Goal: Task Accomplishment & Management: Use online tool/utility

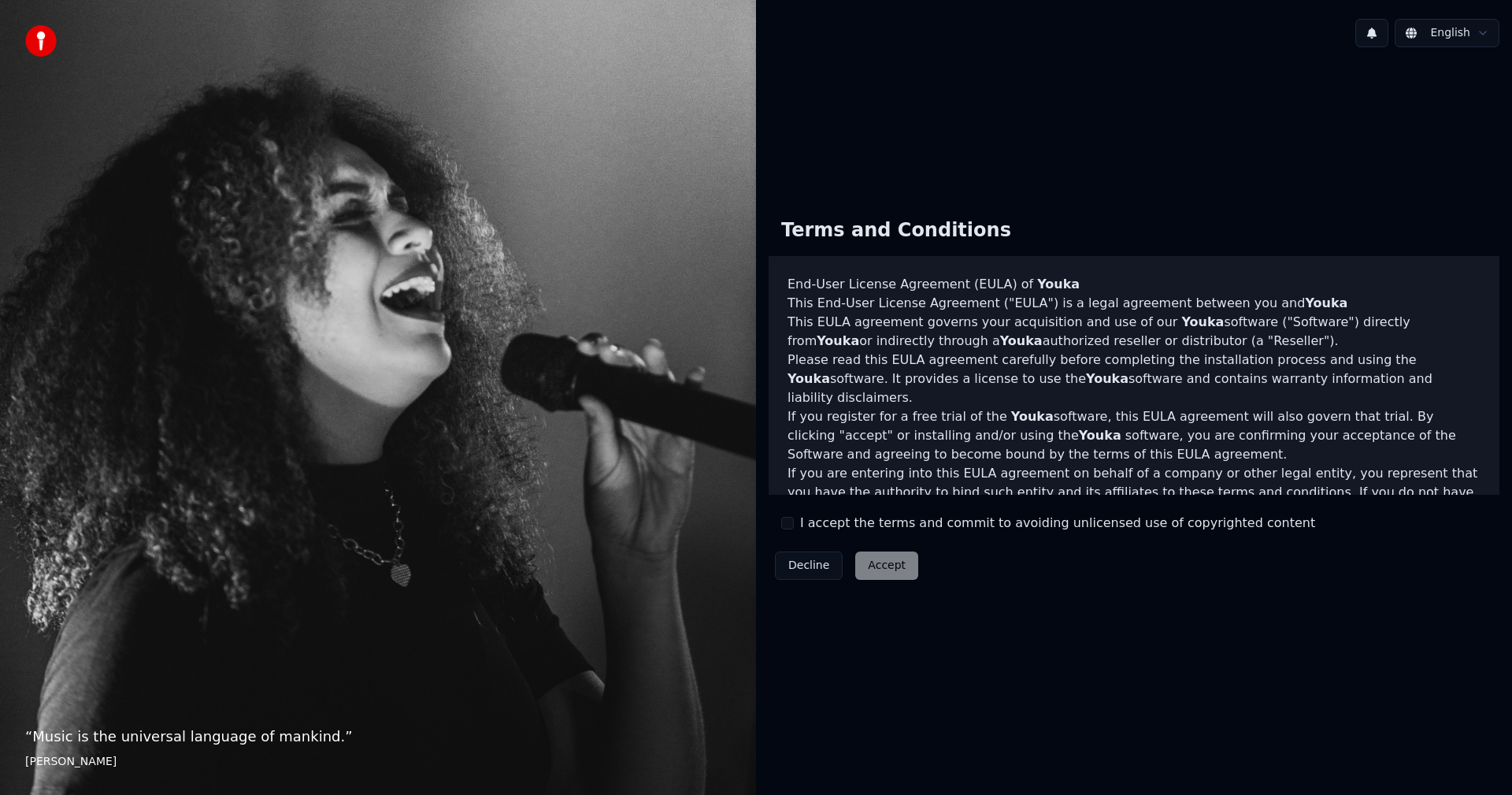
click at [829, 528] on label "I accept the terms and commit to avoiding unlicensed use of copyrighted content" at bounding box center [1057, 522] width 515 height 19
click at [794, 528] on button "I accept the terms and commit to avoiding unlicensed use of copyrighted content" at bounding box center [787, 523] width 13 height 13
click at [873, 576] on button "Accept" at bounding box center [886, 565] width 63 height 28
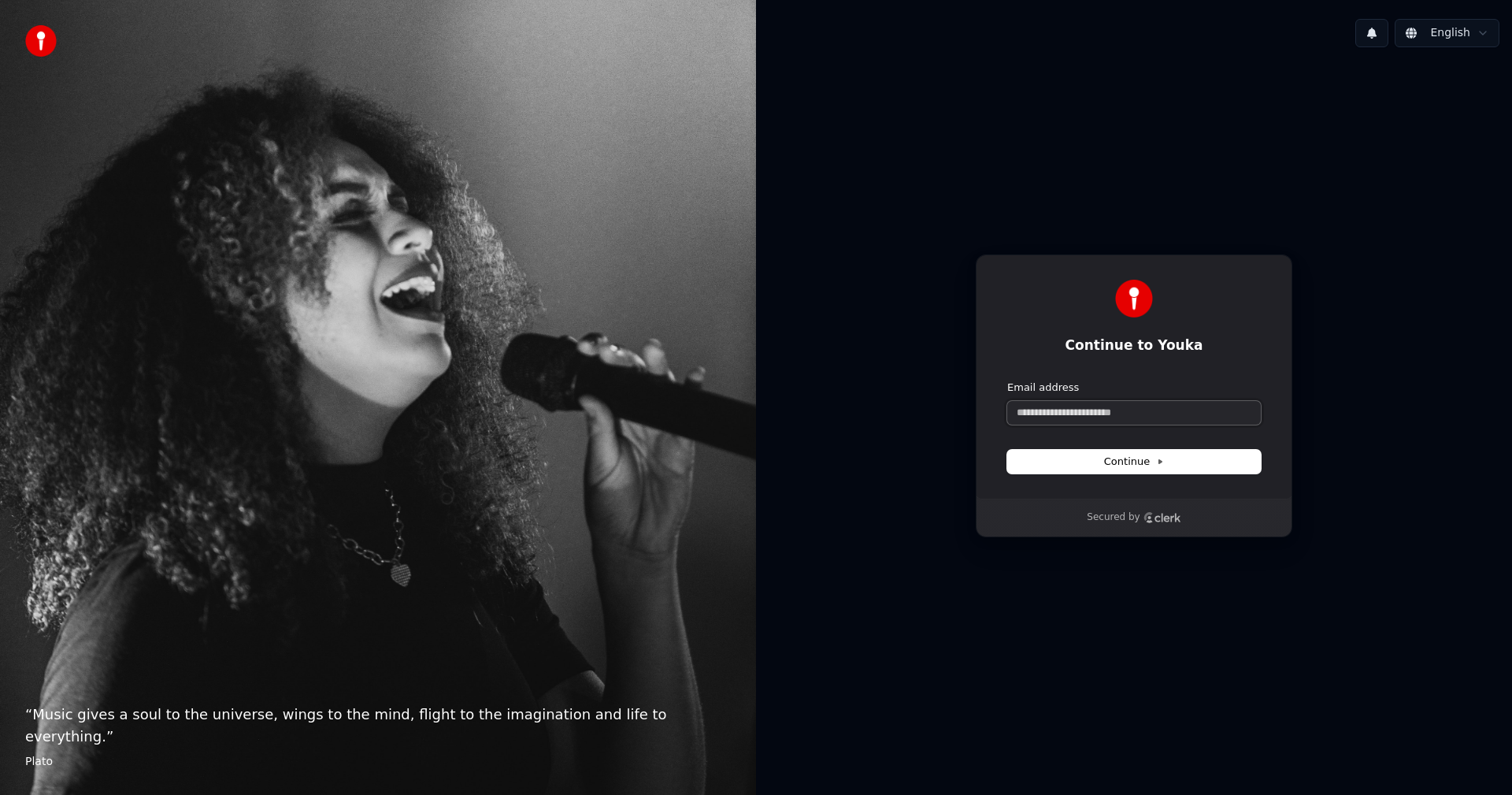
click at [1082, 411] on input "Email address" at bounding box center [1134, 413] width 254 height 24
click at [1113, 424] on form "Email address Continue" at bounding box center [1134, 426] width 254 height 93
click at [1109, 405] on input "Email address" at bounding box center [1134, 413] width 254 height 24
click at [1007, 380] on button "submit" at bounding box center [1007, 380] width 0 height 0
type input "**********"
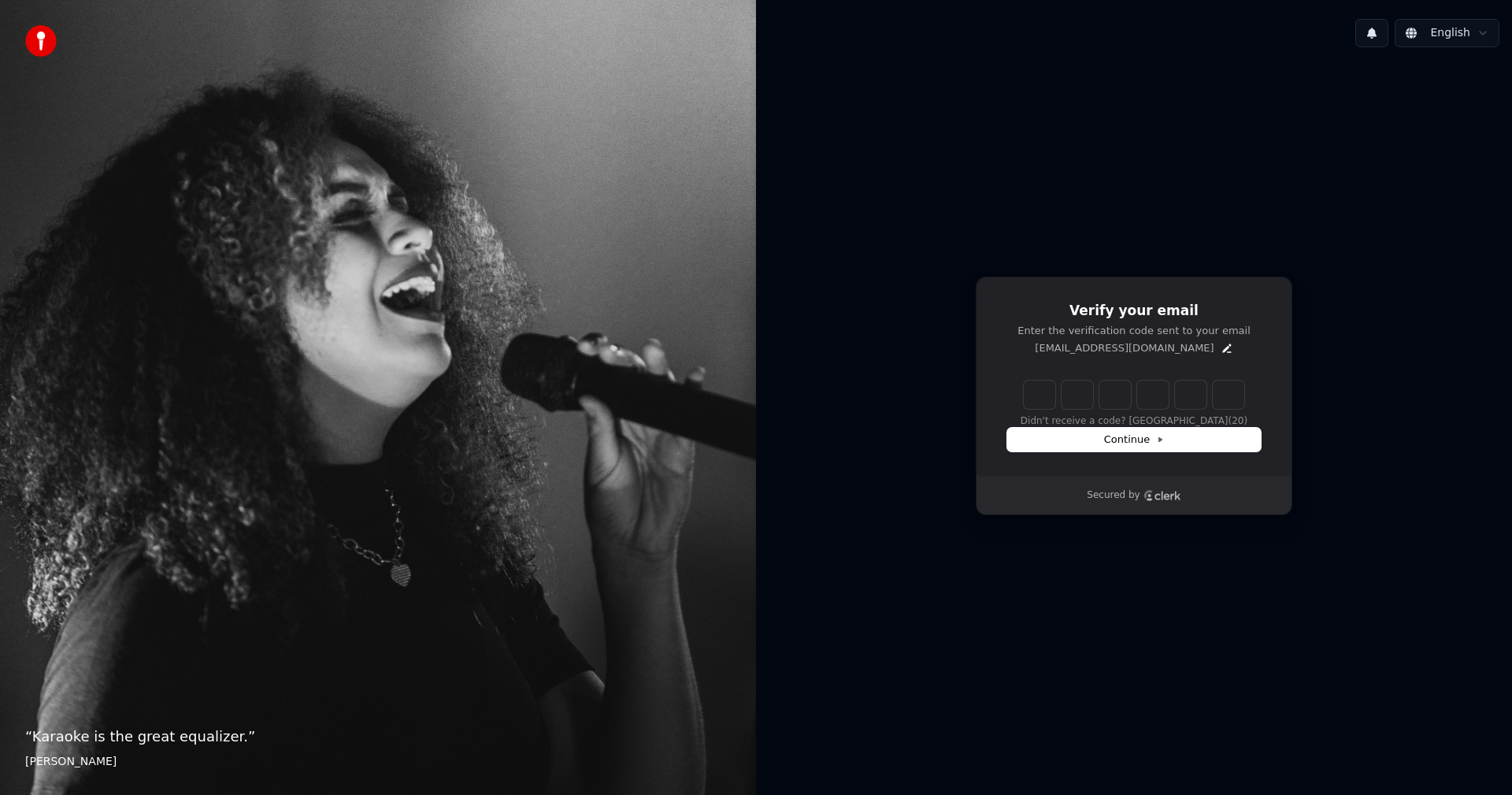
click at [1040, 397] on input "Enter verification code" at bounding box center [1134, 394] width 220 height 28
paste input "******"
type input "******"
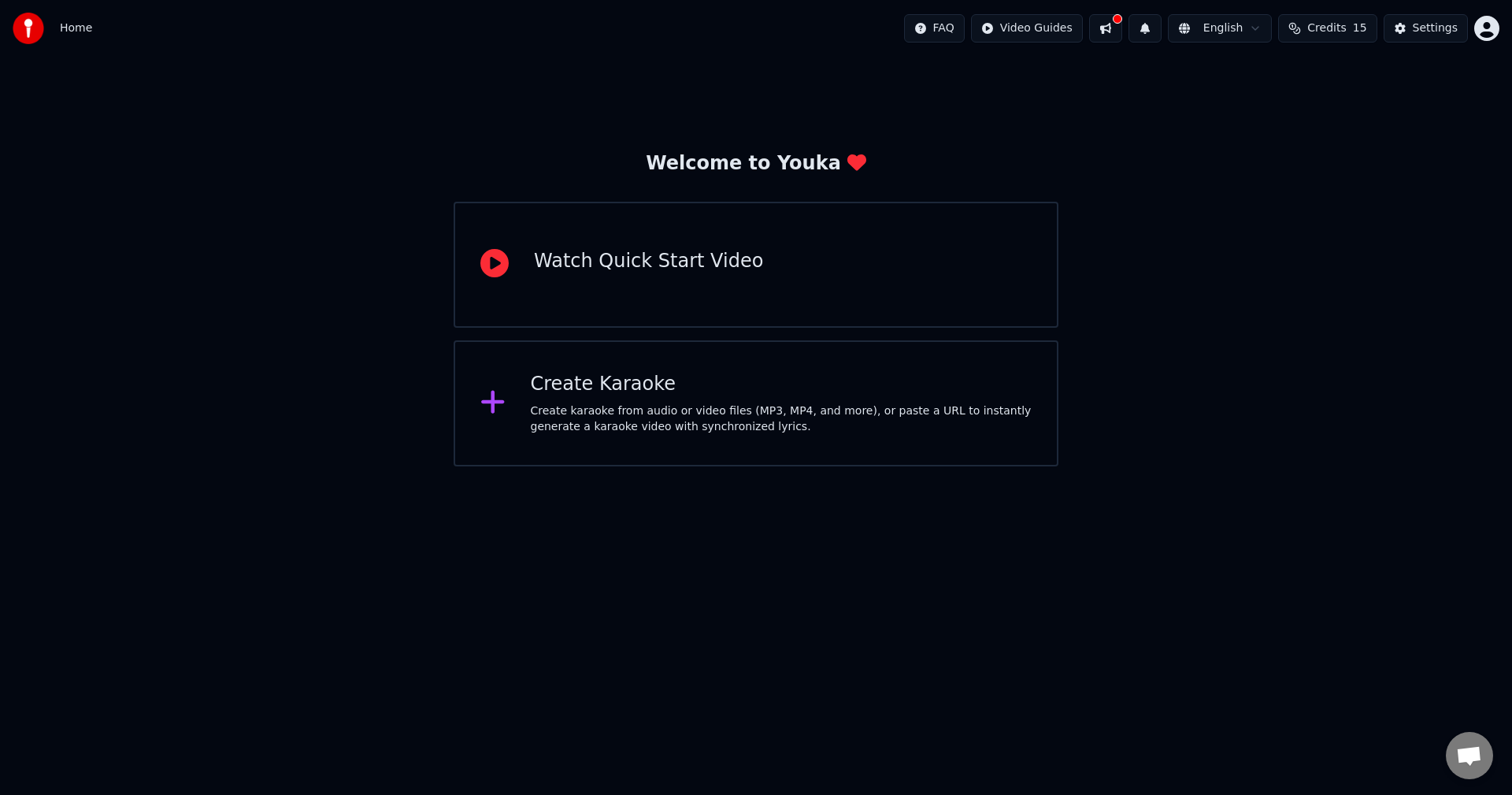
click at [655, 418] on div "Create karaoke from audio or video files (MP3, MP4, and more), or paste a URL t…" at bounding box center [782, 418] width 502 height 31
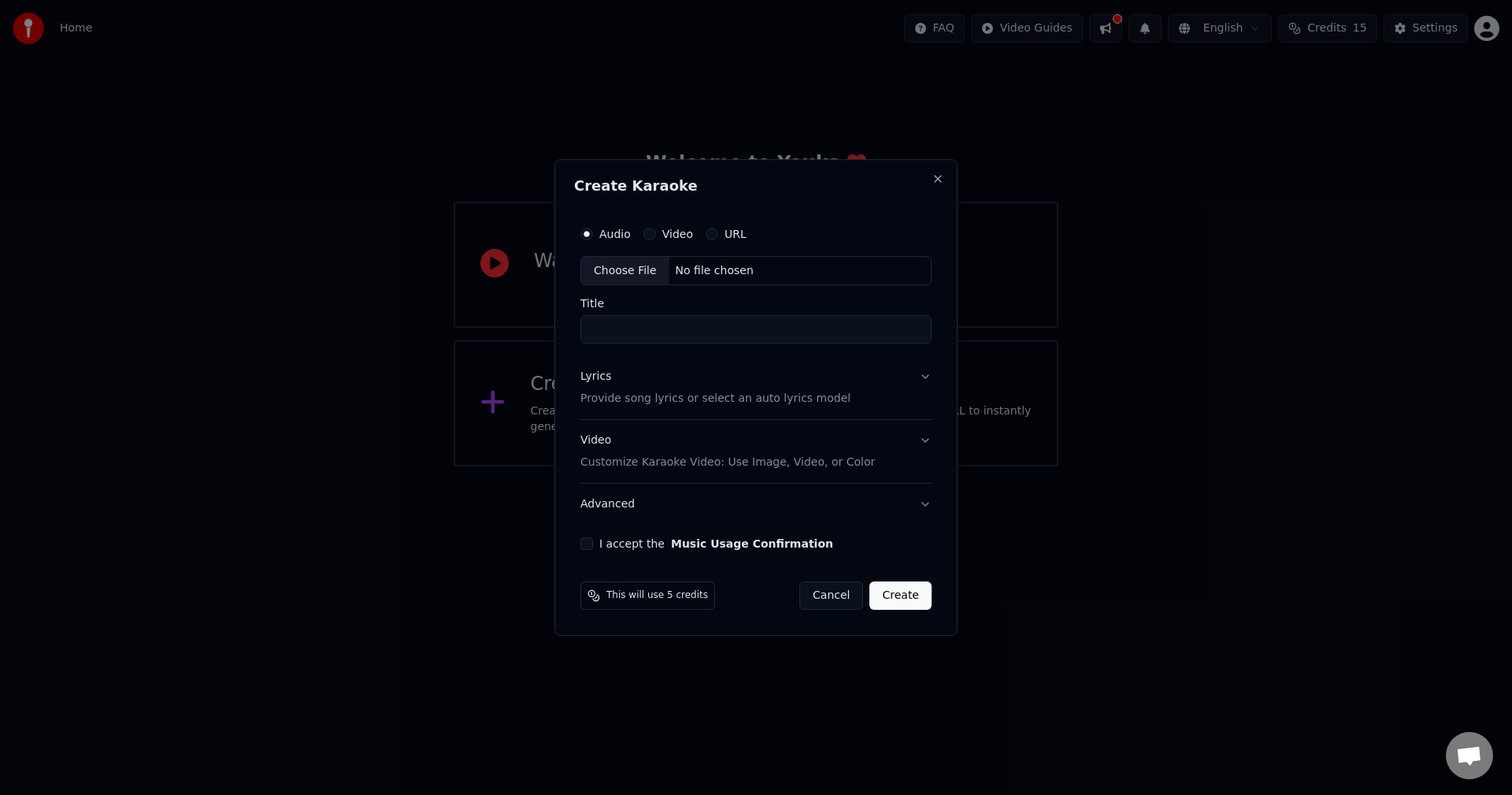
click at [640, 319] on input "Title" at bounding box center [755, 330] width 351 height 28
paste input "**********"
type input "**********"
click at [917, 371] on button "Lyrics Provide song lyrics or select an auto lyrics model" at bounding box center [755, 388] width 351 height 63
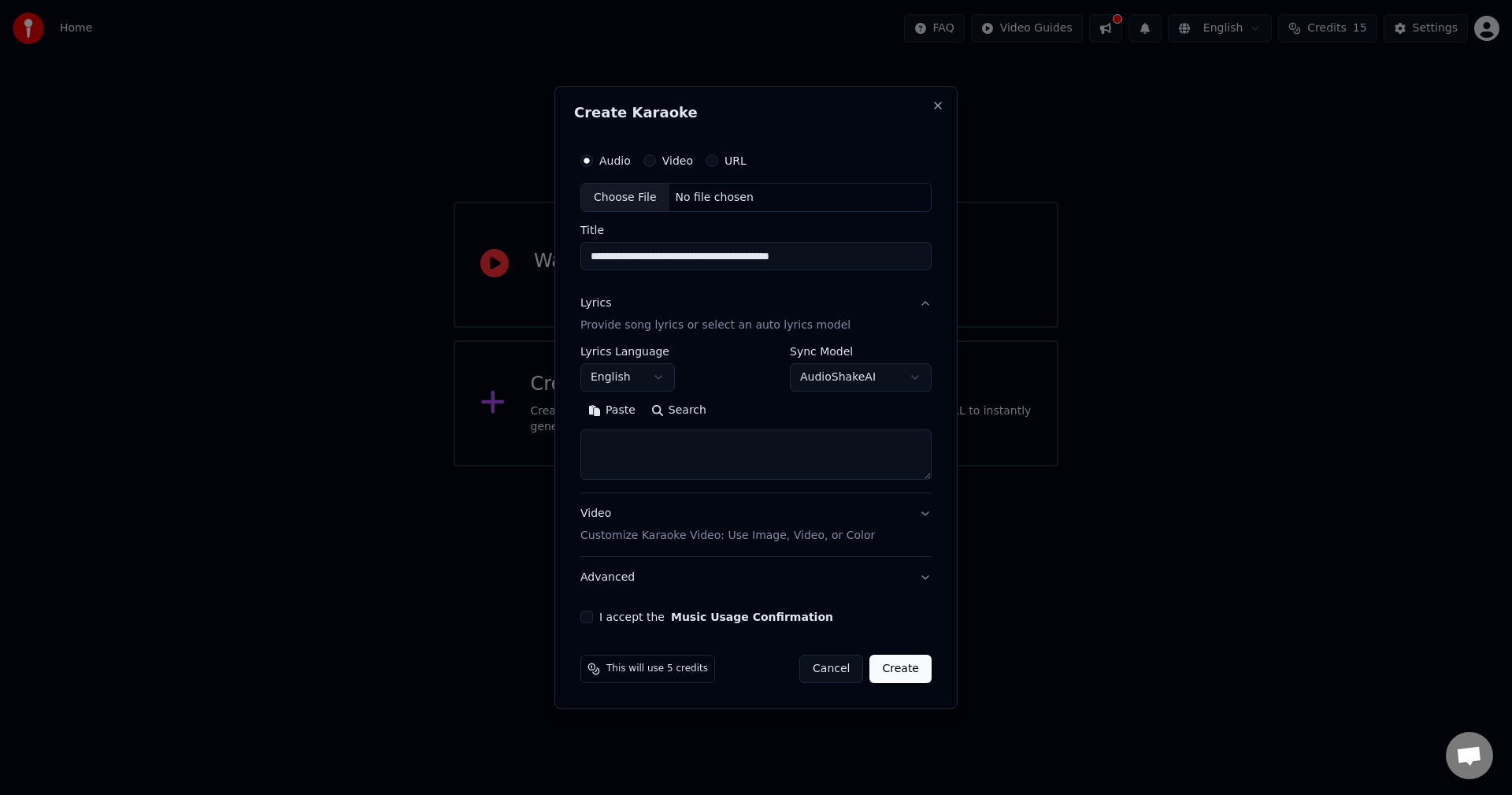
click at [602, 416] on button "Paste" at bounding box center [611, 410] width 63 height 25
type textarea "**********"
drag, startPoint x: 884, startPoint y: 452, endPoint x: 513, endPoint y: 443, distance: 371.0
click at [513, 443] on body "**********" at bounding box center [756, 233] width 1512 height 466
click at [684, 447] on textarea at bounding box center [755, 455] width 351 height 50
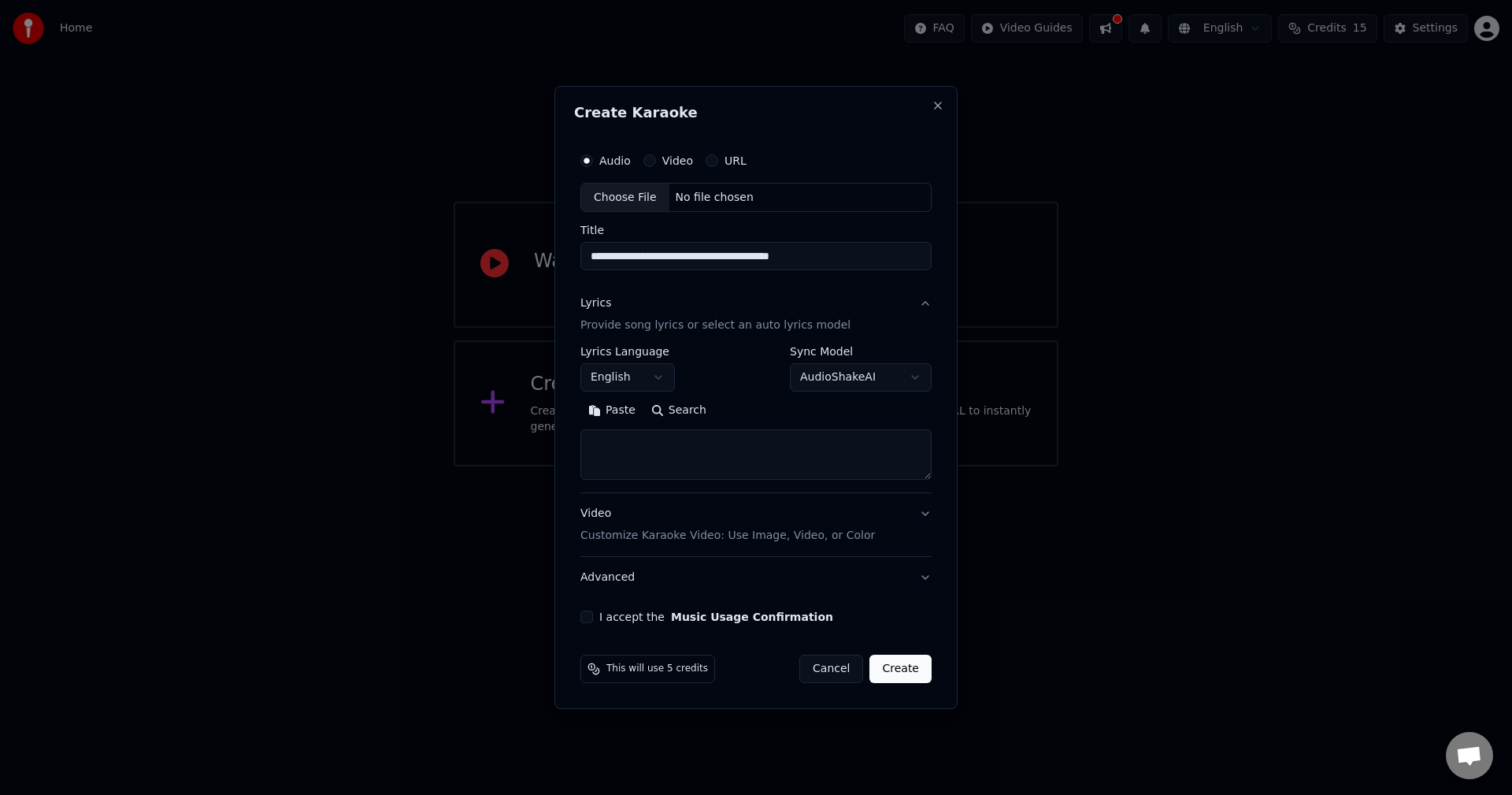
paste textarea "**********"
drag, startPoint x: 665, startPoint y: 443, endPoint x: 542, endPoint y: 453, distance: 124.0
click at [542, 453] on body "**********" at bounding box center [756, 233] width 1512 height 466
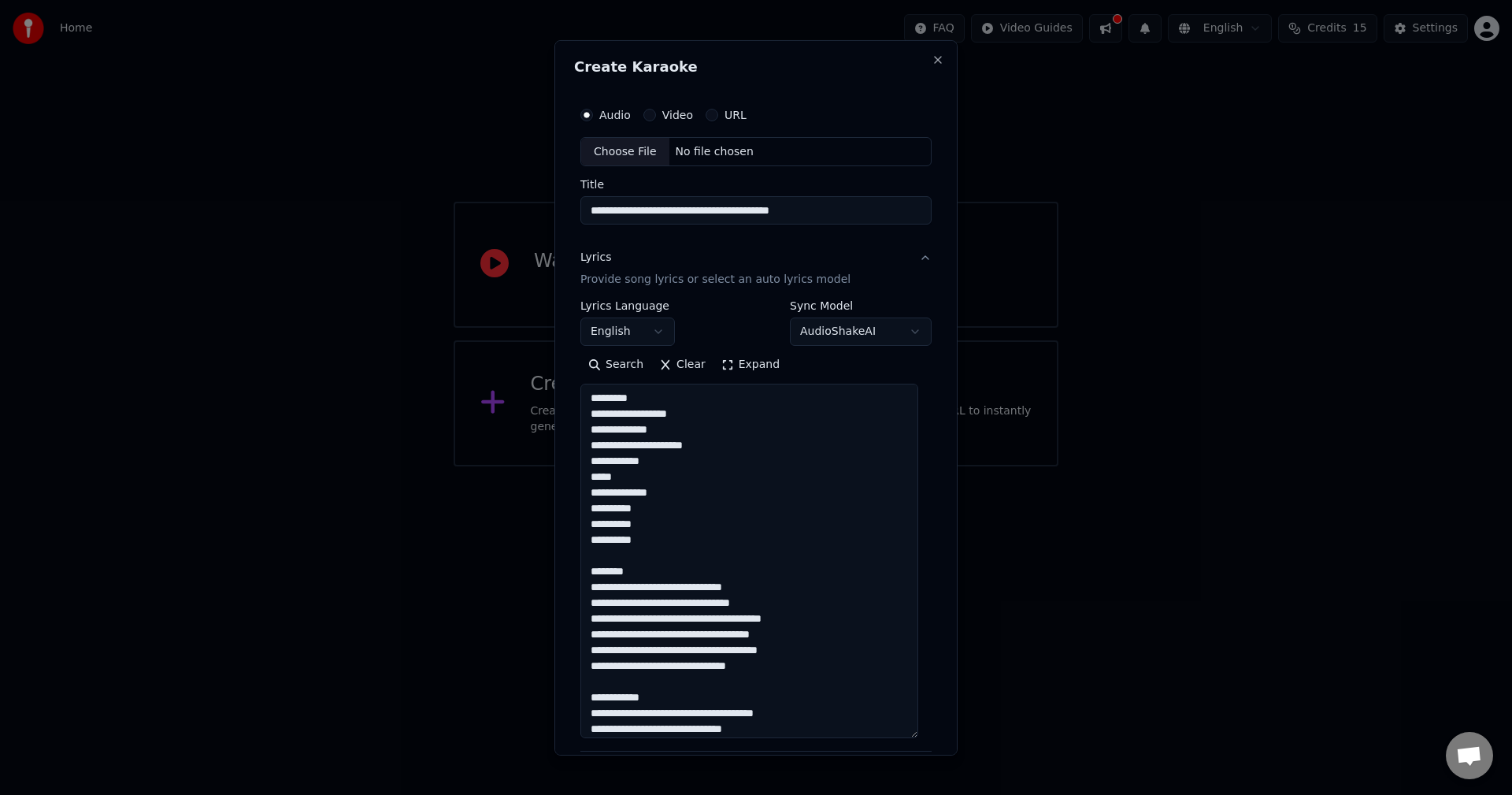
drag, startPoint x: 923, startPoint y: 474, endPoint x: 850, endPoint y: 650, distance: 190.3
click at [921, 732] on div "**********" at bounding box center [756, 489] width 364 height 795
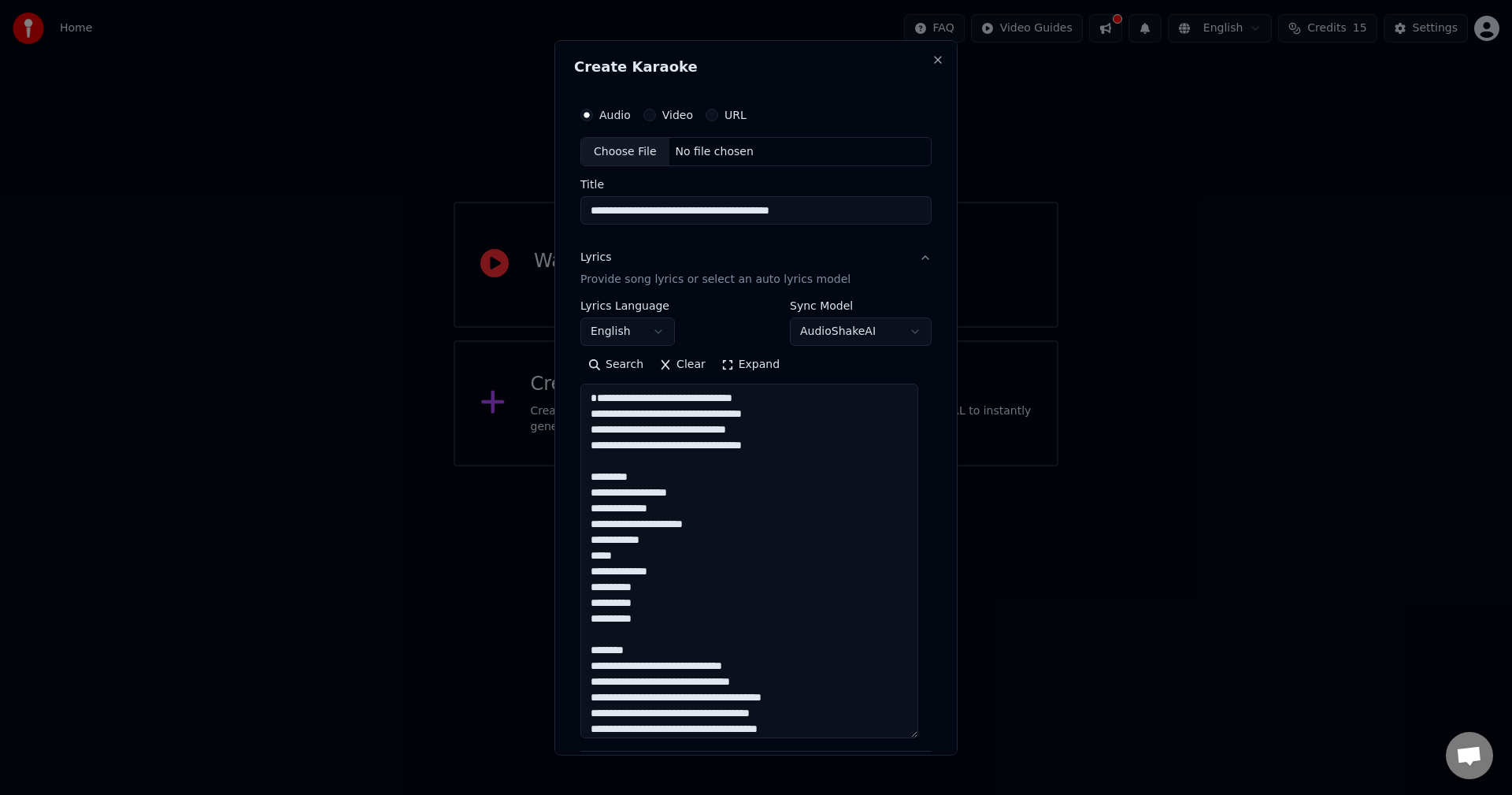
drag, startPoint x: 661, startPoint y: 490, endPoint x: 554, endPoint y: 492, distance: 106.3
click at [554, 492] on div "**********" at bounding box center [755, 396] width 403 height 715
drag, startPoint x: 643, startPoint y: 671, endPoint x: 580, endPoint y: 676, distance: 62.4
click at [580, 676] on textarea at bounding box center [749, 560] width 338 height 354
click at [629, 692] on textarea at bounding box center [749, 560] width 338 height 354
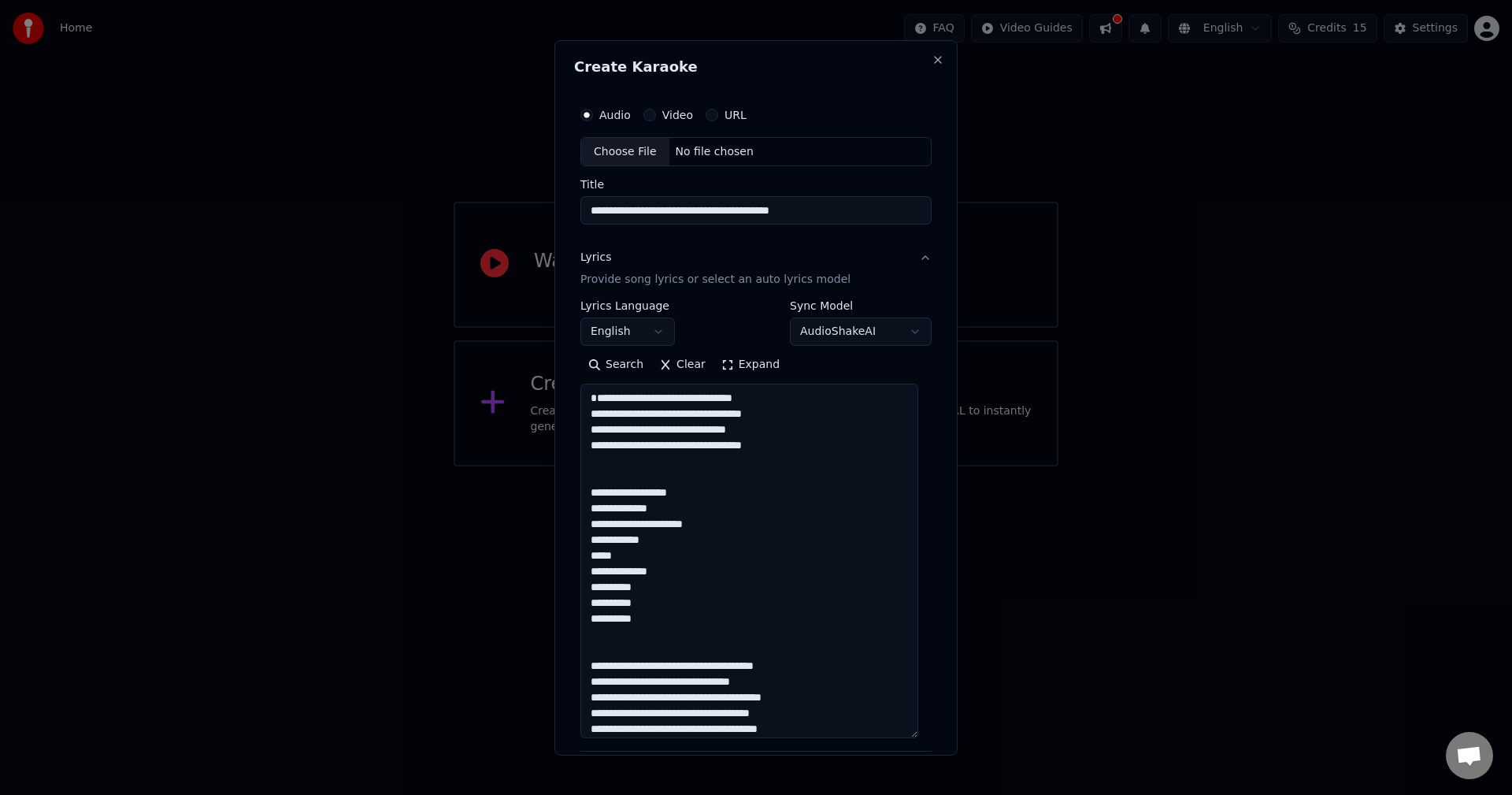
drag, startPoint x: 629, startPoint y: 685, endPoint x: 570, endPoint y: 686, distance: 59.1
click at [570, 686] on div "**********" at bounding box center [755, 396] width 403 height 715
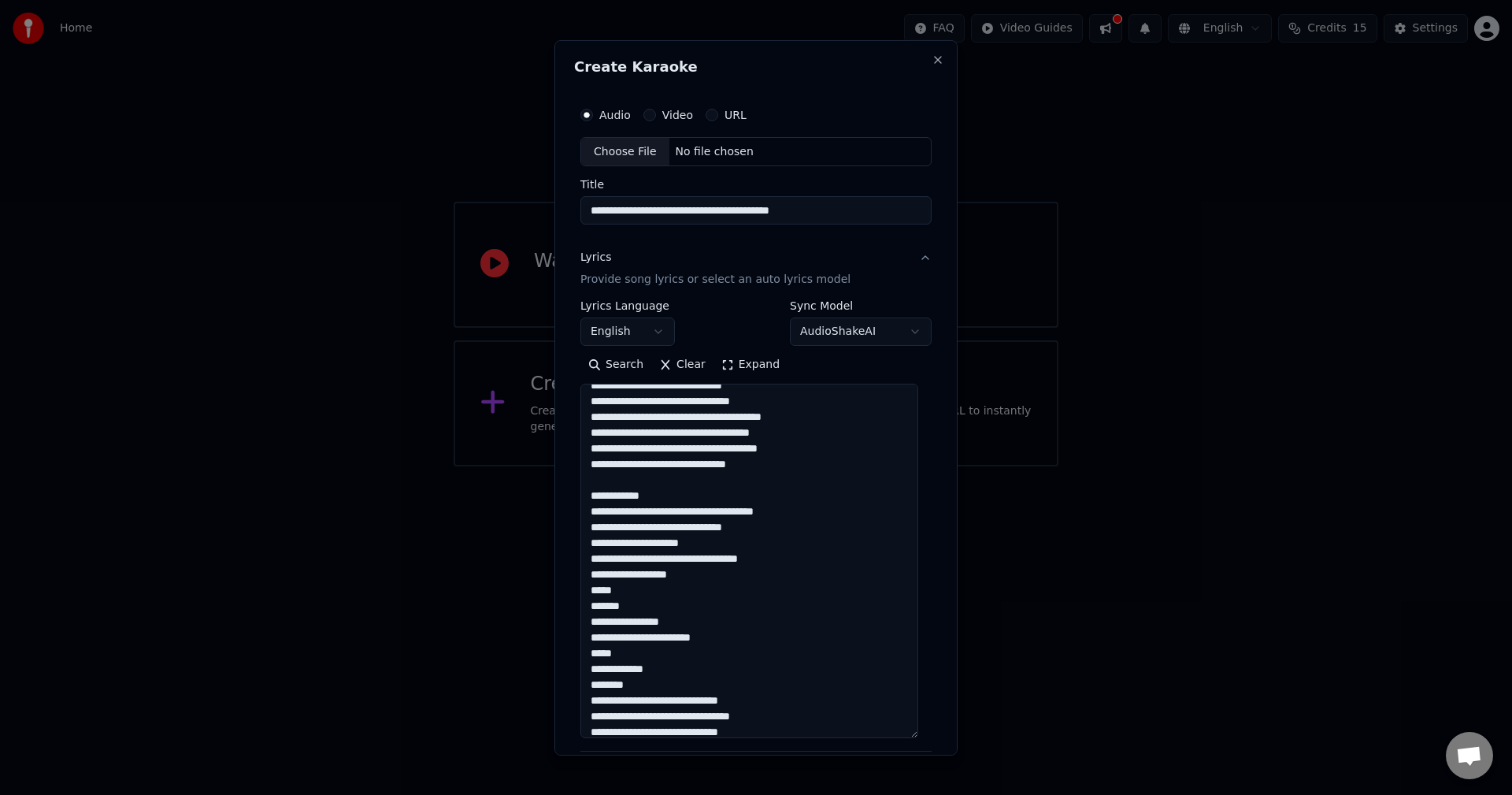
scroll to position [315, 0]
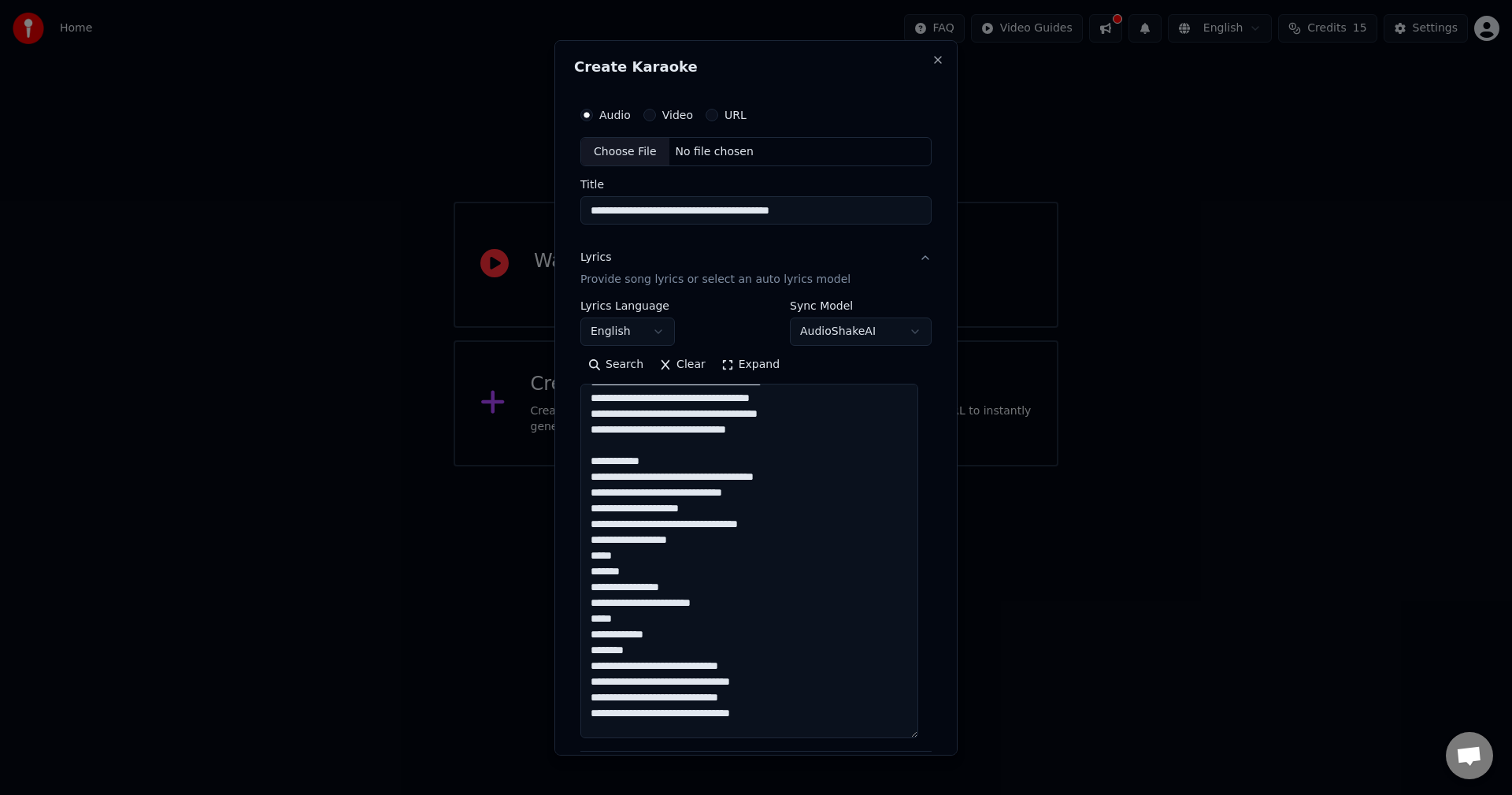
drag, startPoint x: 660, startPoint y: 476, endPoint x: 562, endPoint y: 480, distance: 97.7
click at [562, 480] on div "**********" at bounding box center [755, 396] width 403 height 715
click at [646, 591] on textarea at bounding box center [749, 560] width 338 height 354
drag, startPoint x: 648, startPoint y: 664, endPoint x: 586, endPoint y: 570, distance: 112.5
click at [586, 570] on textarea at bounding box center [749, 560] width 338 height 354
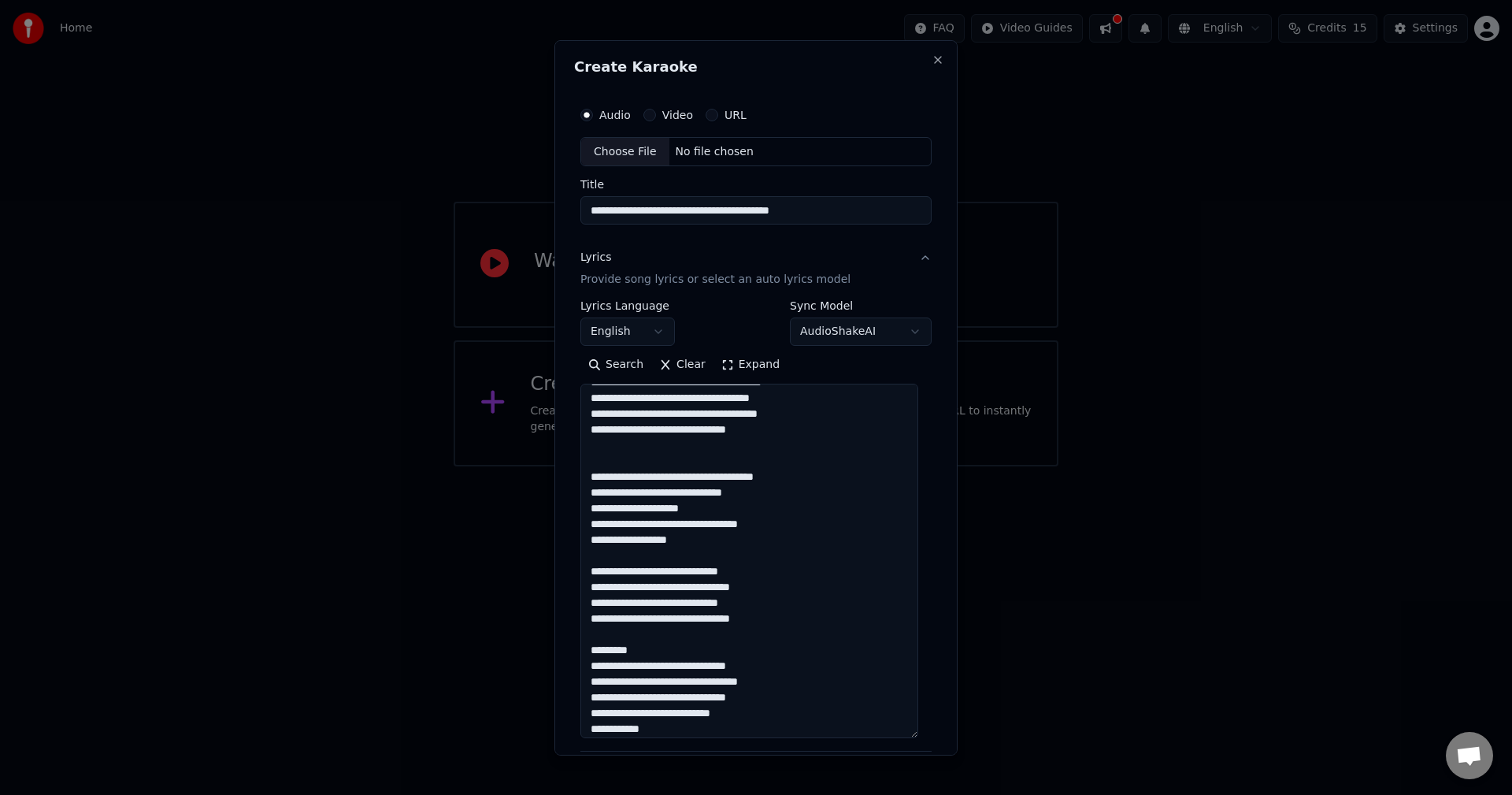
scroll to position [394, 0]
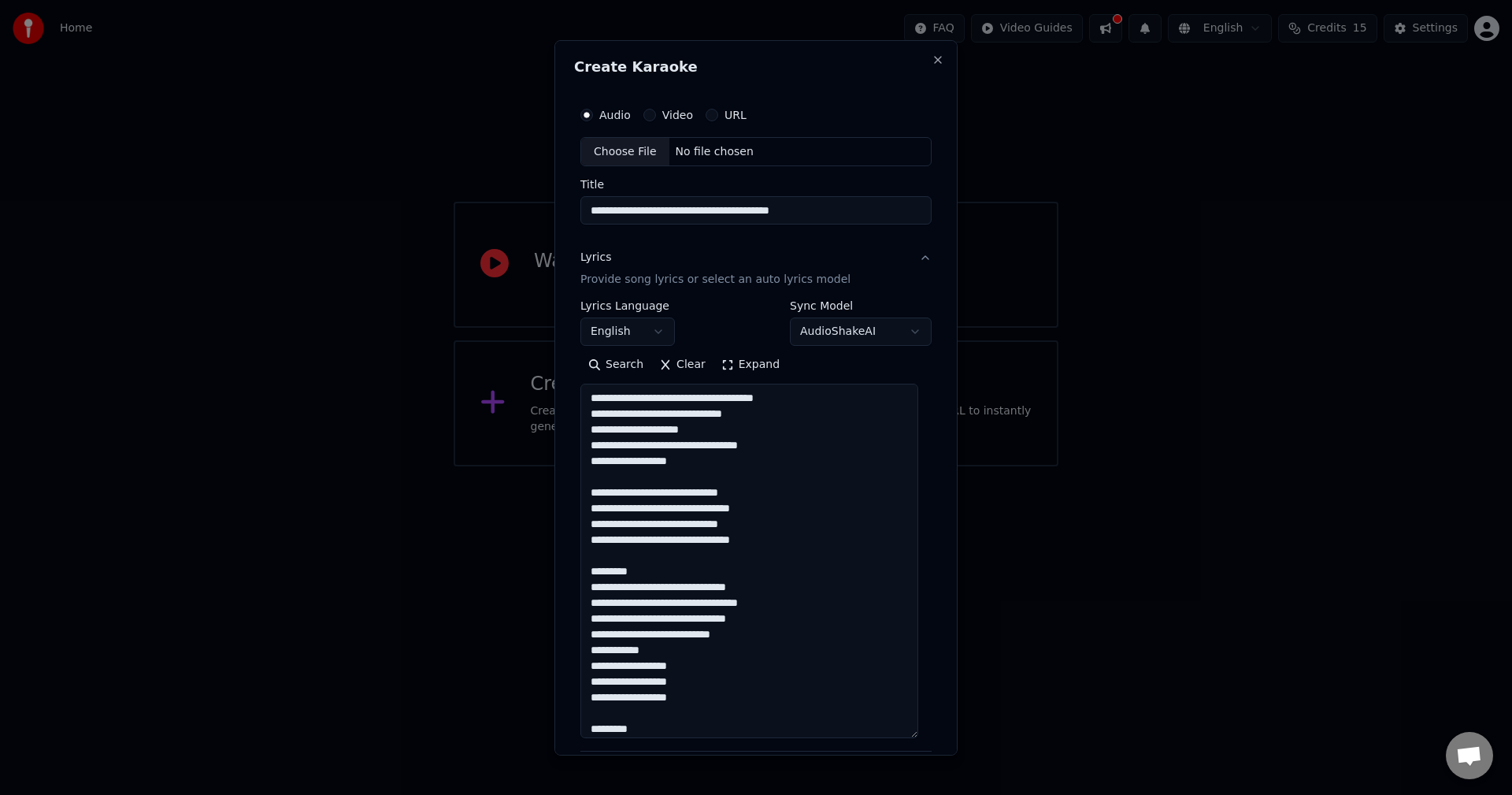
drag, startPoint x: 607, startPoint y: 587, endPoint x: 580, endPoint y: 587, distance: 26.8
click at [580, 587] on textarea at bounding box center [749, 560] width 338 height 354
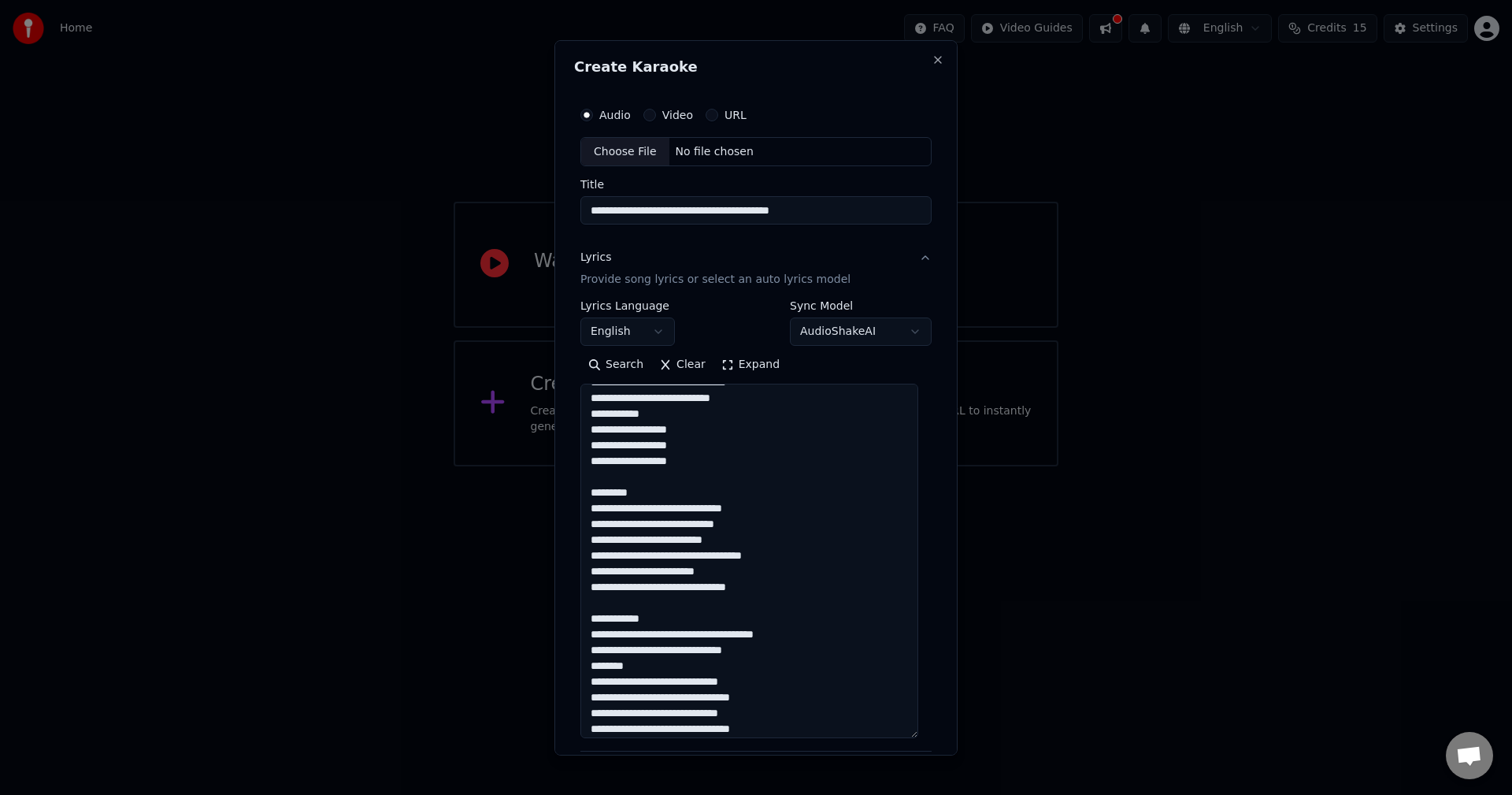
drag, startPoint x: 610, startPoint y: 510, endPoint x: 542, endPoint y: 513, distance: 68.6
click at [542, 466] on body "**********" at bounding box center [756, 233] width 1512 height 466
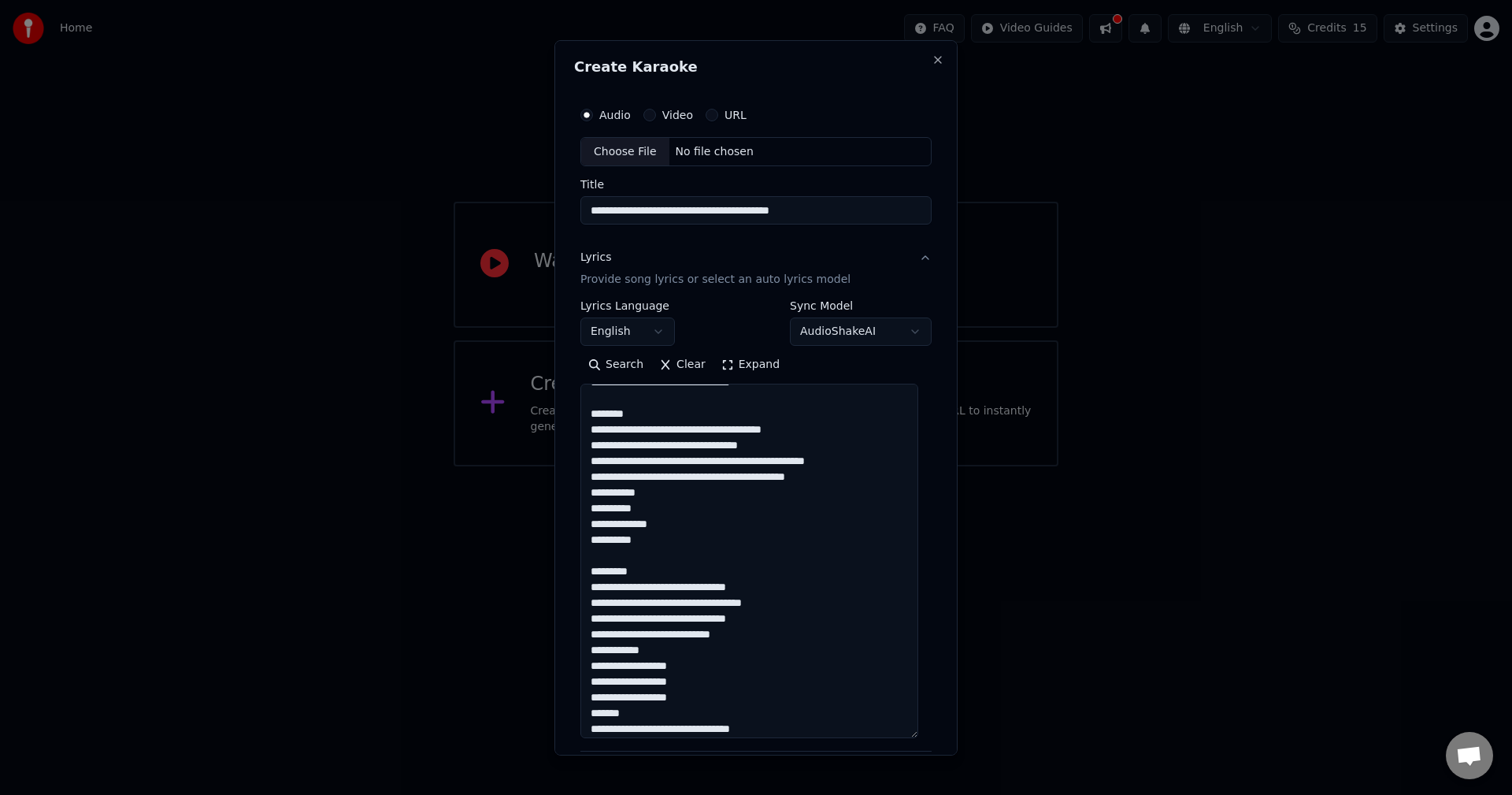
scroll to position [400, 0]
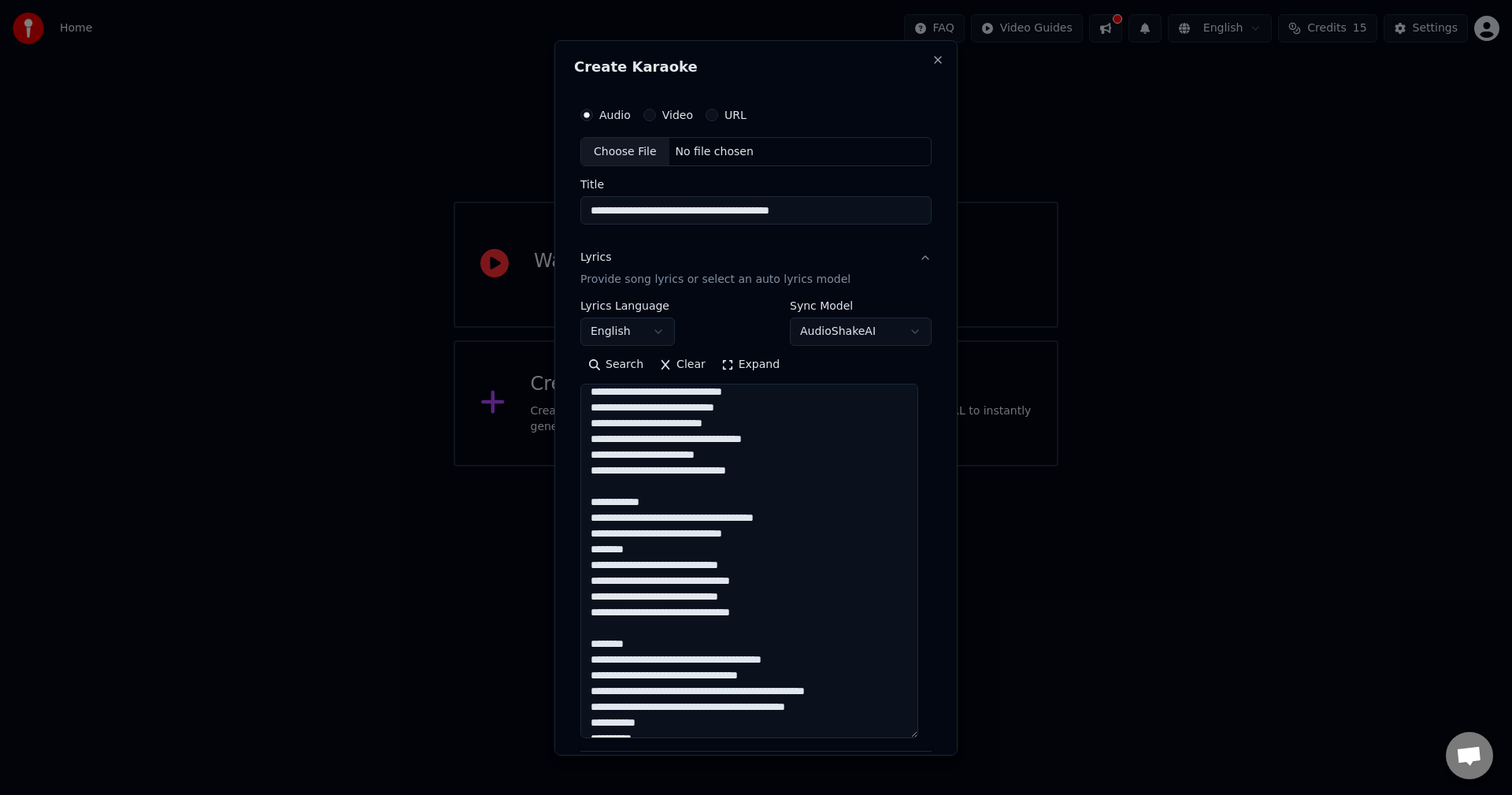
click at [734, 359] on button "Expand" at bounding box center [750, 364] width 74 height 25
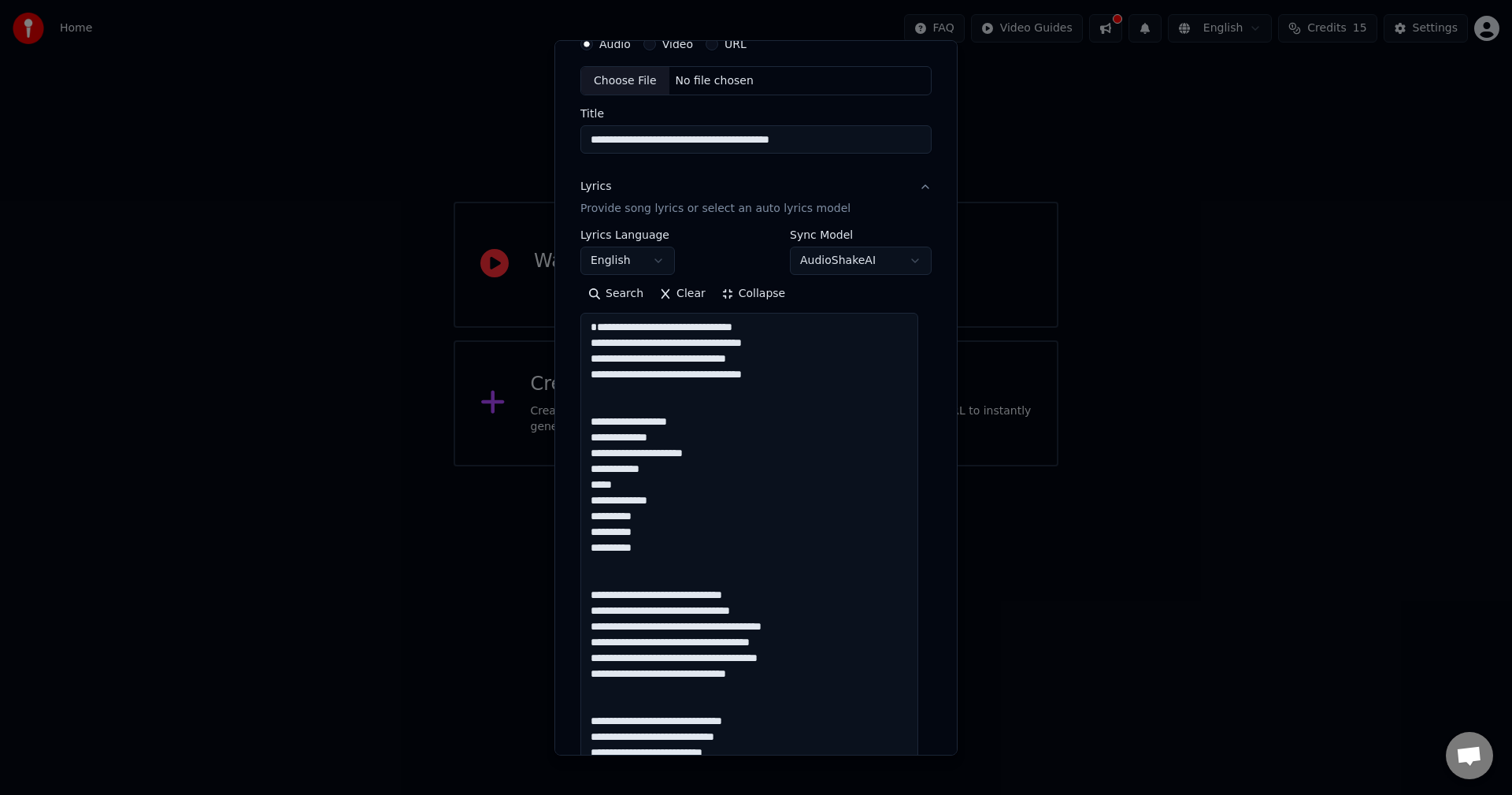
scroll to position [0, 0]
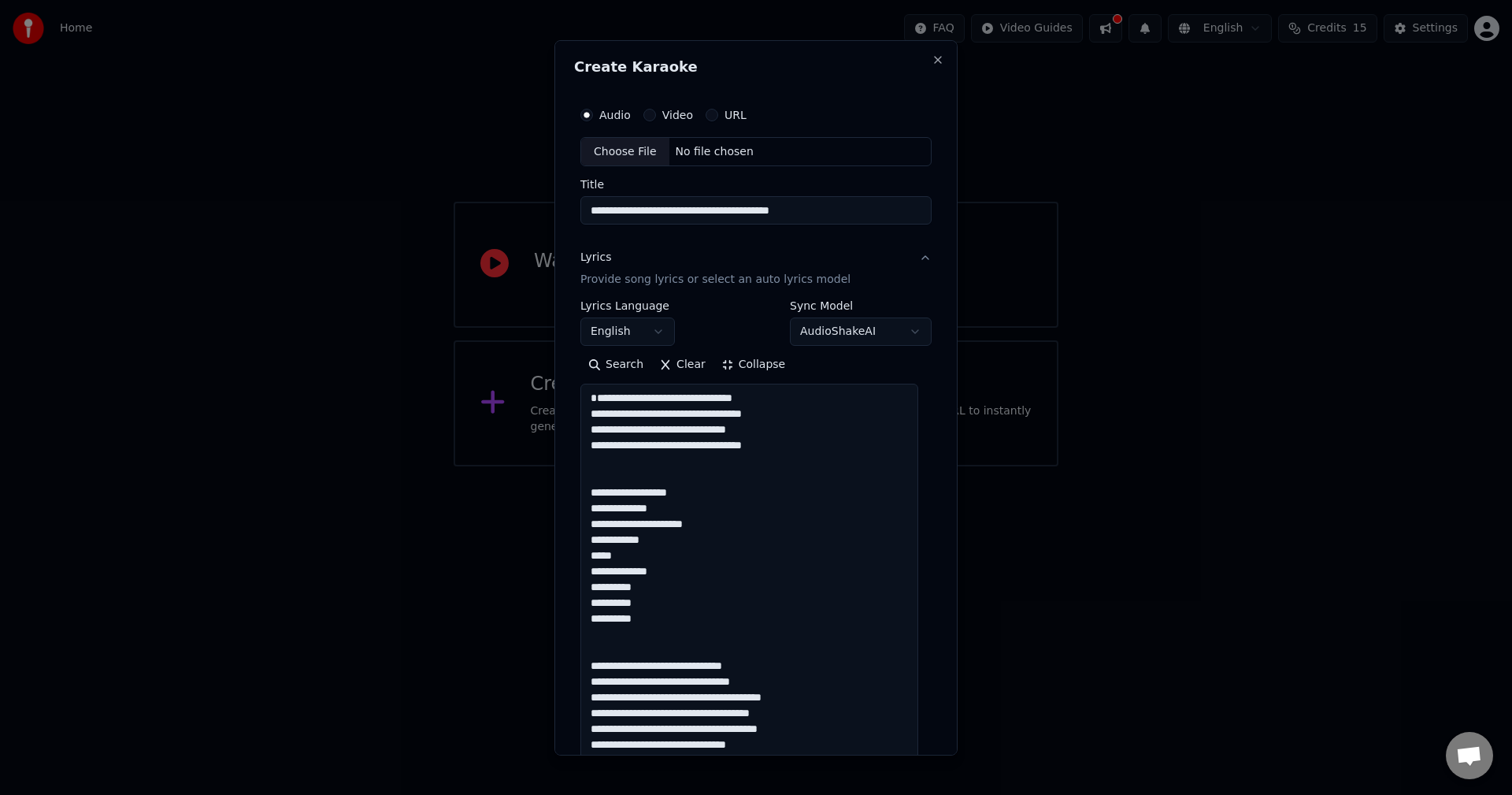
drag, startPoint x: 687, startPoint y: 524, endPoint x: 485, endPoint y: -18, distance: 579.1
click at [485, 0] on html "**********" at bounding box center [756, 233] width 1512 height 466
paste textarea "**********"
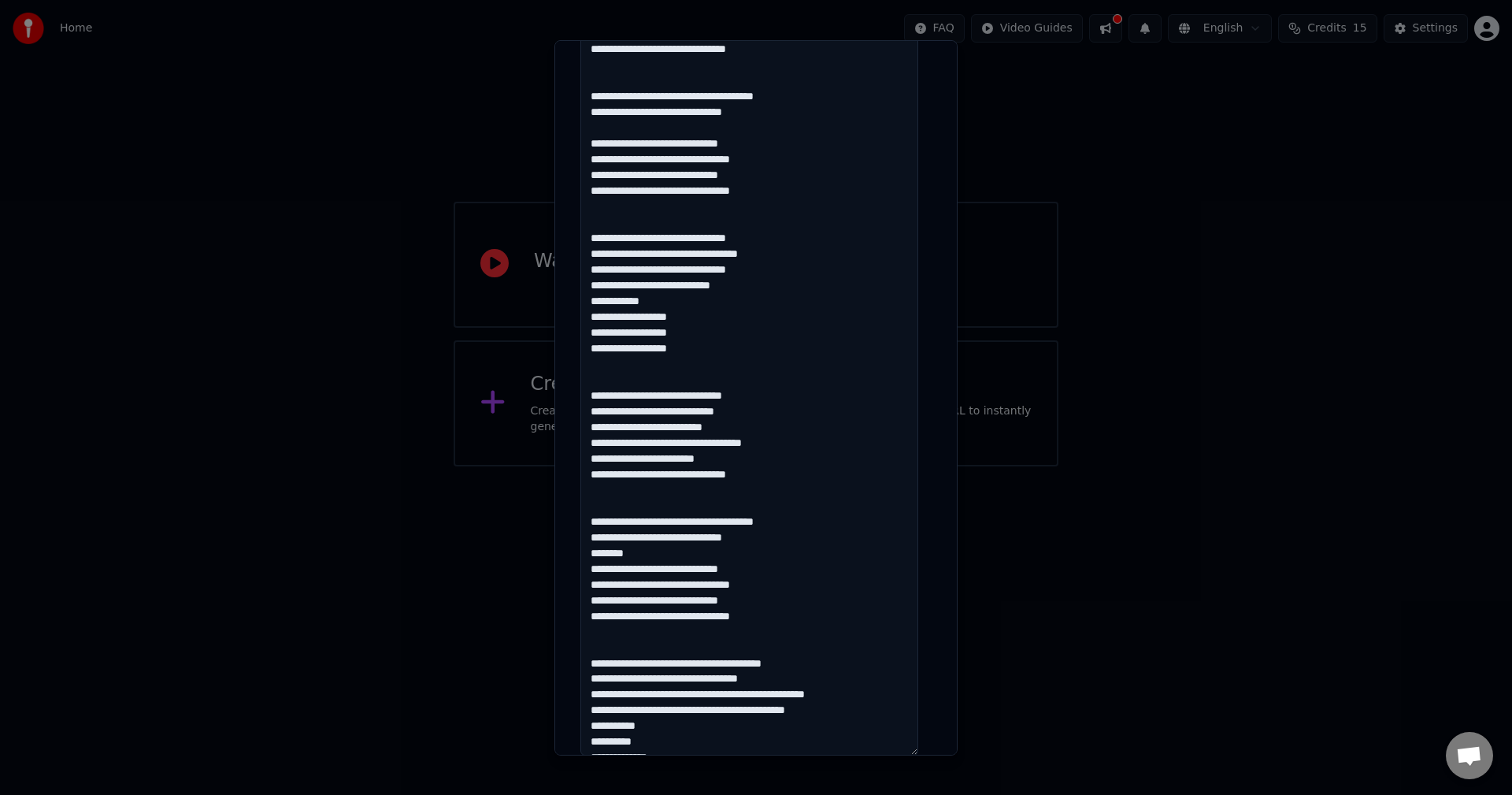
type textarea "**********"
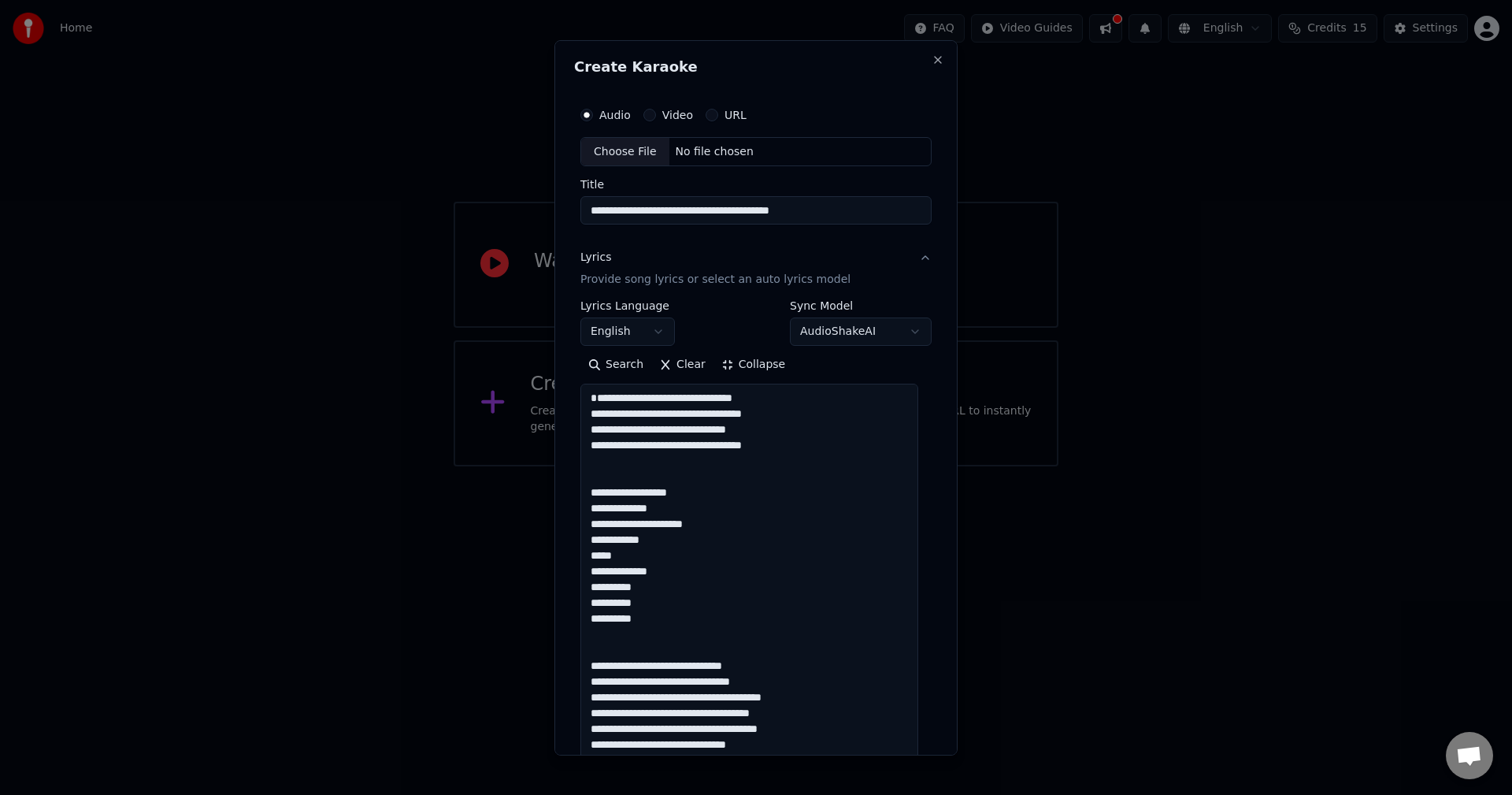
click at [714, 362] on button "Collapse" at bounding box center [753, 364] width 80 height 25
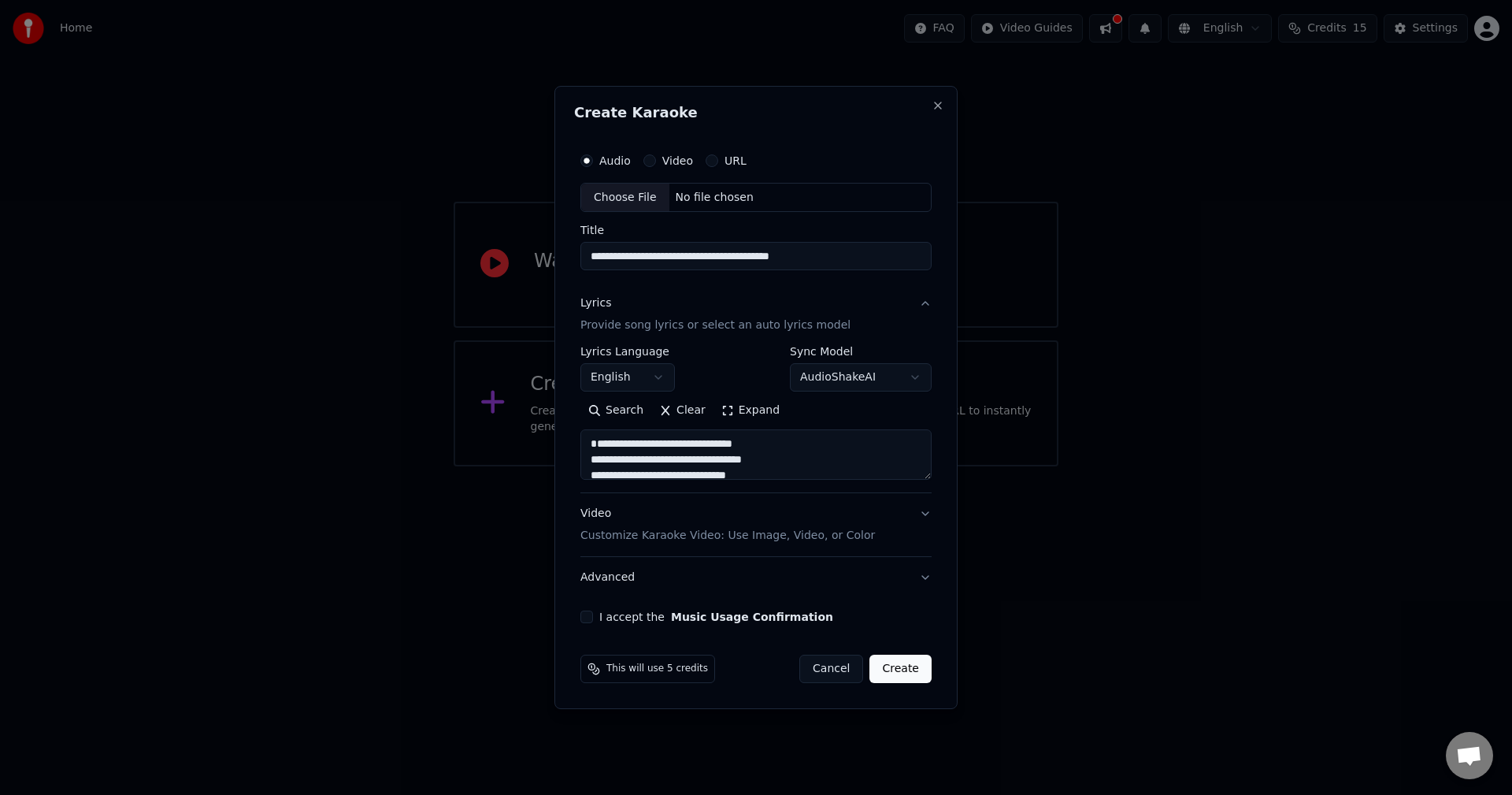
click at [737, 405] on button "Expand" at bounding box center [750, 410] width 74 height 25
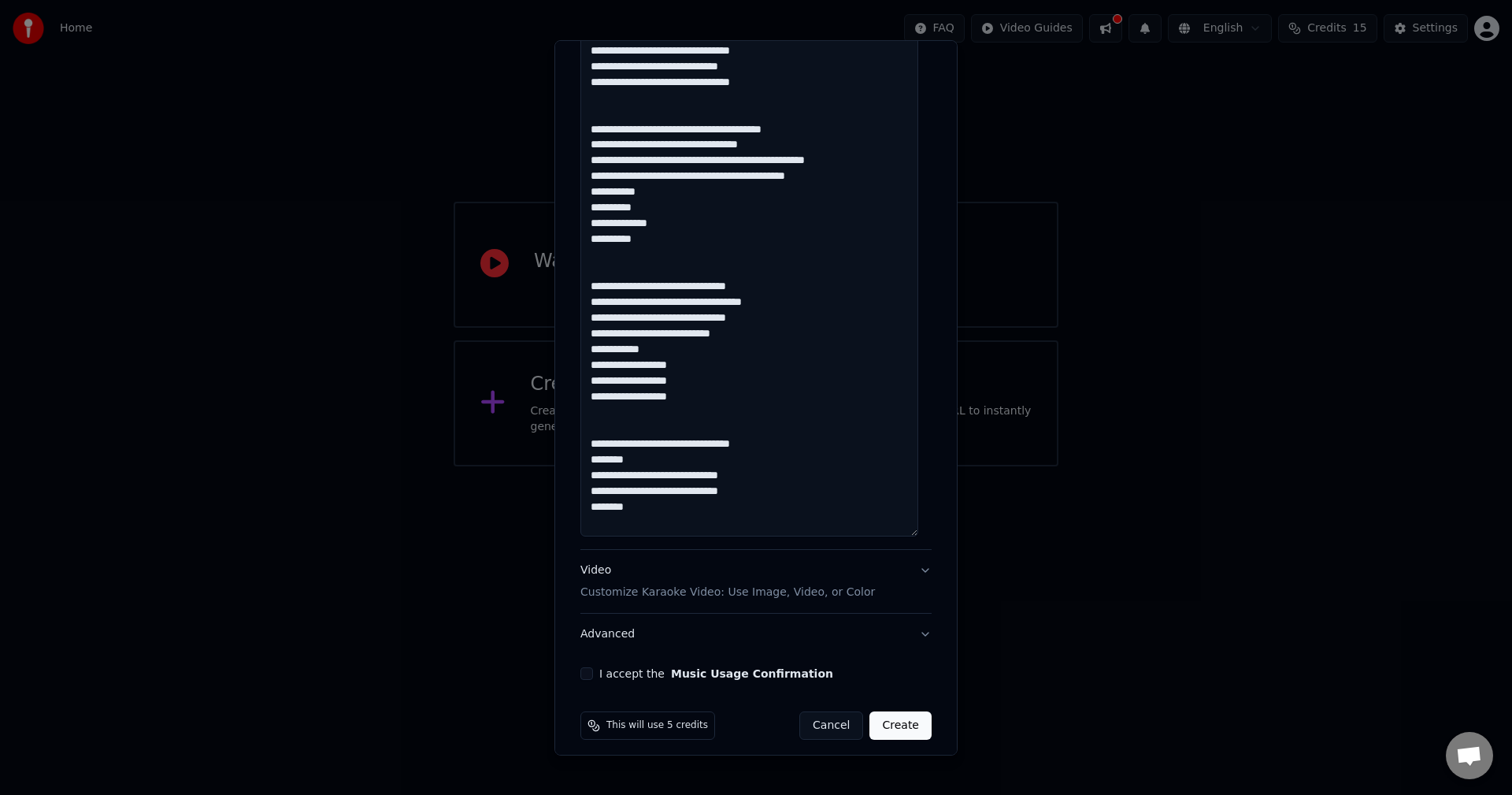
scroll to position [1239, 0]
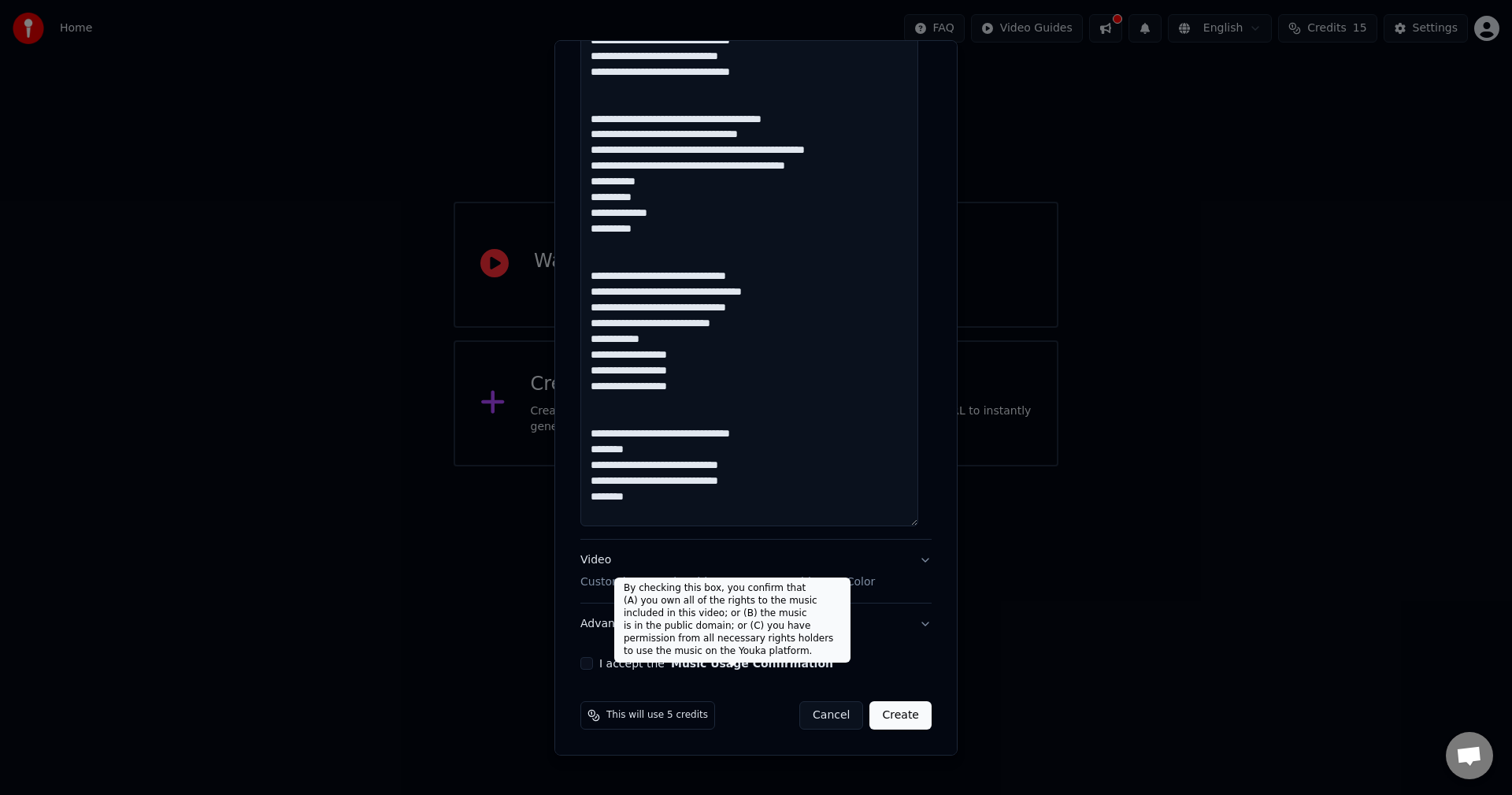
click at [662, 669] on label "I accept the Music Usage Confirmation" at bounding box center [716, 663] width 234 height 11
click at [593, 669] on button "I accept the Music Usage Confirmation" at bounding box center [586, 663] width 13 height 13
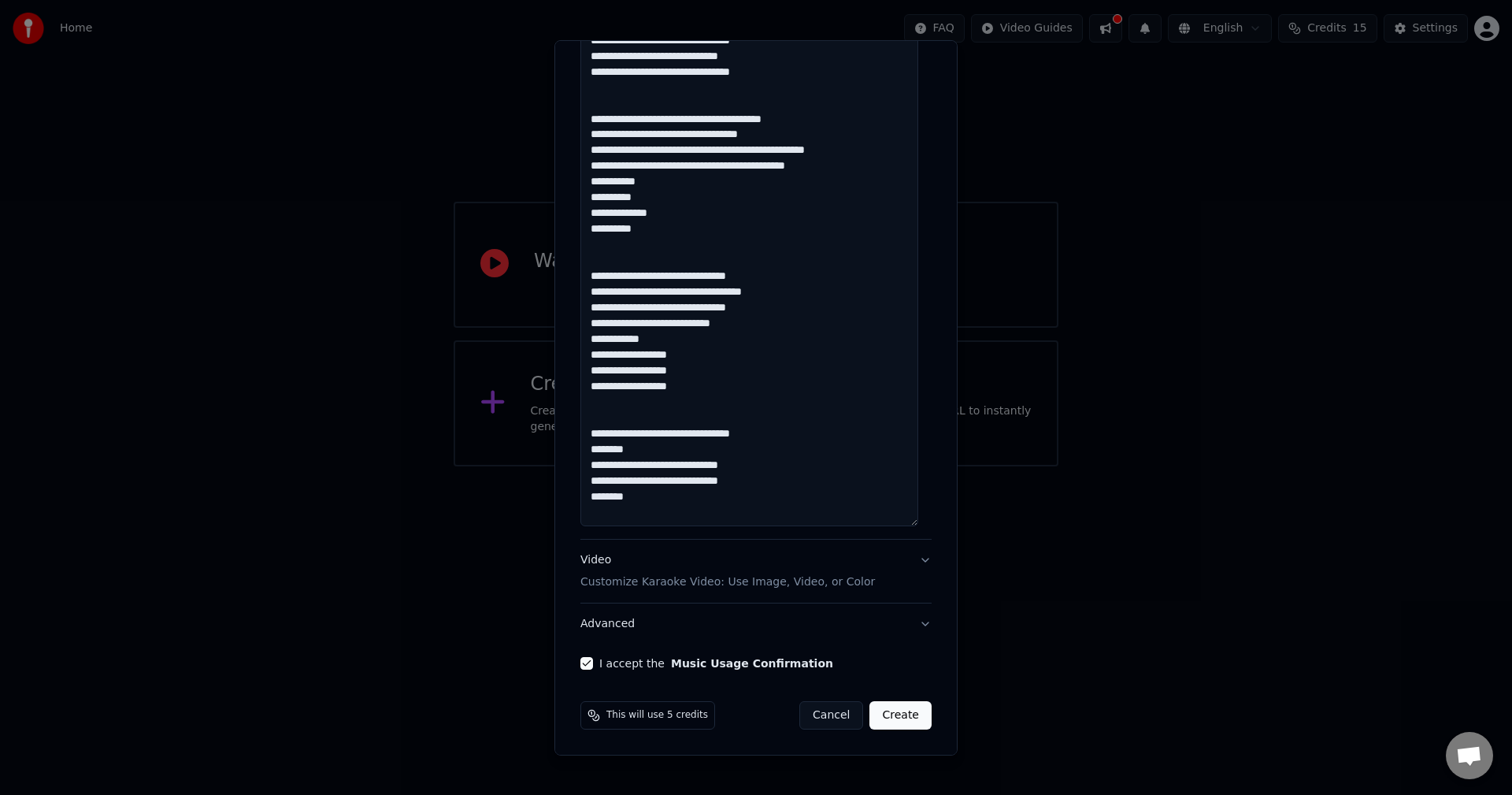
click at [665, 579] on p "Customize Karaoke Video: Use Image, Video, or Color" at bounding box center [727, 582] width 295 height 16
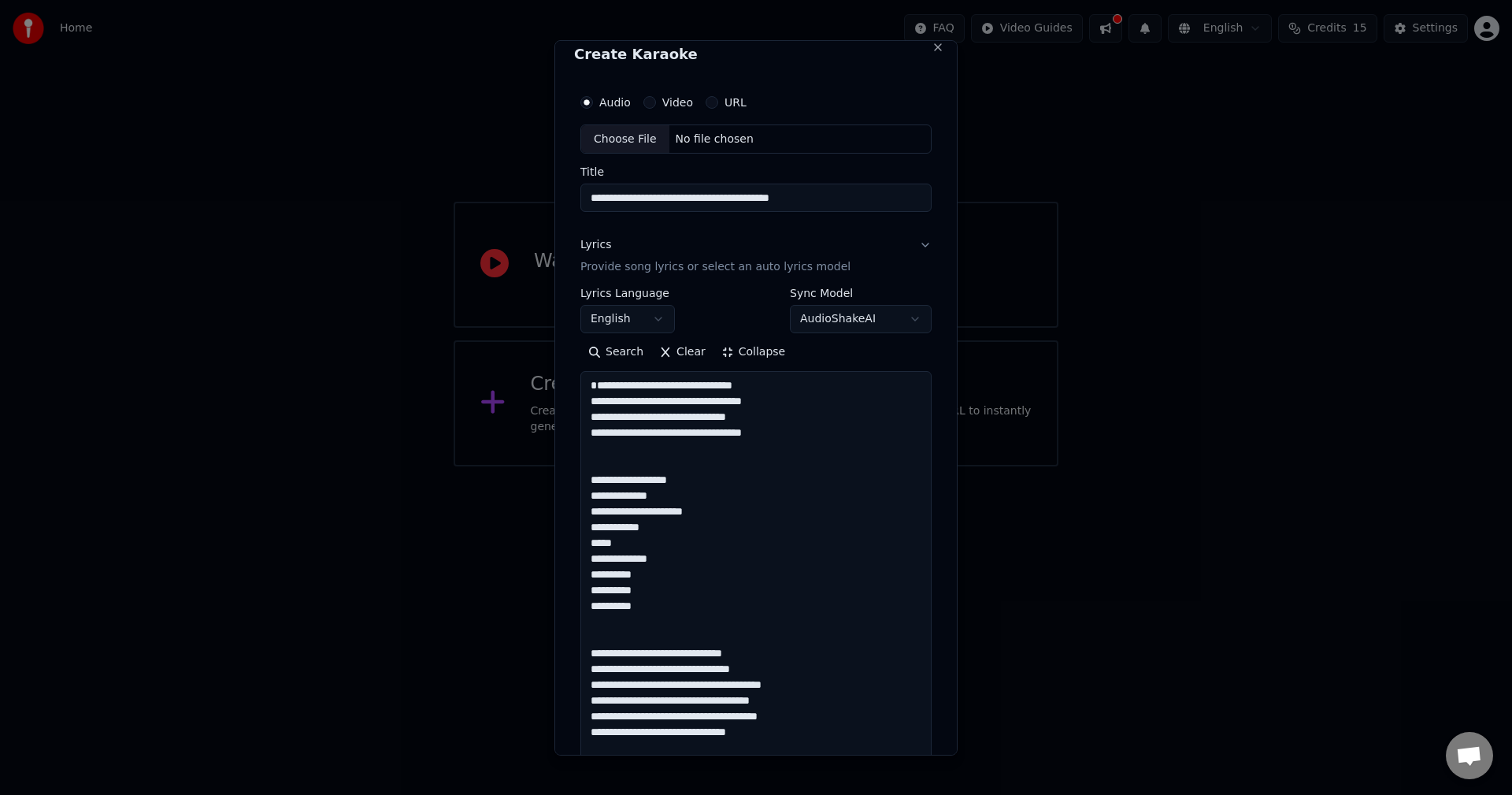
scroll to position [0, 0]
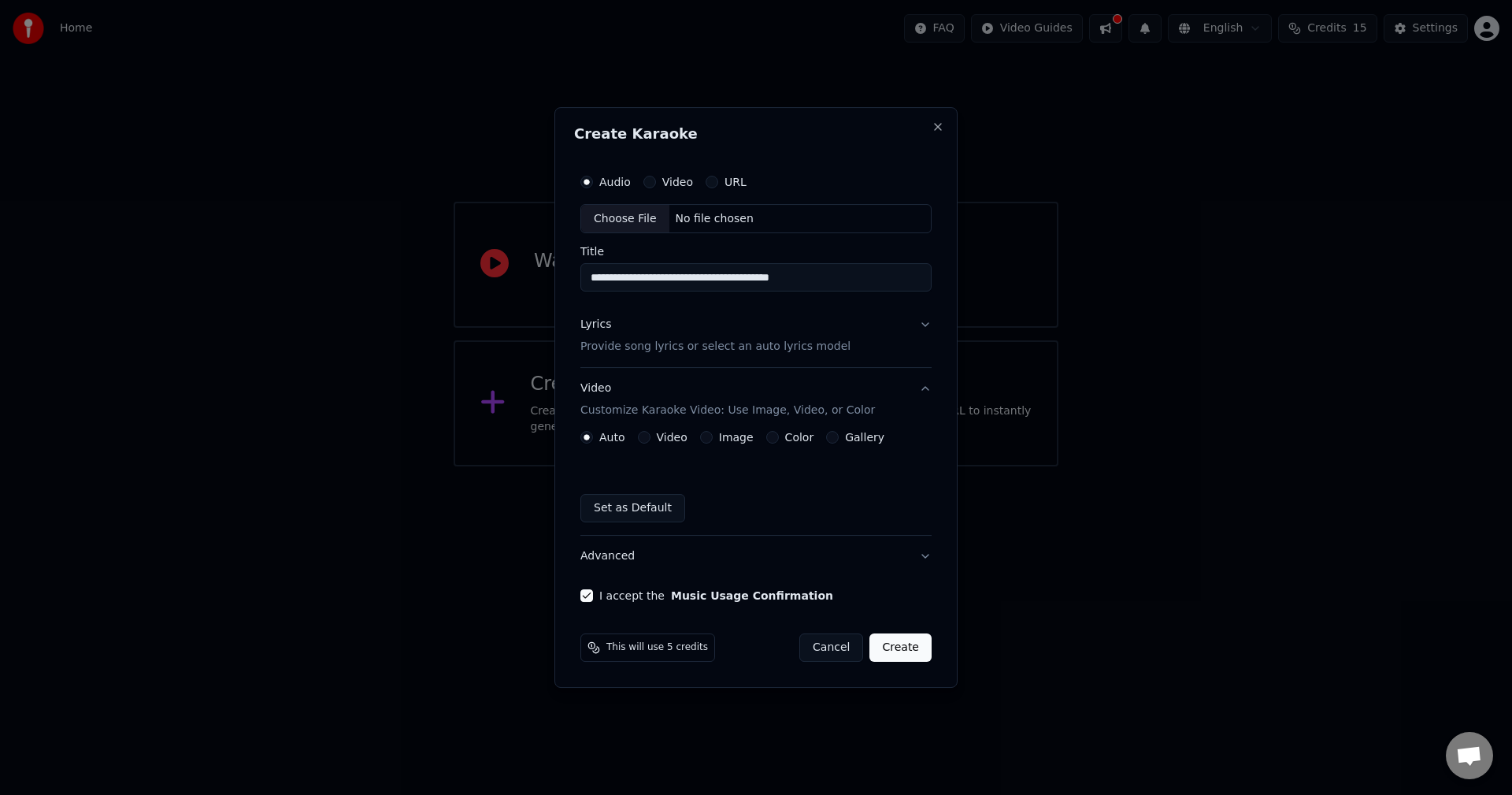
click at [654, 346] on p "Provide song lyrics or select an auto lyrics model" at bounding box center [715, 347] width 270 height 16
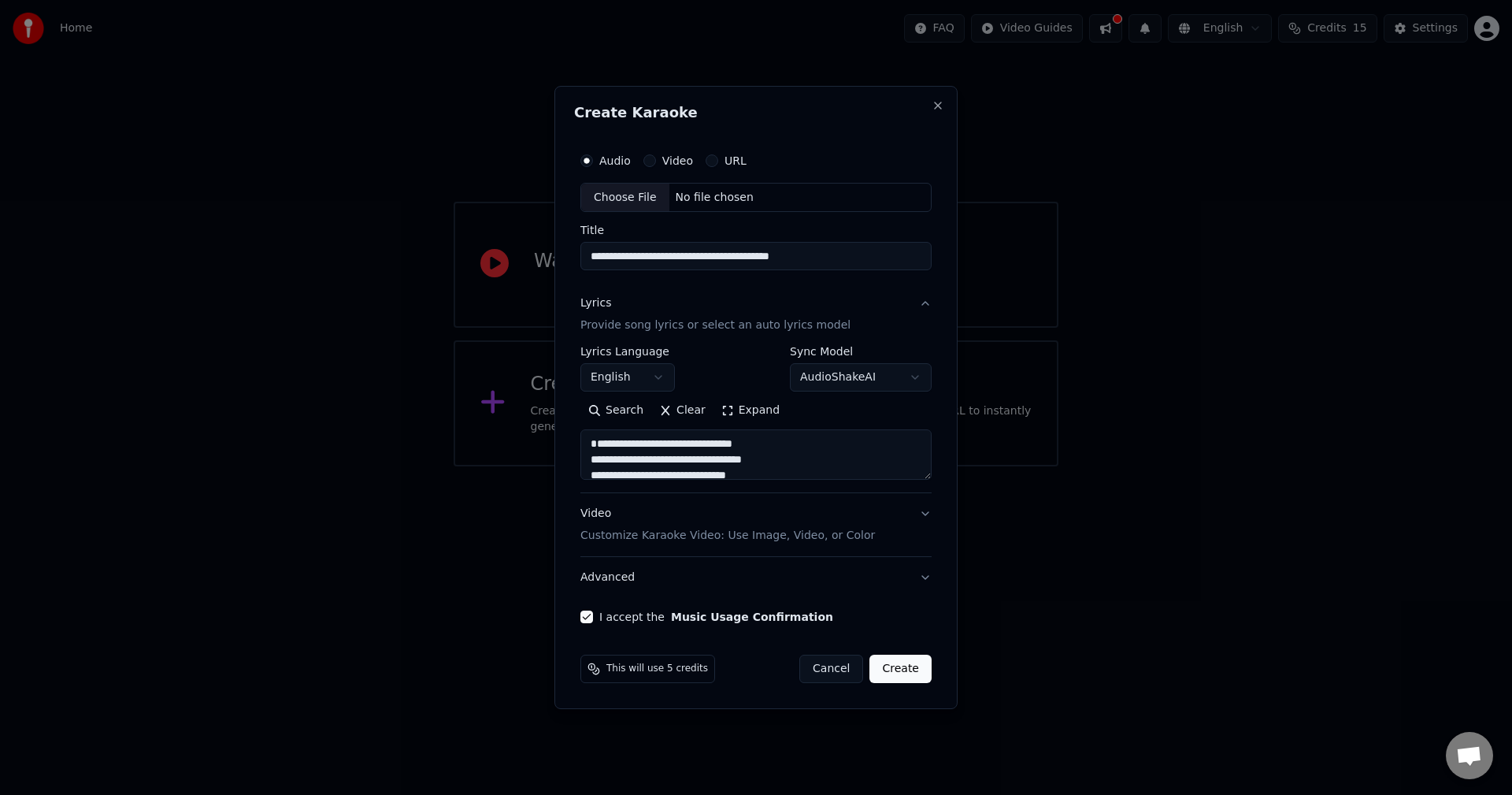
click at [702, 336] on button "Lyrics Provide song lyrics or select an auto lyrics model" at bounding box center [755, 314] width 351 height 63
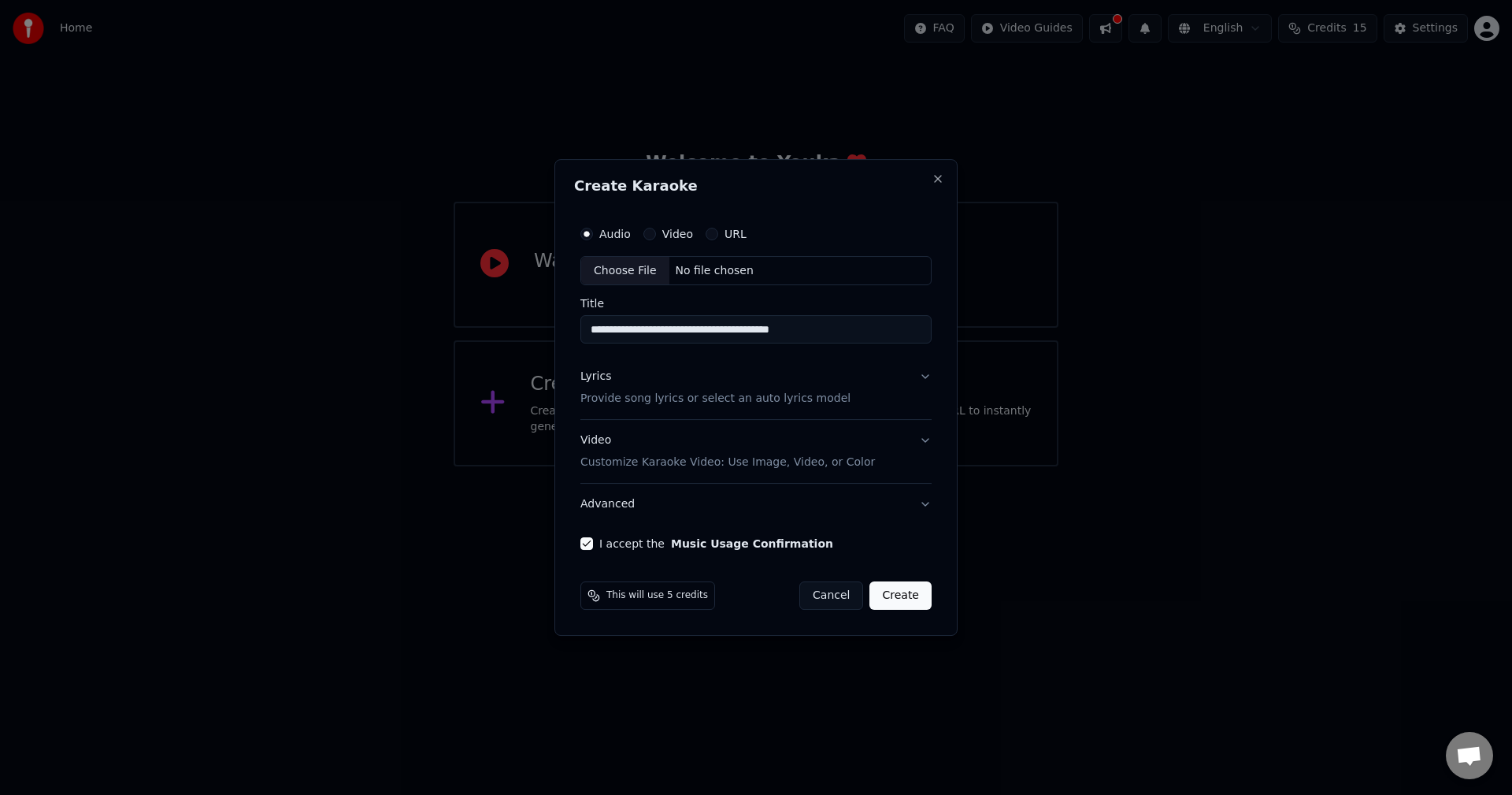
click at [750, 470] on p "Customize Karaoke Video: Use Image, Video, or Color" at bounding box center [727, 462] width 295 height 16
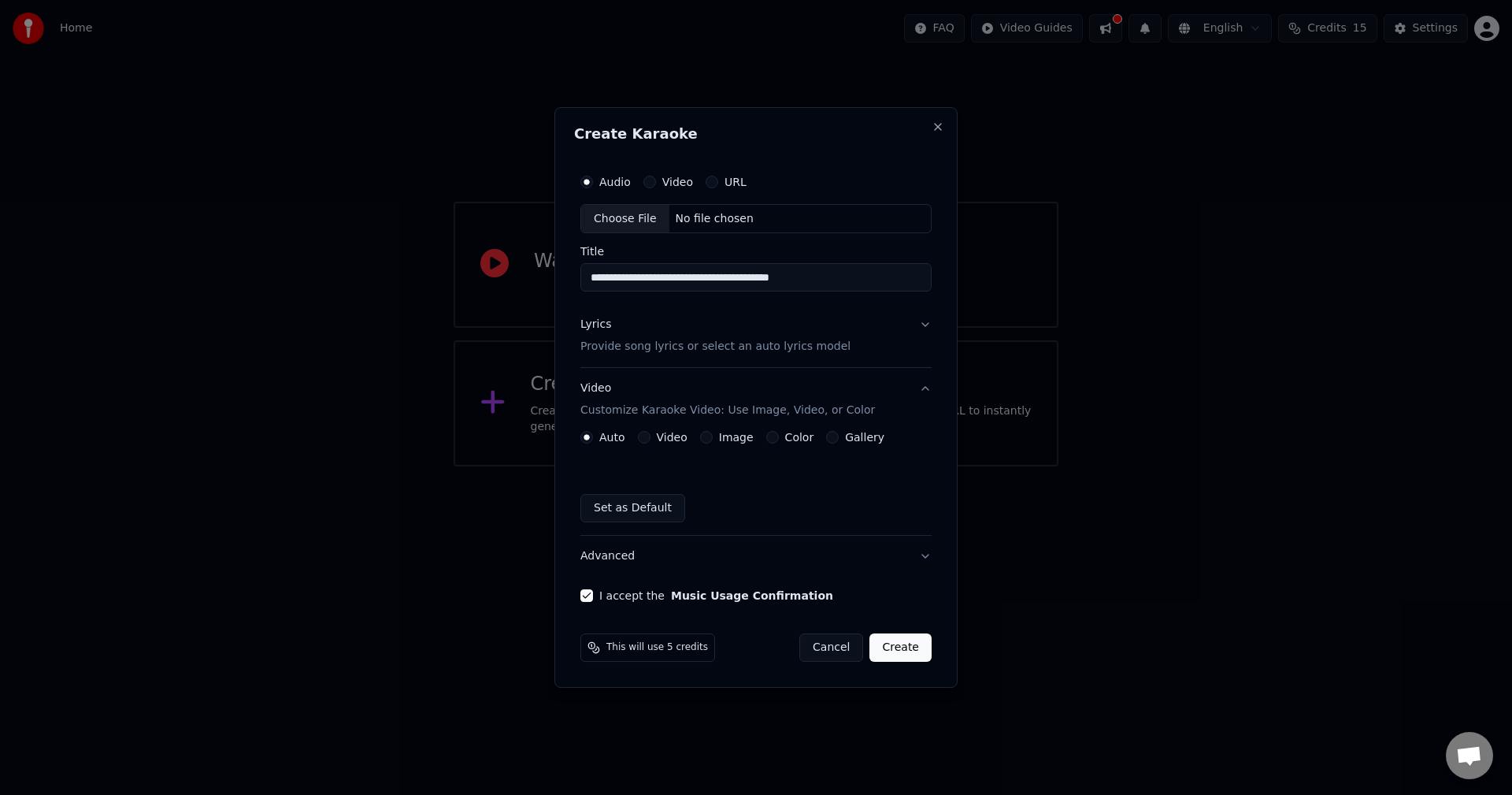
click at [655, 508] on button "Set as Default" at bounding box center [632, 508] width 105 height 28
click at [916, 650] on button "Create" at bounding box center [900, 647] width 62 height 28
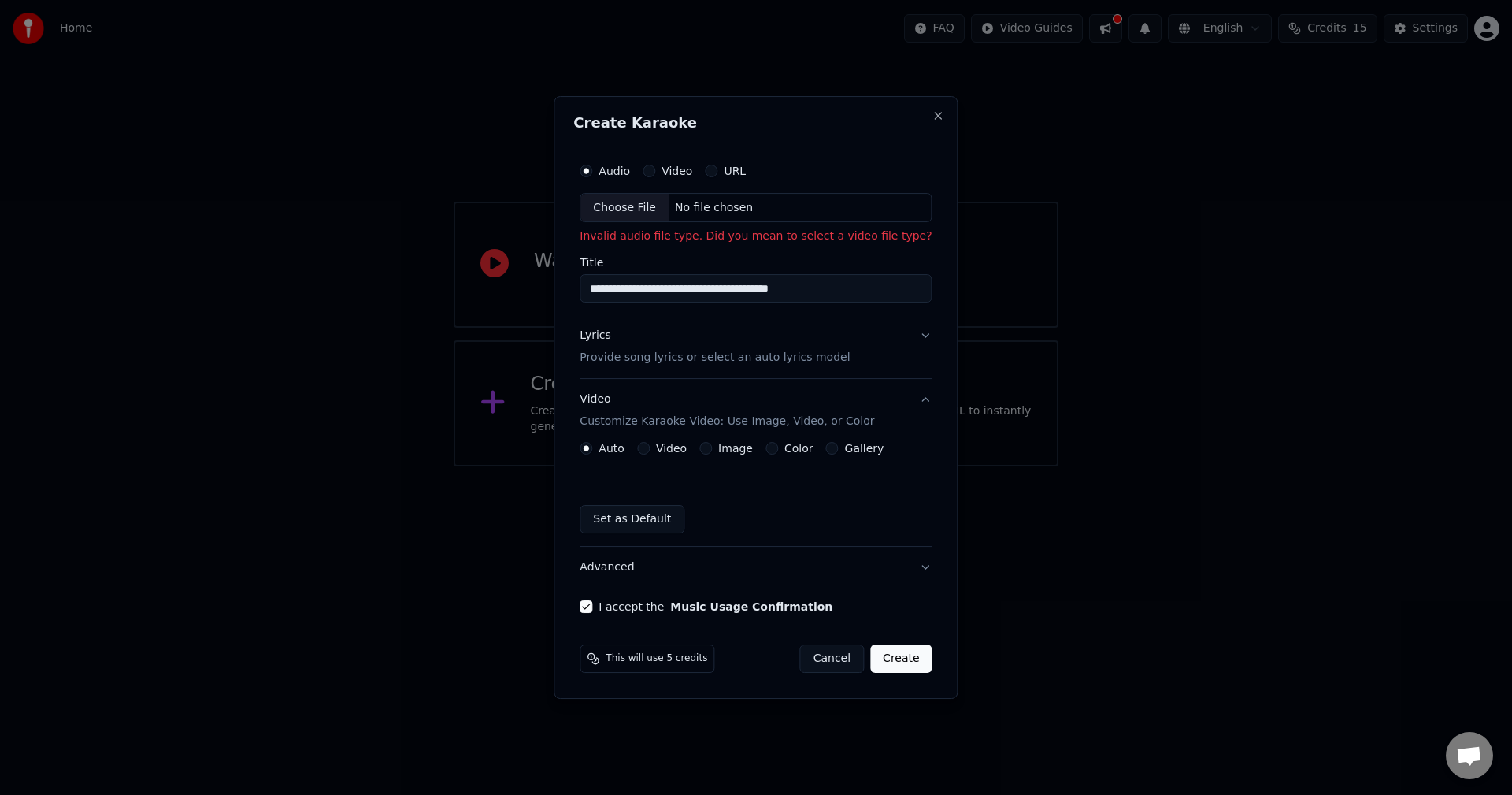
click at [646, 206] on div "Choose File" at bounding box center [624, 208] width 88 height 28
click at [680, 207] on div "No file chosen" at bounding box center [714, 208] width 91 height 16
type input "**********"
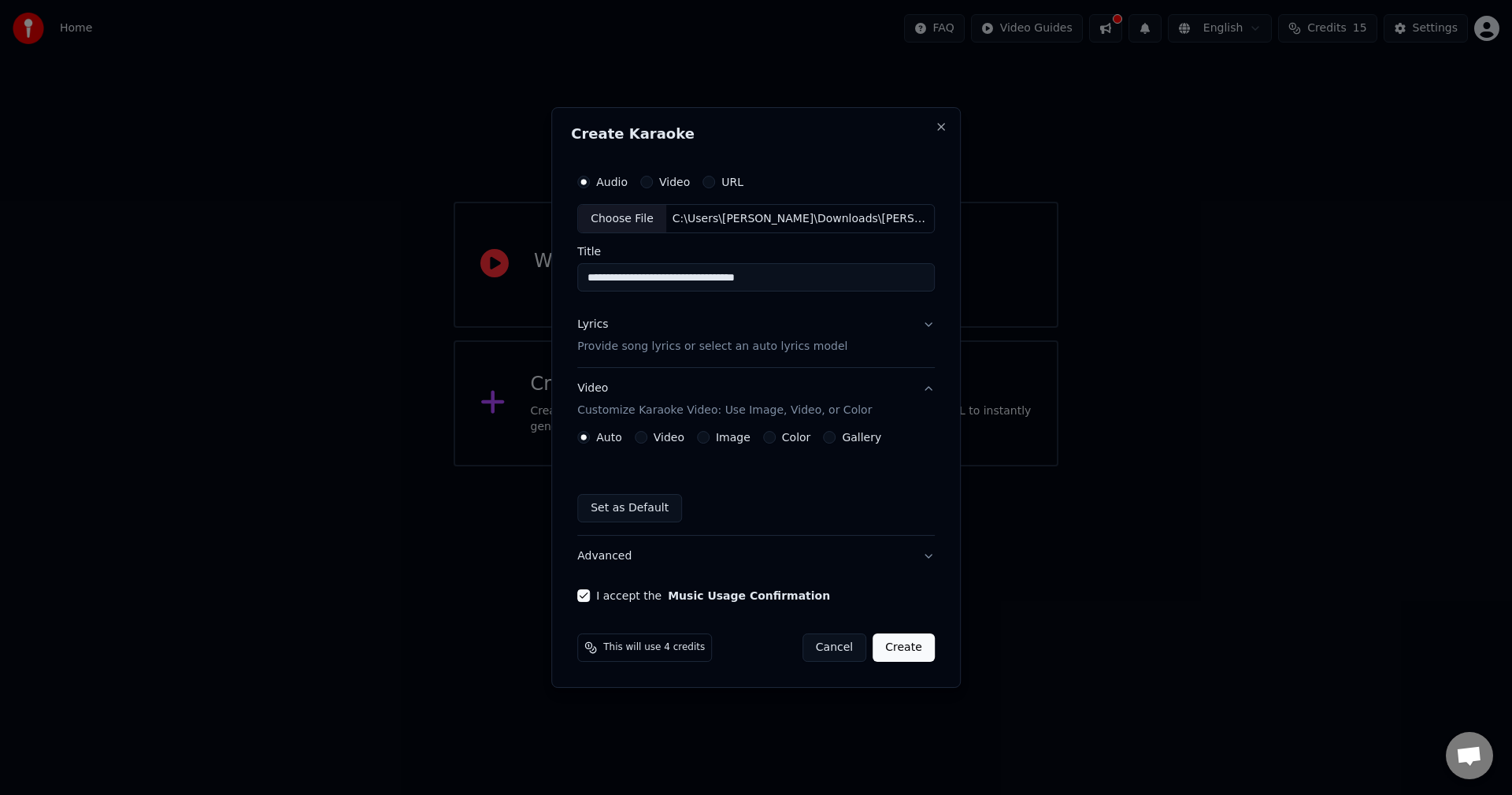
click at [920, 653] on button "Create" at bounding box center [903, 647] width 62 height 28
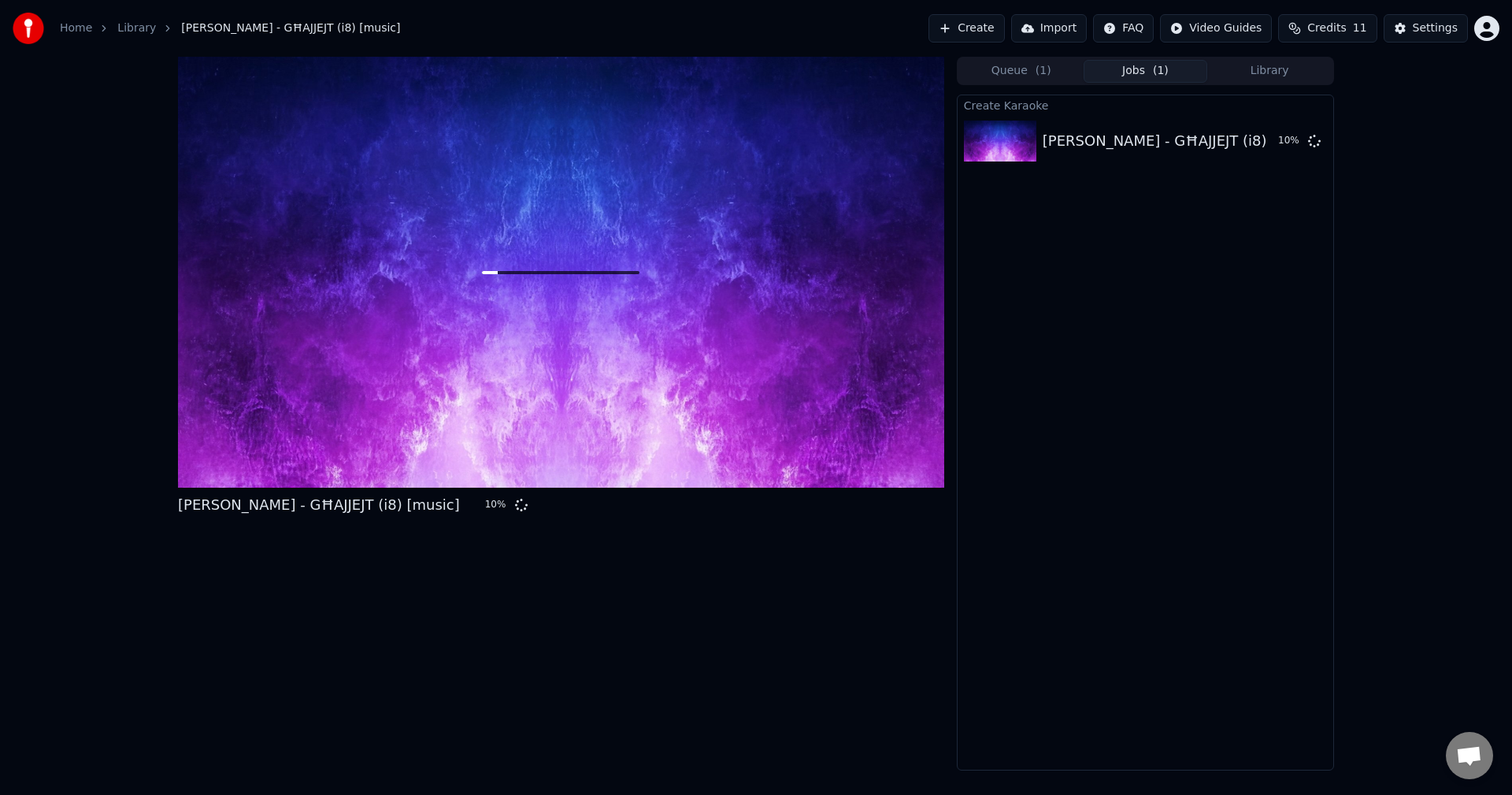
click at [1334, 32] on span "Credits" at bounding box center [1326, 28] width 39 height 16
click at [1411, 32] on button "Settings" at bounding box center [1426, 28] width 84 height 28
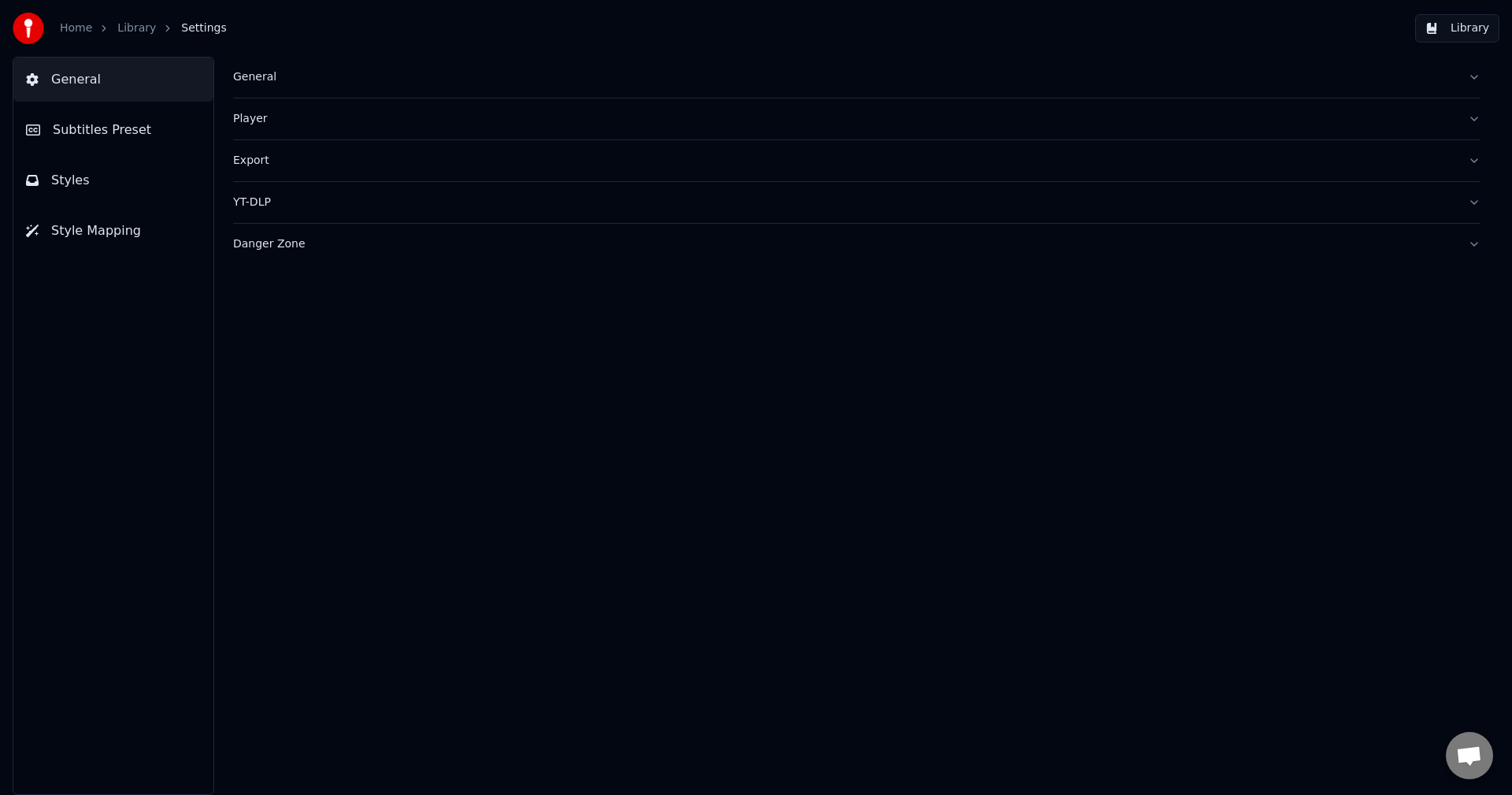
click at [129, 28] on link "Library" at bounding box center [136, 28] width 39 height 16
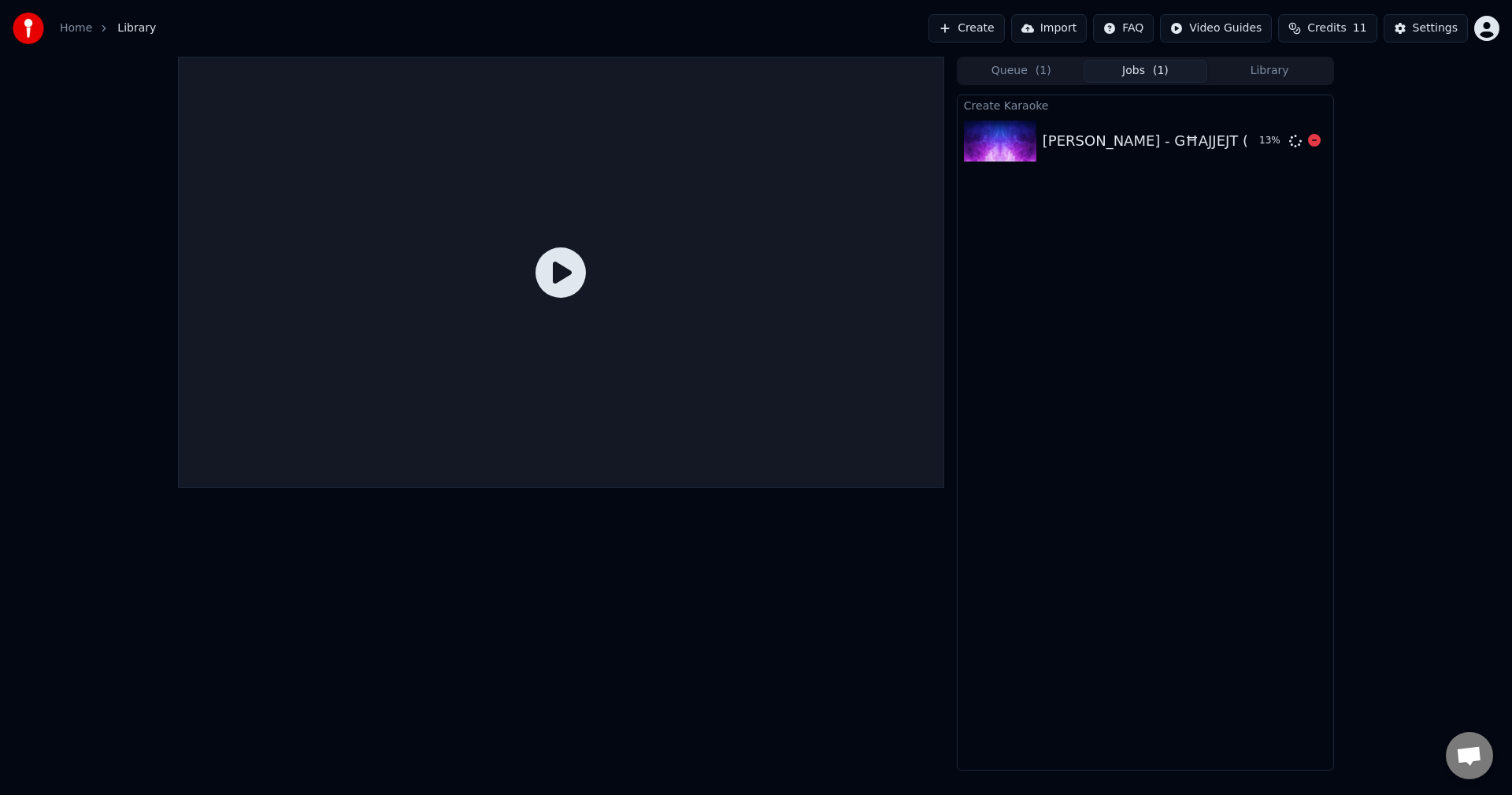
click at [1069, 146] on div "Miriana Conte - GĦAJJEJT (i8) [music]" at bounding box center [1184, 141] width 282 height 22
click at [548, 269] on icon at bounding box center [560, 272] width 50 height 50
click at [84, 30] on link "Home" at bounding box center [76, 28] width 32 height 16
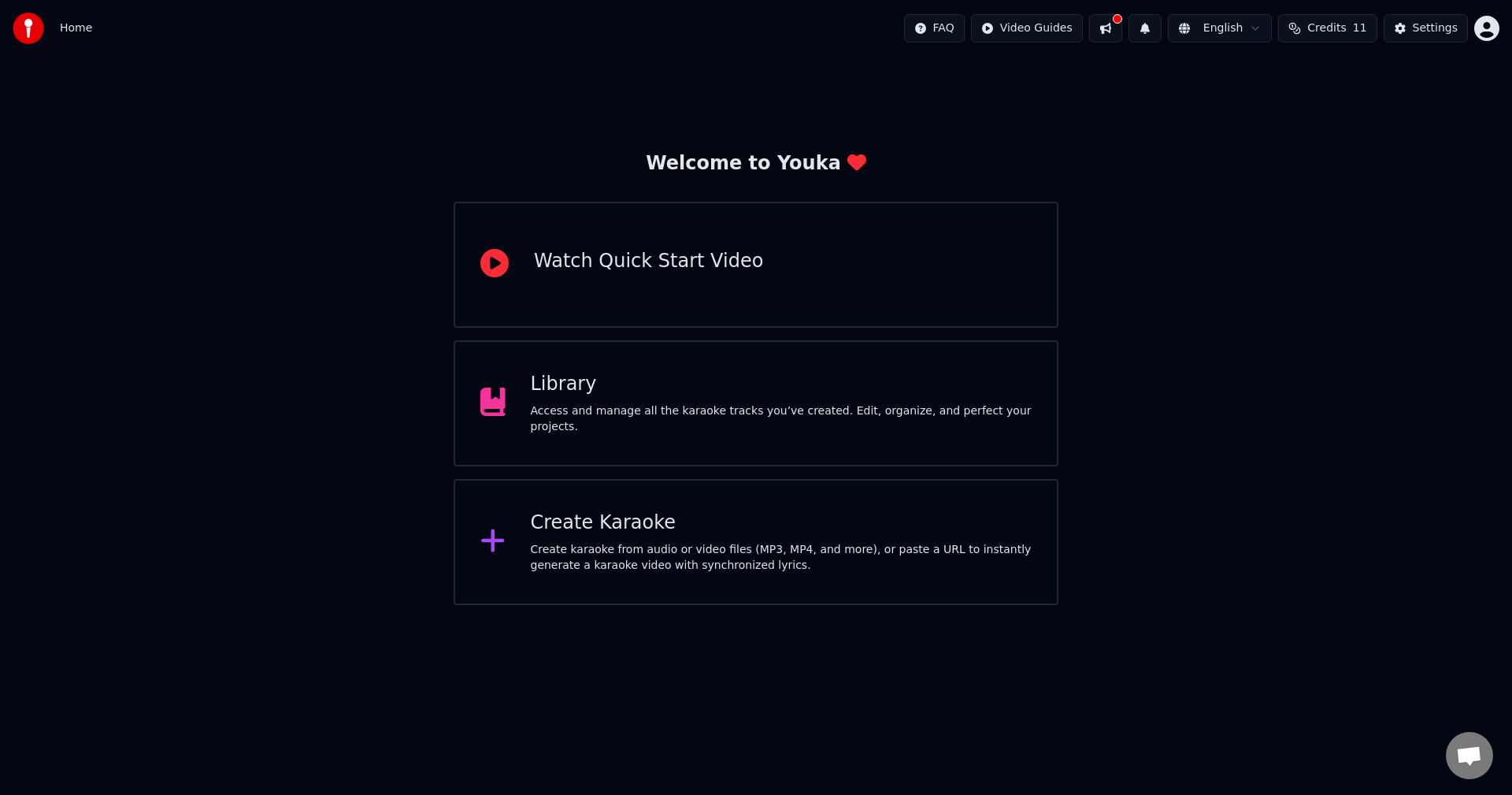
click at [626, 390] on div "Library" at bounding box center [782, 384] width 502 height 25
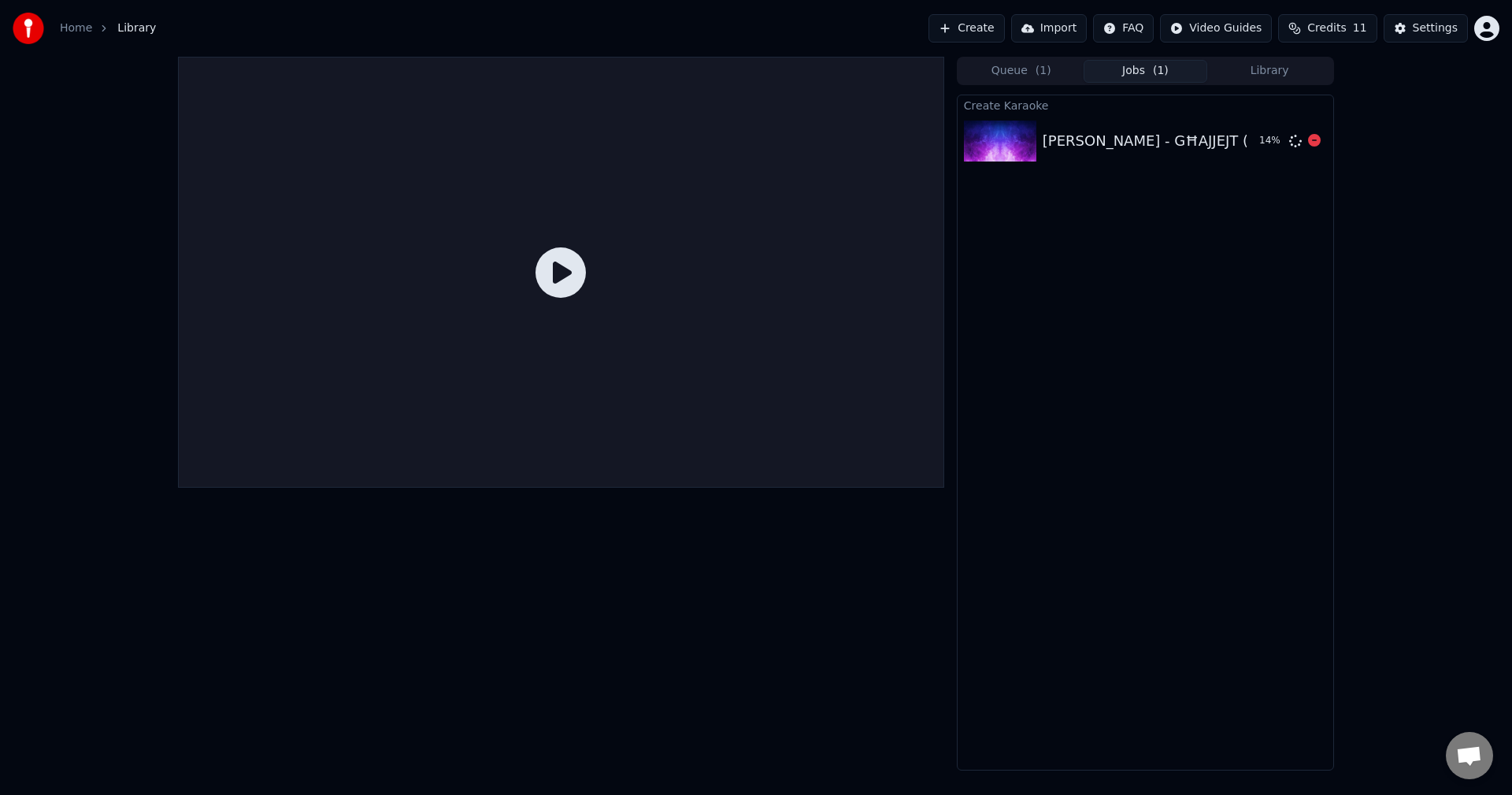
click at [1173, 136] on div "Miriana Conte - GĦAJJEJT (i8) [music]" at bounding box center [1184, 141] width 282 height 22
click at [1364, 27] on span "11" at bounding box center [1360, 28] width 14 height 16
click at [1364, 26] on span "11" at bounding box center [1360, 28] width 14 height 16
click at [1448, 34] on div "Settings" at bounding box center [1435, 28] width 45 height 16
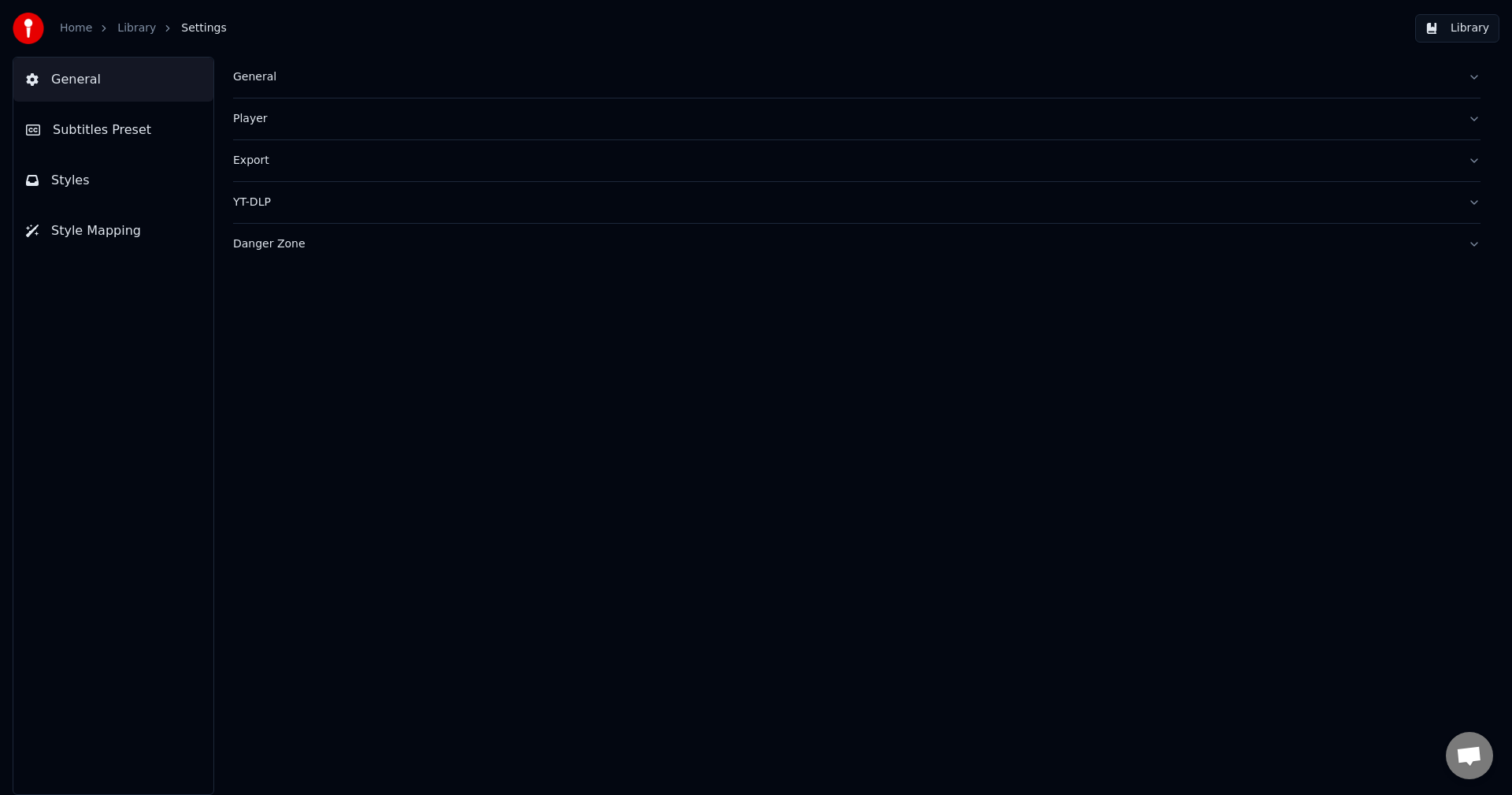
click at [401, 131] on button "Player" at bounding box center [856, 118] width 1247 height 41
click at [377, 93] on button "General" at bounding box center [856, 77] width 1247 height 41
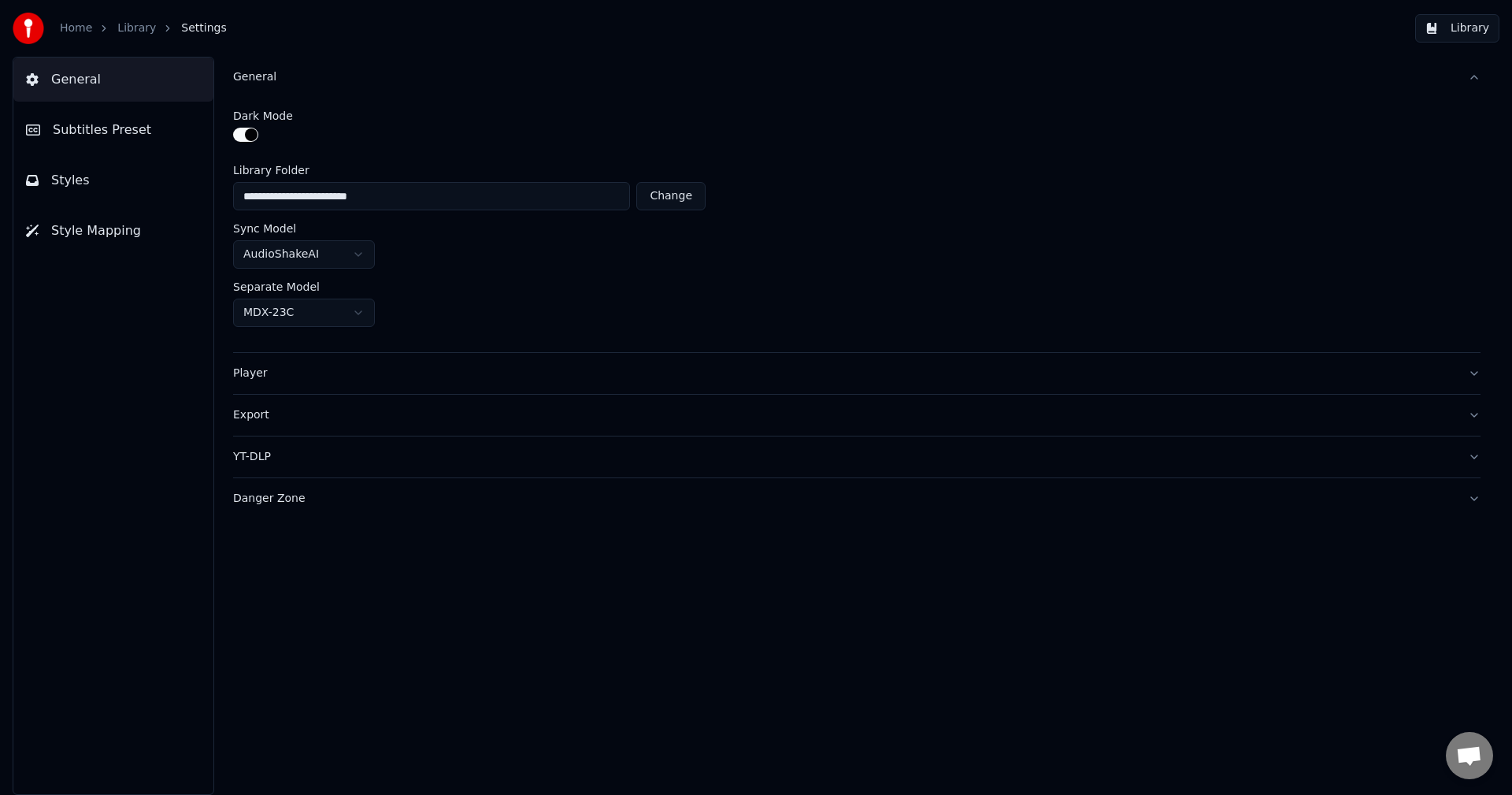
click at [377, 93] on button "General" at bounding box center [856, 77] width 1247 height 41
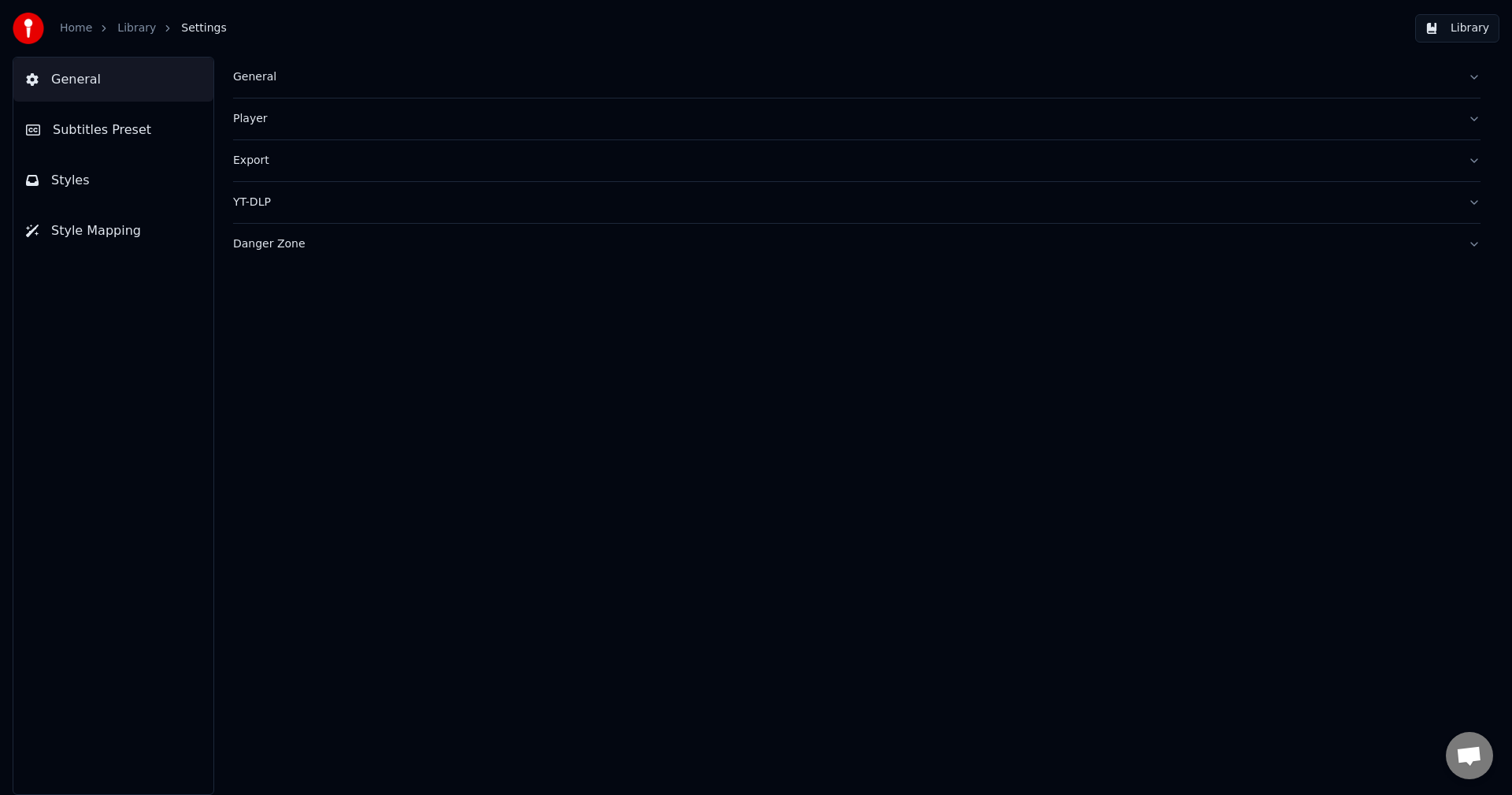
click at [159, 112] on button "Subtitles Preset" at bounding box center [113, 130] width 200 height 44
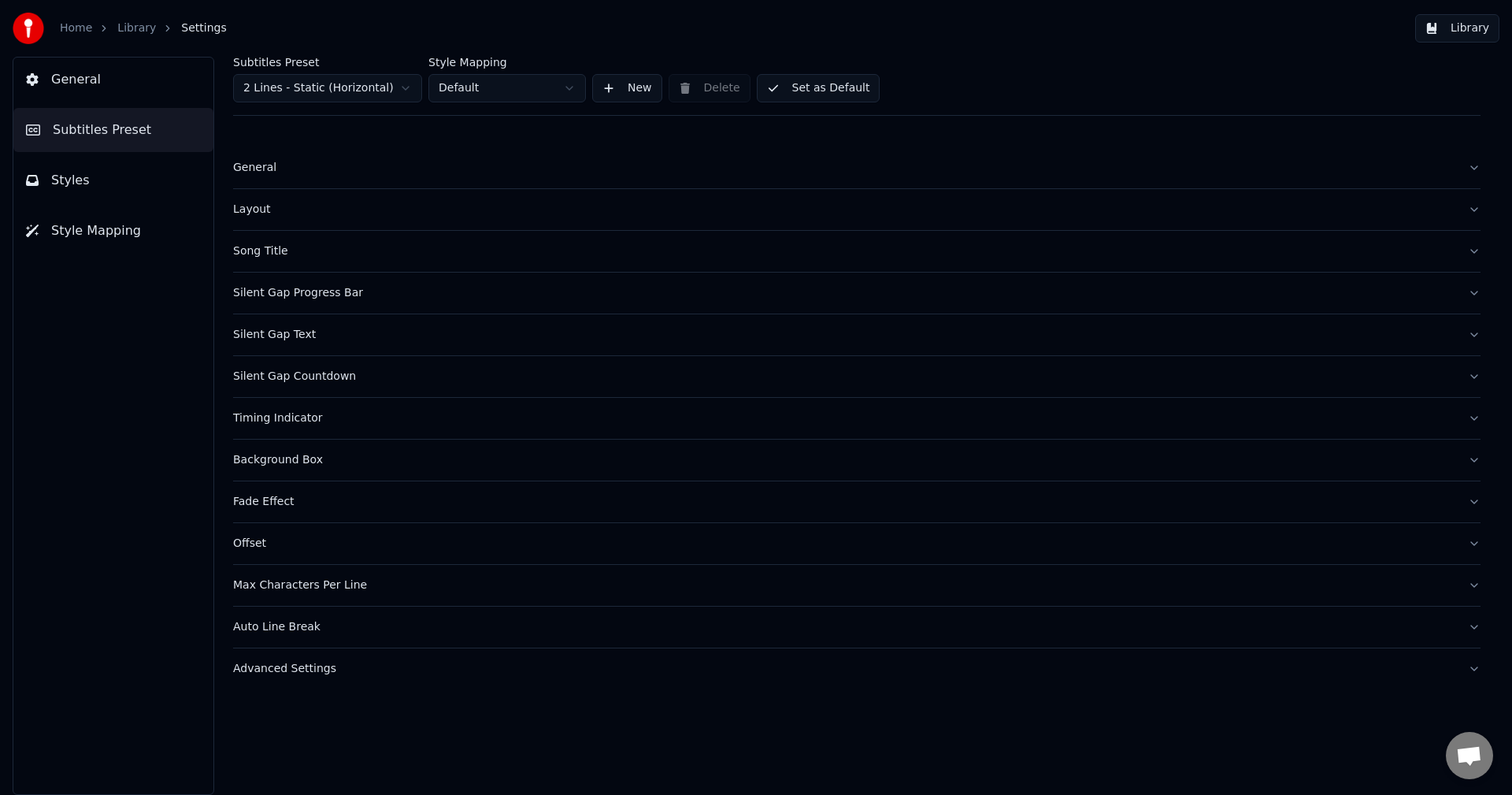
click at [138, 172] on button "Styles" at bounding box center [113, 180] width 200 height 44
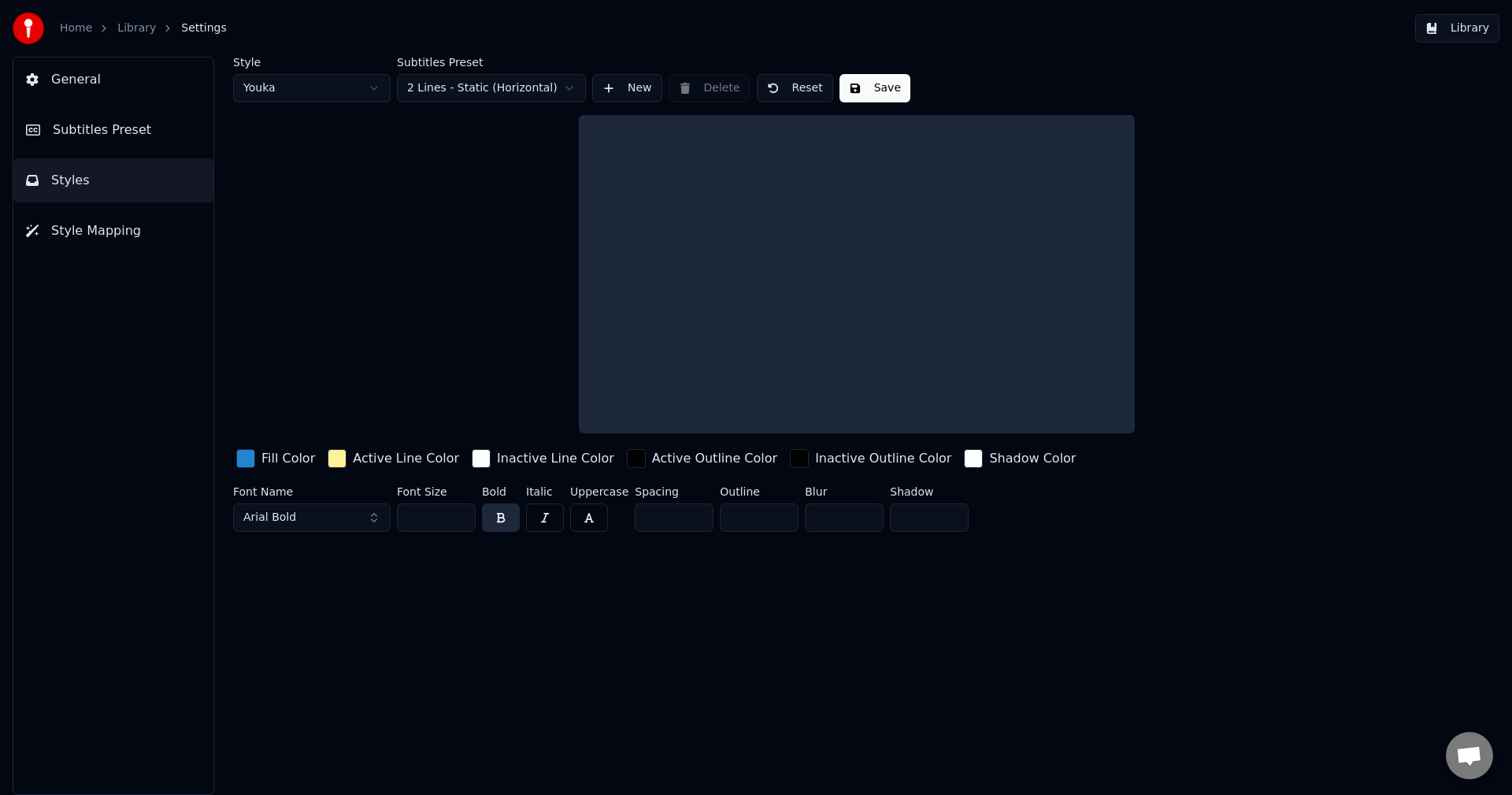
click at [136, 220] on button "Style Mapping" at bounding box center [113, 231] width 200 height 44
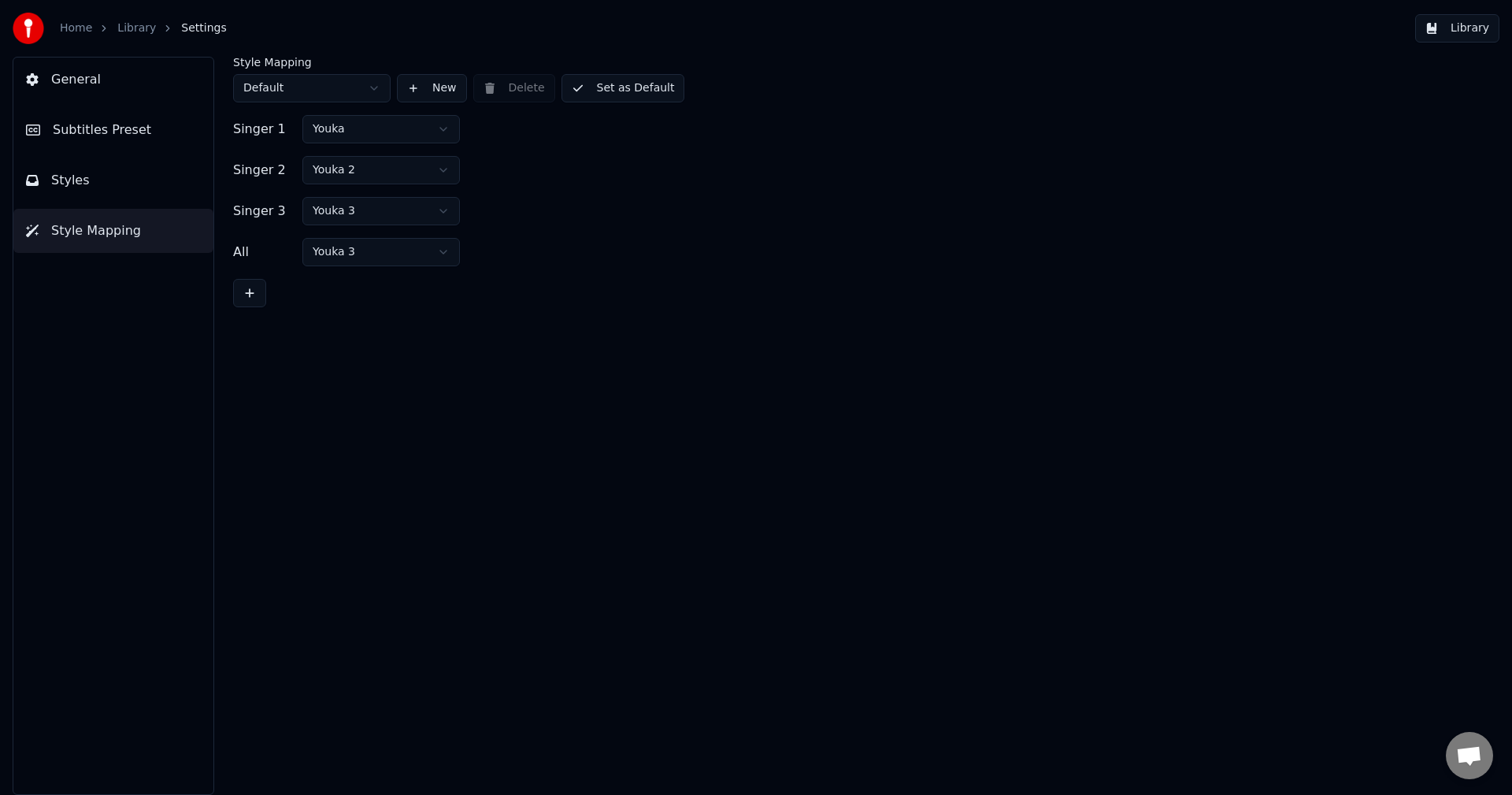
click at [128, 28] on link "Library" at bounding box center [136, 28] width 39 height 16
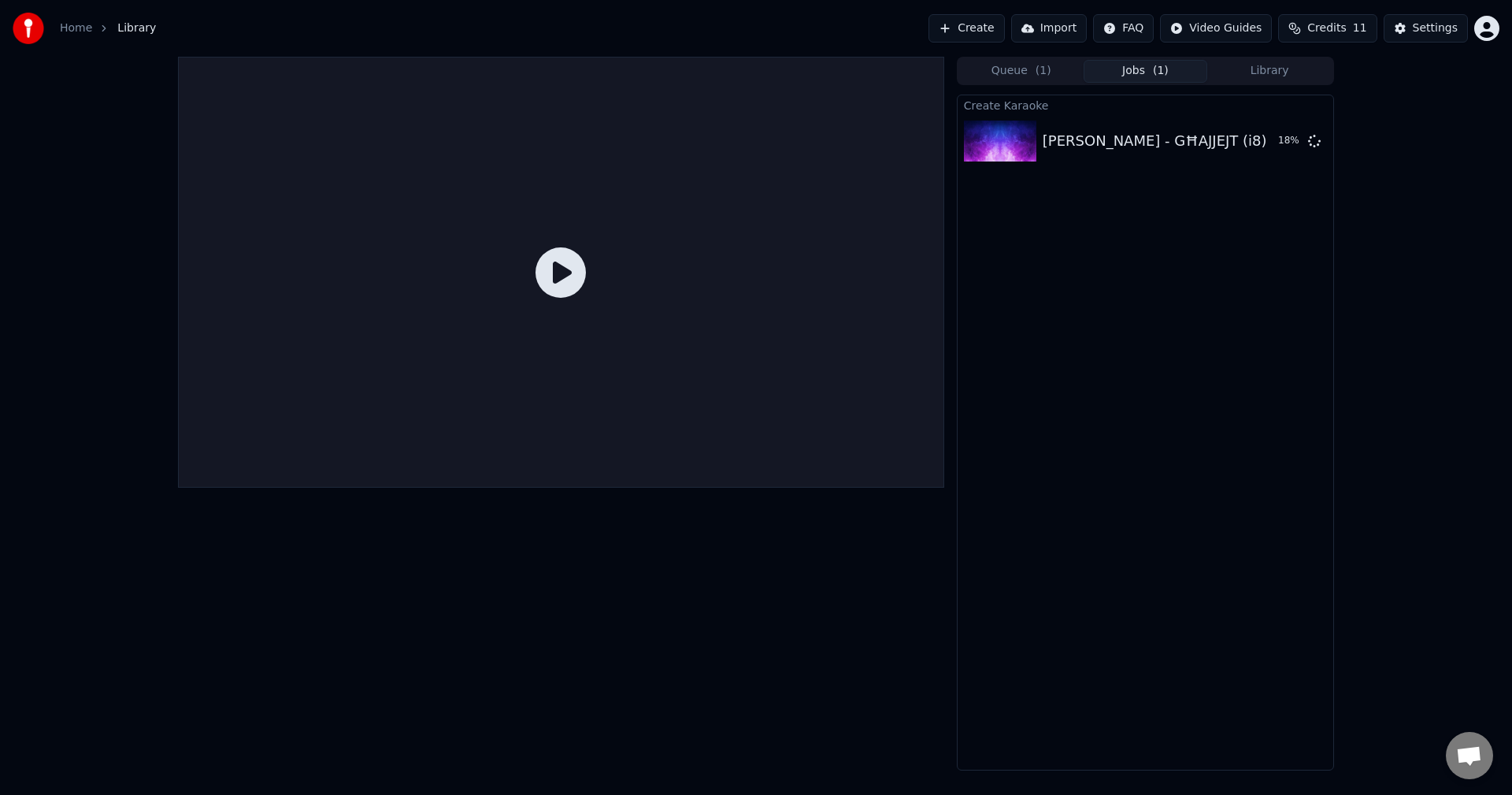
click at [1261, 220] on div "Create Karaoke Miriana Conte - GĦAJJEJT (i8) [music] 18 %" at bounding box center [1145, 432] width 377 height 676
click at [1149, 132] on div "Miriana Conte - GĦAJJEJT (i8) [music]" at bounding box center [1184, 141] width 282 height 22
click at [1127, 142] on div "Miriana Conte - GĦAJJEJT (i8) [music]" at bounding box center [1184, 141] width 282 height 22
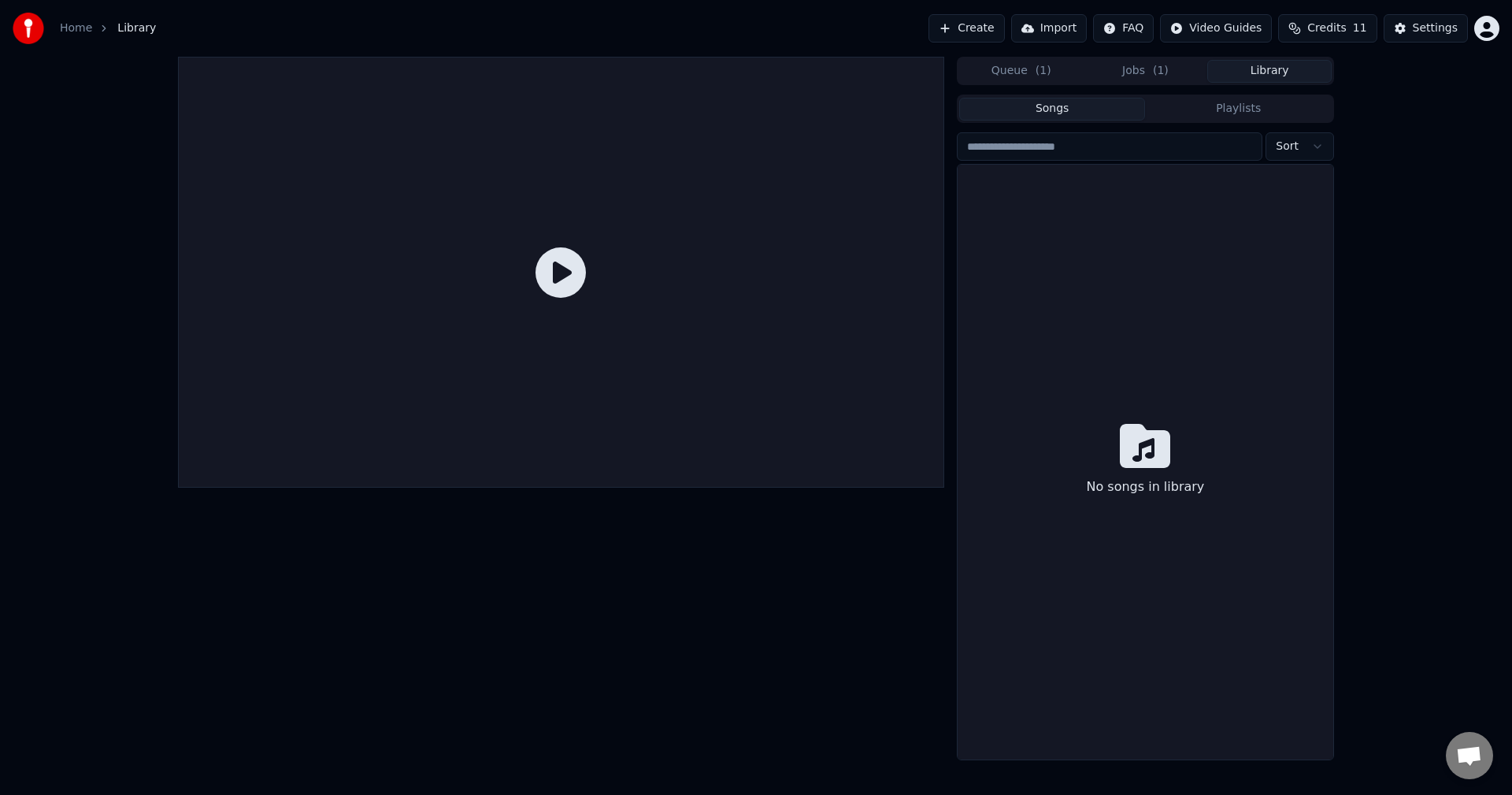
click at [1254, 72] on button "Library" at bounding box center [1269, 71] width 124 height 23
click at [1173, 81] on button "Jobs ( 1 )" at bounding box center [1146, 71] width 124 height 23
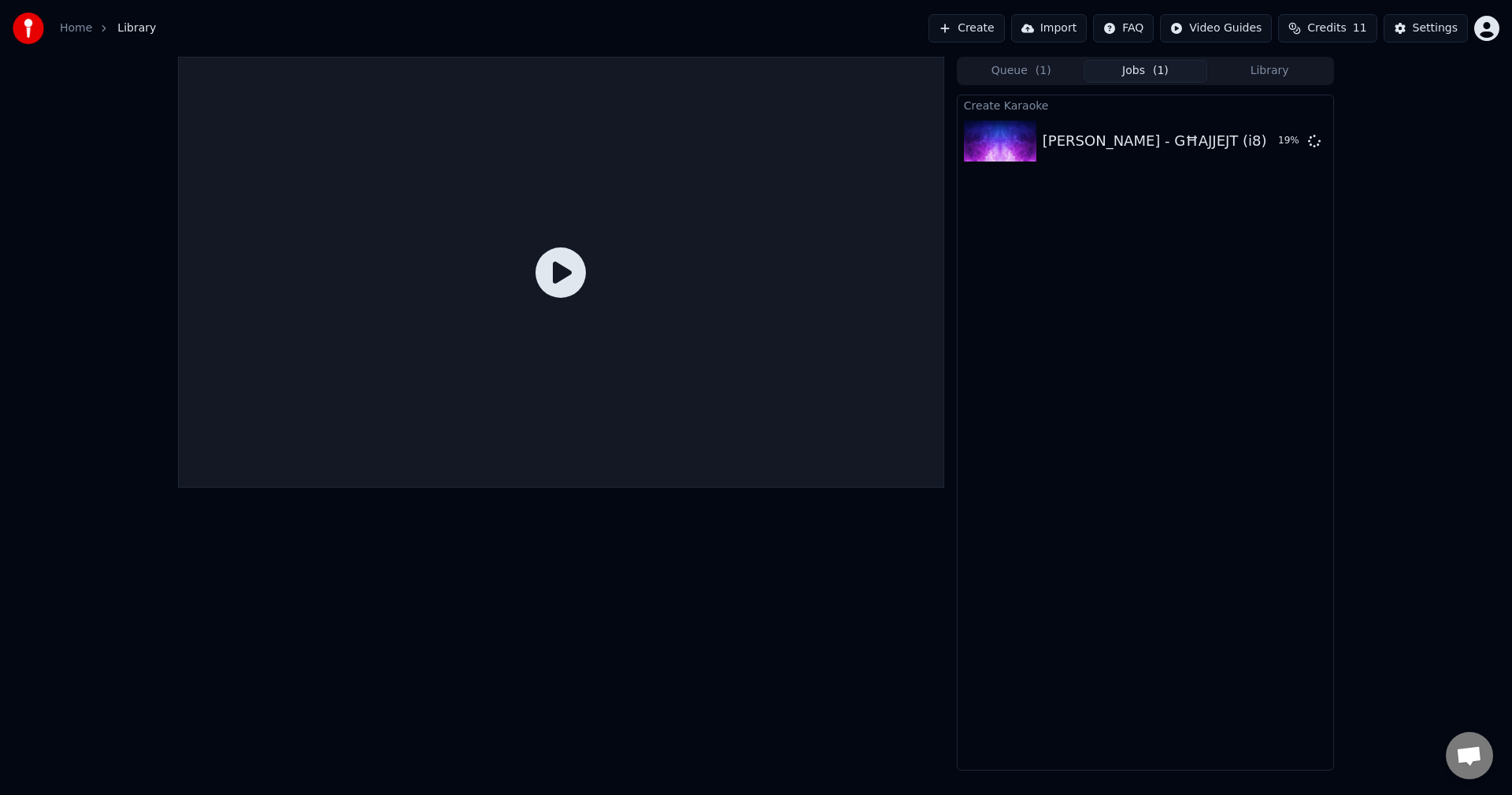
click at [1044, 64] on span "( 1 )" at bounding box center [1043, 71] width 16 height 16
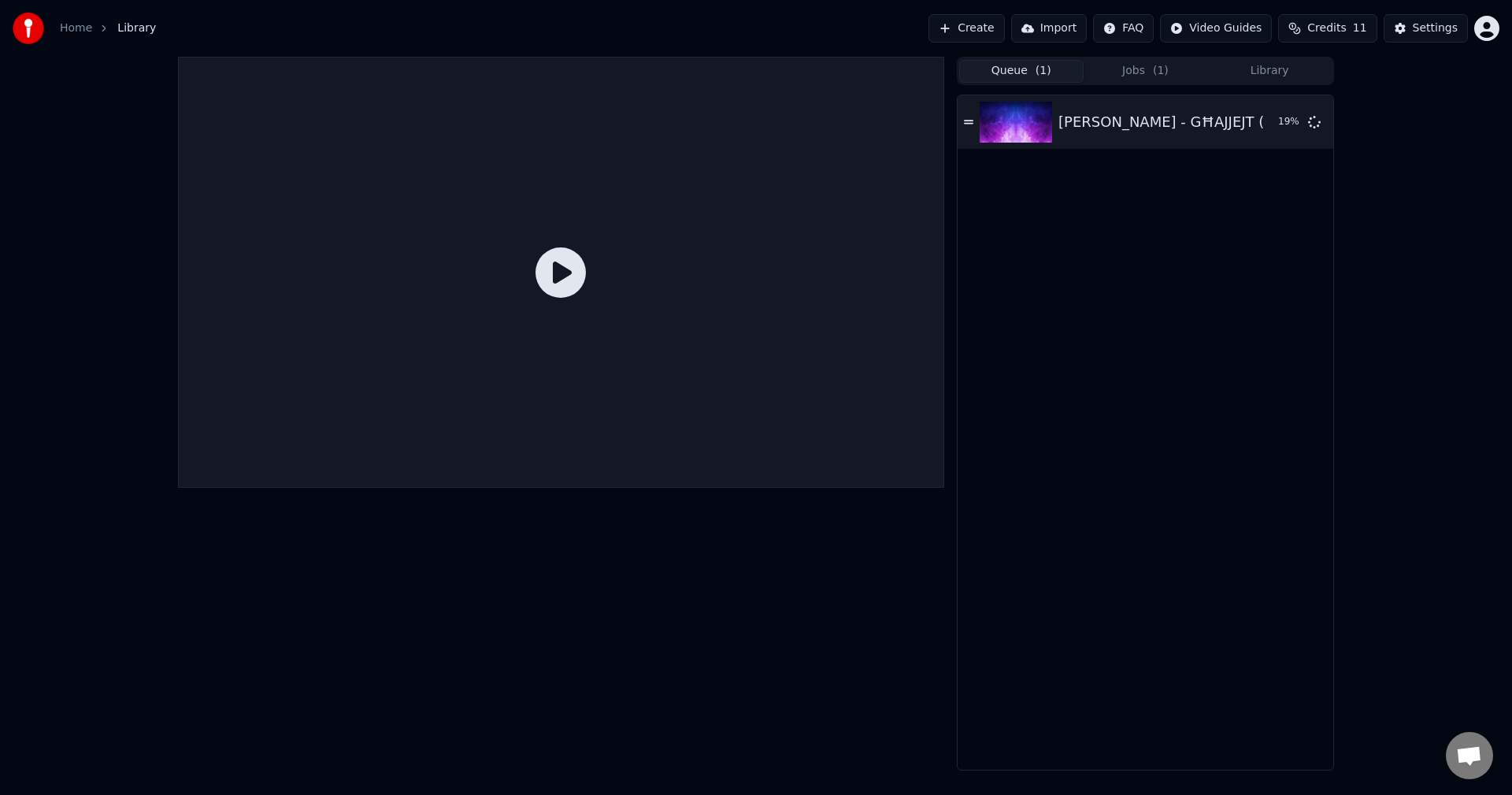
click at [1136, 69] on button "Jobs ( 1 )" at bounding box center [1146, 71] width 124 height 23
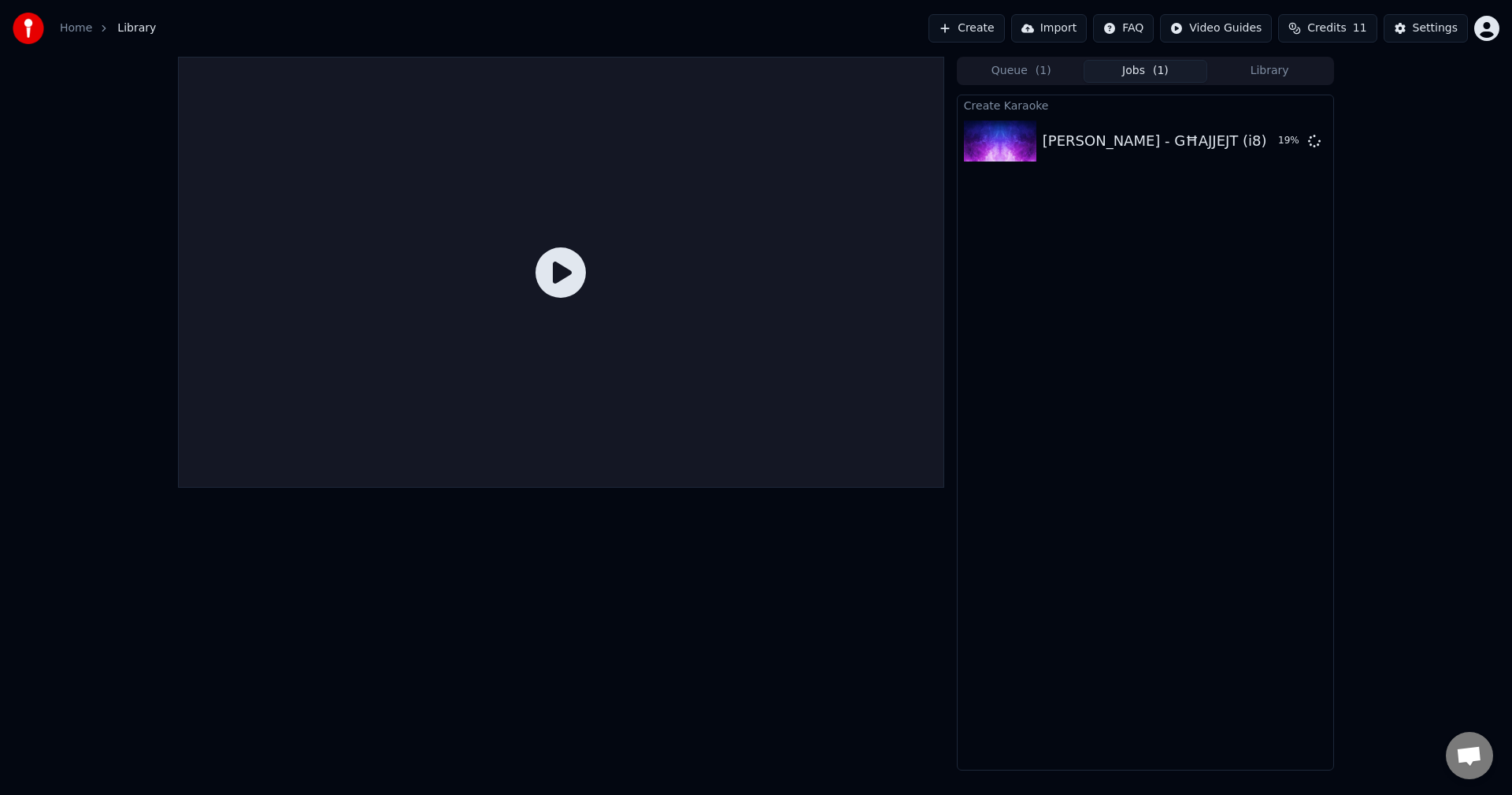
click at [559, 282] on icon at bounding box center [560, 272] width 50 height 50
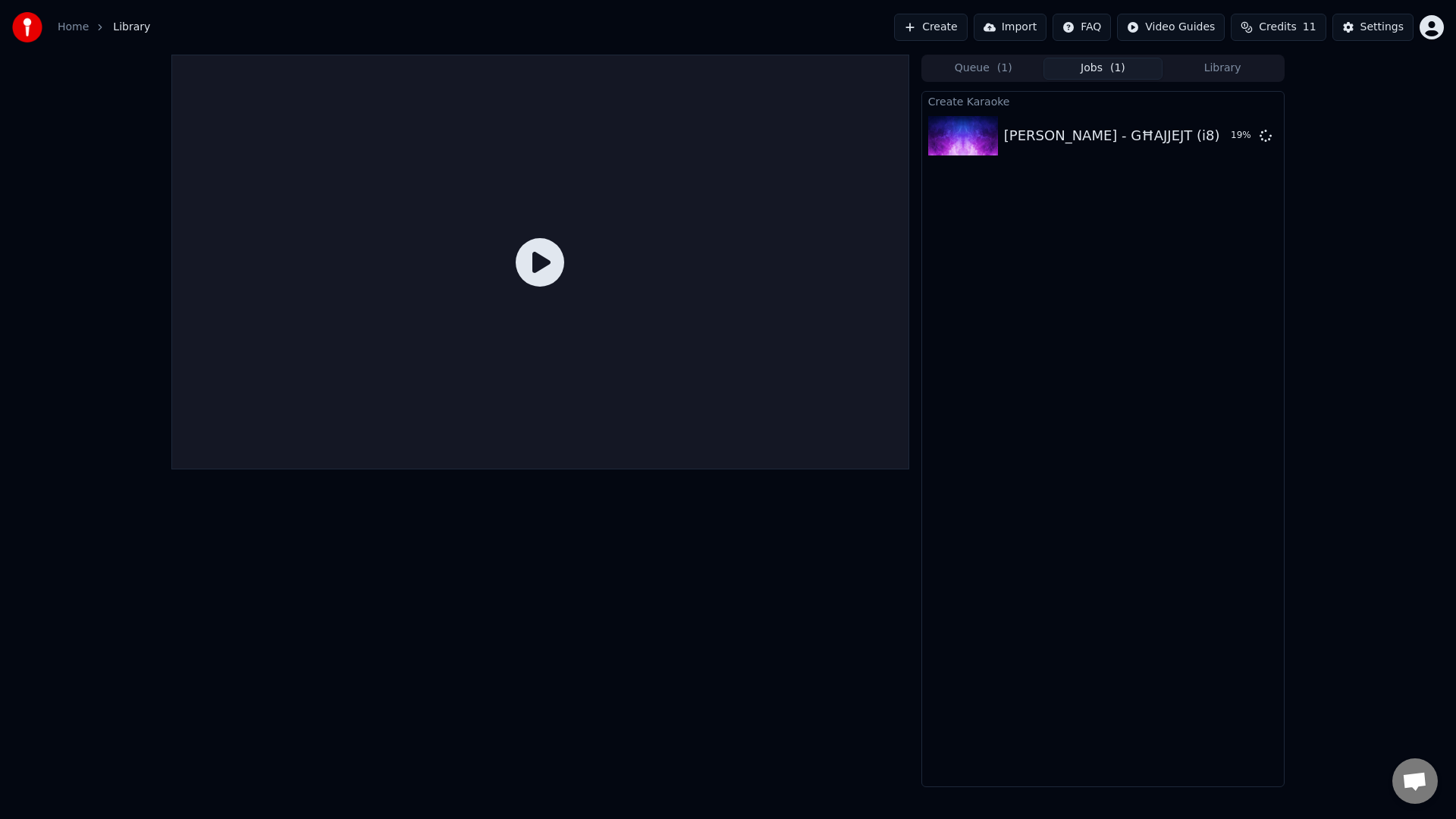
click at [538, 289] on div at bounding box center [540, 262] width 738 height 415
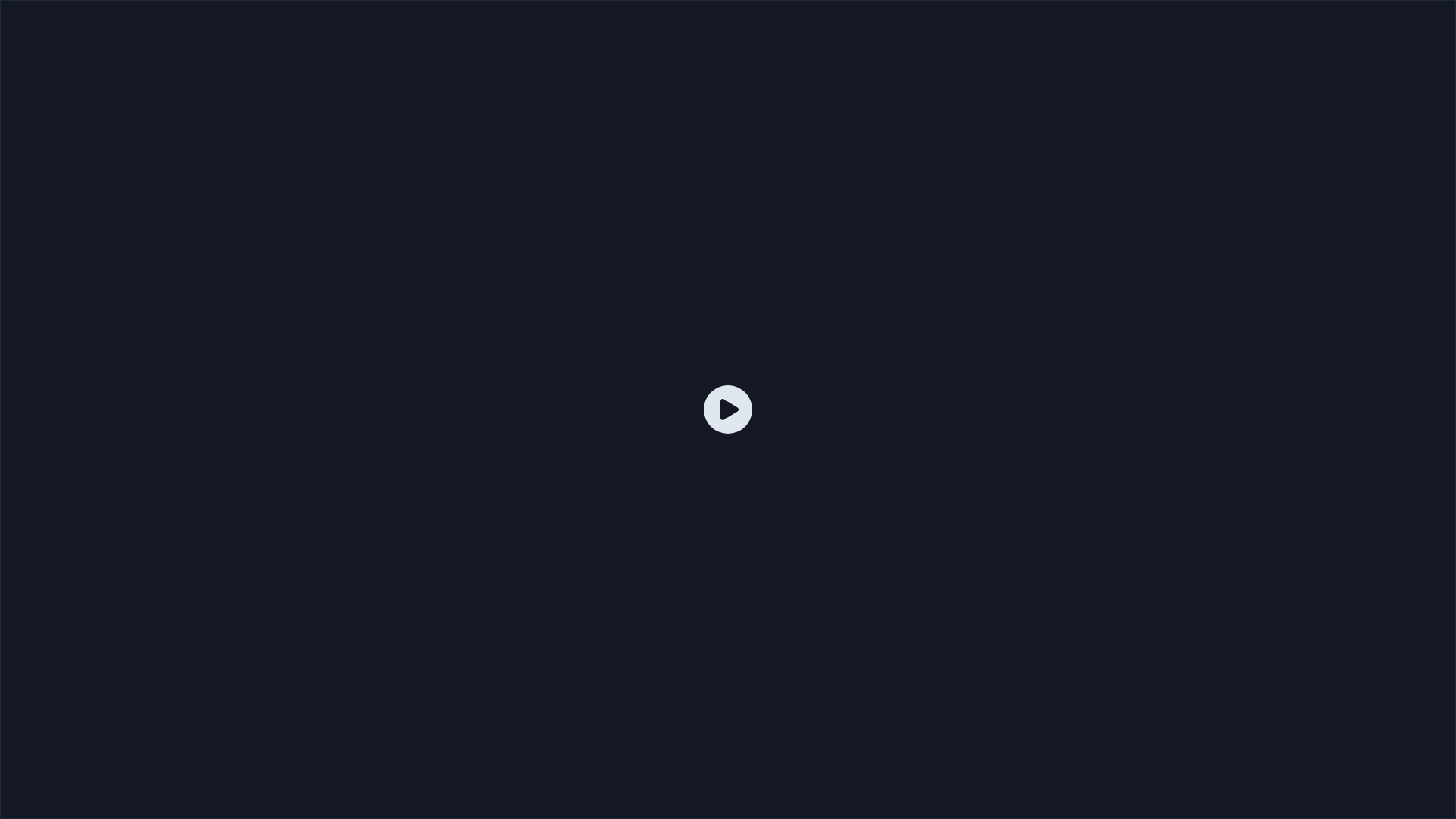
click at [625, 362] on div at bounding box center [728, 410] width 1456 height 819
click at [635, 363] on div at bounding box center [728, 410] width 1456 height 819
click at [761, 402] on div at bounding box center [728, 410] width 1456 height 819
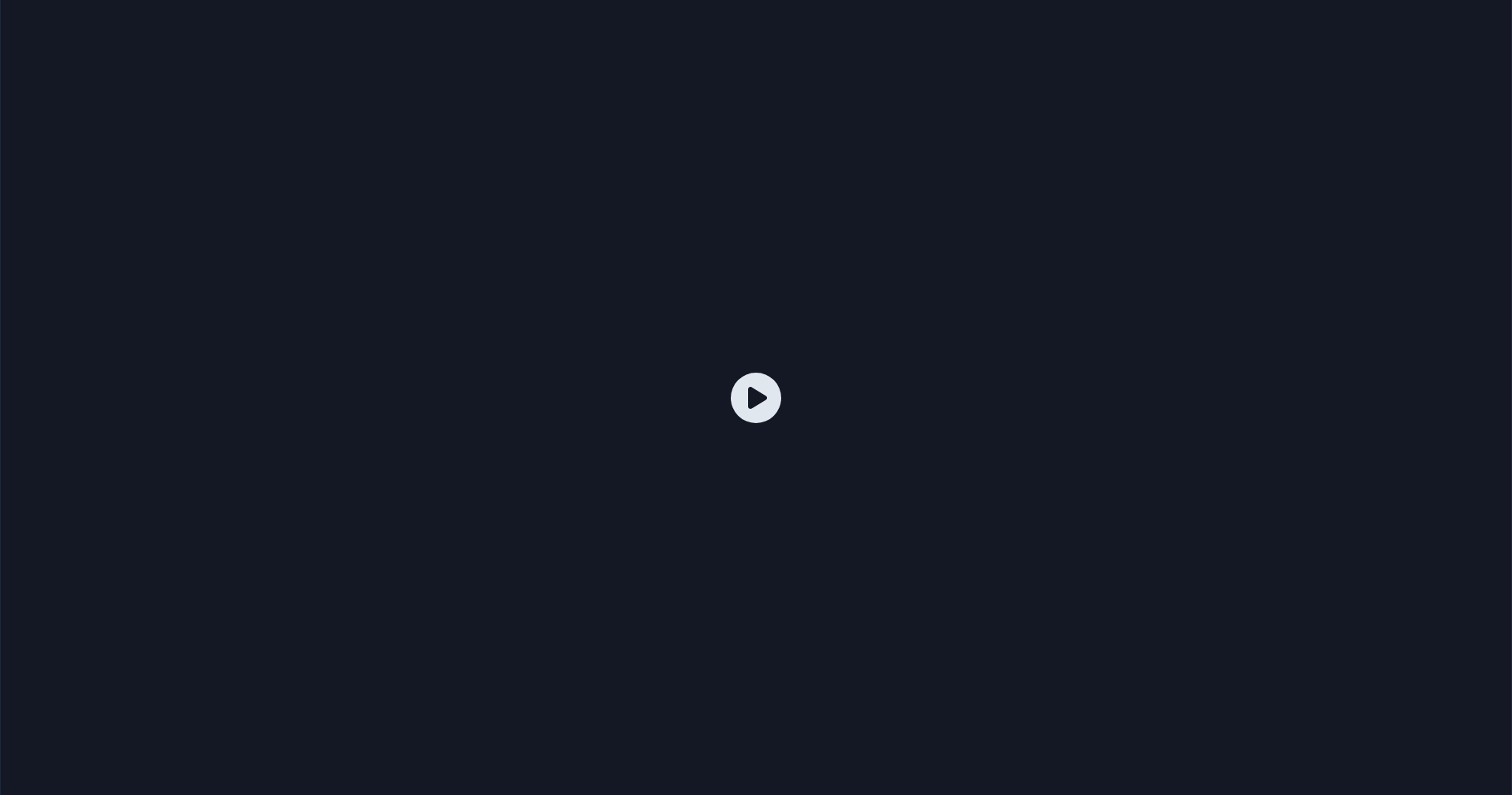
click at [1412, 344] on div "Queue ( 1 ) Jobs ( 1 ) Library Create Karaoke Miriana Conte - GĦAJJEJT (i8) [mu…" at bounding box center [756, 413] width 1512 height 713
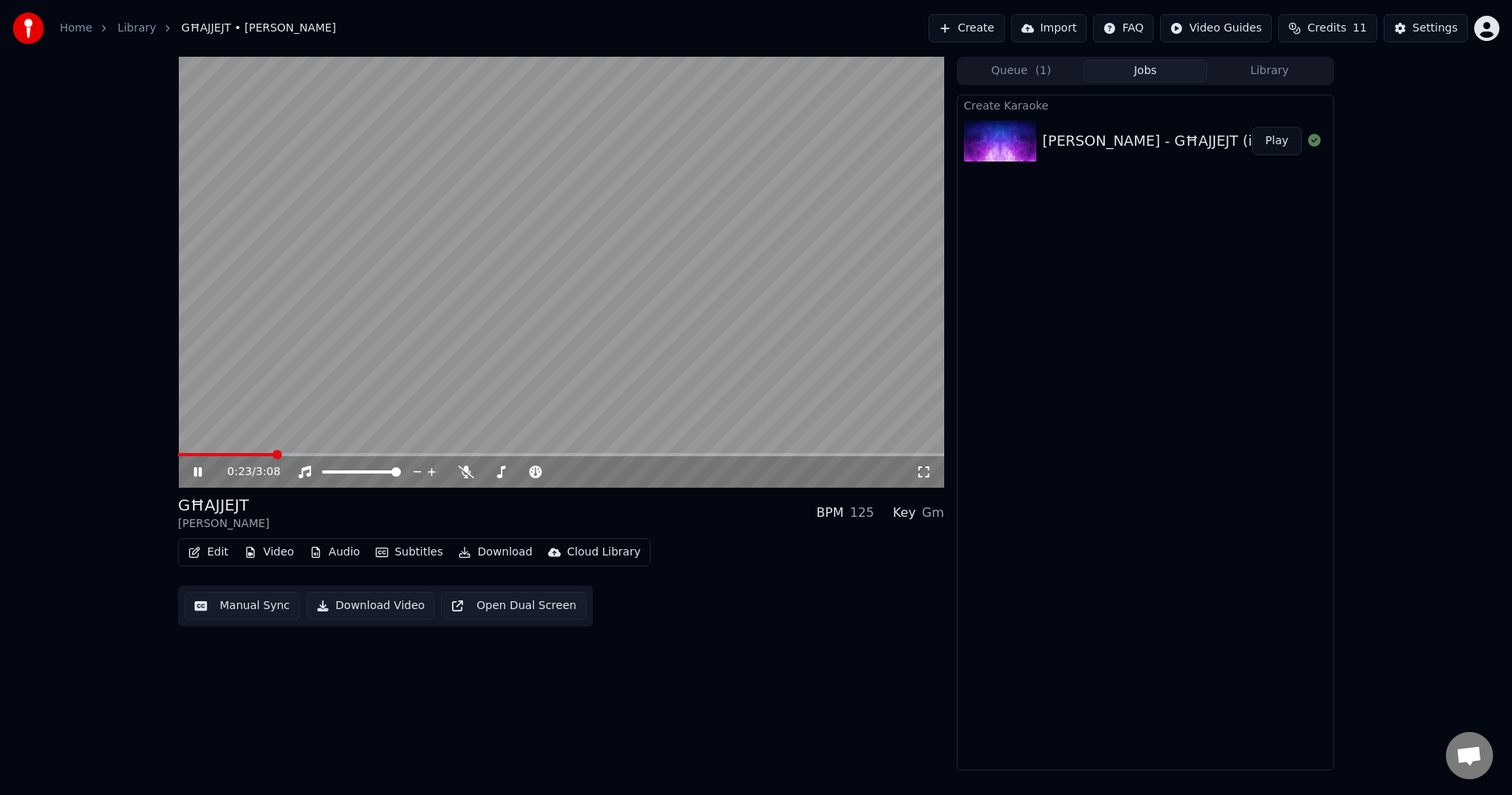
click at [257, 608] on button "Manual Sync" at bounding box center [242, 605] width 116 height 28
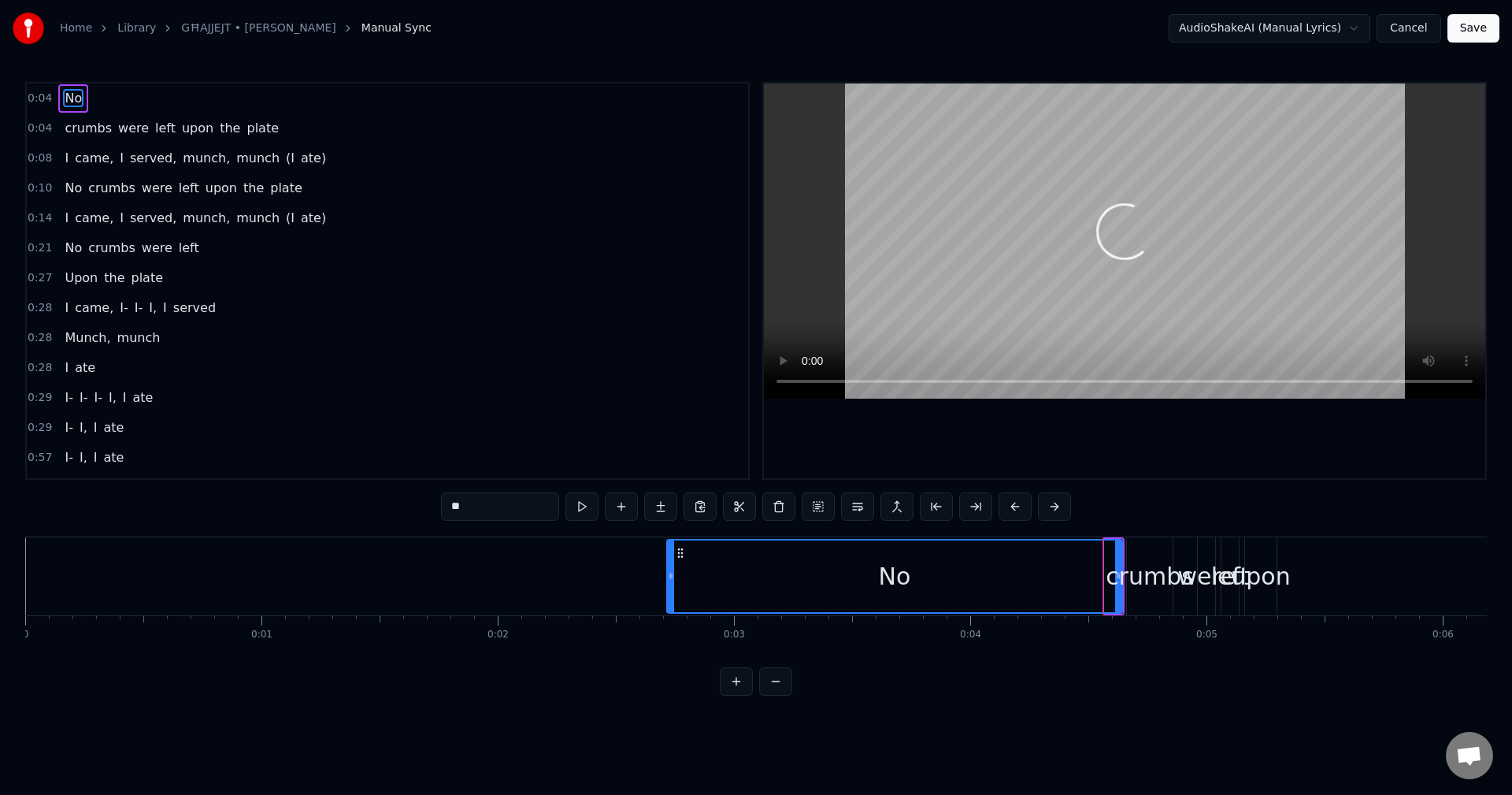
drag, startPoint x: 1107, startPoint y: 576, endPoint x: 670, endPoint y: 550, distance: 437.8
click at [670, 550] on div at bounding box center [671, 576] width 6 height 72
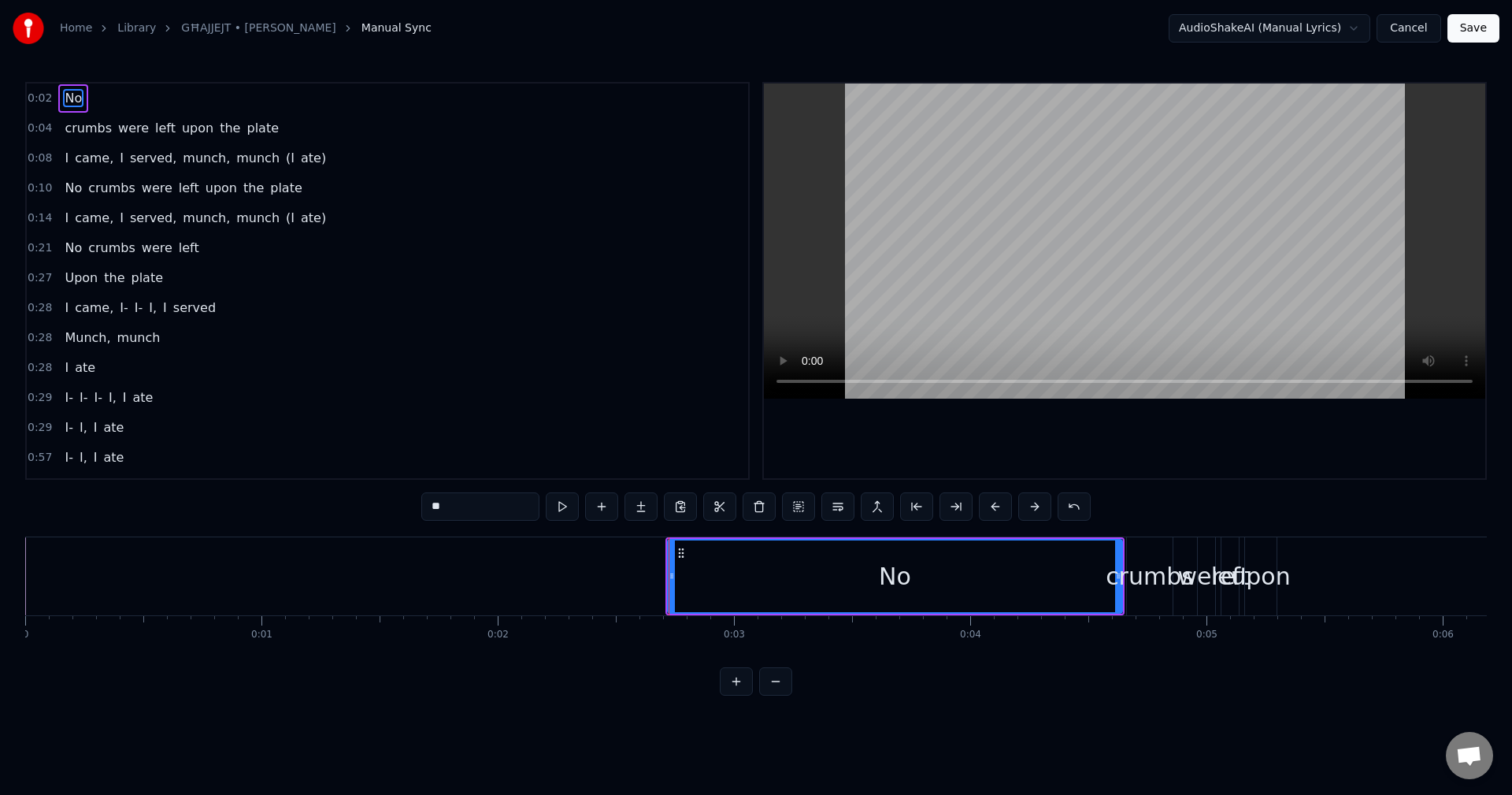
click at [198, 20] on link "GĦAJJEJT • [PERSON_NAME]" at bounding box center [258, 28] width 155 height 16
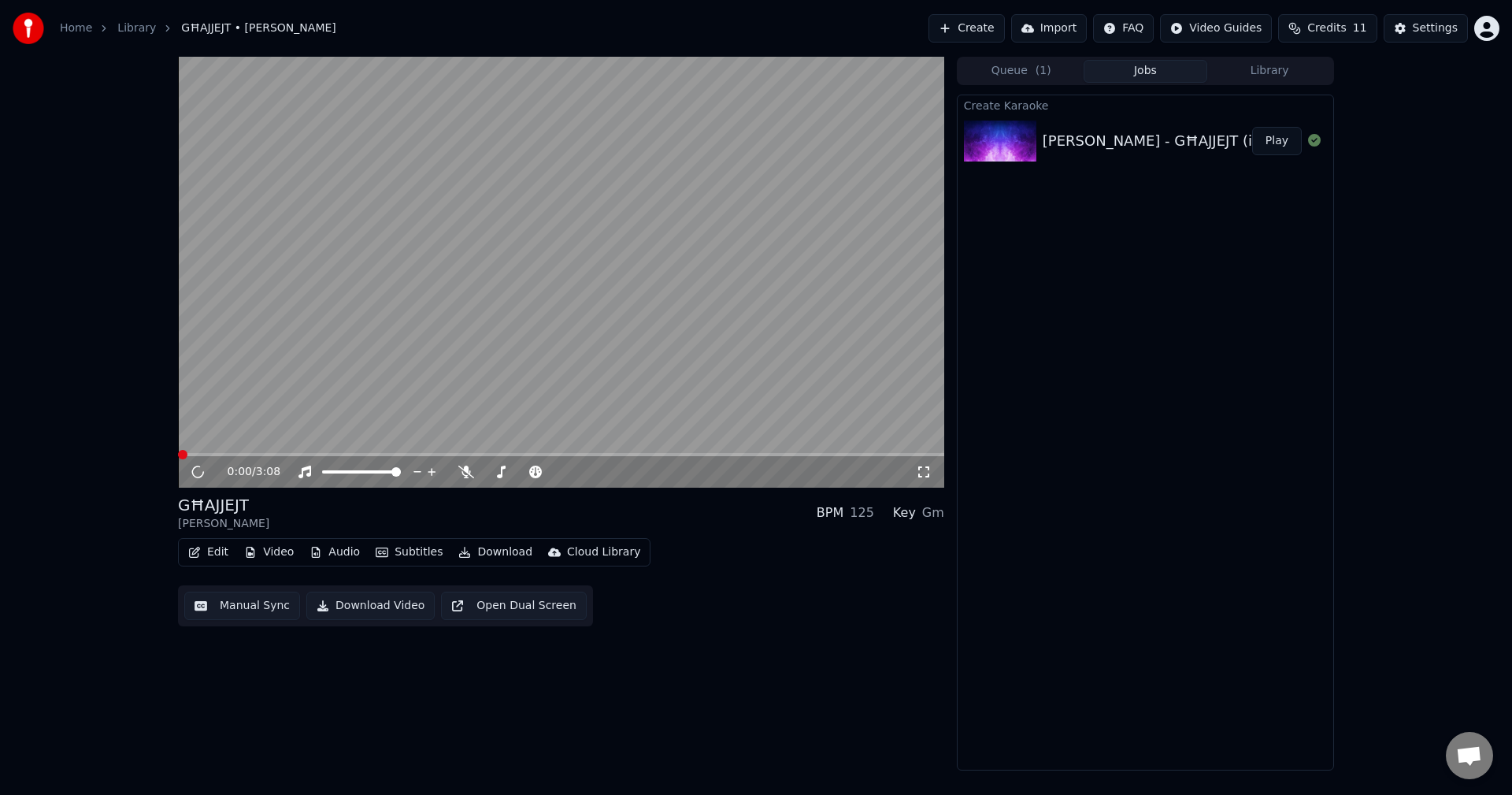
click at [129, 29] on link "Library" at bounding box center [136, 28] width 39 height 16
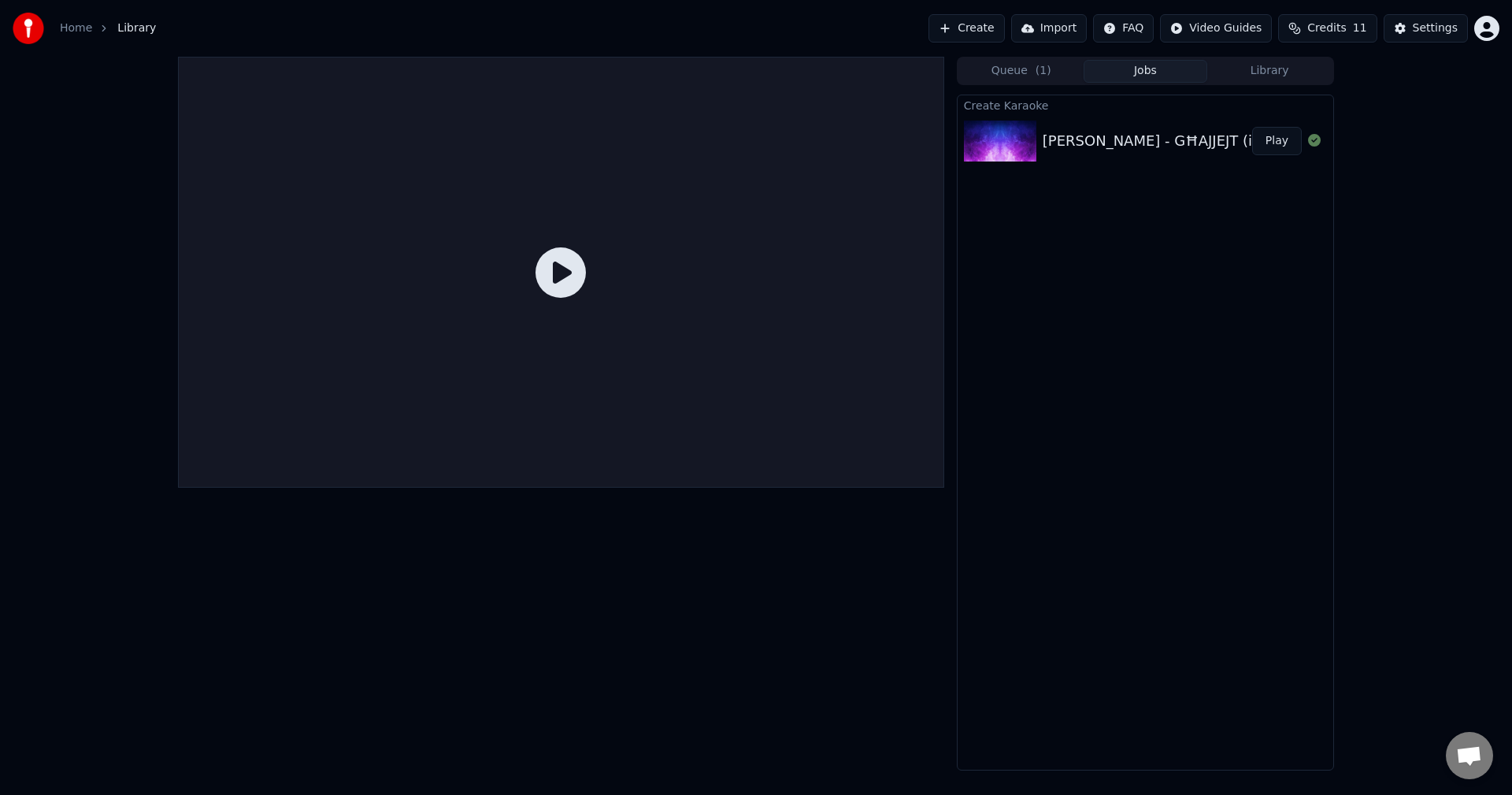
click at [1317, 33] on button "Credits 11" at bounding box center [1327, 28] width 98 height 28
click at [82, 31] on link "Home" at bounding box center [76, 28] width 32 height 16
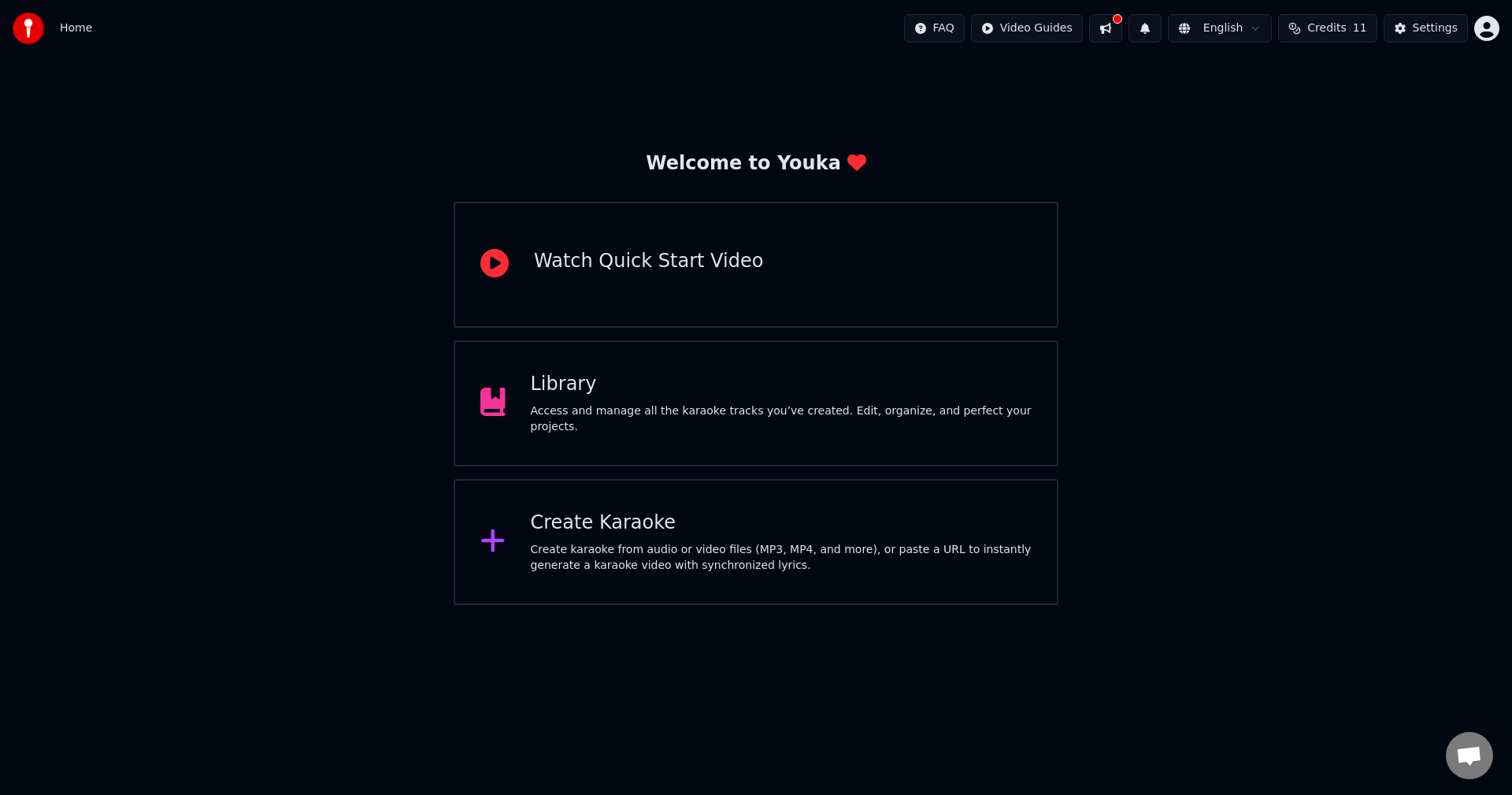
click at [745, 540] on div "Create Karaoke Create karaoke from audio or video files (MP3, MP4, and more), o…" at bounding box center [782, 541] width 502 height 63
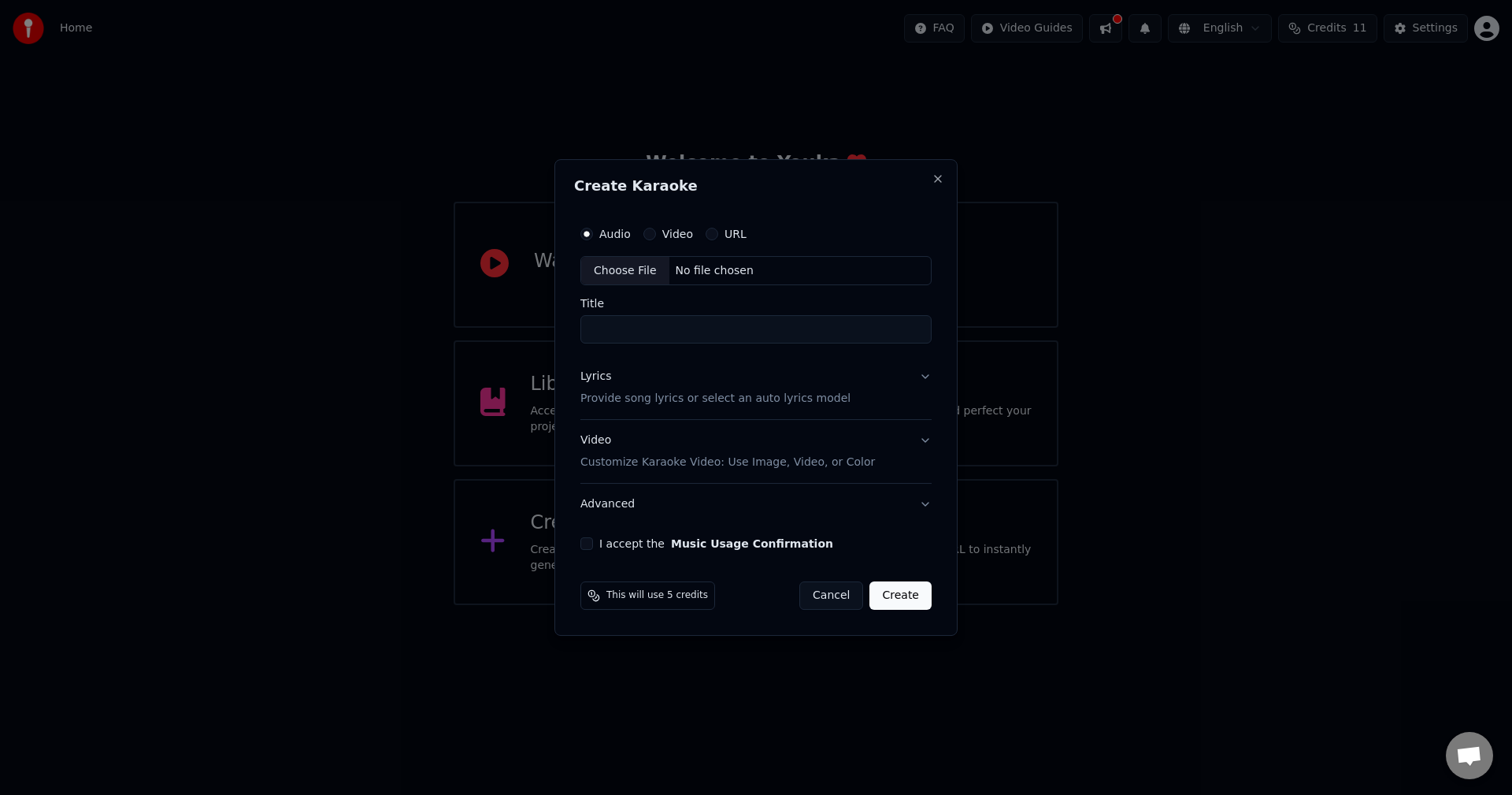
click at [639, 274] on div "Choose File" at bounding box center [625, 271] width 88 height 28
type input "**********"
click at [652, 400] on p "Provide song lyrics or select an auto lyrics model" at bounding box center [712, 399] width 270 height 16
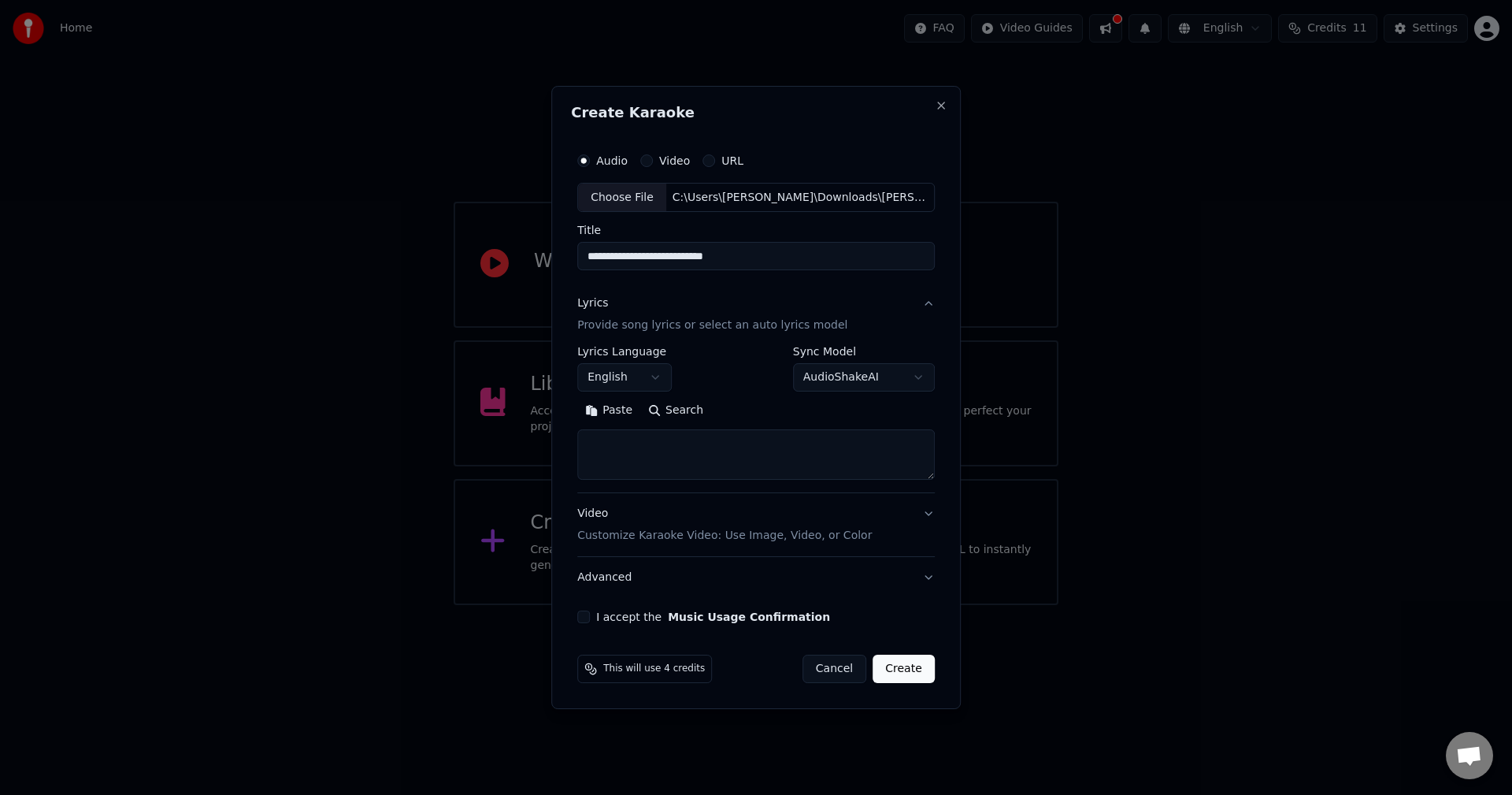
click at [814, 379] on body "**********" at bounding box center [756, 302] width 1512 height 605
click at [680, 461] on textarea at bounding box center [755, 455] width 357 height 50
paste textarea "**********"
type textarea "**********"
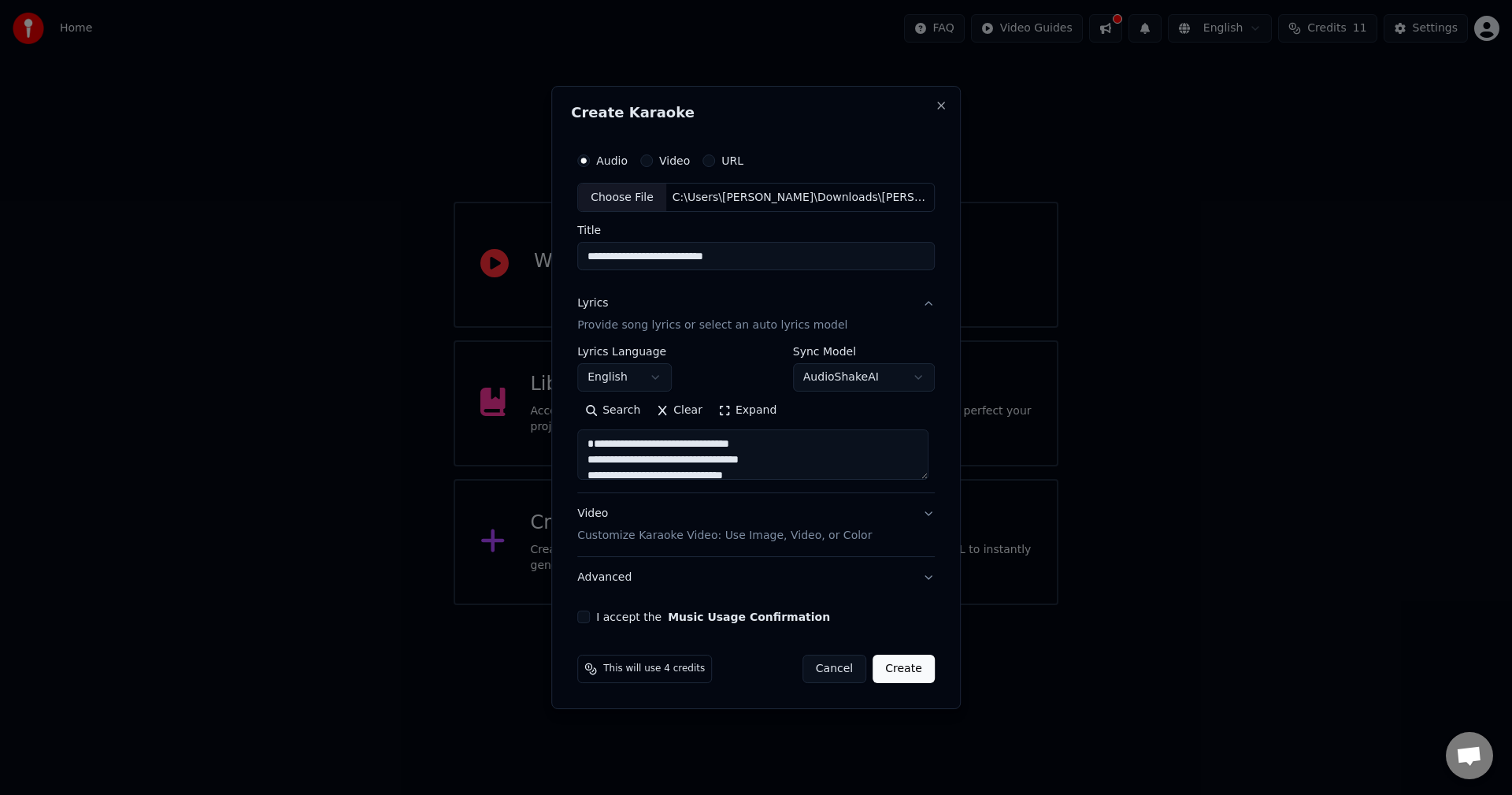
click at [641, 612] on label "I accept the Music Usage Confirmation" at bounding box center [713, 616] width 234 height 11
click at [590, 612] on button "I accept the Music Usage Confirmation" at bounding box center [583, 616] width 13 height 13
click at [830, 520] on div "Video Customize Karaoke Video: Use Image, Video, or Color" at bounding box center [724, 525] width 295 height 38
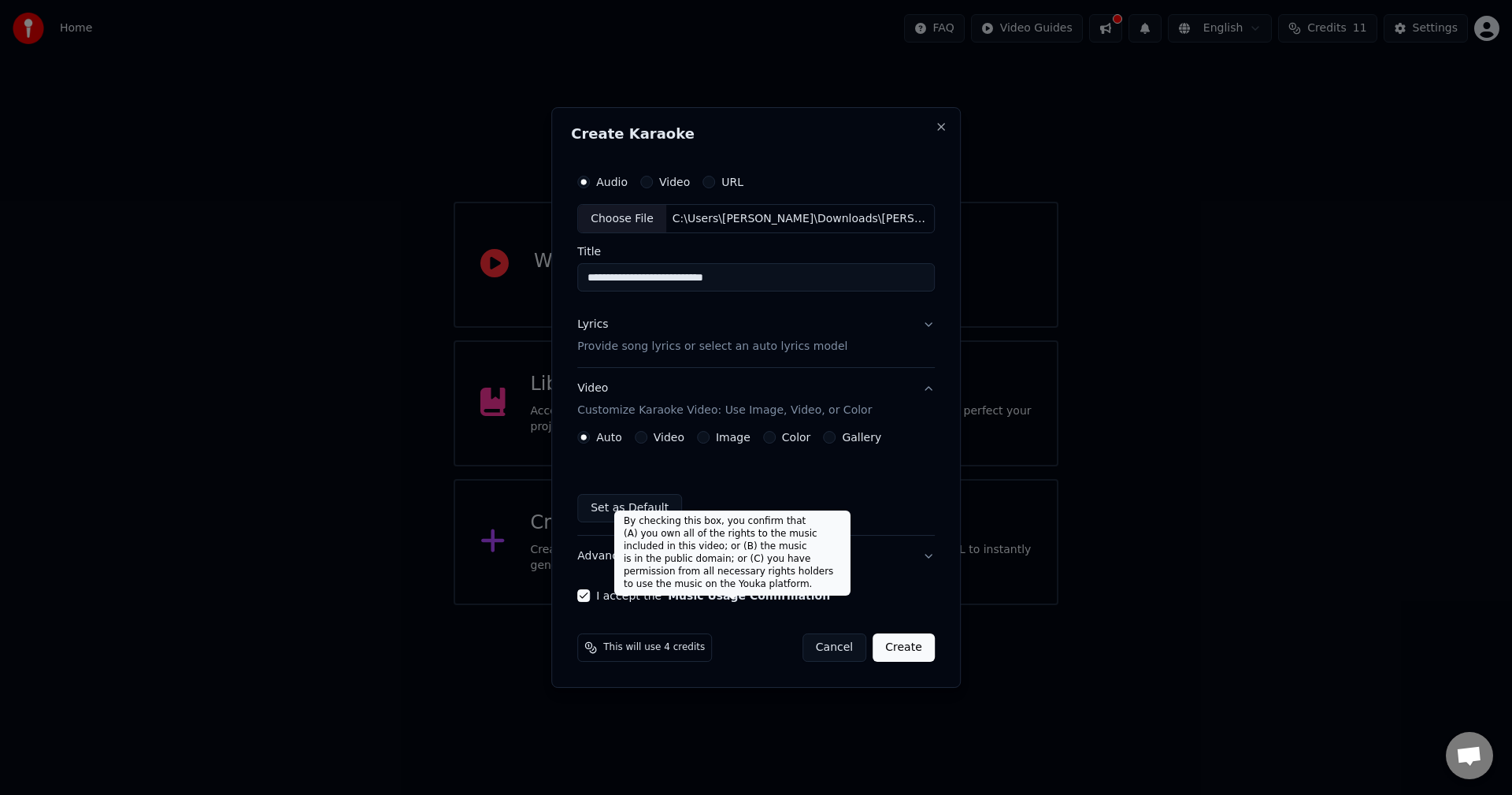
click at [898, 653] on button "Create" at bounding box center [903, 647] width 62 height 28
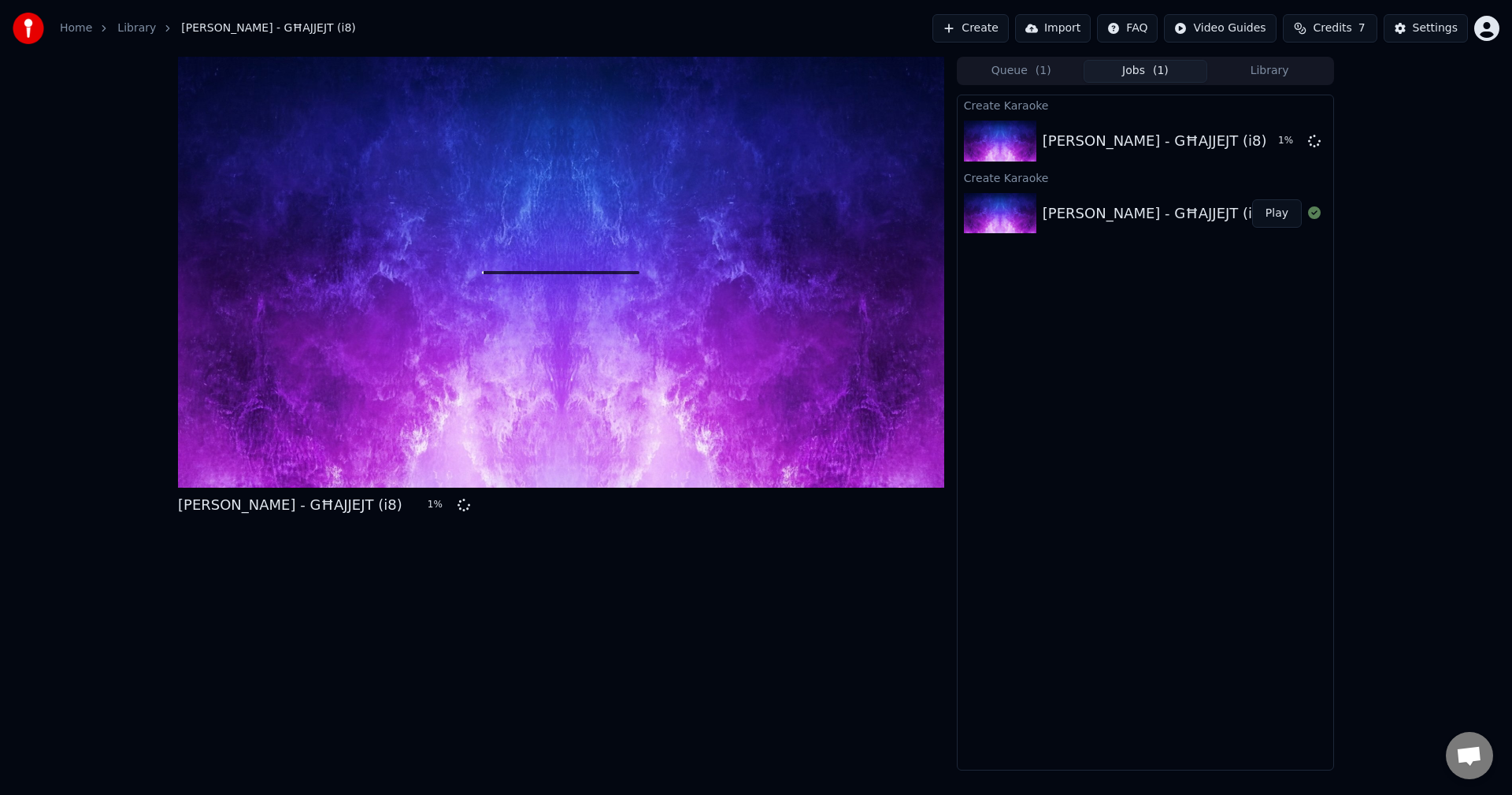
click at [1317, 32] on button "Credits 7" at bounding box center [1330, 28] width 94 height 28
click at [1399, 269] on div "Miriana Conte - GĦAJJEJT (i8) 1 % Queue ( 1 ) Jobs ( 1 ) Library Create Karaoke…" at bounding box center [756, 413] width 1512 height 713
drag, startPoint x: 1399, startPoint y: 269, endPoint x: 1387, endPoint y: 263, distance: 13.8
click at [1398, 269] on div "Miriana Conte - GĦAJJEJT (i8) 1 % Queue ( 1 ) Jobs ( 1 ) Library Create Karaoke…" at bounding box center [756, 413] width 1512 height 713
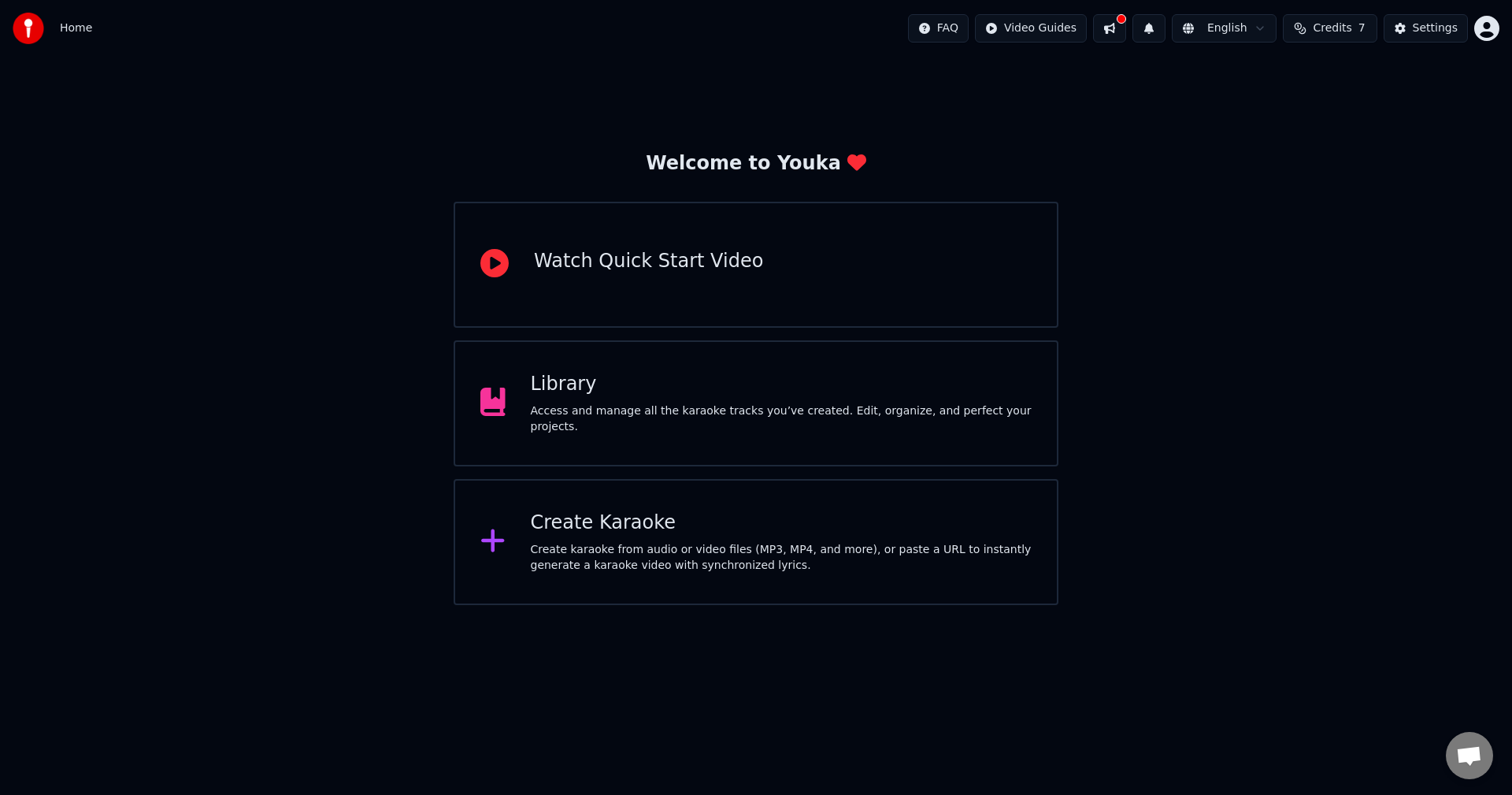
click at [616, 397] on div "Library" at bounding box center [782, 384] width 502 height 25
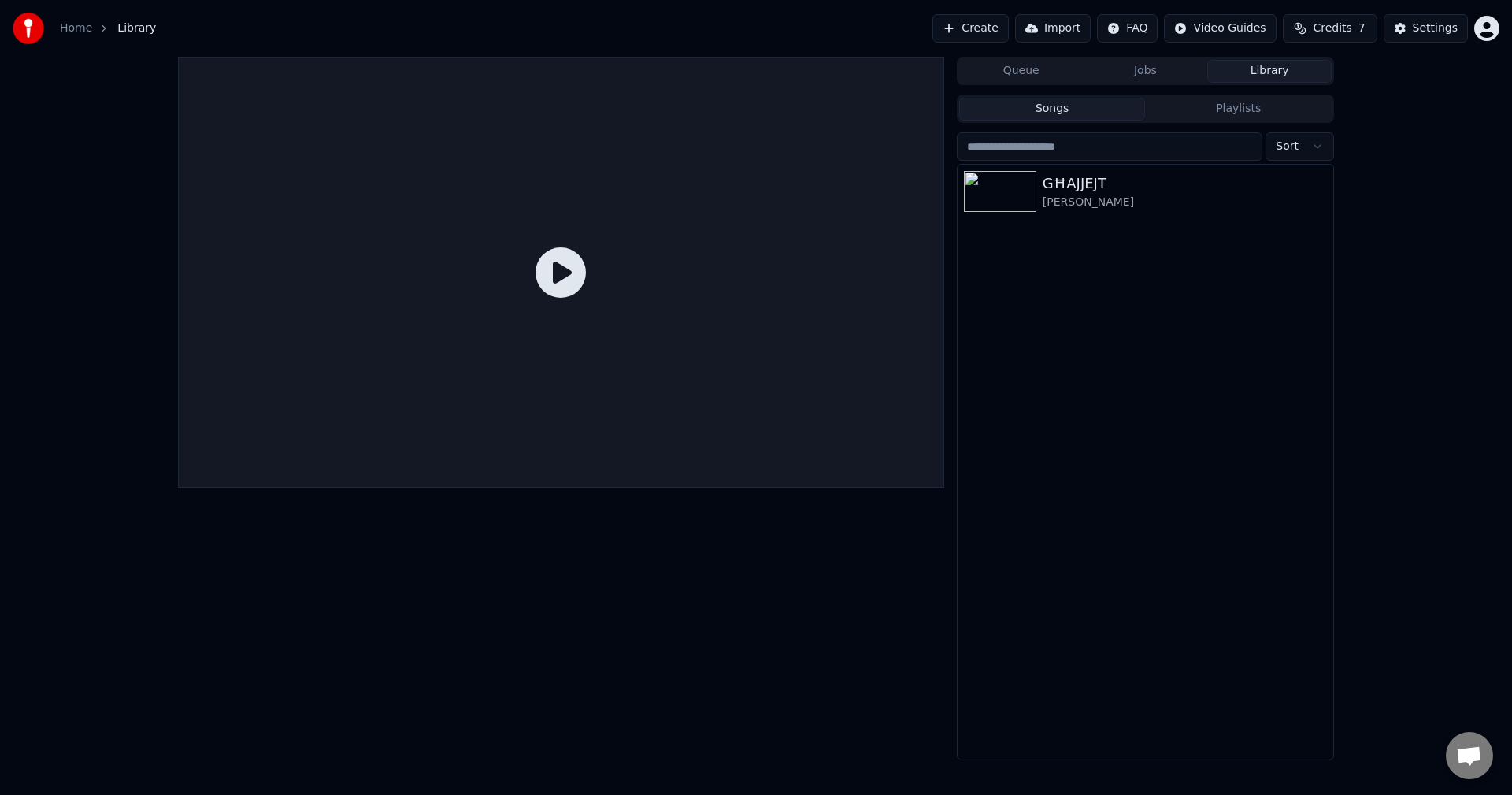
click at [1167, 57] on div "Queue Jobs Library" at bounding box center [1145, 71] width 377 height 28
click at [1158, 61] on button "Jobs" at bounding box center [1146, 71] width 124 height 23
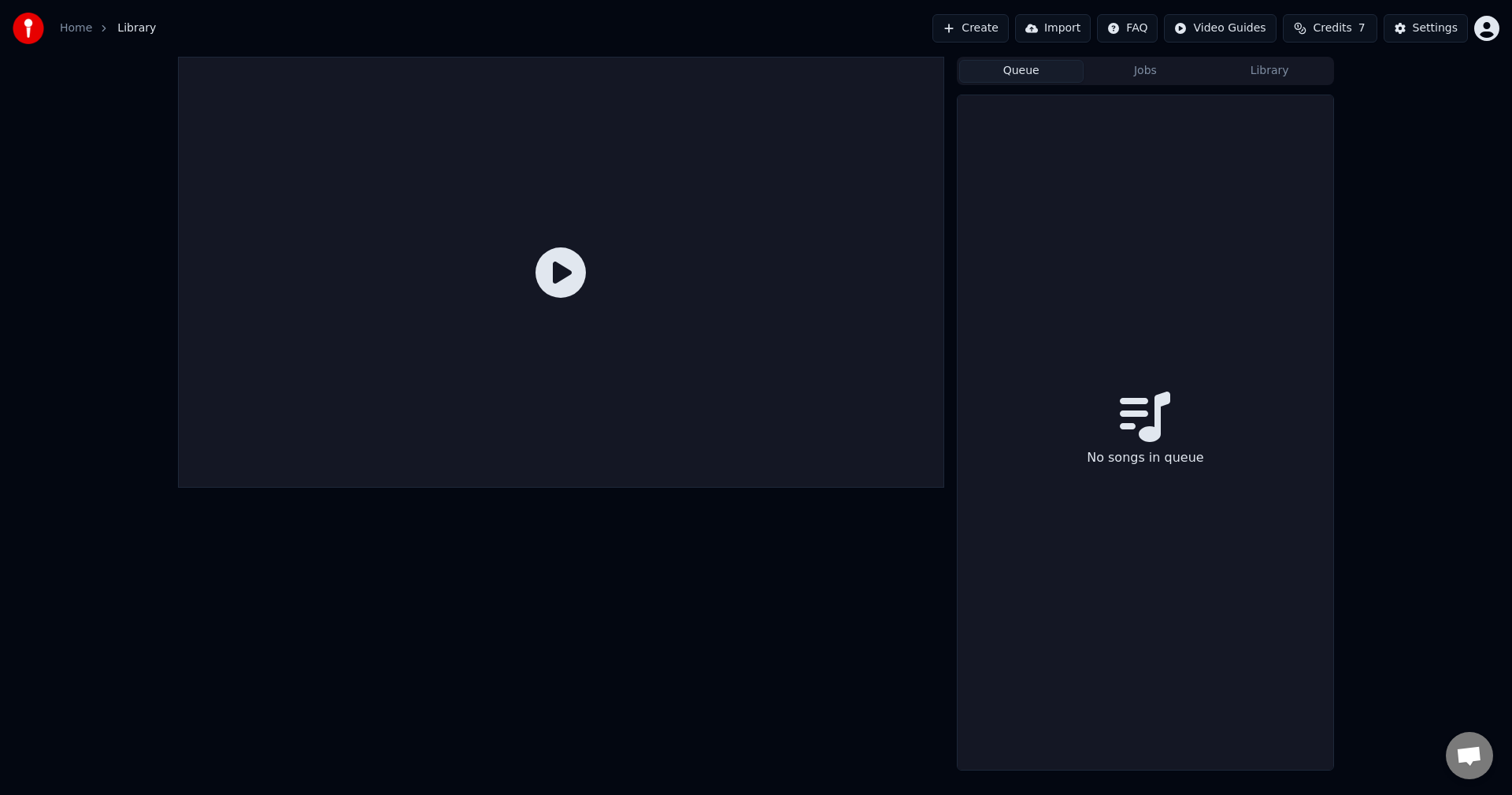
click at [1032, 68] on button "Queue" at bounding box center [1021, 71] width 124 height 23
click at [1161, 60] on button "Jobs" at bounding box center [1146, 71] width 124 height 23
click at [1259, 58] on div "Queue Jobs Library" at bounding box center [1145, 71] width 377 height 28
click at [1259, 64] on button "Library" at bounding box center [1269, 71] width 124 height 23
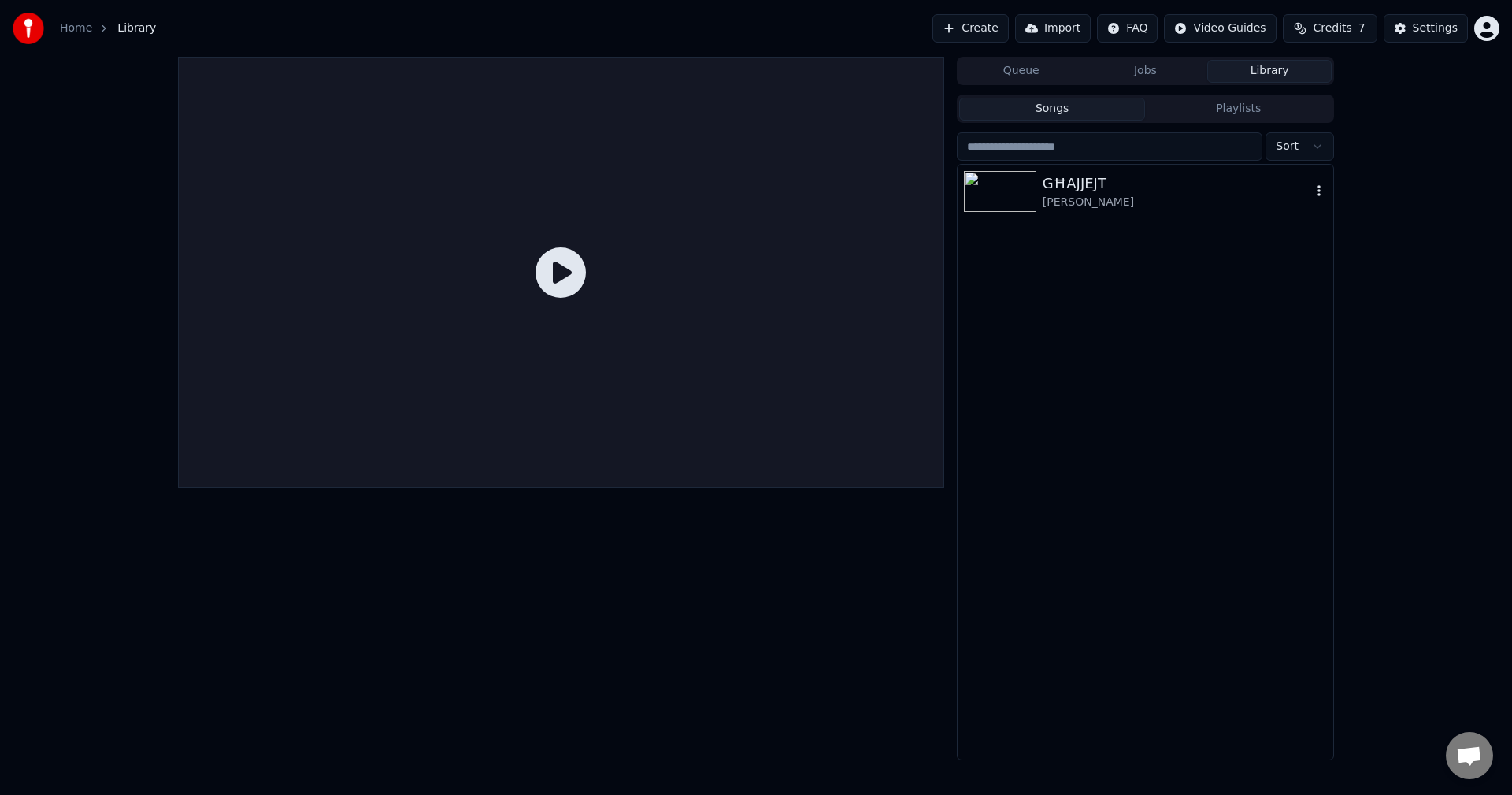
click at [1162, 187] on div "GĦAJJEJT" at bounding box center [1177, 183] width 269 height 22
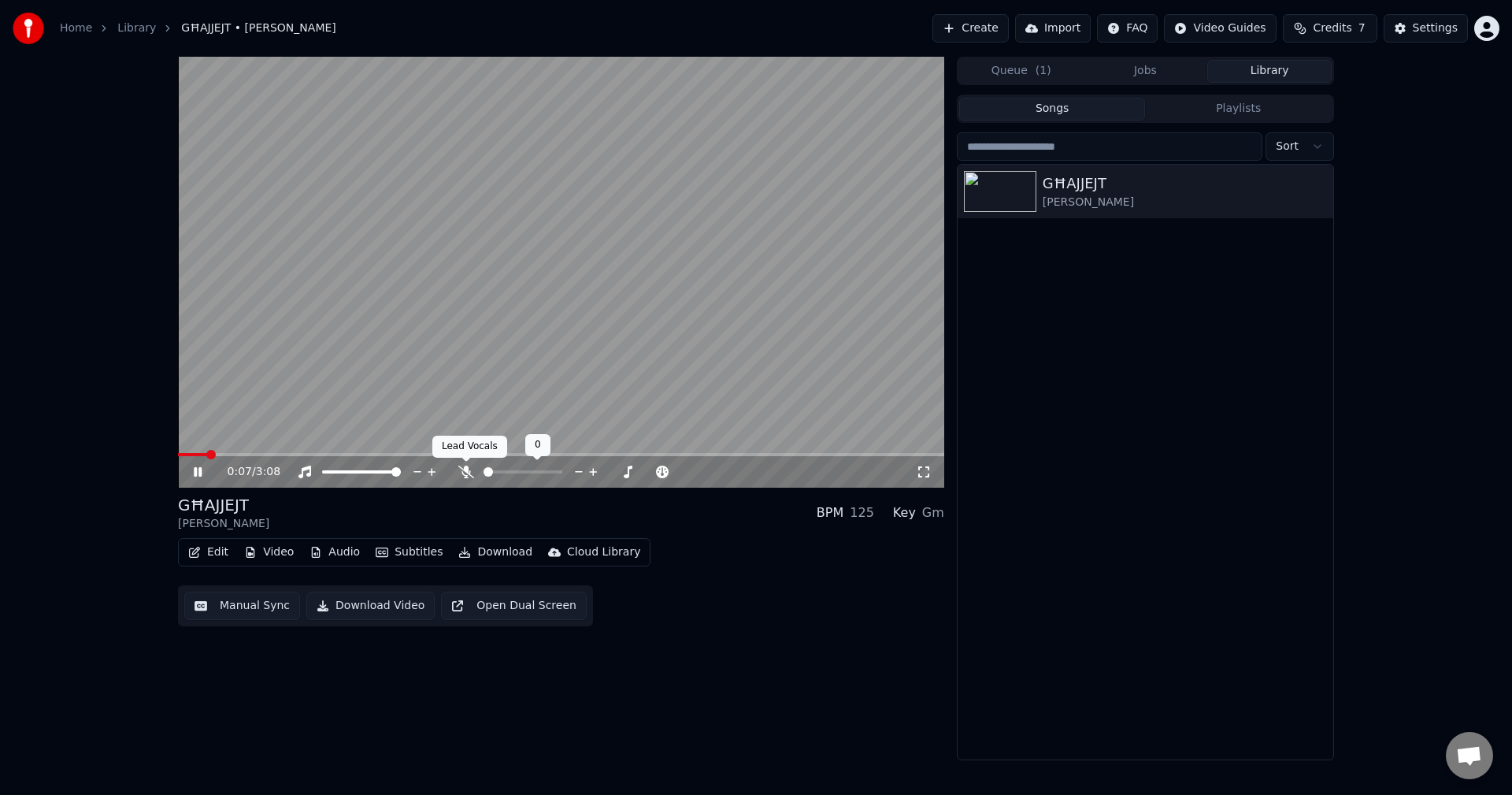
click at [465, 476] on icon at bounding box center [466, 471] width 16 height 13
click at [465, 476] on icon at bounding box center [465, 471] width 9 height 13
click at [199, 471] on icon at bounding box center [198, 471] width 8 height 9
click at [1150, 68] on button "Jobs" at bounding box center [1146, 71] width 124 height 23
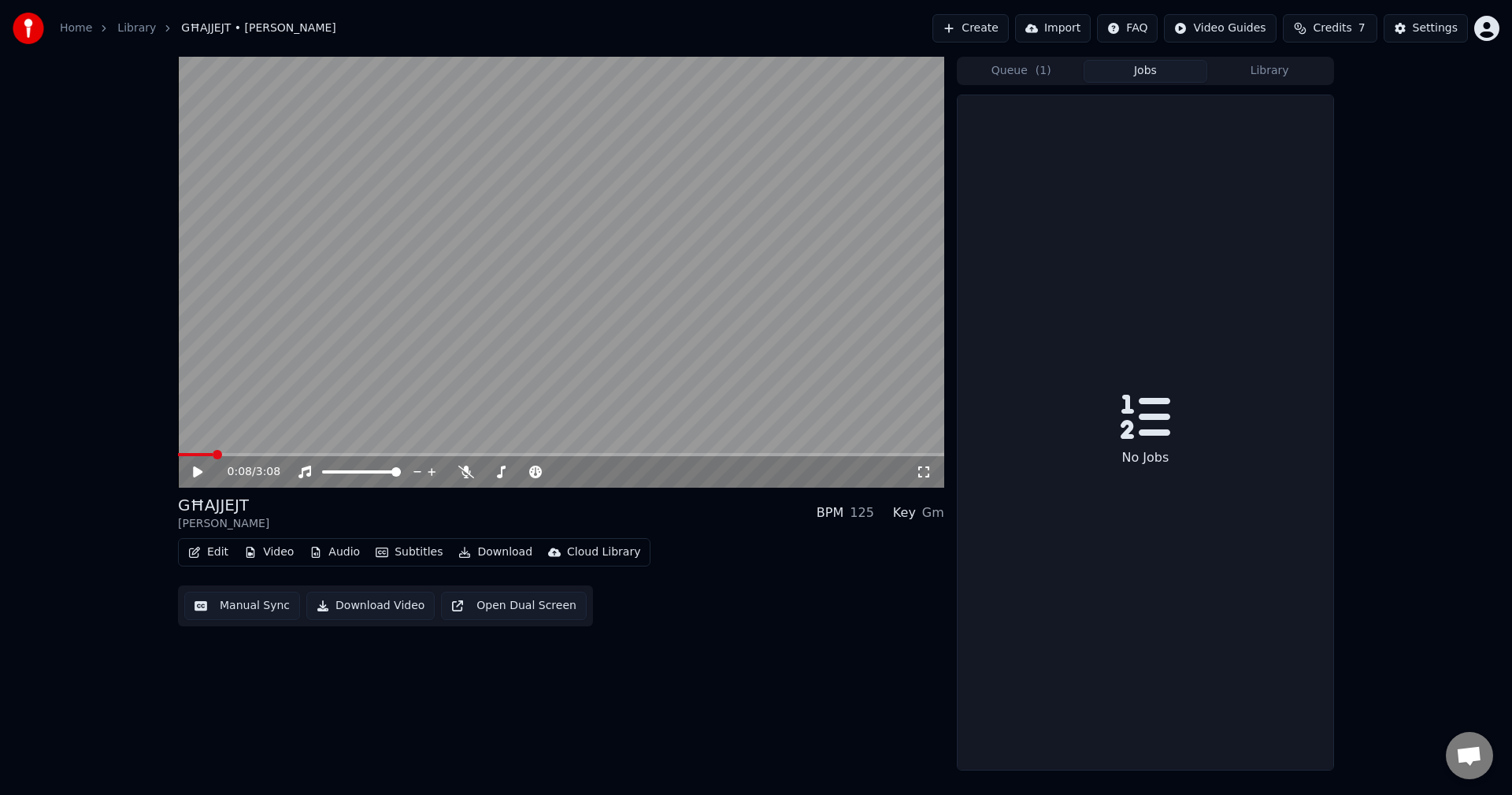
click at [1057, 73] on button "Queue ( 1 )" at bounding box center [1021, 71] width 124 height 23
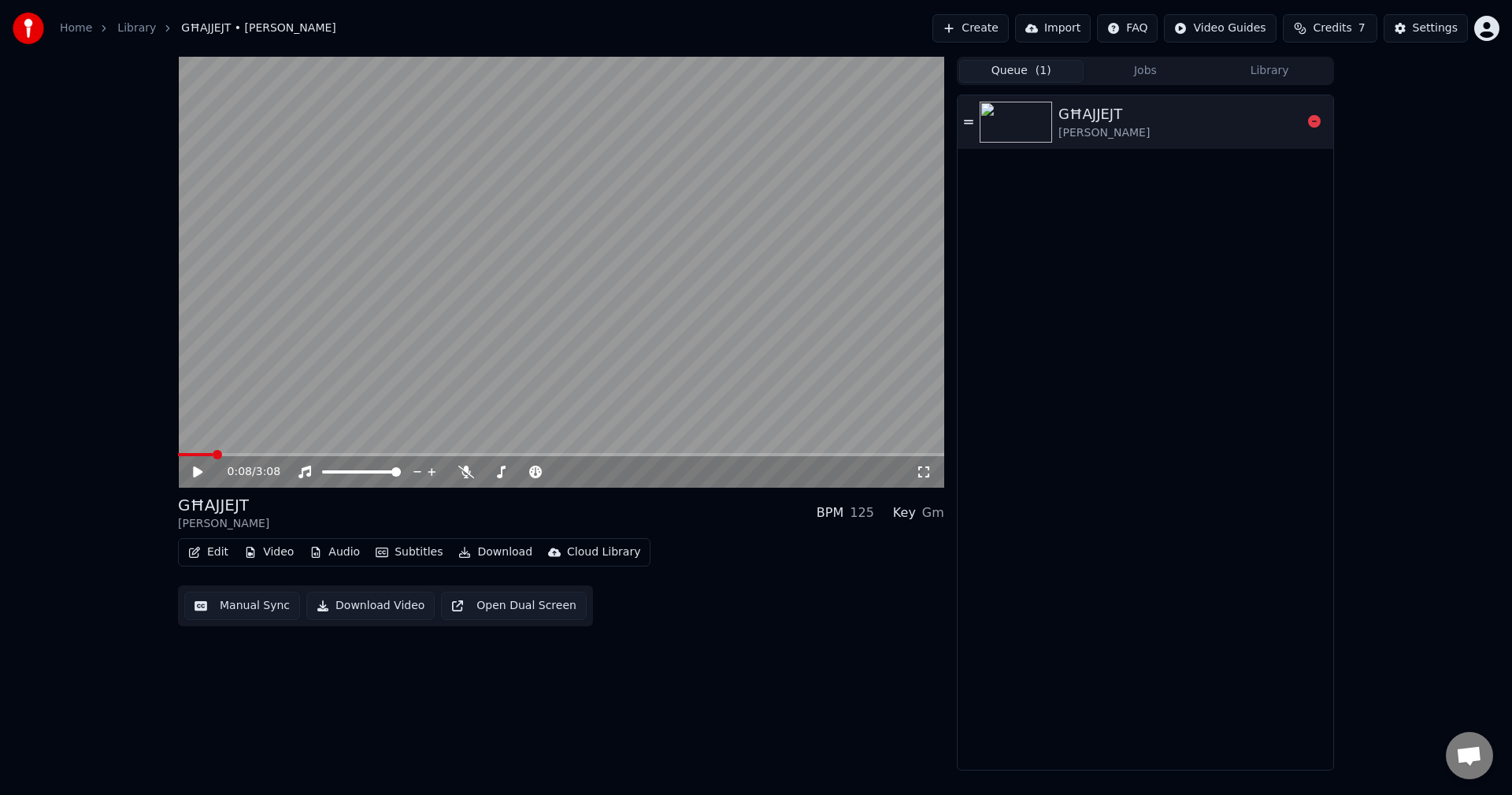
click at [1187, 68] on button "Jobs" at bounding box center [1146, 71] width 124 height 23
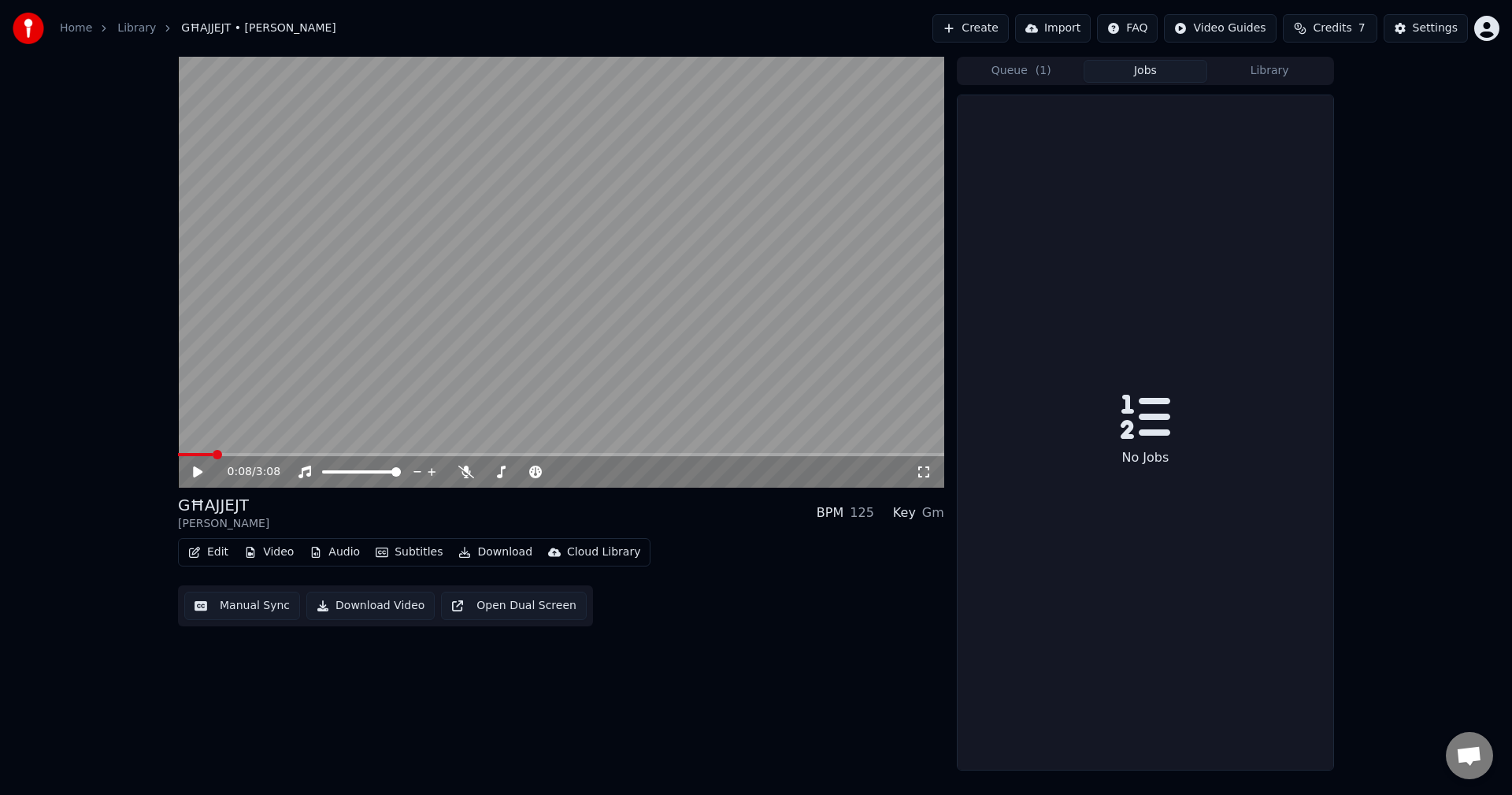
click at [1267, 69] on button "Library" at bounding box center [1269, 71] width 124 height 23
click at [1166, 65] on button "Jobs" at bounding box center [1146, 71] width 124 height 23
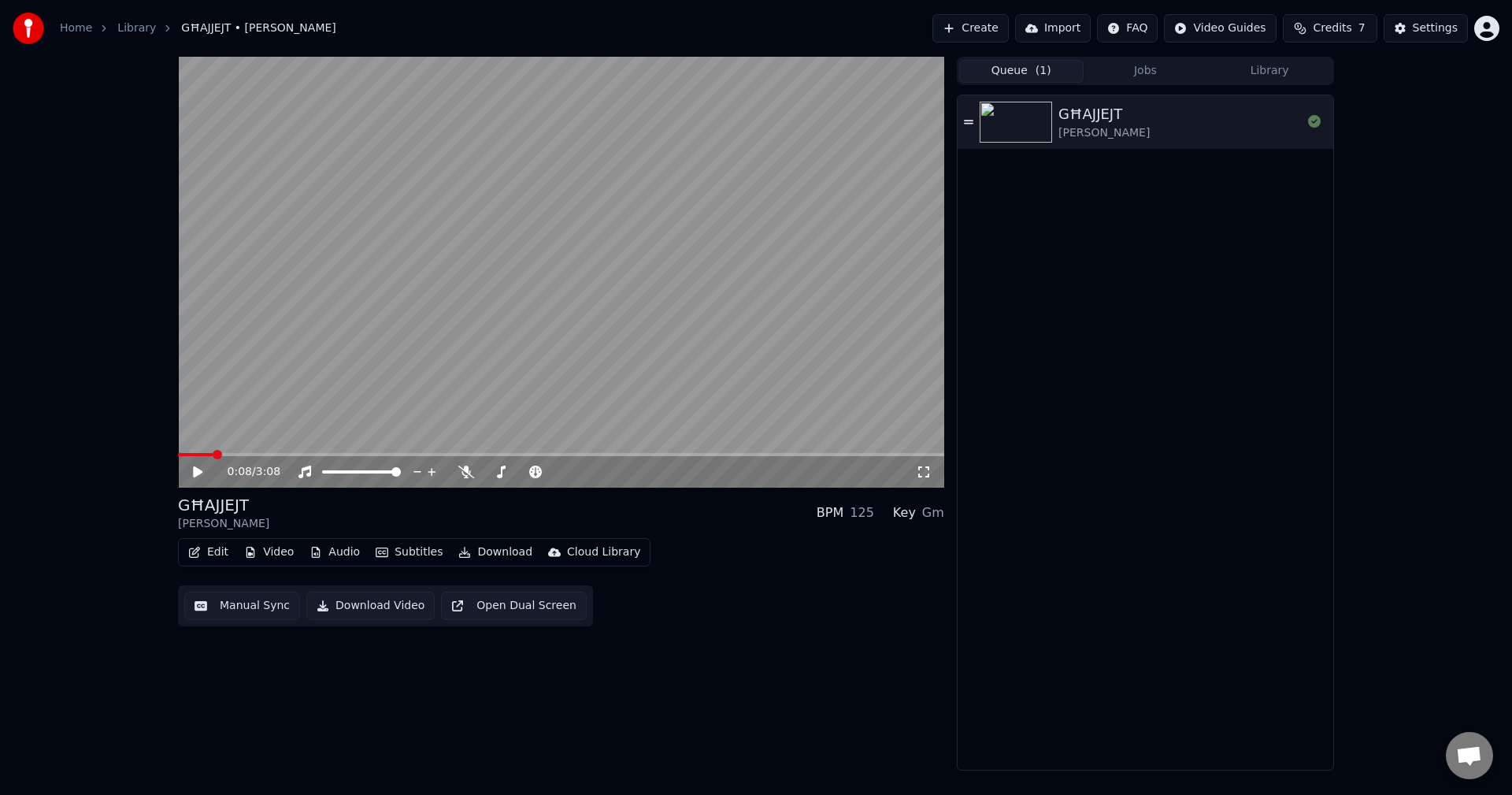
click at [1014, 63] on button "Queue ( 1 )" at bounding box center [1021, 71] width 124 height 23
click at [1176, 123] on div "GĦAJJEJT [PERSON_NAME]" at bounding box center [1179, 122] width 243 height 38
click at [134, 35] on link "Library" at bounding box center [136, 28] width 39 height 16
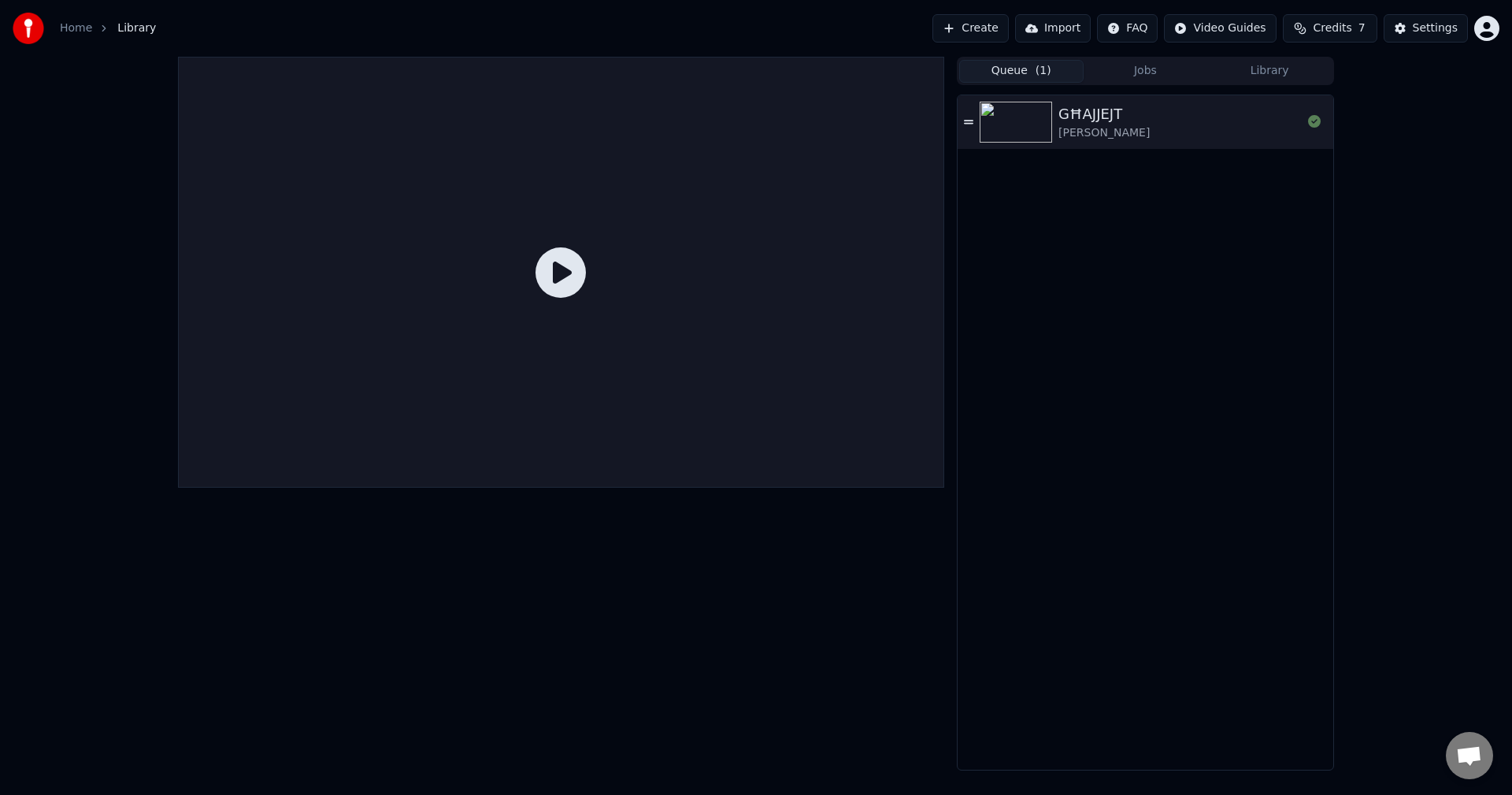
click at [81, 28] on link "Home" at bounding box center [76, 28] width 32 height 16
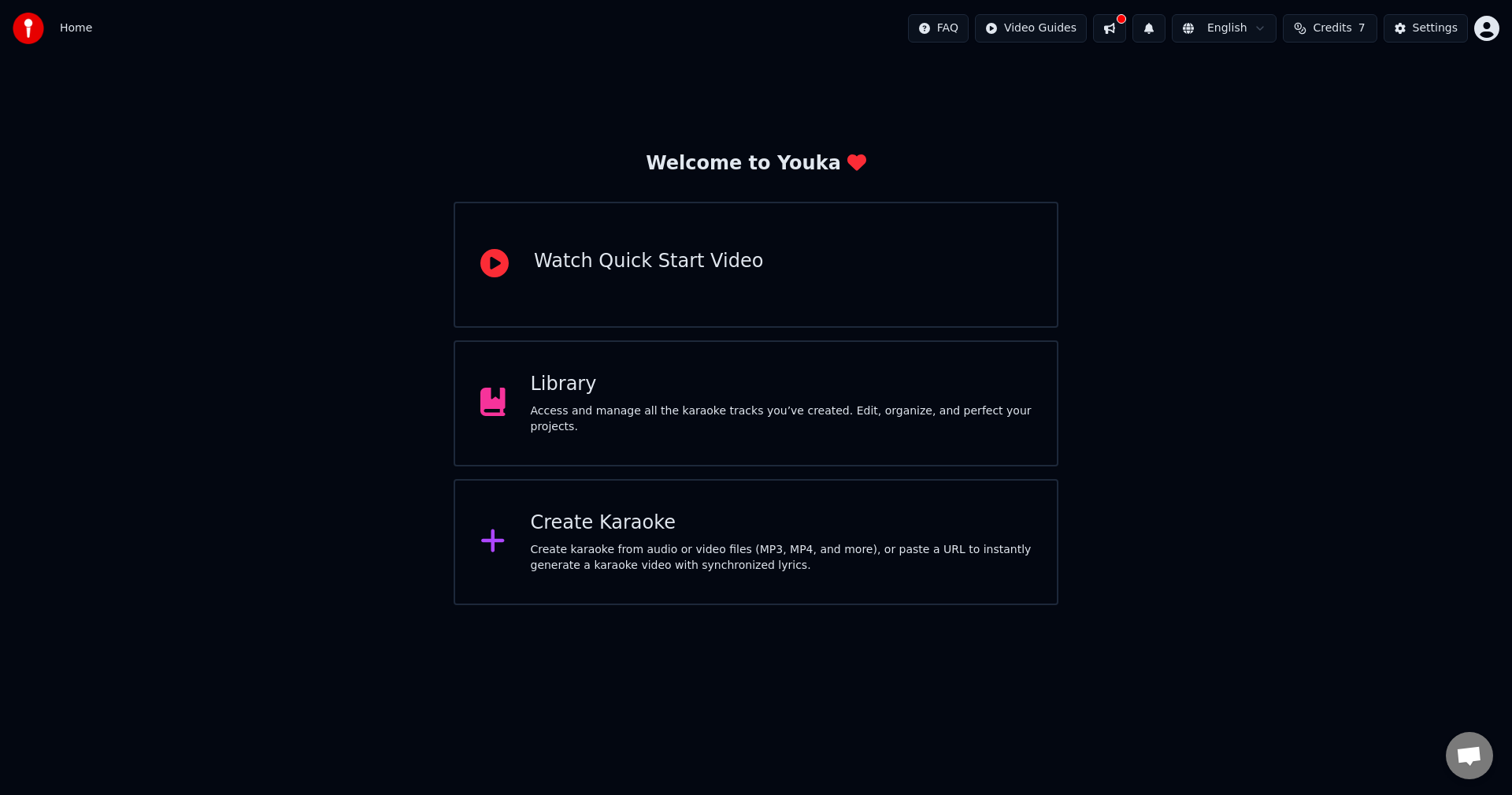
click at [631, 397] on div "Library" at bounding box center [782, 384] width 502 height 25
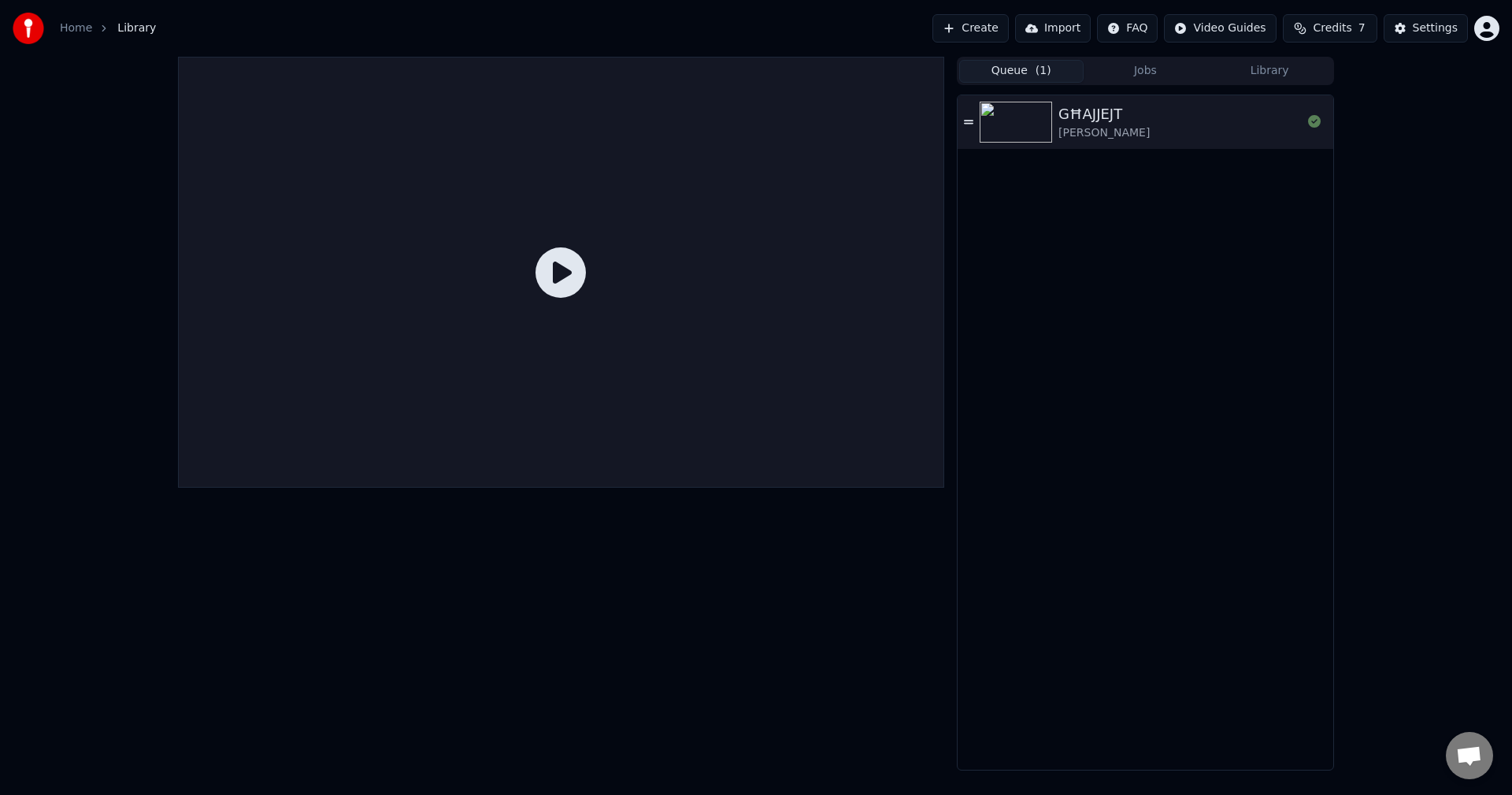
click at [78, 14] on div "Home Library" at bounding box center [84, 28] width 143 height 31
click at [82, 24] on link "Home" at bounding box center [76, 28] width 32 height 16
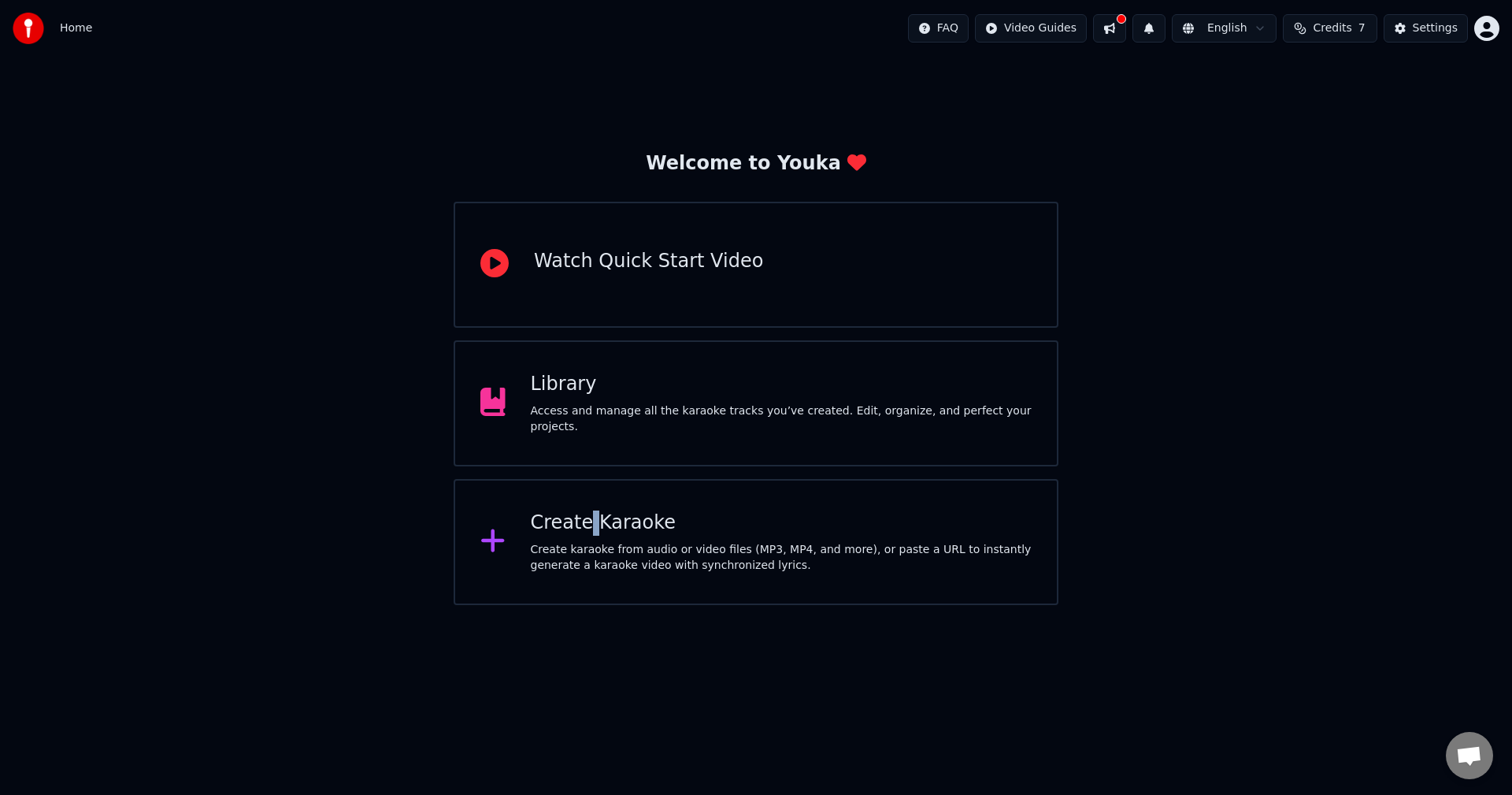
click at [589, 490] on div "Create Karaoke Create karaoke from audio or video files (MP3, MP4, and more), o…" at bounding box center [756, 542] width 605 height 126
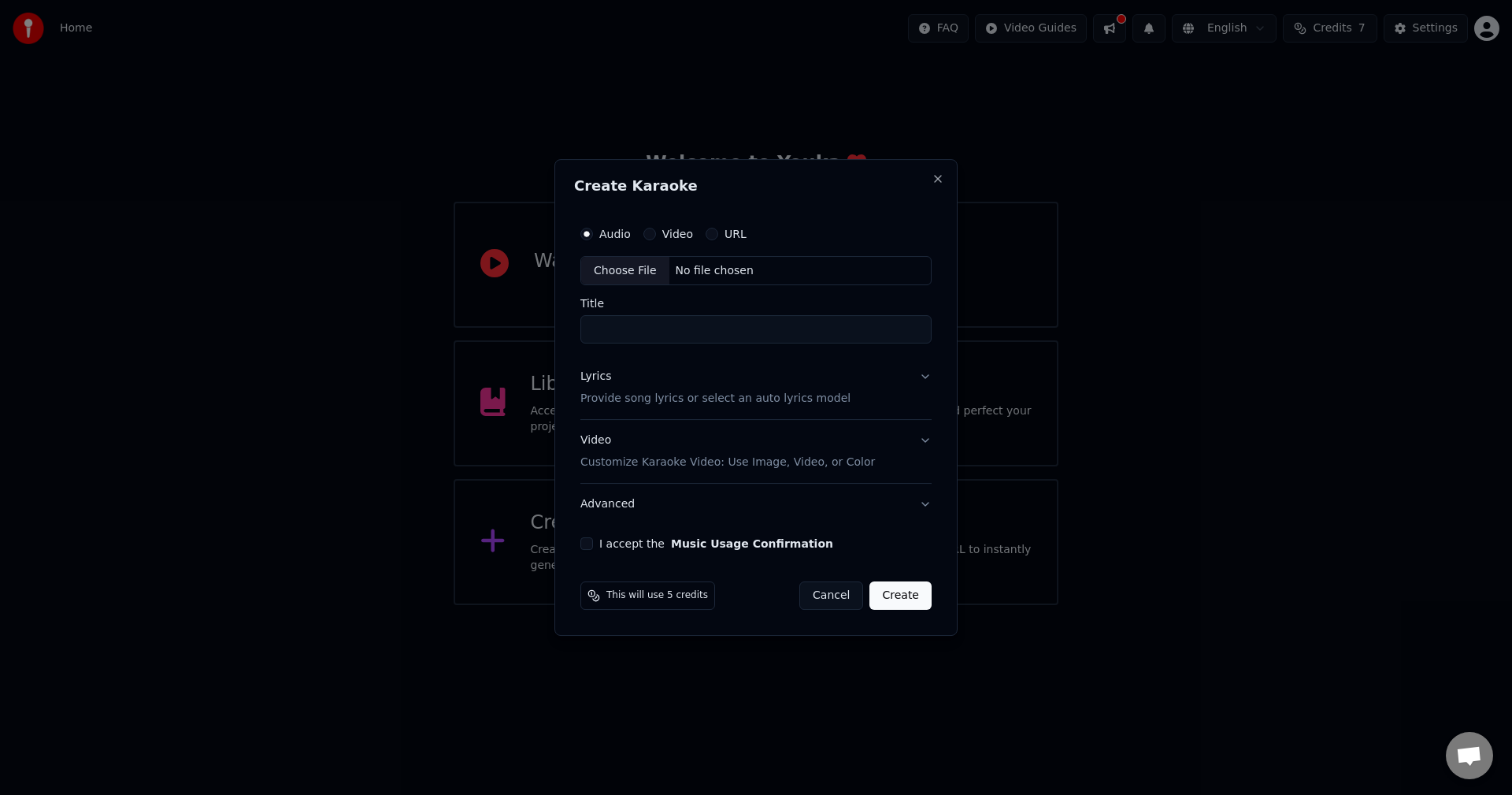
click at [684, 271] on div "No file chosen" at bounding box center [714, 271] width 91 height 16
type input "**********"
click at [766, 387] on div "Lyrics Provide song lyrics or select an auto lyrics model" at bounding box center [712, 388] width 270 height 38
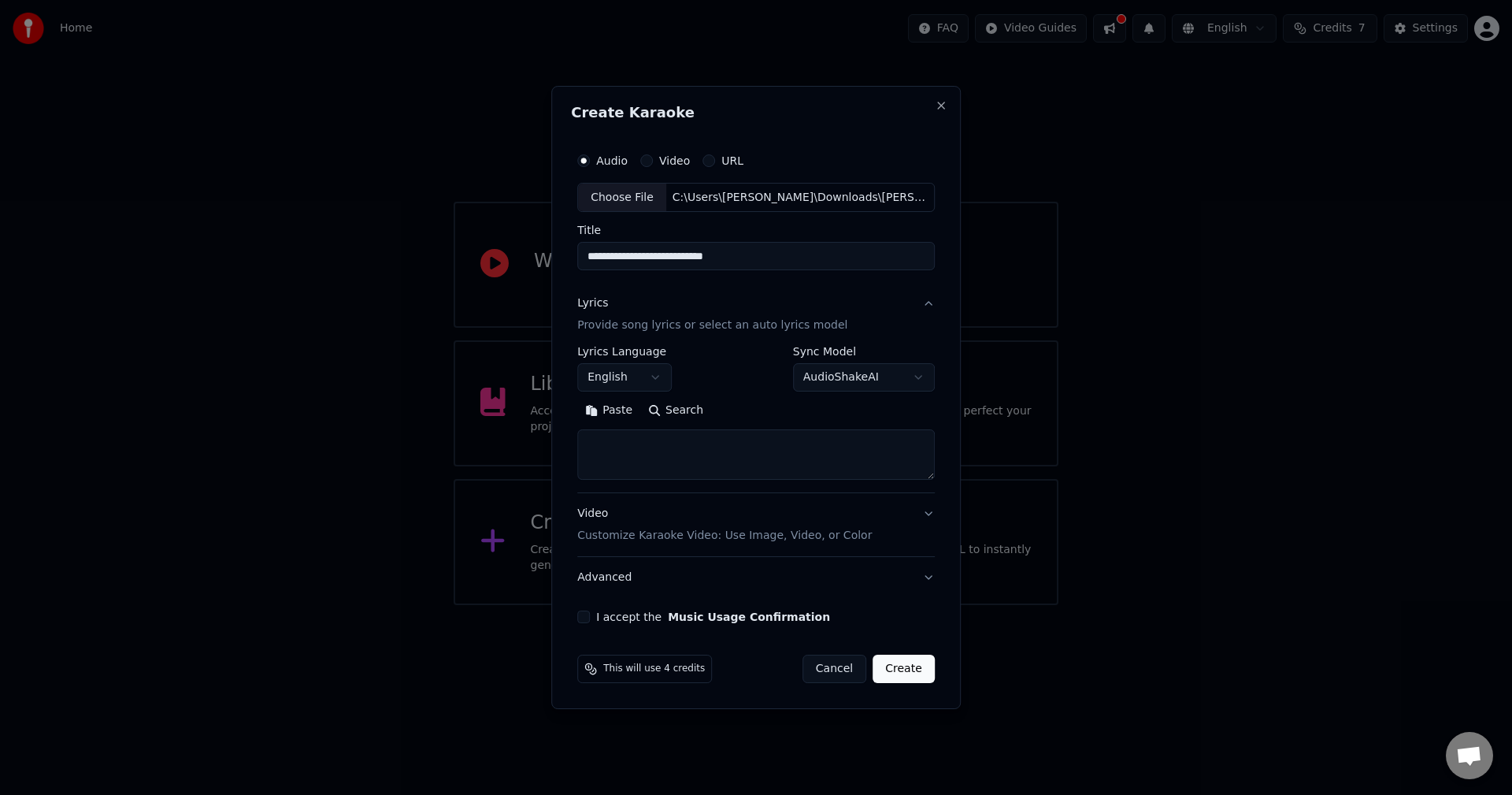
click at [715, 458] on textarea at bounding box center [755, 455] width 357 height 50
paste textarea "**********"
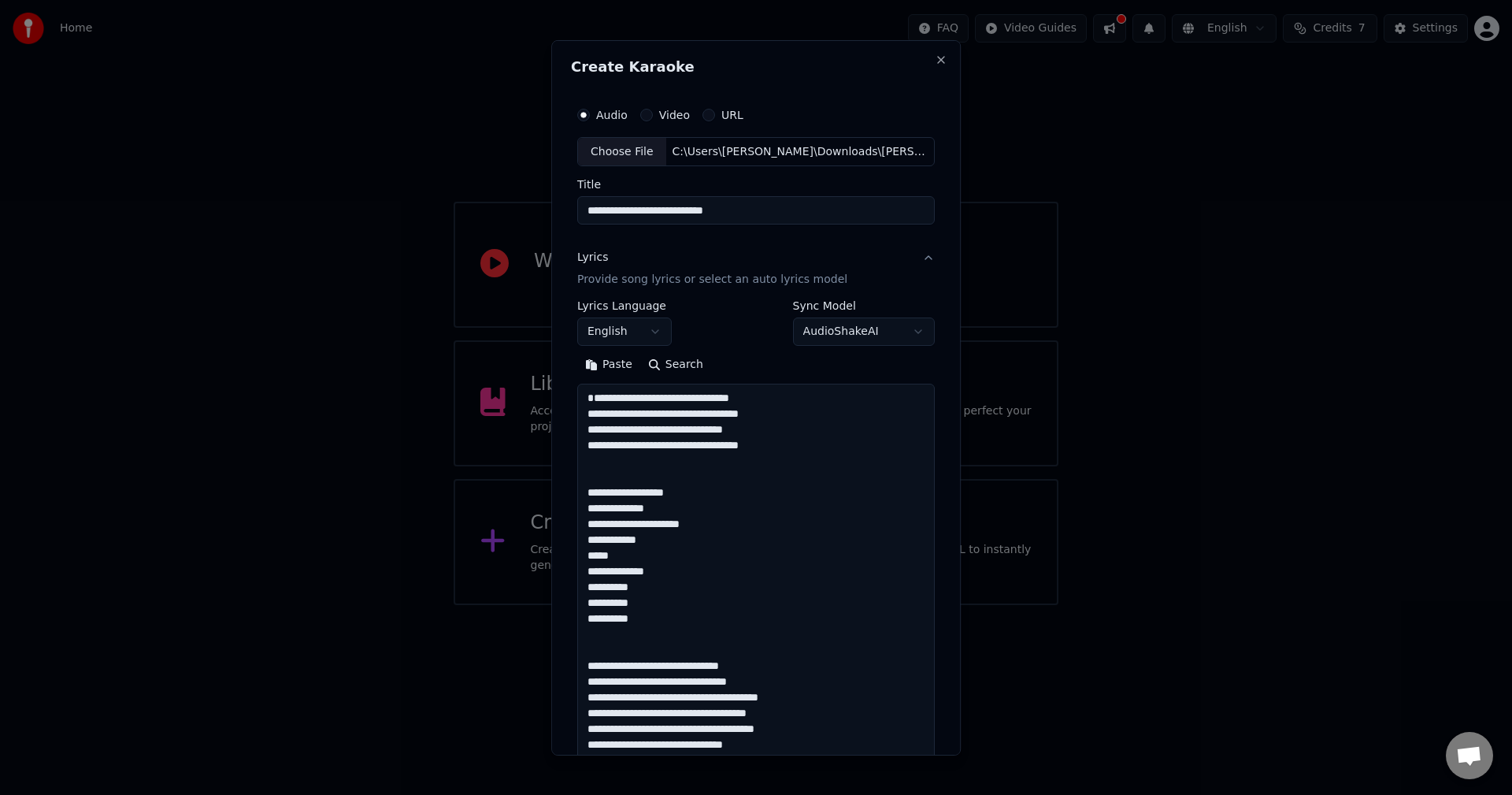
scroll to position [1327, 0]
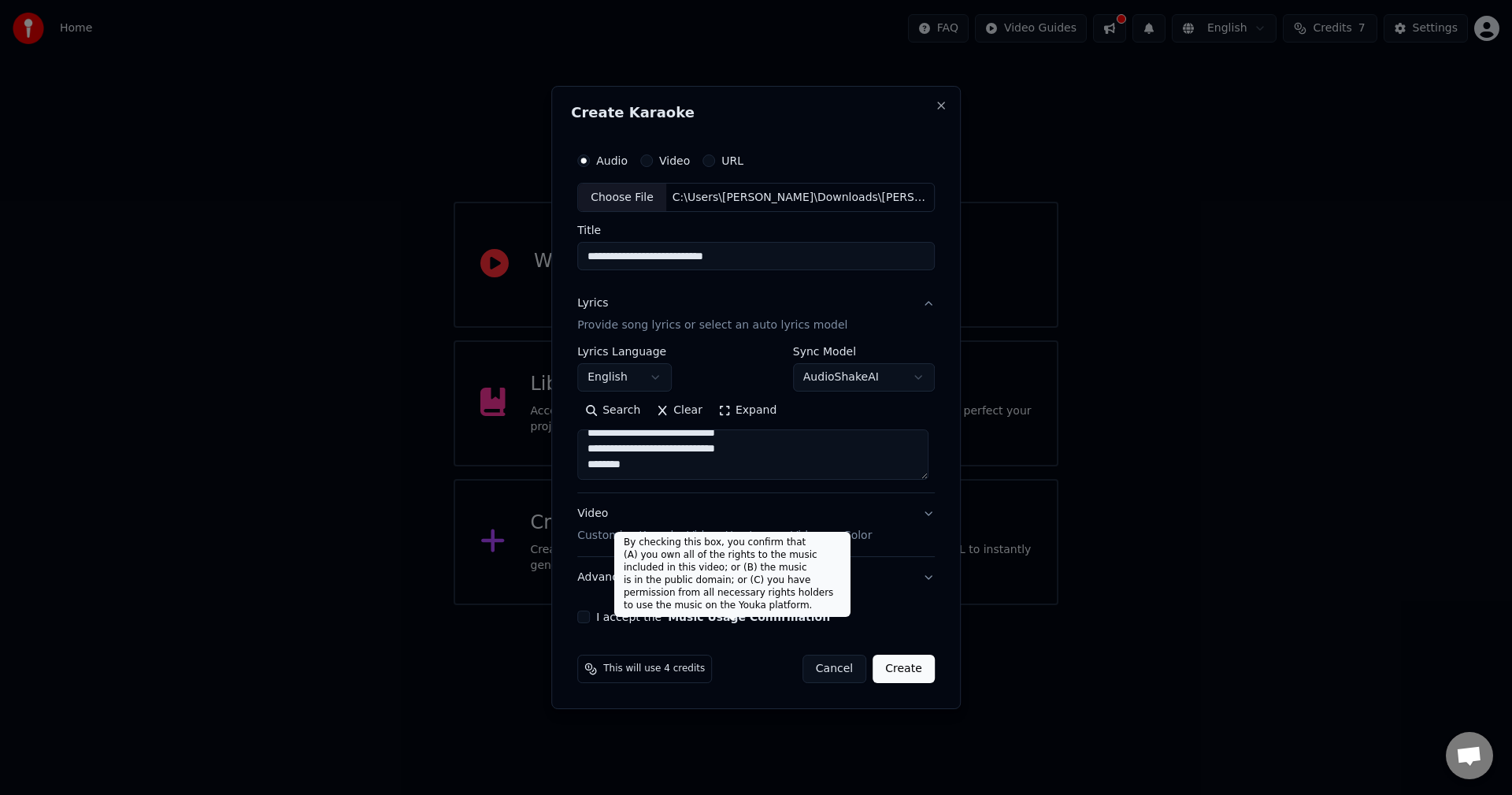
type textarea "**********"
click at [673, 617] on button "Music Usage Confirmation" at bounding box center [749, 616] width 162 height 11
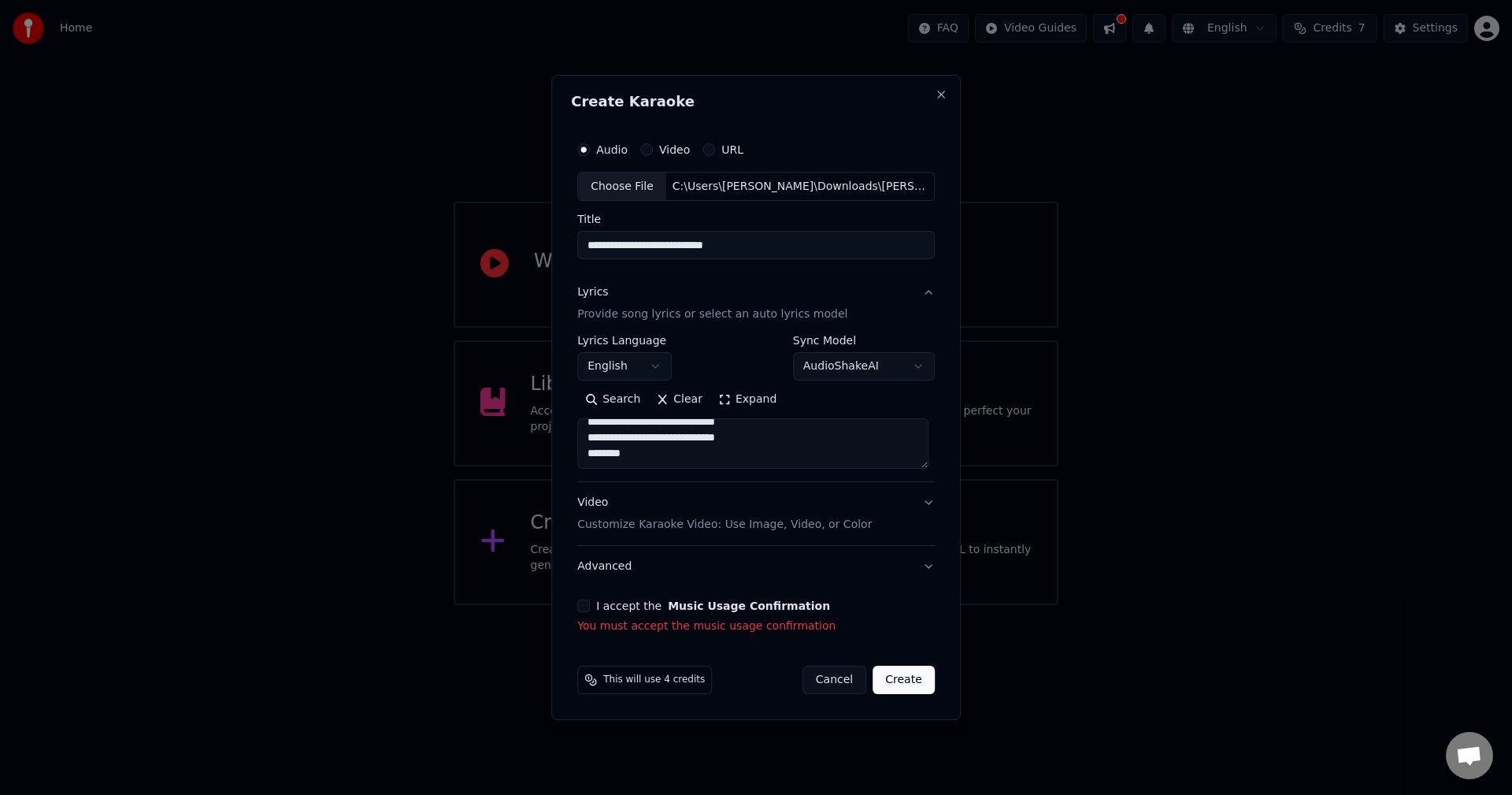
click at [593, 602] on div "I accept the Music Usage Confirmation" at bounding box center [755, 605] width 357 height 13
click at [587, 603] on button "I accept the Music Usage Confirmation" at bounding box center [583, 605] width 13 height 13
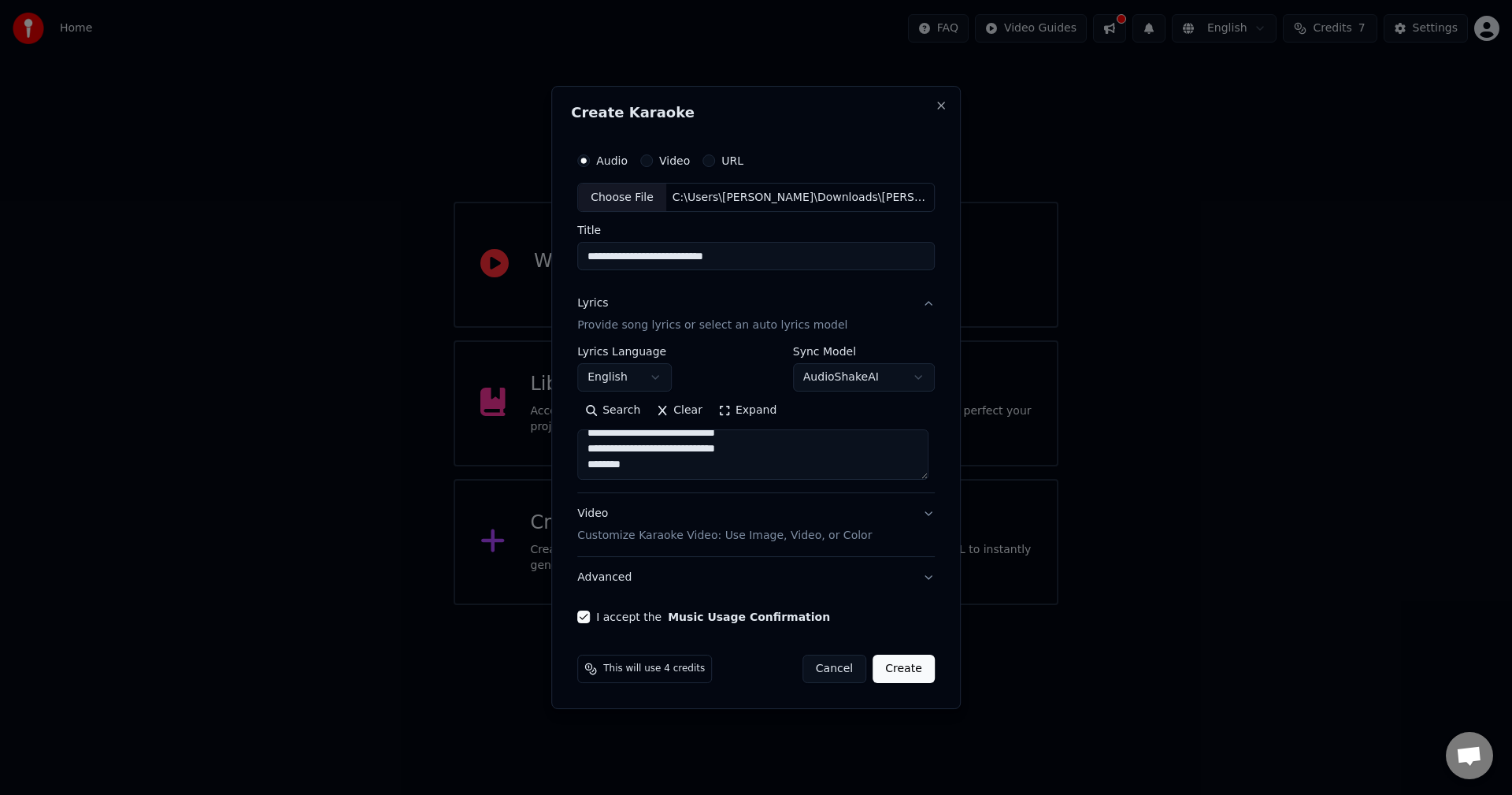
click at [627, 528] on p "Customize Karaoke Video: Use Image, Video, or Color" at bounding box center [724, 536] width 295 height 16
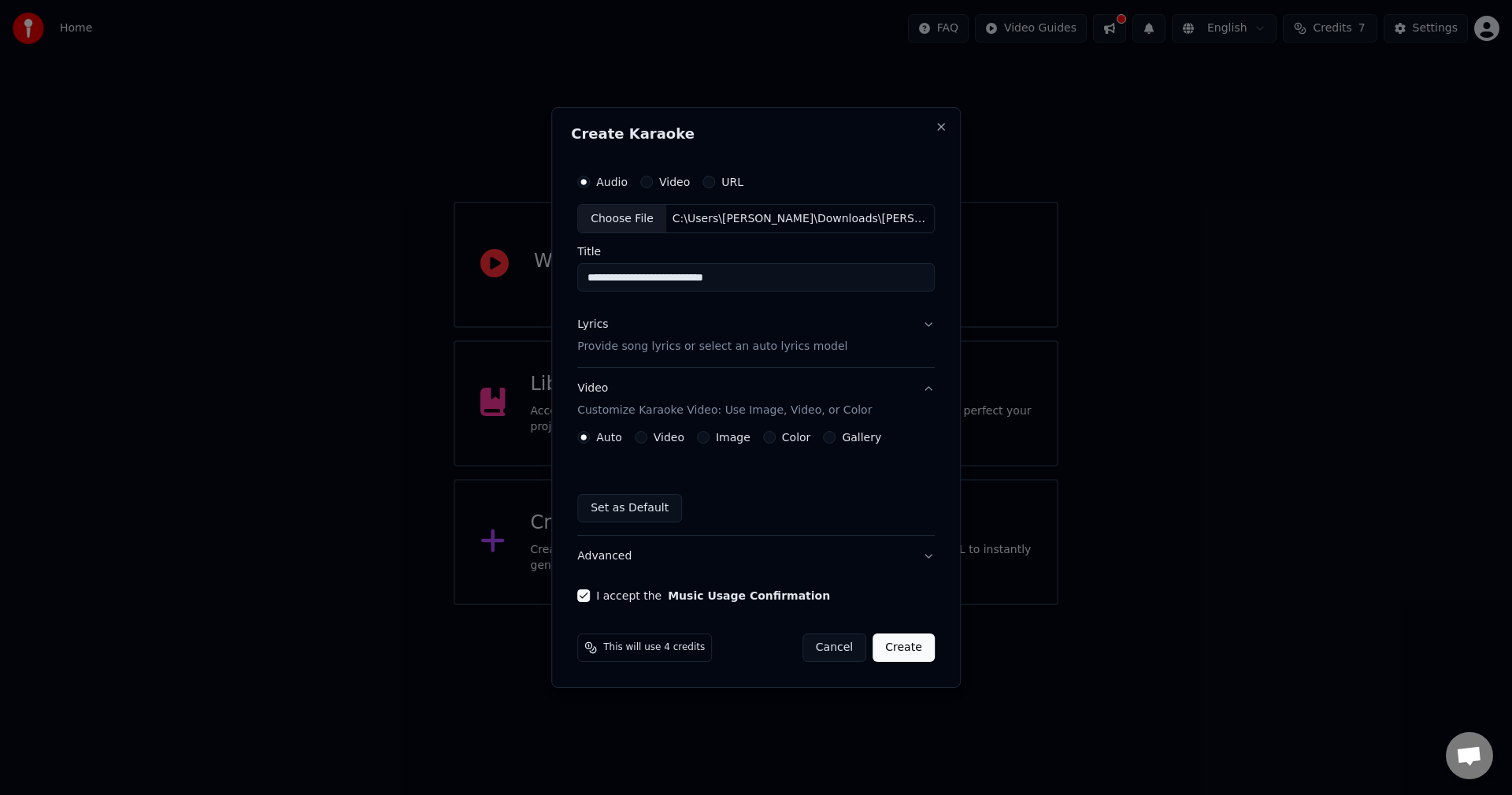
click at [655, 445] on div "Auto Video Image Color Gallery Set as Default" at bounding box center [755, 476] width 357 height 91
click at [643, 437] on button "Video" at bounding box center [641, 437] width 13 height 13
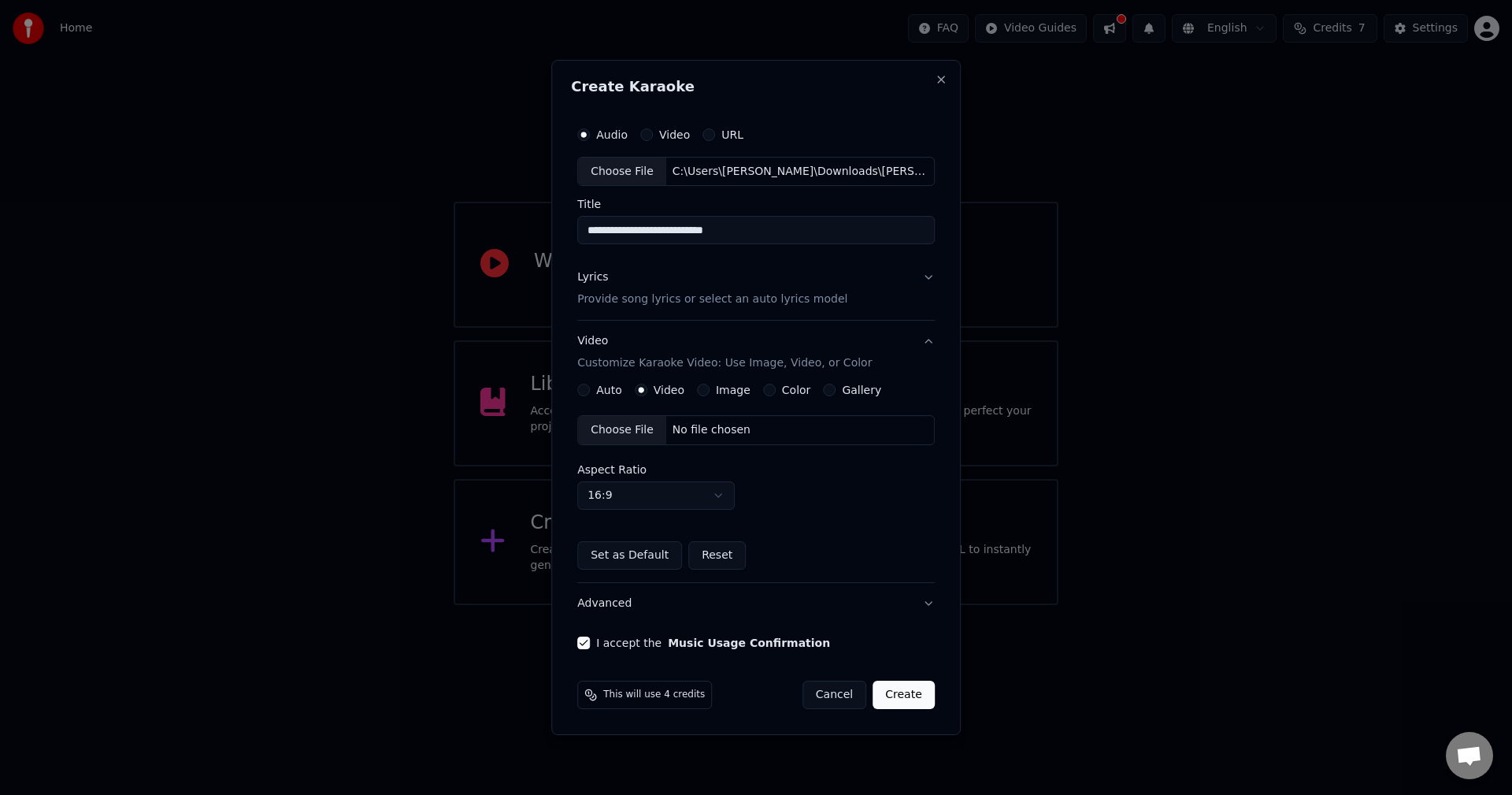
click at [586, 386] on button "Auto" at bounding box center [583, 389] width 13 height 13
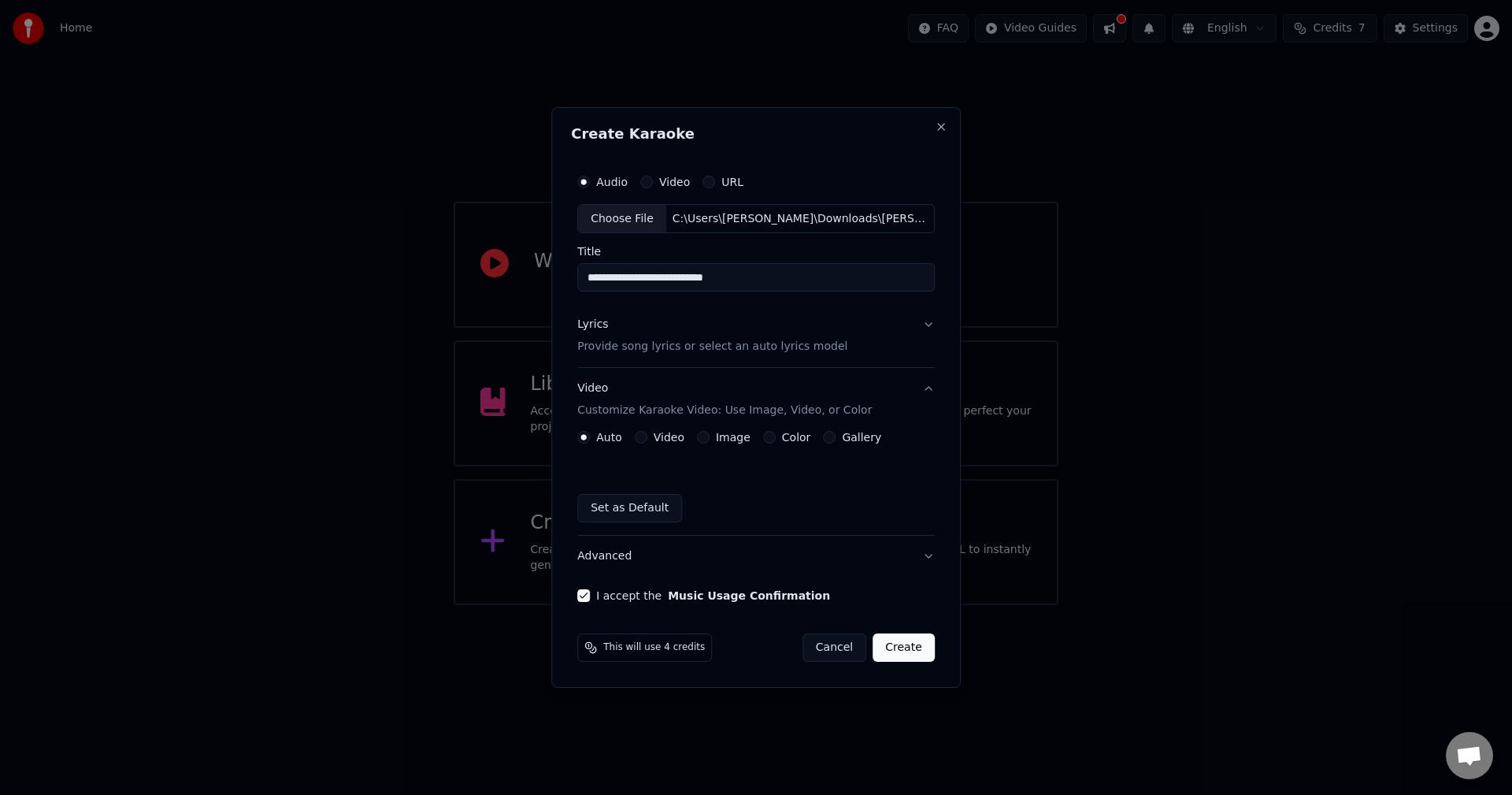
click at [633, 505] on button "Set as Default" at bounding box center [629, 508] width 105 height 28
click at [839, 324] on button "Lyrics Provide song lyrics or select an auto lyrics model" at bounding box center [755, 336] width 357 height 63
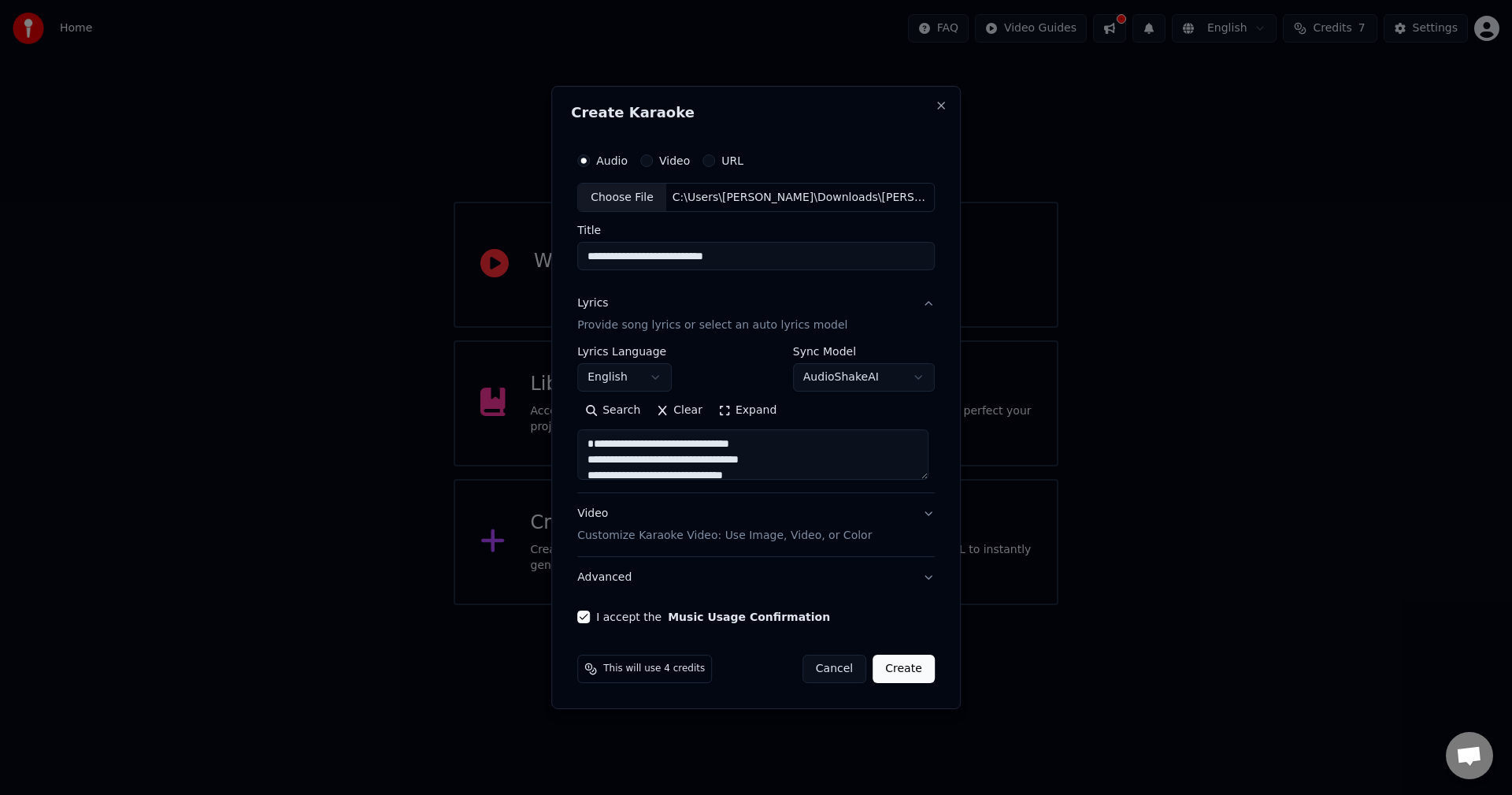
click at [839, 324] on button "Lyrics Provide song lyrics or select an auto lyrics model" at bounding box center [755, 314] width 357 height 63
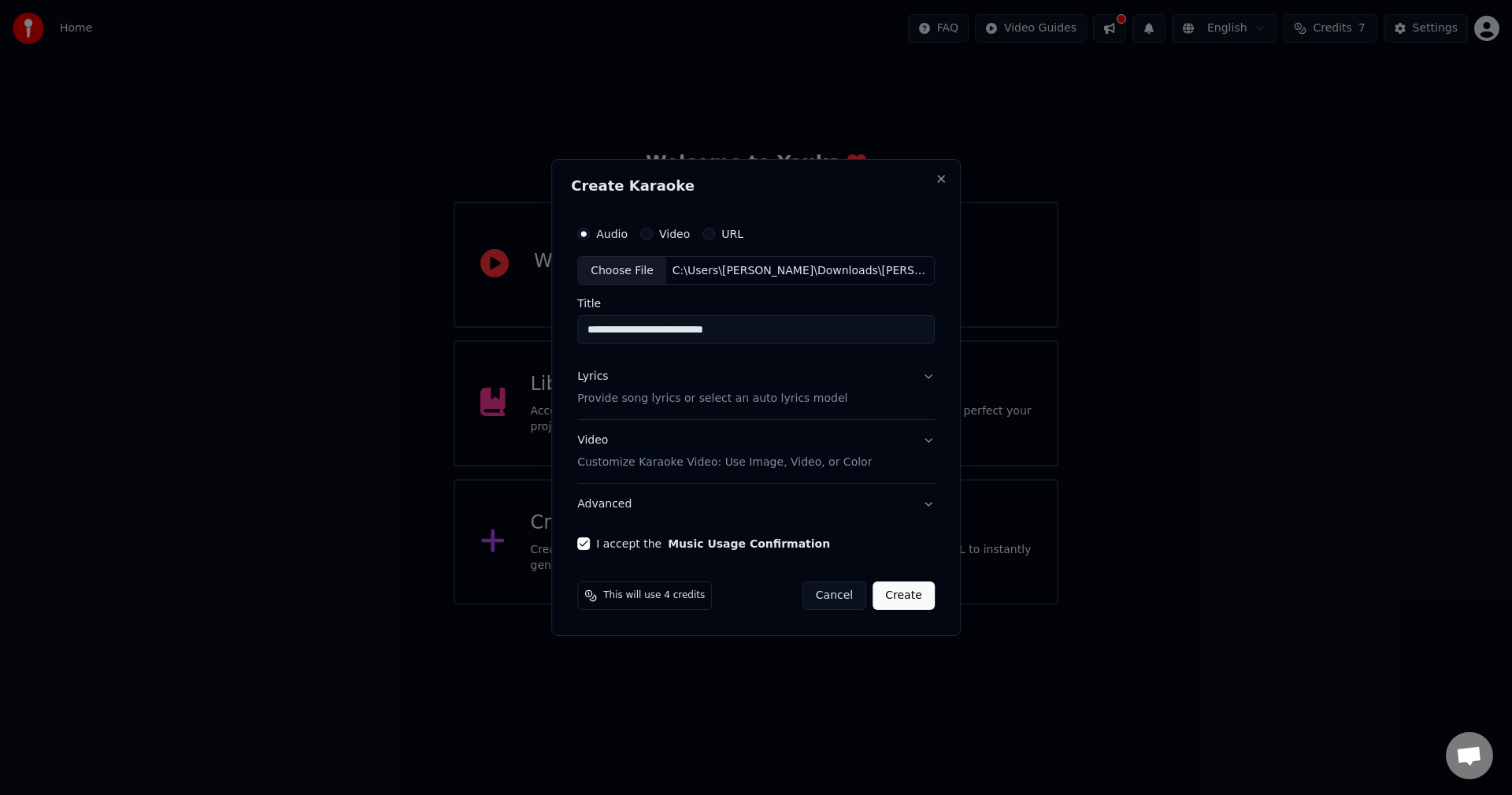
click at [903, 596] on button "Create" at bounding box center [903, 595] width 62 height 28
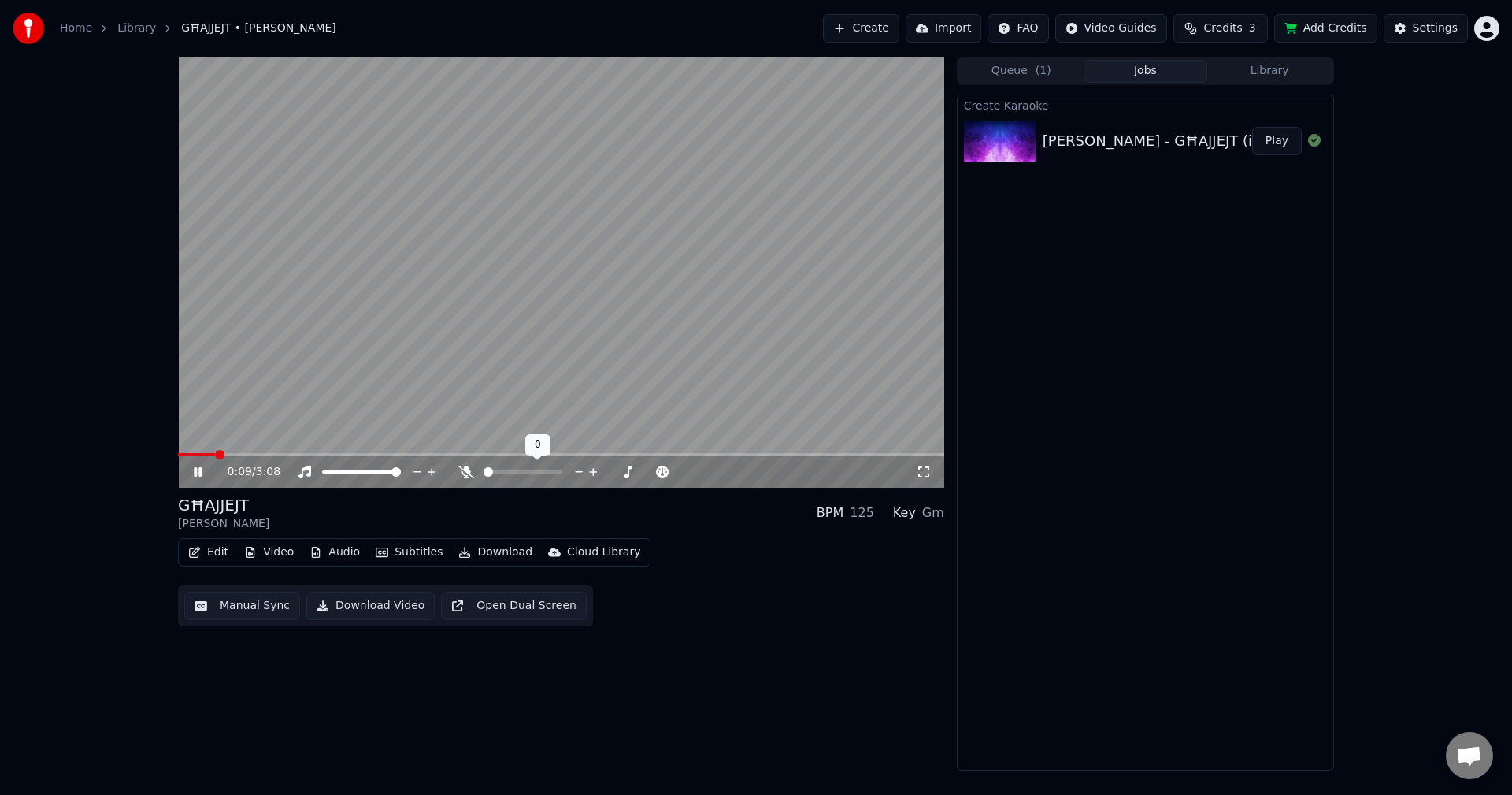
click at [483, 467] on span at bounding box center [487, 471] width 9 height 9
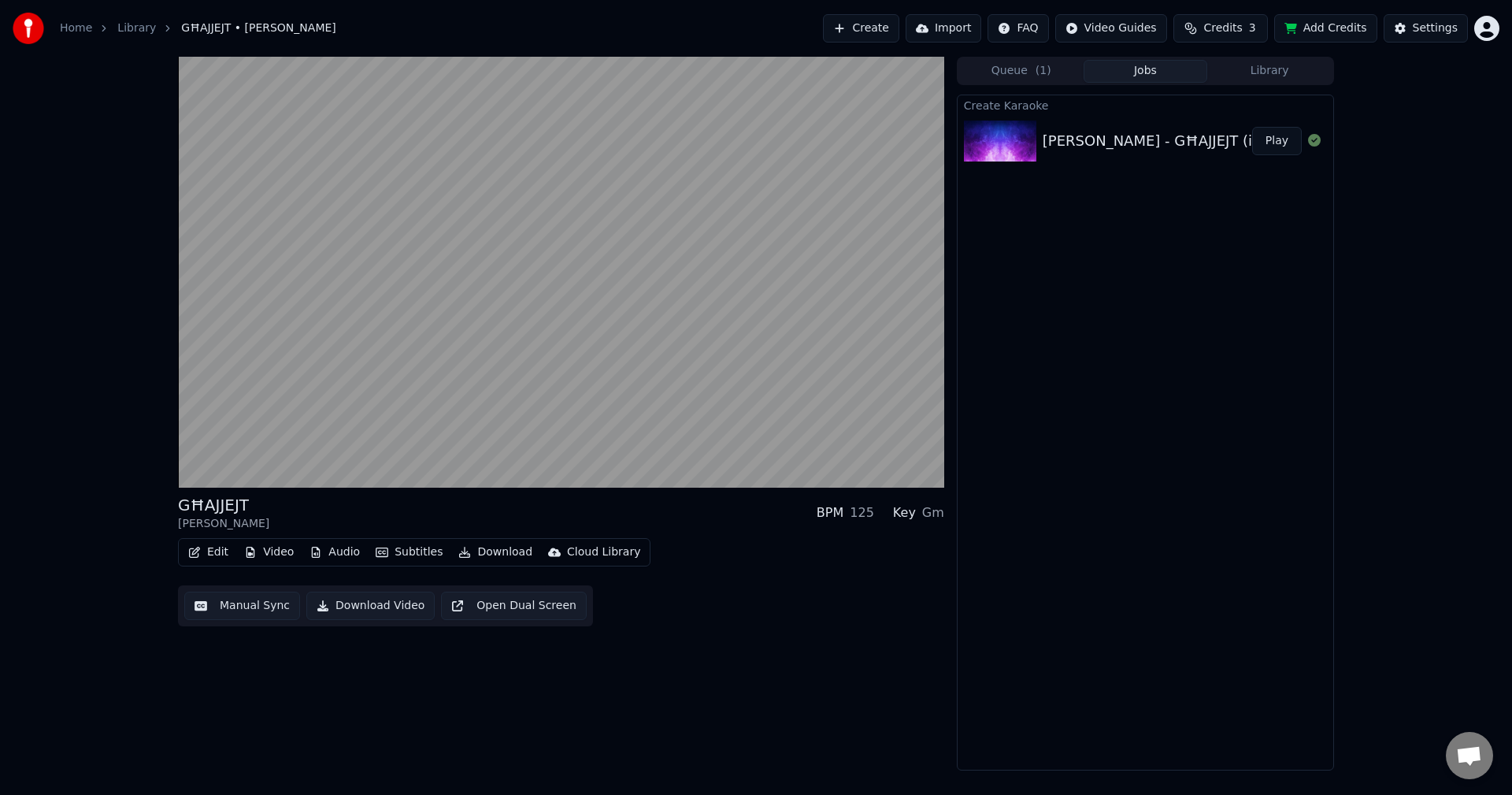
click at [715, 622] on div "Edit Video Audio Subtitles Download Cloud Library Manual Sync Download Video Op…" at bounding box center [561, 582] width 766 height 88
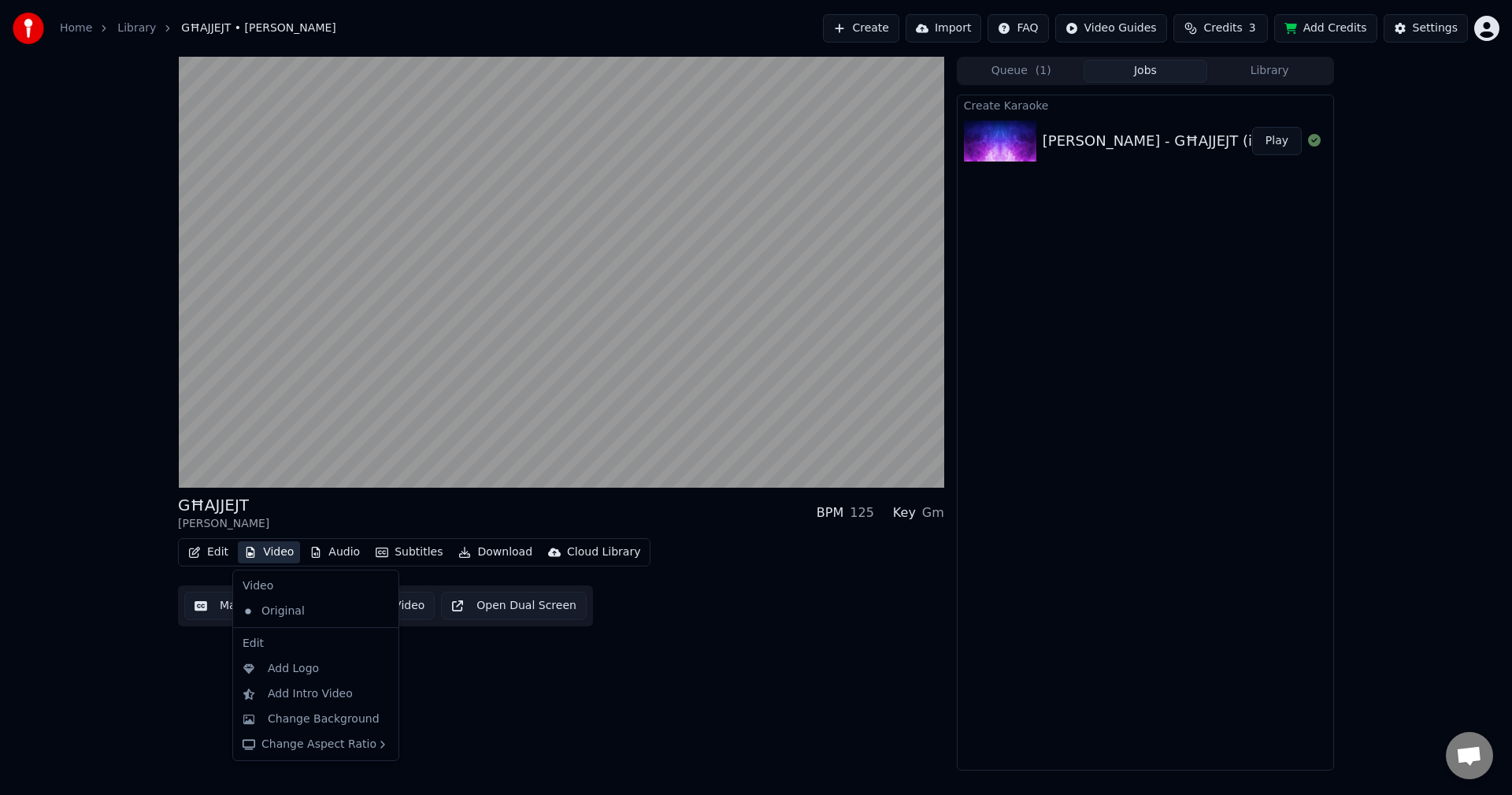
click at [275, 551] on button "Video" at bounding box center [269, 552] width 62 height 22
click at [291, 662] on div "Add Logo" at bounding box center [293, 669] width 51 height 16
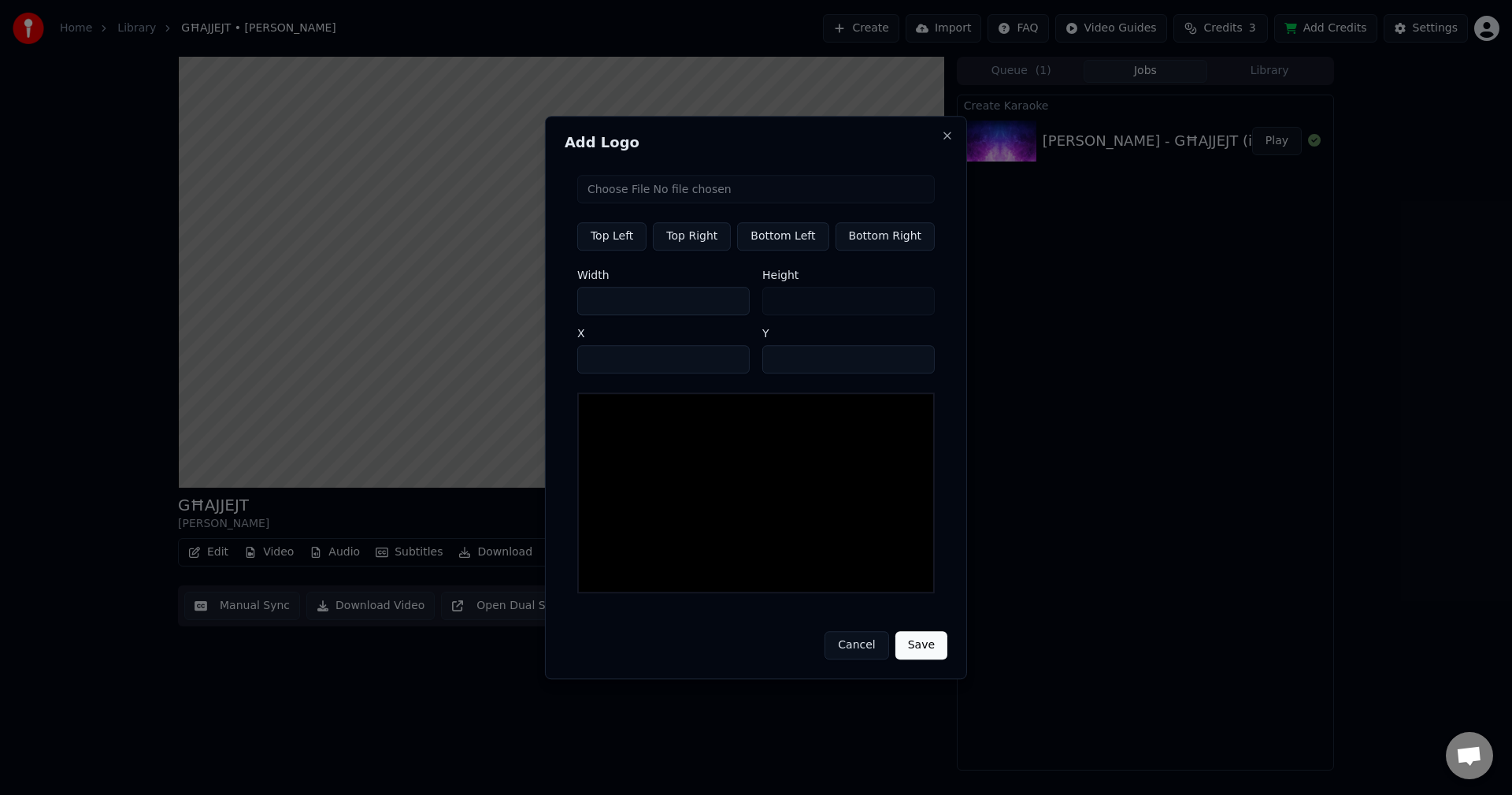
click at [726, 184] on input "file" at bounding box center [755, 189] width 357 height 28
click at [863, 638] on button "Cancel" at bounding box center [856, 645] width 64 height 28
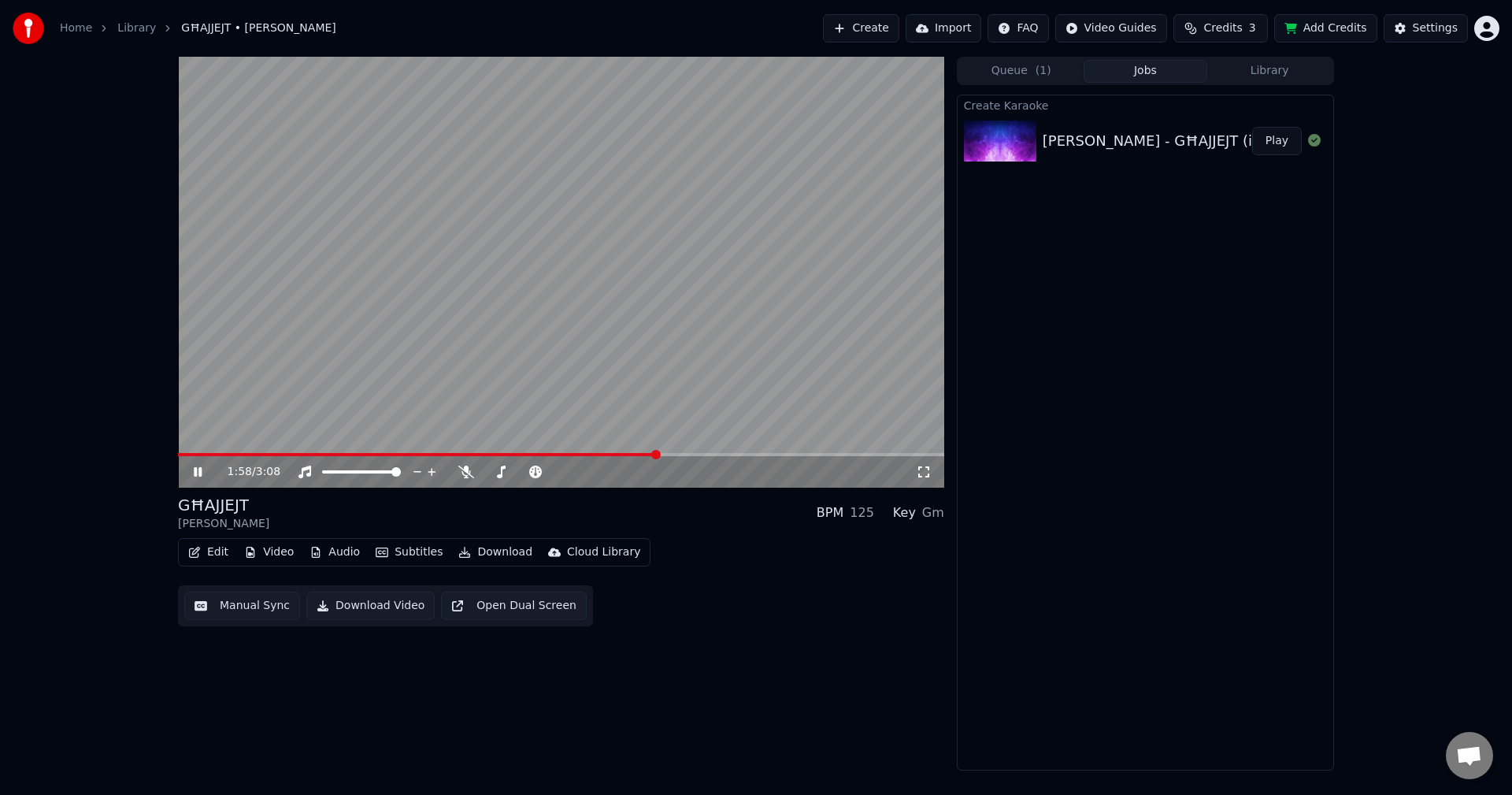
click at [1302, 27] on button "Add Credits" at bounding box center [1325, 28] width 103 height 28
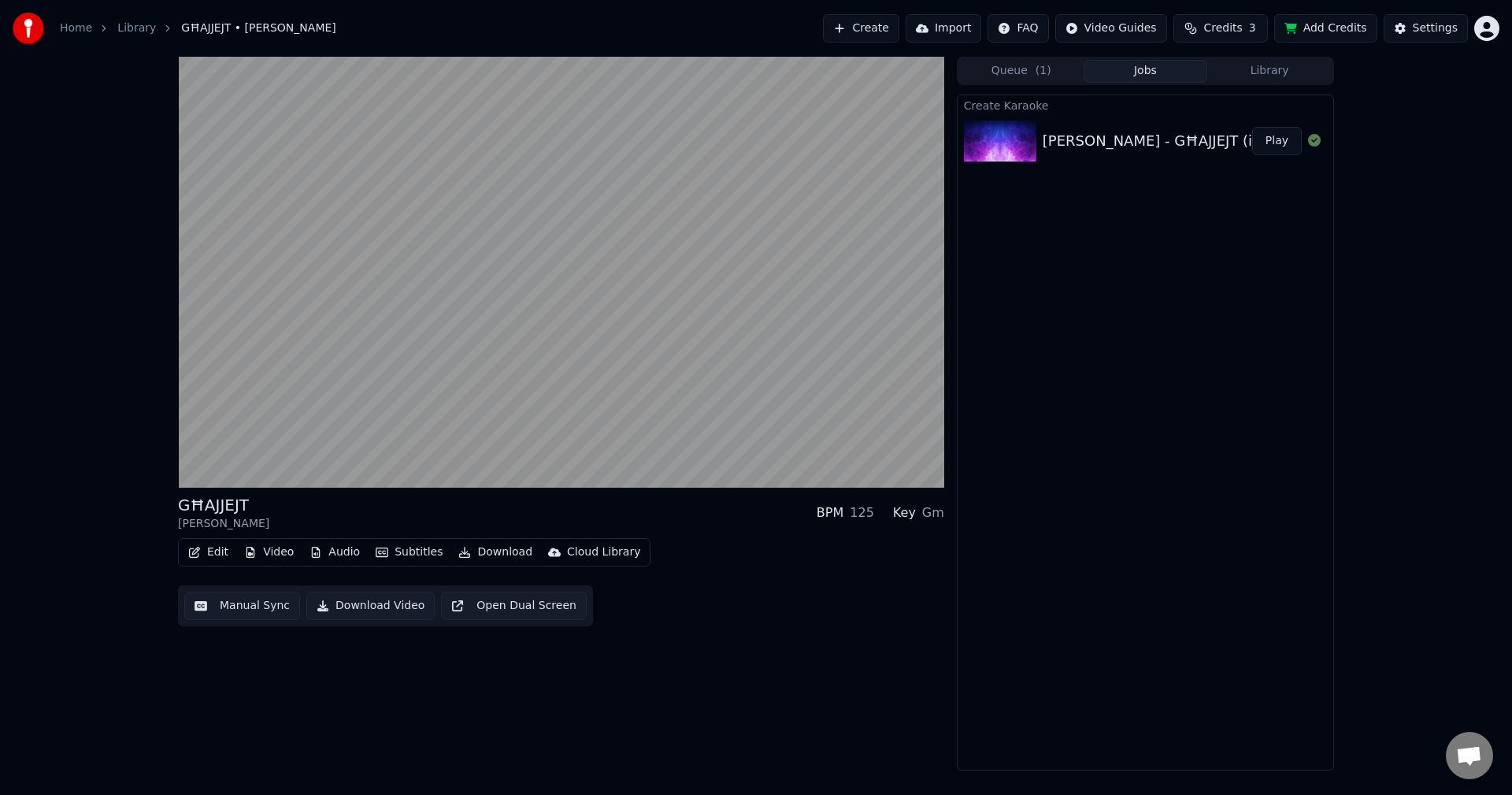
click at [1232, 28] on span "Credits" at bounding box center [1222, 28] width 39 height 16
click at [1247, 140] on button "Refresh" at bounding box center [1230, 146] width 81 height 28
click at [1454, 147] on div "GĦAJJEJT [PERSON_NAME] BPM 125 Key Gm Edit Video Audio Subtitles Download Cloud…" at bounding box center [756, 413] width 1512 height 713
click at [1408, 30] on button "Settings" at bounding box center [1426, 28] width 84 height 28
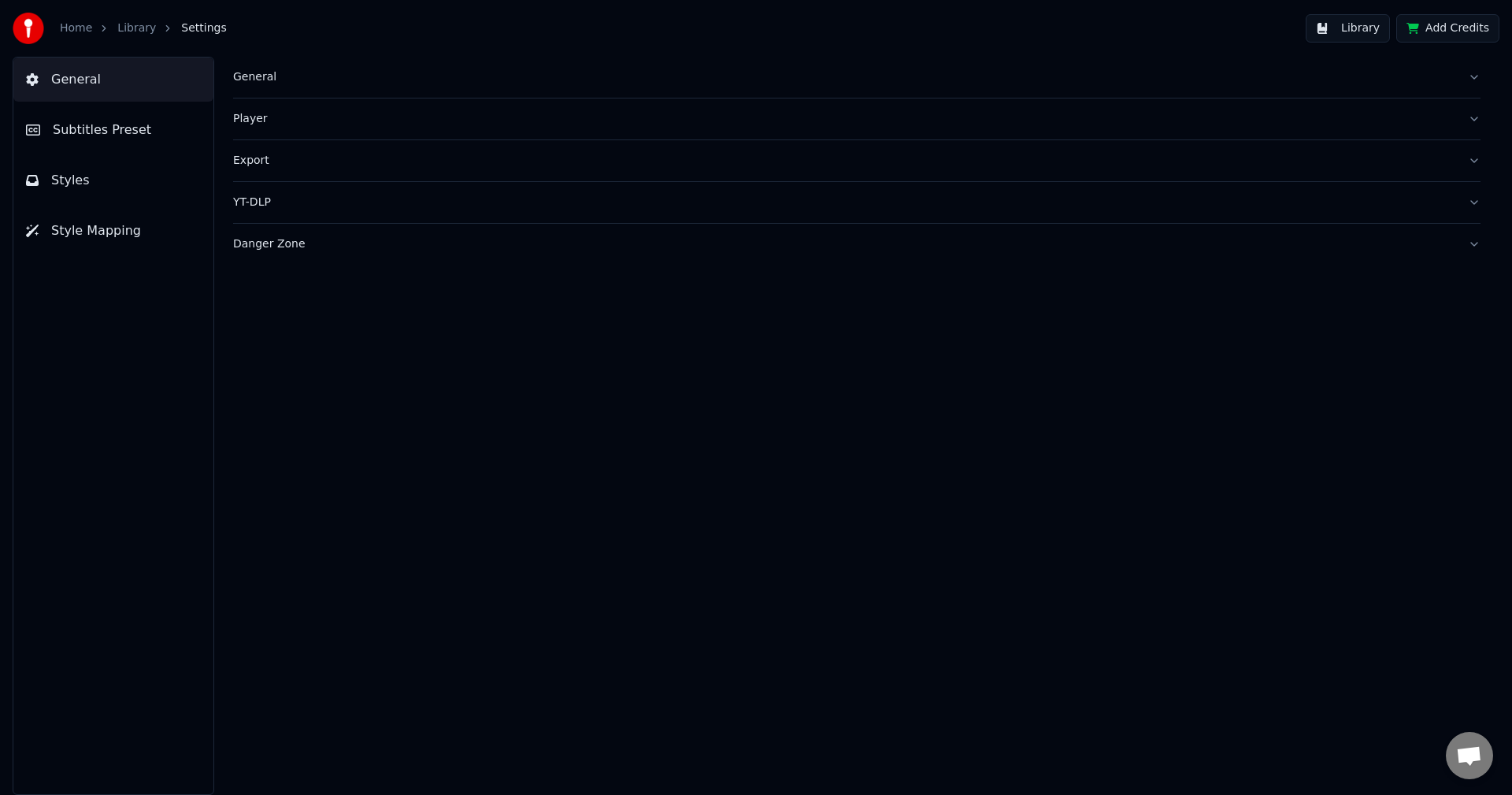
click at [112, 22] on ol "Home Library Settings" at bounding box center [143, 28] width 167 height 16
click at [120, 24] on link "Library" at bounding box center [136, 28] width 39 height 16
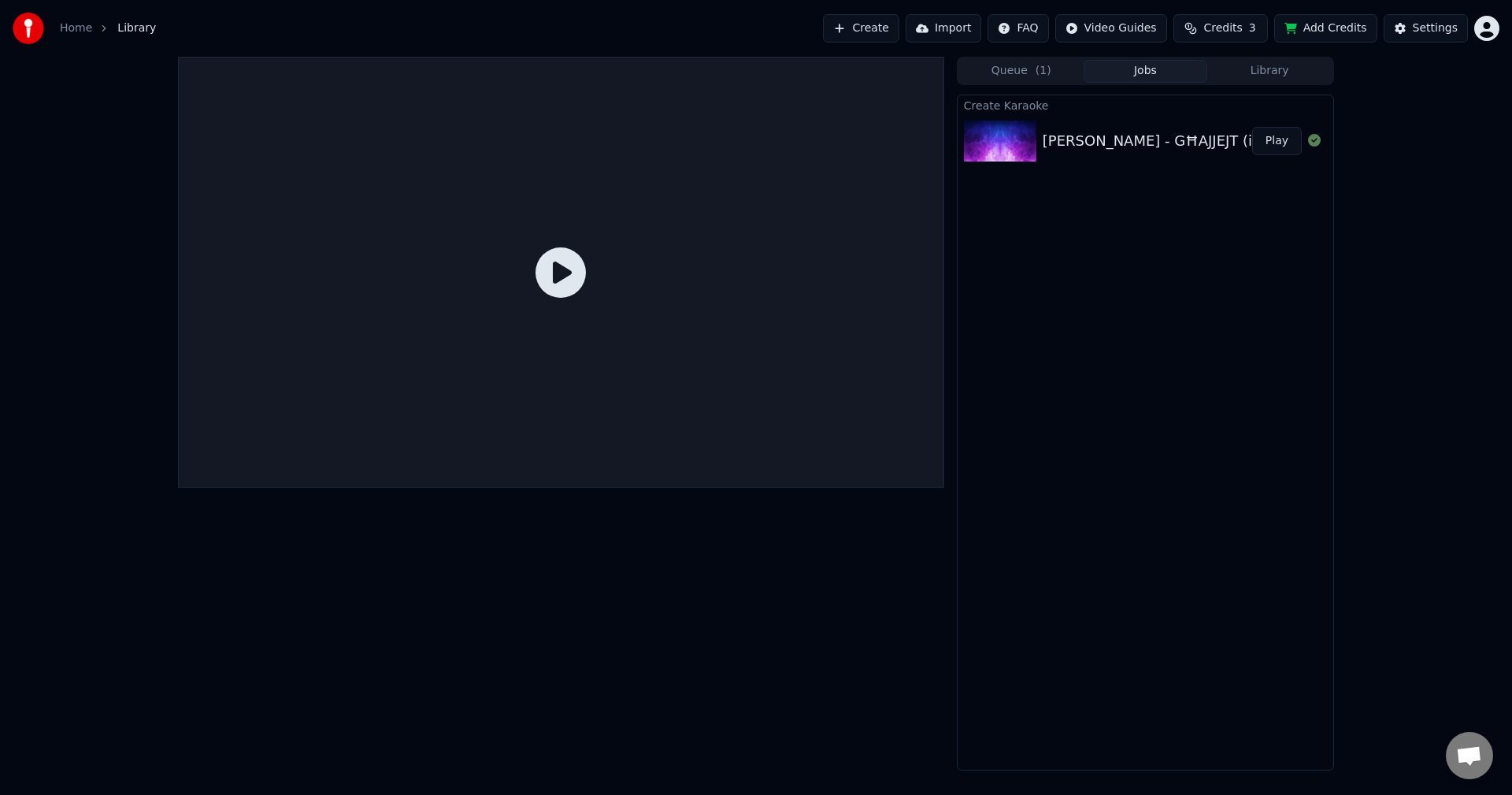
click at [1047, 64] on span "( 1 )" at bounding box center [1043, 71] width 16 height 16
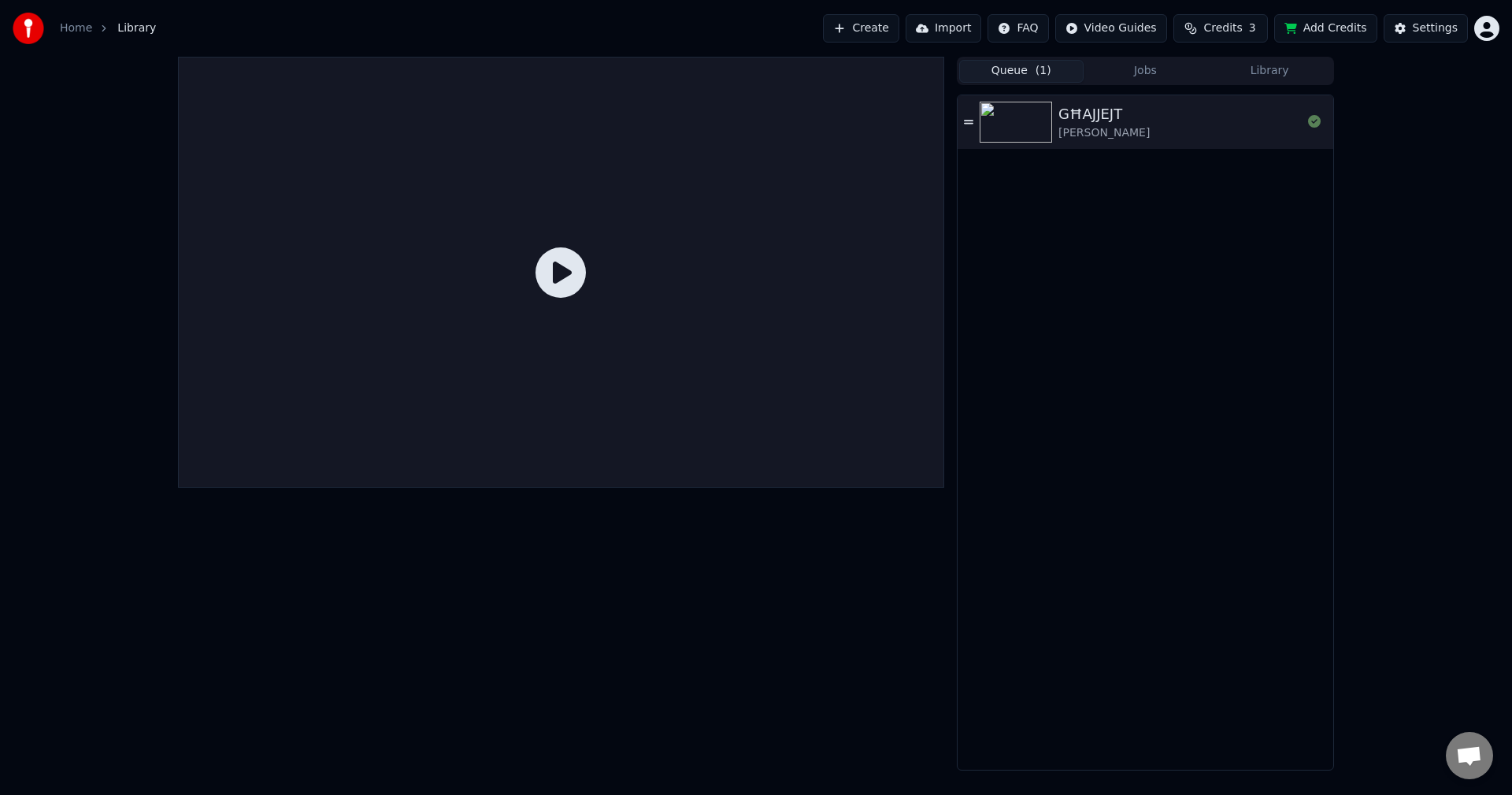
click at [1109, 141] on div "GĦAJJEJT [PERSON_NAME]" at bounding box center [1146, 122] width 376 height 54
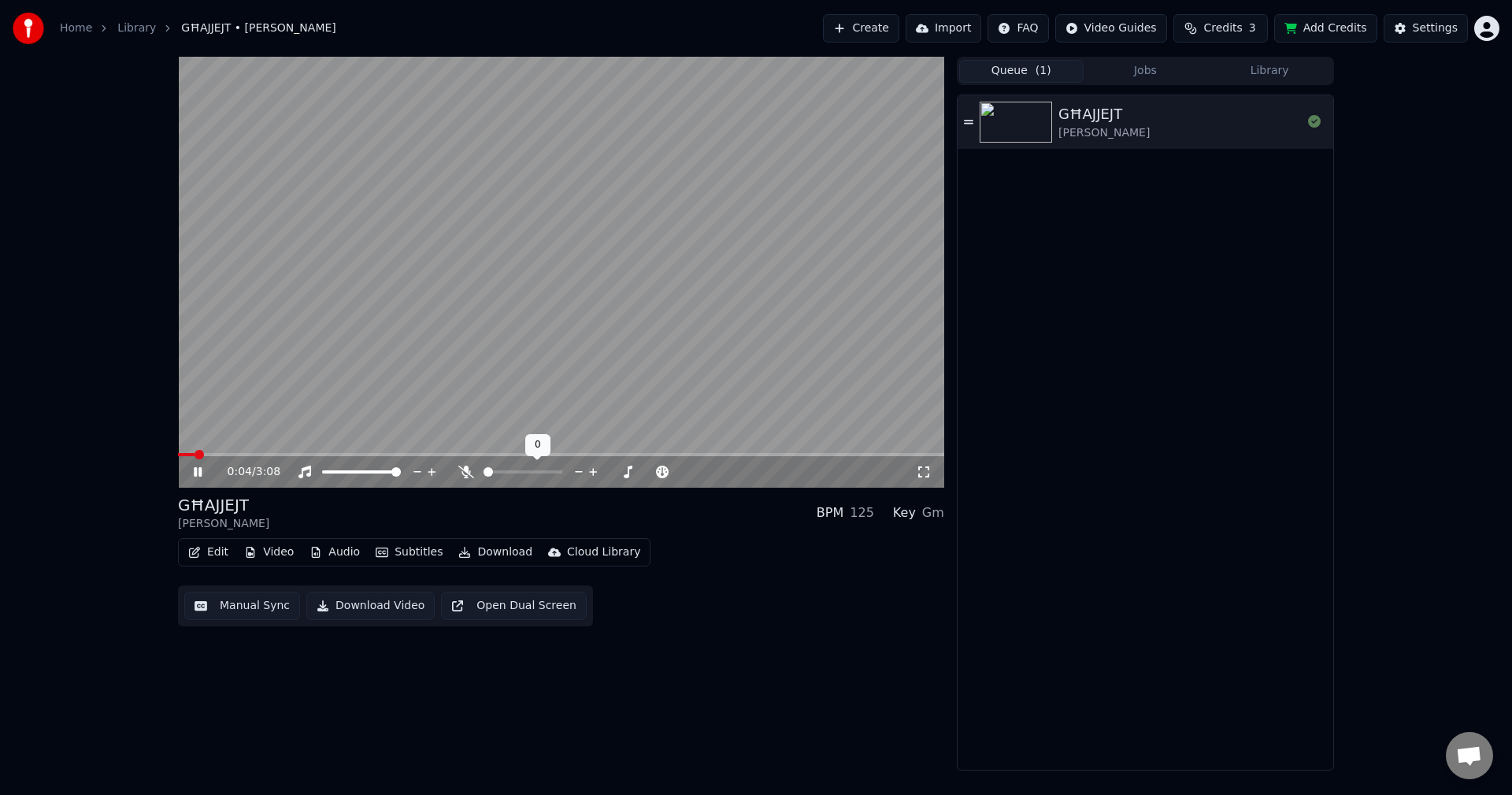
click at [483, 470] on span at bounding box center [522, 471] width 79 height 3
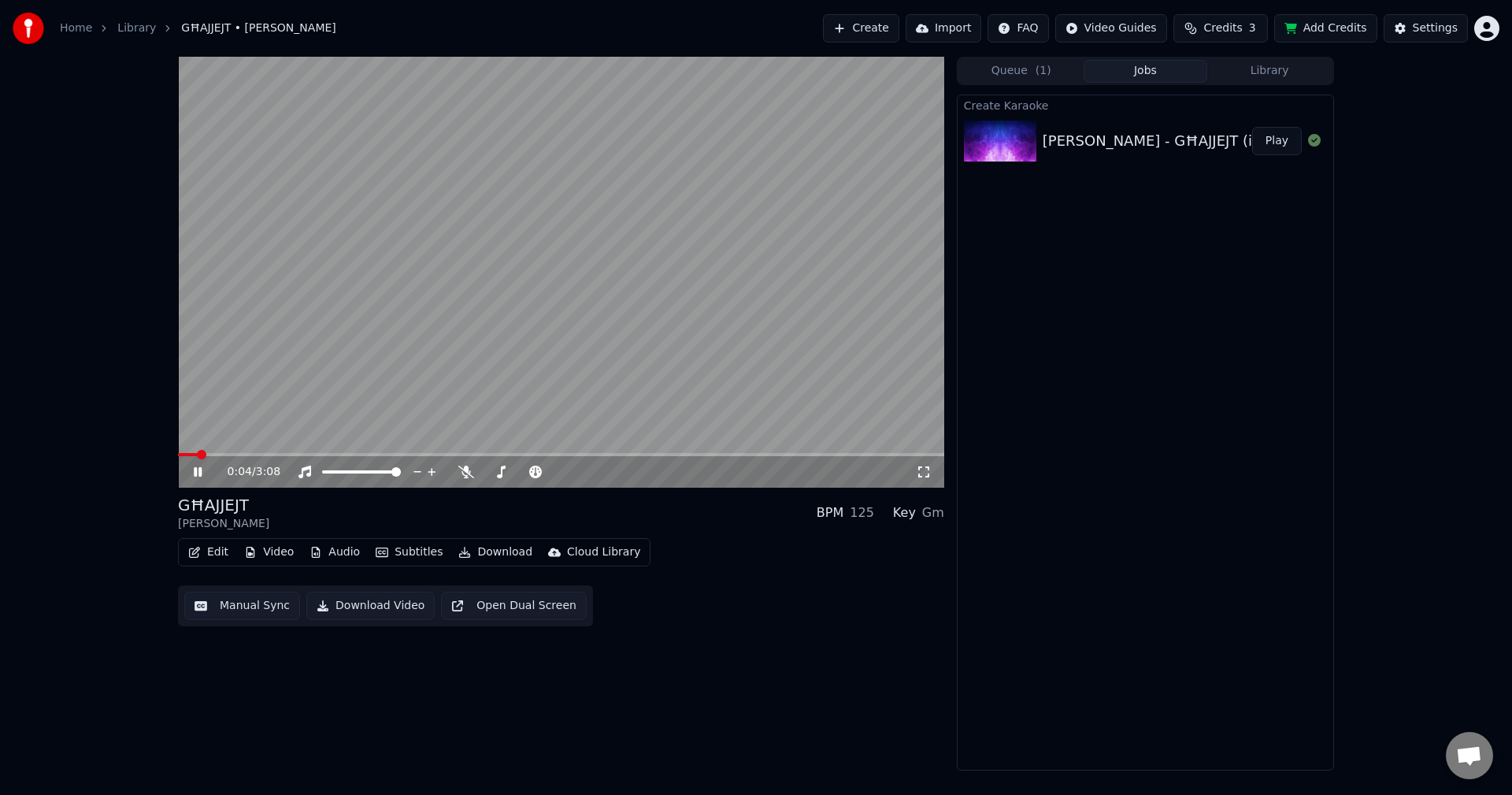
click at [1138, 74] on button "Jobs" at bounding box center [1146, 71] width 124 height 23
click at [1244, 73] on button "Library" at bounding box center [1269, 71] width 124 height 23
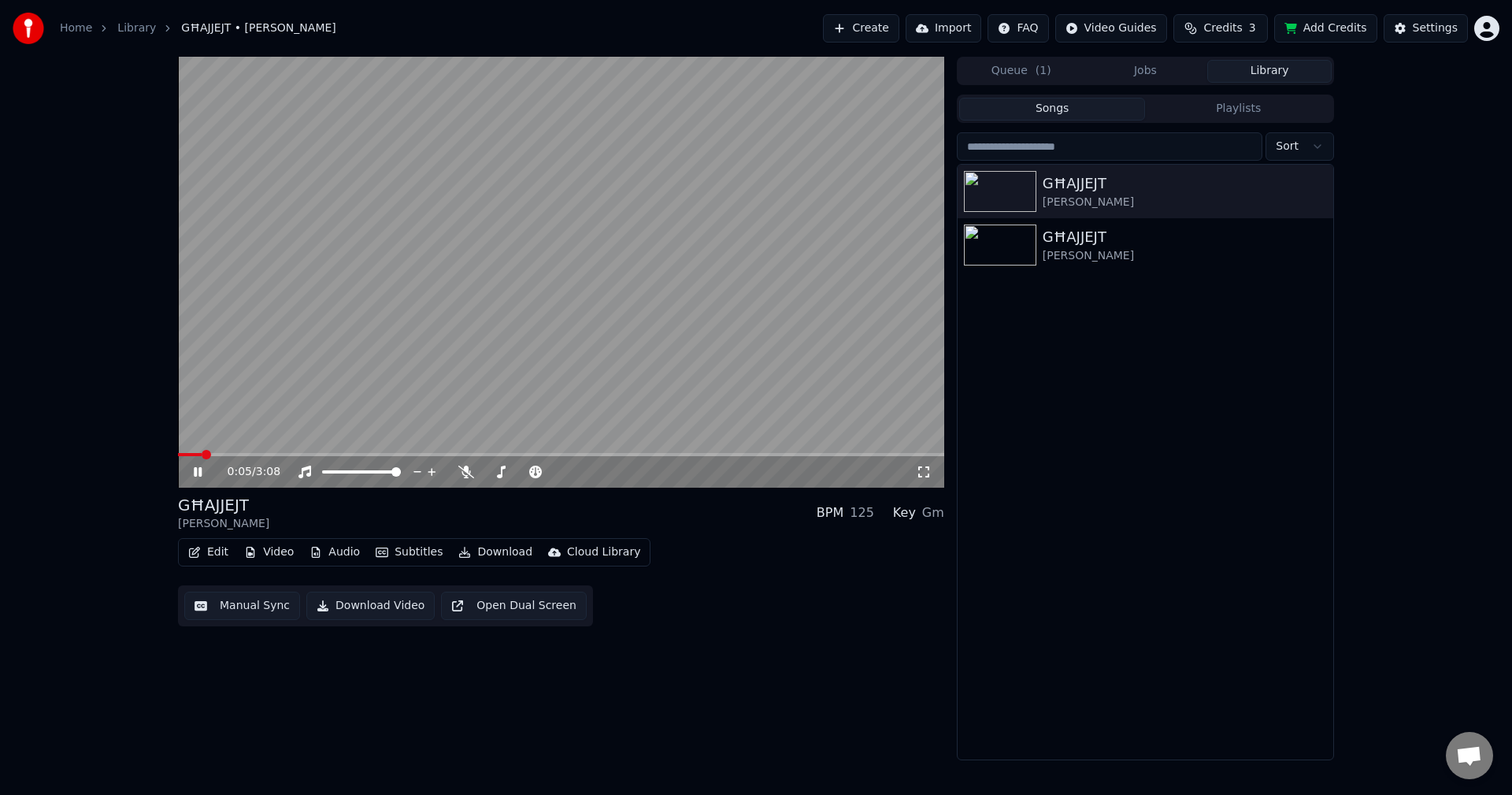
click at [1156, 74] on button "Jobs" at bounding box center [1146, 71] width 124 height 23
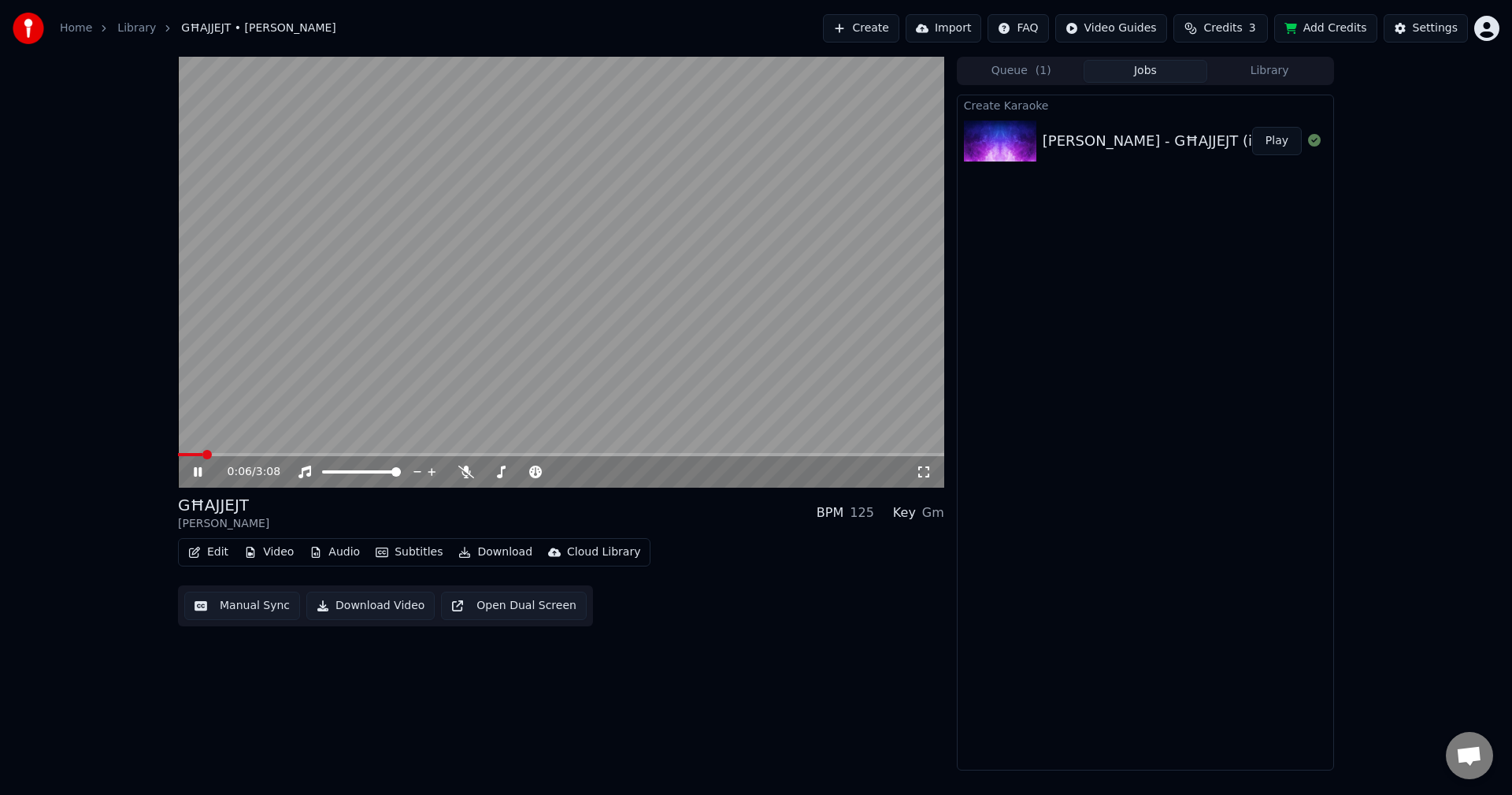
click at [1058, 65] on button "Queue ( 1 )" at bounding box center [1021, 71] width 124 height 23
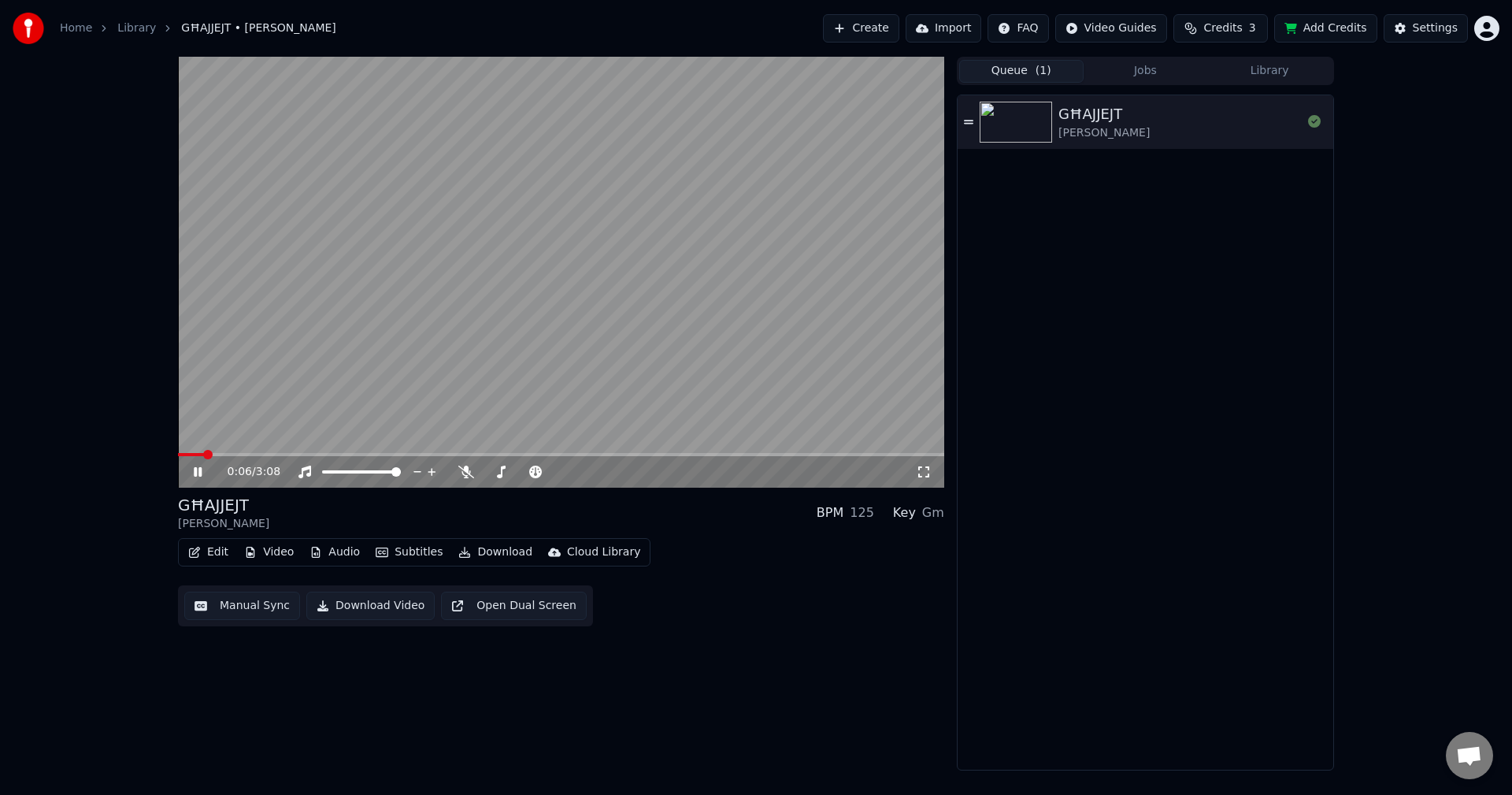
click at [1247, 65] on button "Library" at bounding box center [1269, 71] width 124 height 23
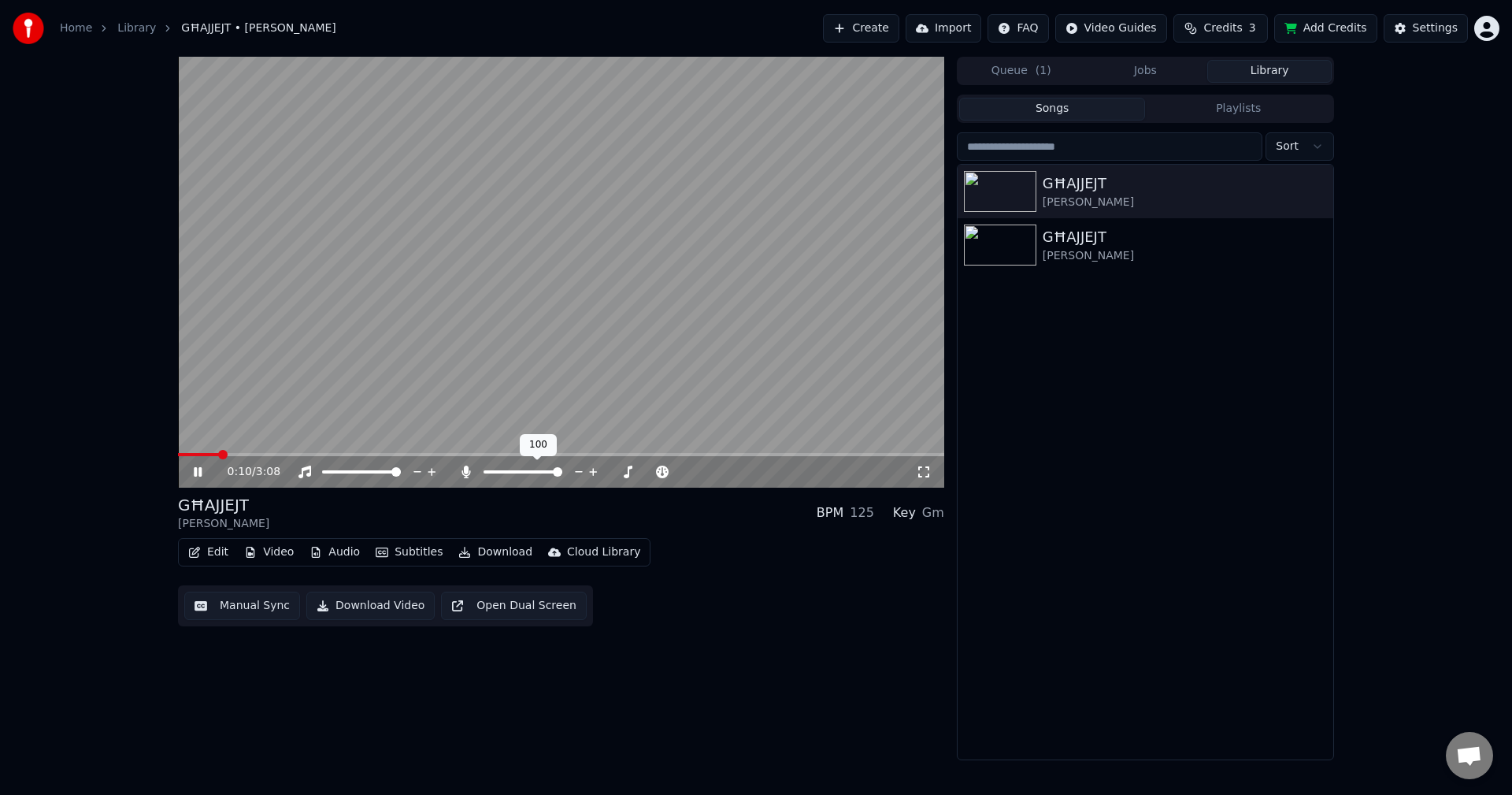
click at [562, 476] on span at bounding box center [557, 471] width 9 height 9
click at [483, 470] on span at bounding box center [483, 471] width 0 height 3
click at [145, 524] on div "0:18 / 3:08 GĦAJJEJT [PERSON_NAME] BPM 125 Key Gm Edit Video Audio Subtitles Do…" at bounding box center [756, 408] width 1512 height 703
click at [145, 522] on div "0:18 / 3:08 GĦAJJEJT [PERSON_NAME] BPM 125 Key Gm Edit Video Audio Subtitles Do…" at bounding box center [756, 408] width 1512 height 703
click at [210, 551] on button "Edit" at bounding box center [208, 552] width 53 height 22
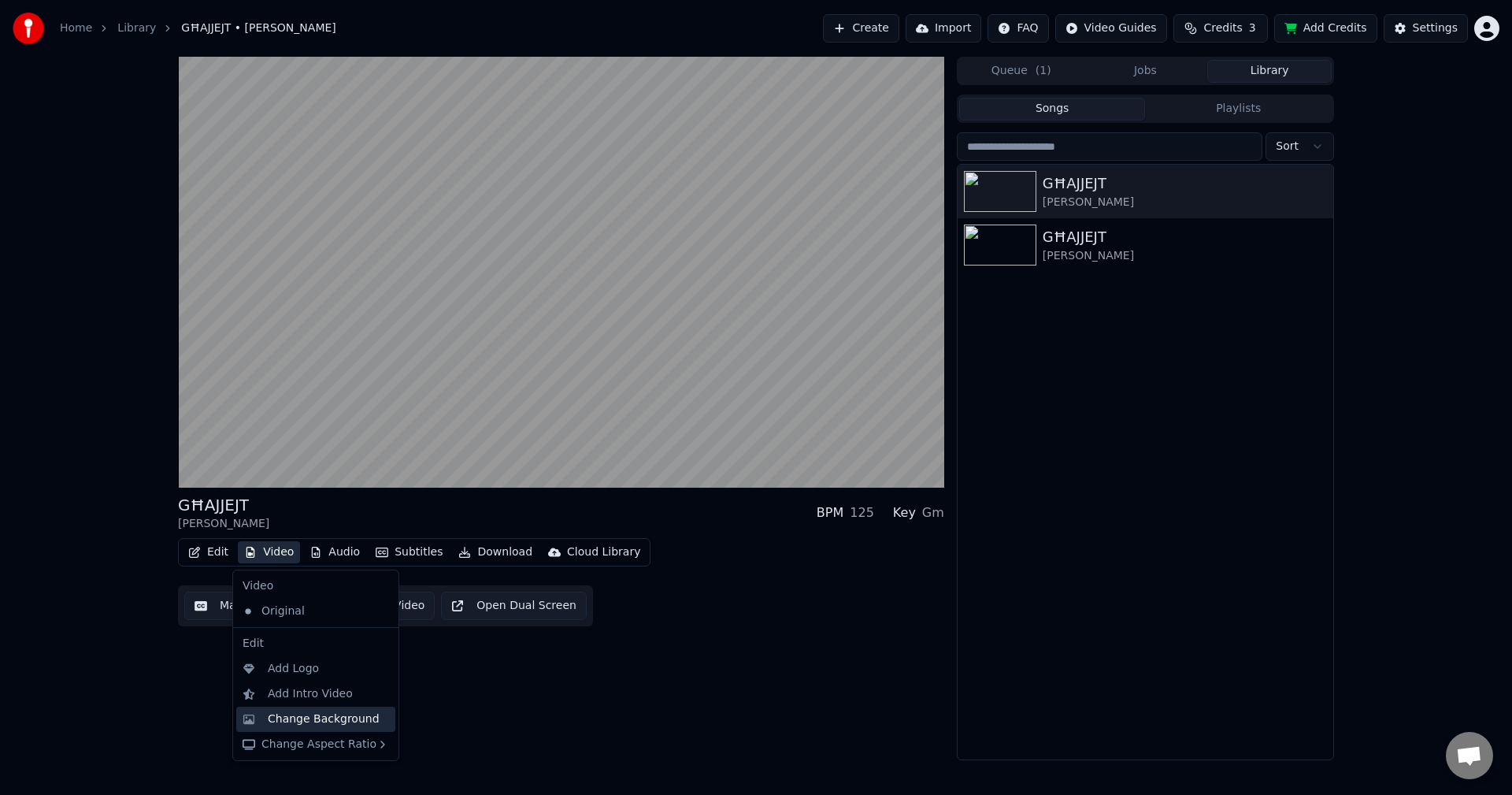
click at [320, 713] on div "Change Background" at bounding box center [324, 719] width 112 height 16
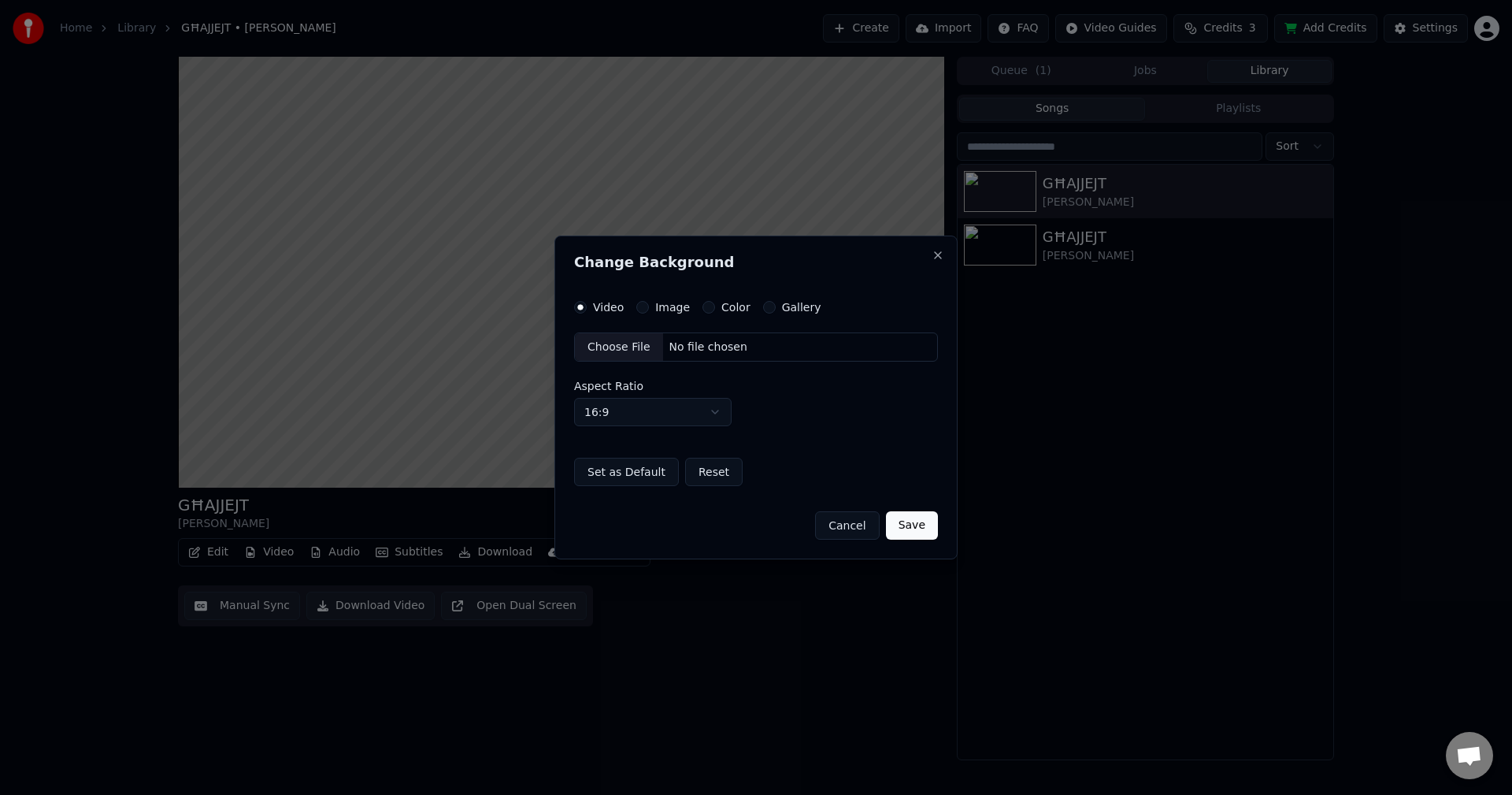
click at [701, 340] on div "No file chosen" at bounding box center [708, 347] width 91 height 16
click at [863, 517] on button "Cancel" at bounding box center [847, 525] width 64 height 28
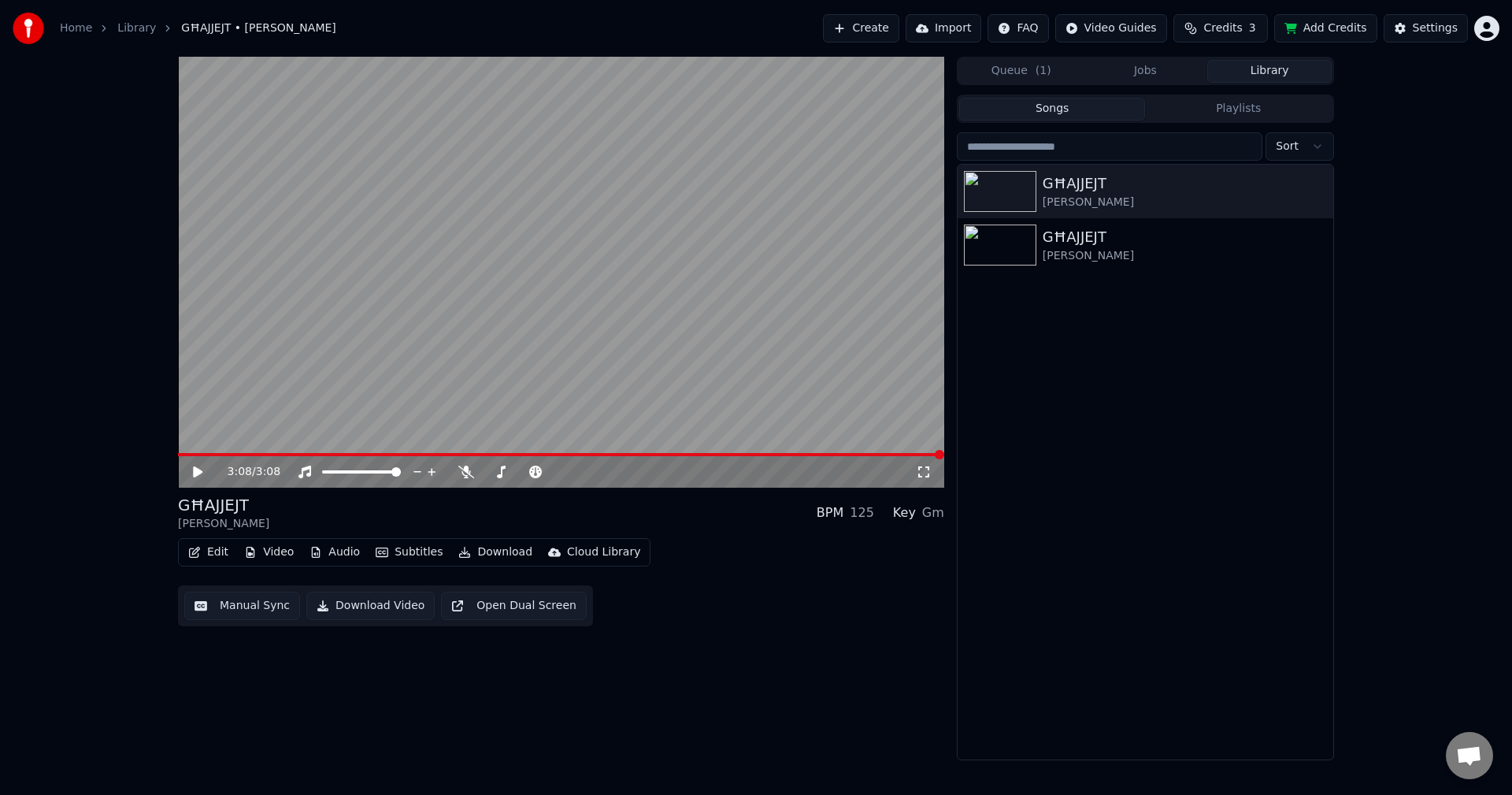
click at [264, 551] on button "Video" at bounding box center [269, 552] width 62 height 22
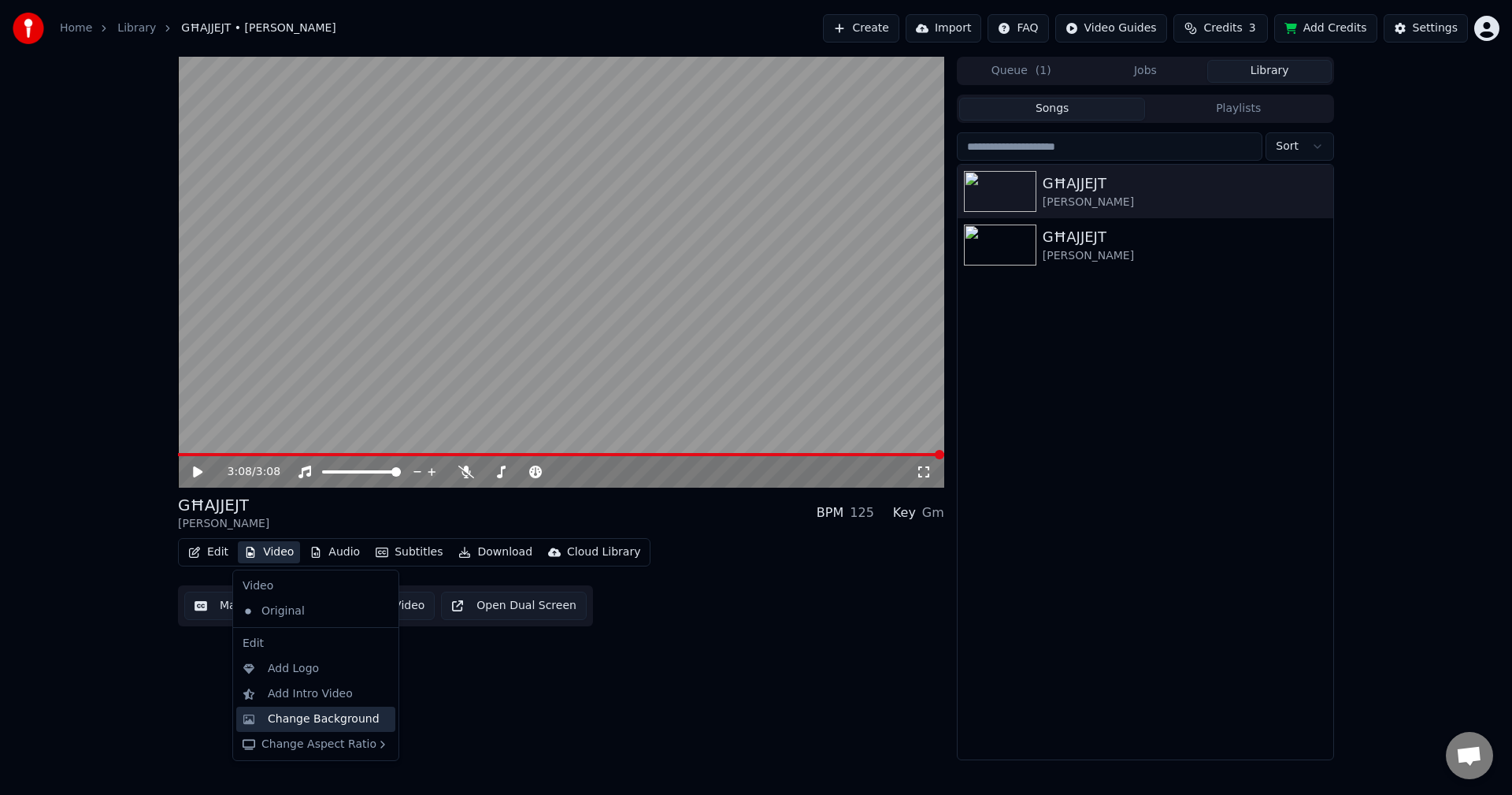
click at [319, 725] on div "Change Background" at bounding box center [324, 719] width 112 height 16
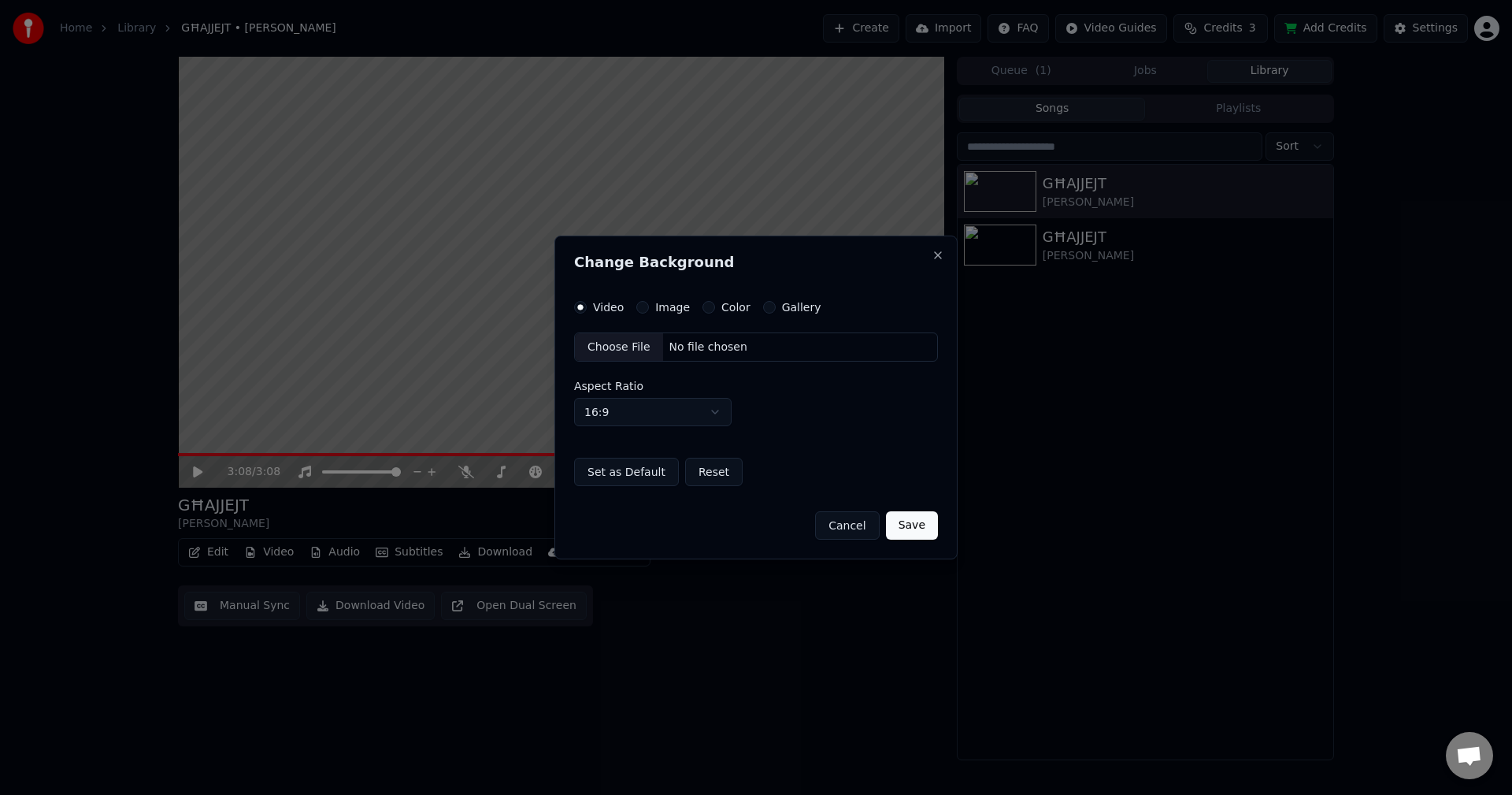
click at [650, 344] on div "Choose File" at bounding box center [619, 347] width 88 height 28
click at [924, 521] on button "Save" at bounding box center [912, 525] width 52 height 28
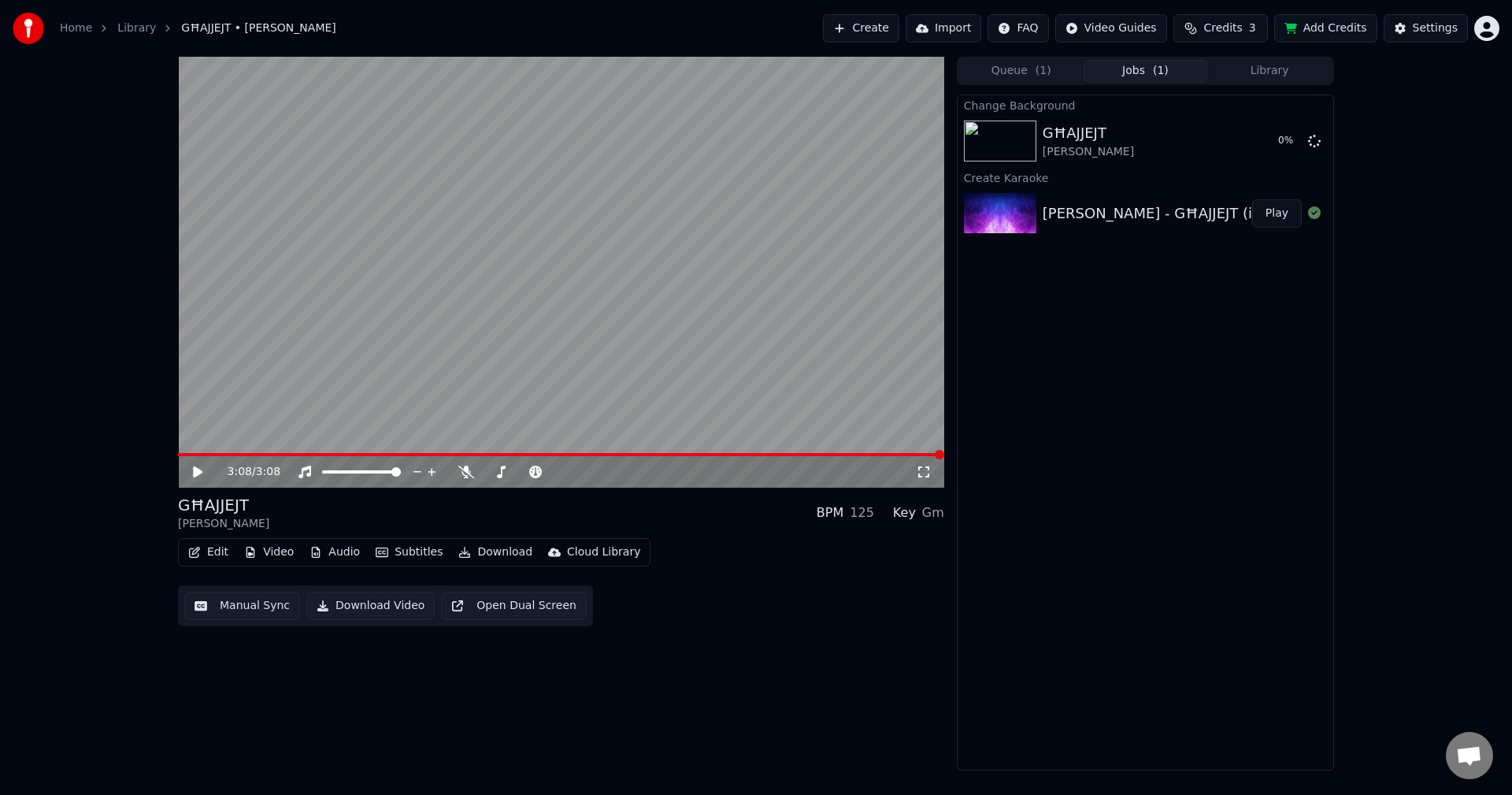
click at [202, 476] on icon at bounding box center [209, 471] width 37 height 13
click at [646, 176] on video at bounding box center [561, 272] width 766 height 431
click at [944, 453] on span at bounding box center [561, 454] width 766 height 3
click at [1284, 143] on div "0 %" at bounding box center [1277, 141] width 49 height 19
click at [1165, 145] on div "GĦAJJEJT [PERSON_NAME]" at bounding box center [1145, 141] width 204 height 38
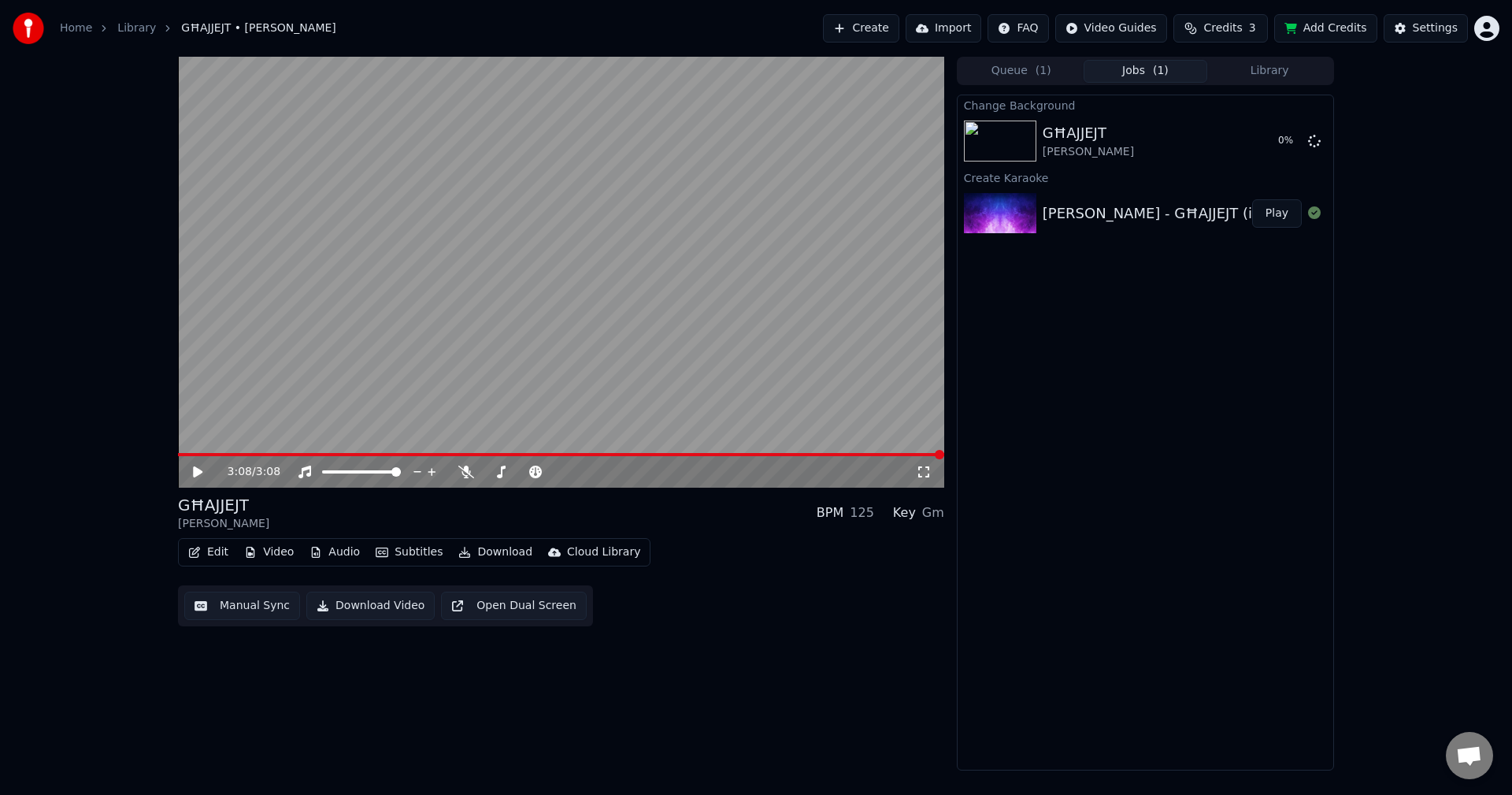
click at [267, 555] on button "Video" at bounding box center [269, 552] width 62 height 22
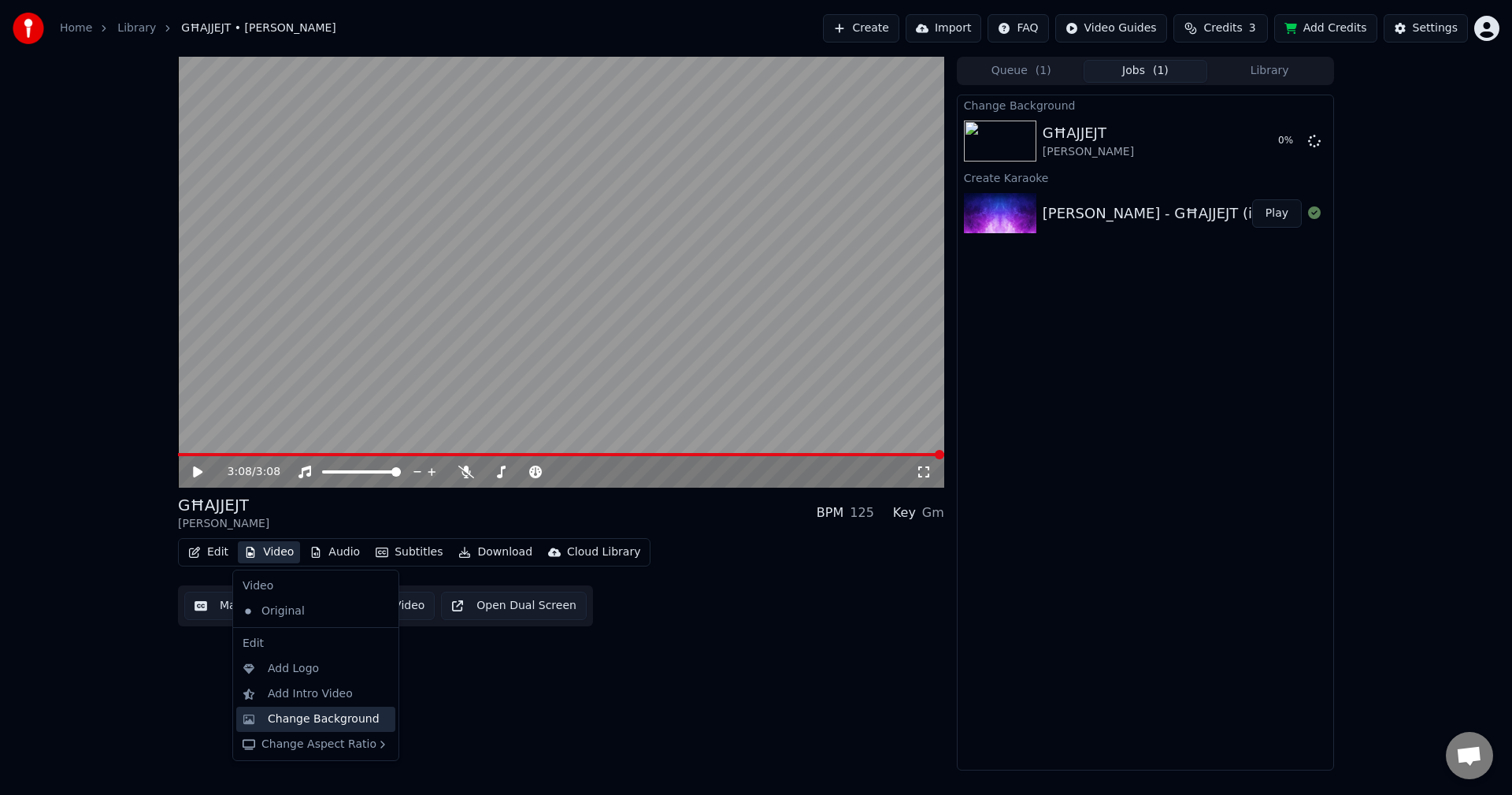
click at [298, 711] on div "Change Background" at bounding box center [324, 719] width 112 height 16
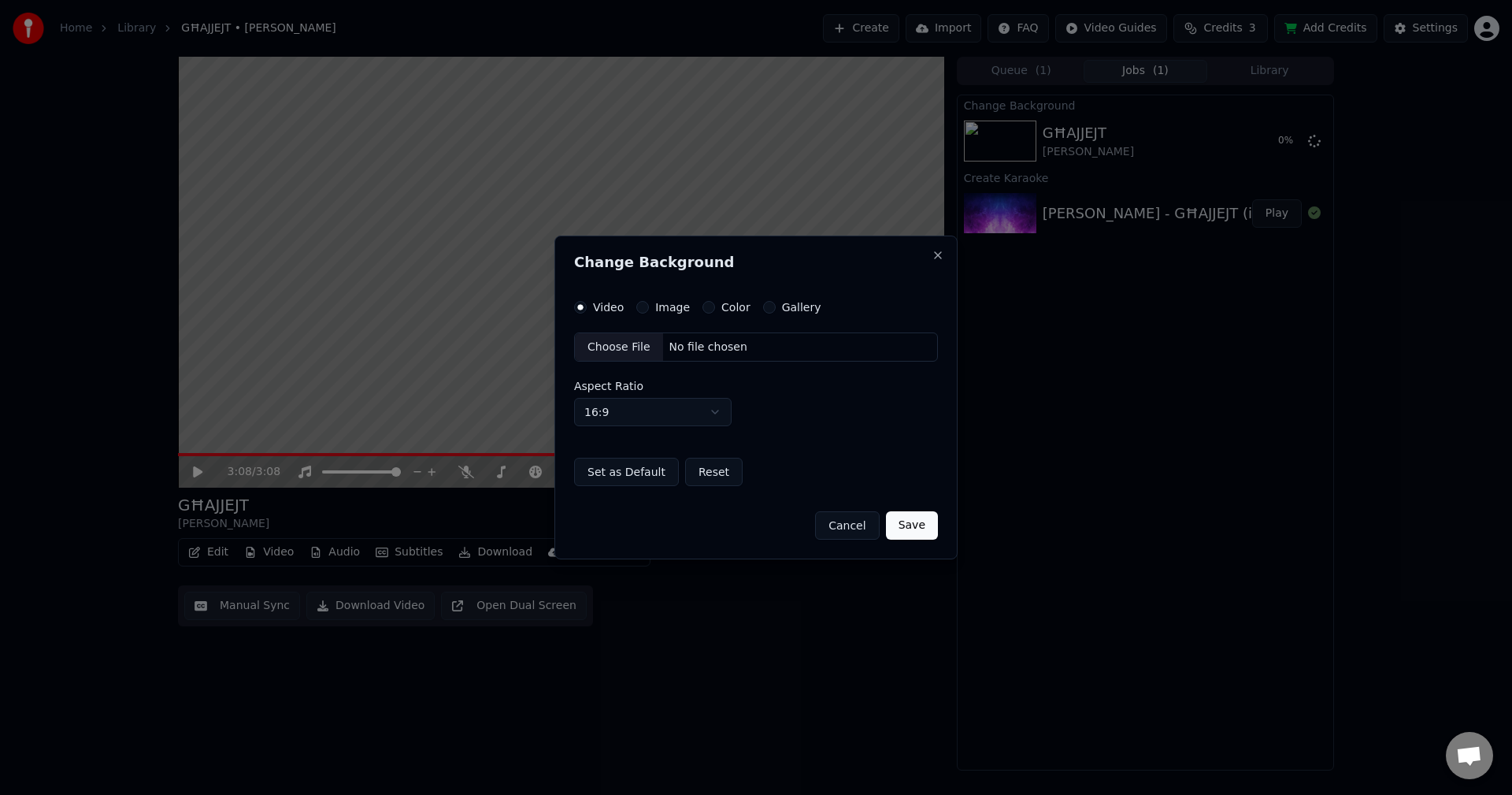
click at [843, 525] on button "Cancel" at bounding box center [847, 525] width 64 height 28
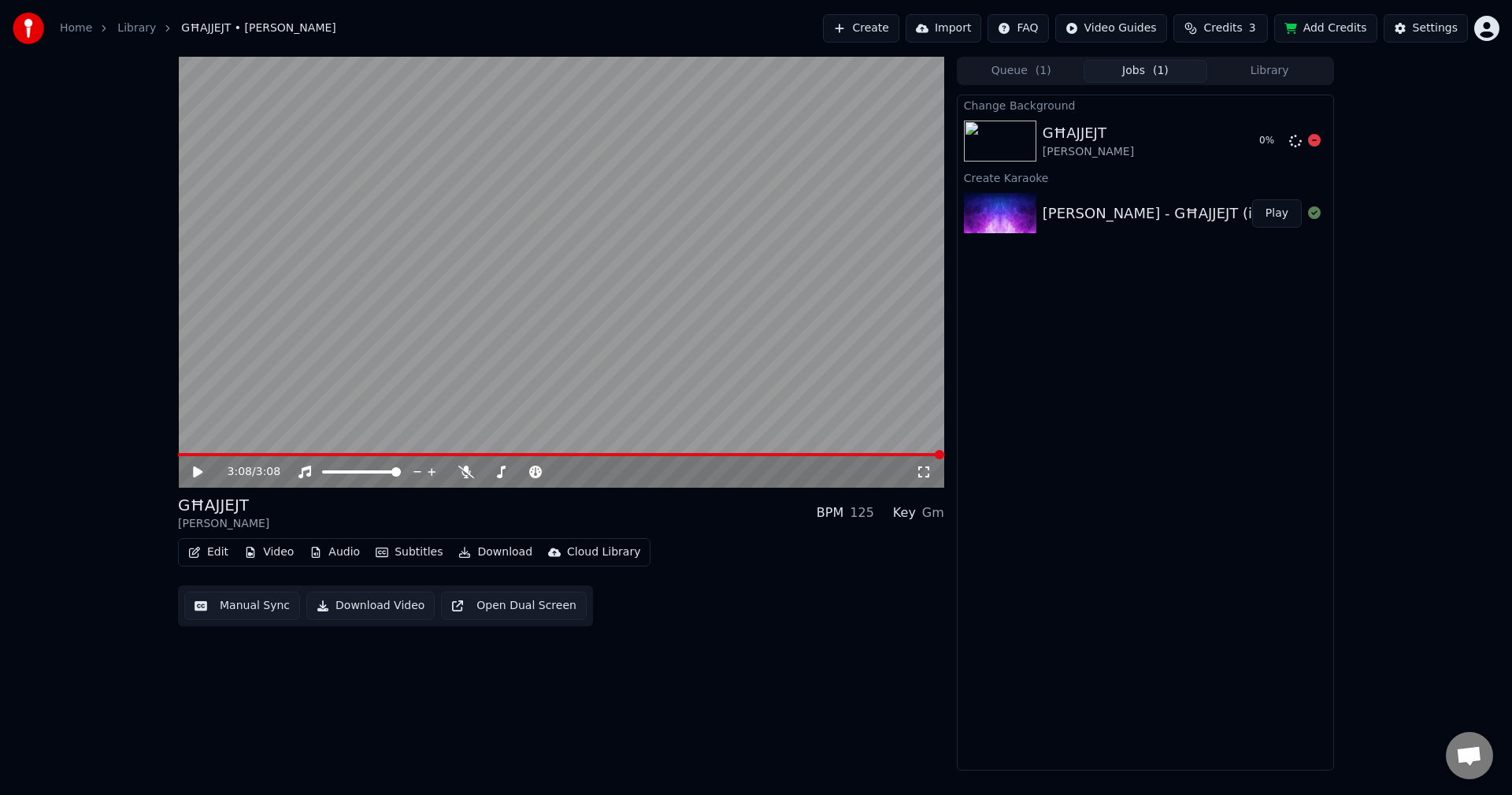
click at [1312, 130] on div "GĦAJJEJT [PERSON_NAME] 0 %" at bounding box center [1146, 141] width 376 height 54
click at [1313, 139] on icon at bounding box center [1314, 140] width 13 height 13
click at [1312, 142] on icon at bounding box center [1314, 140] width 13 height 13
click at [269, 544] on button "Video" at bounding box center [269, 552] width 62 height 22
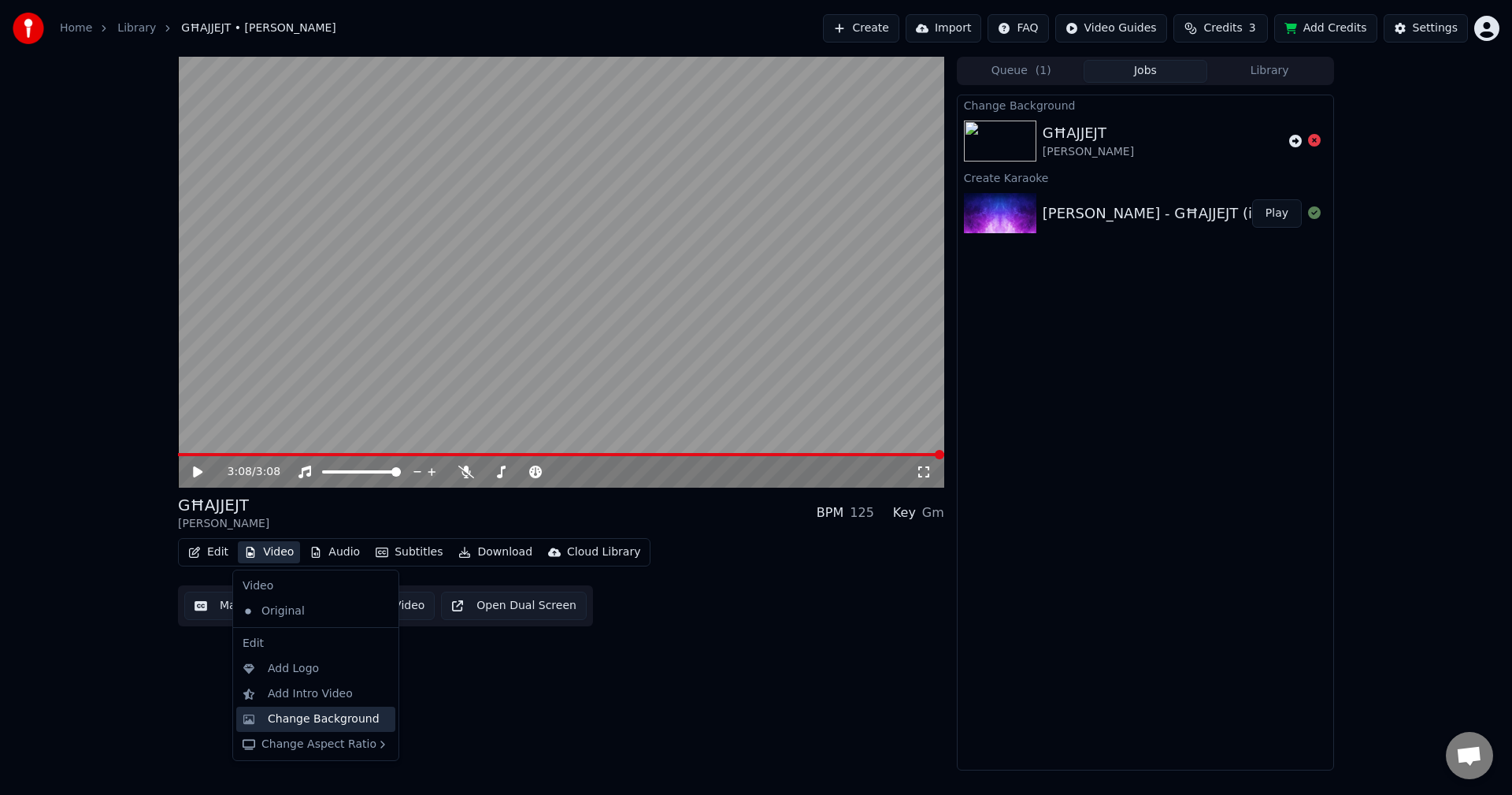
click at [282, 714] on div "Change Background" at bounding box center [324, 719] width 112 height 16
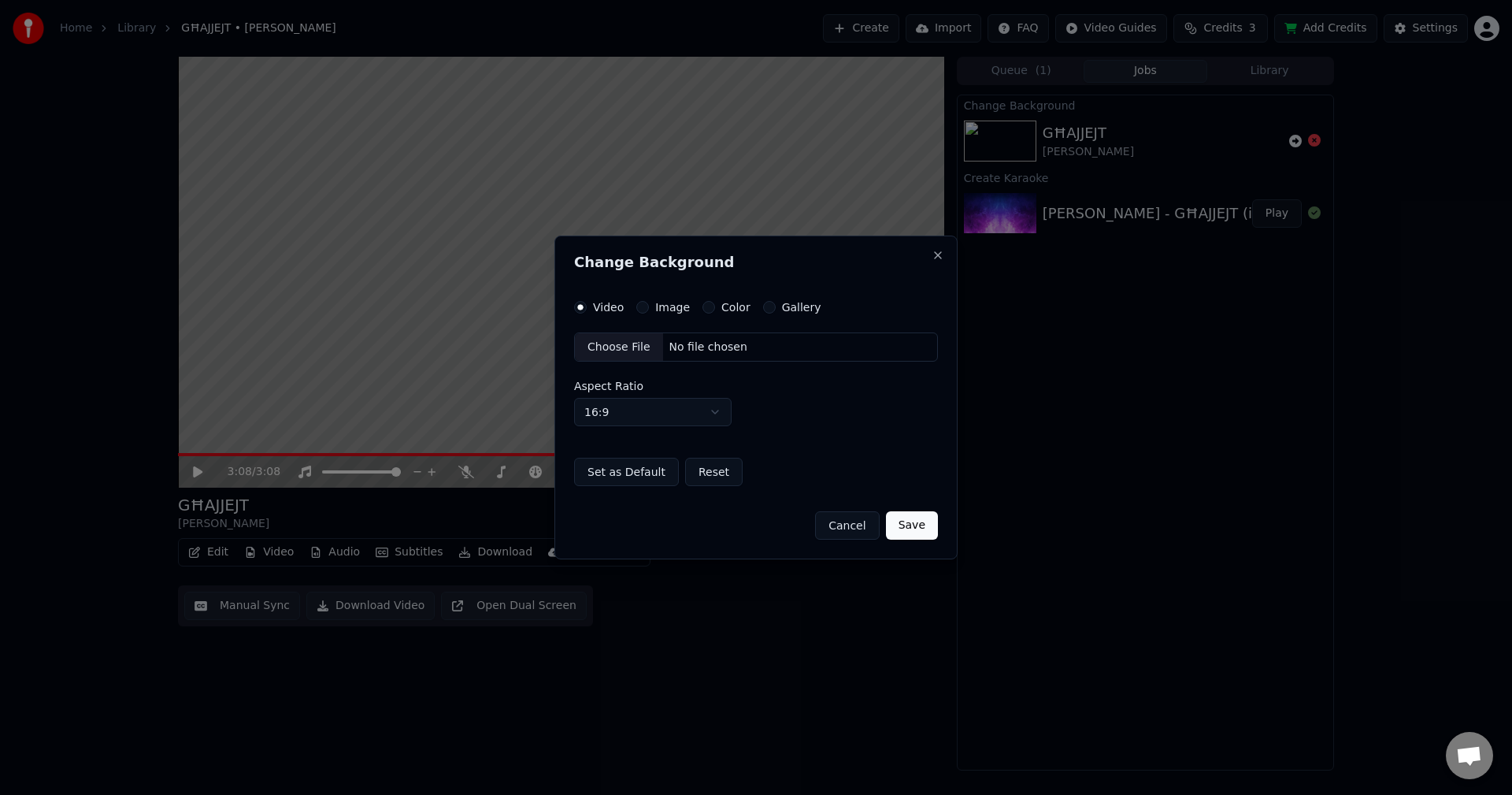
click at [639, 309] on button "Image" at bounding box center [642, 307] width 13 height 13
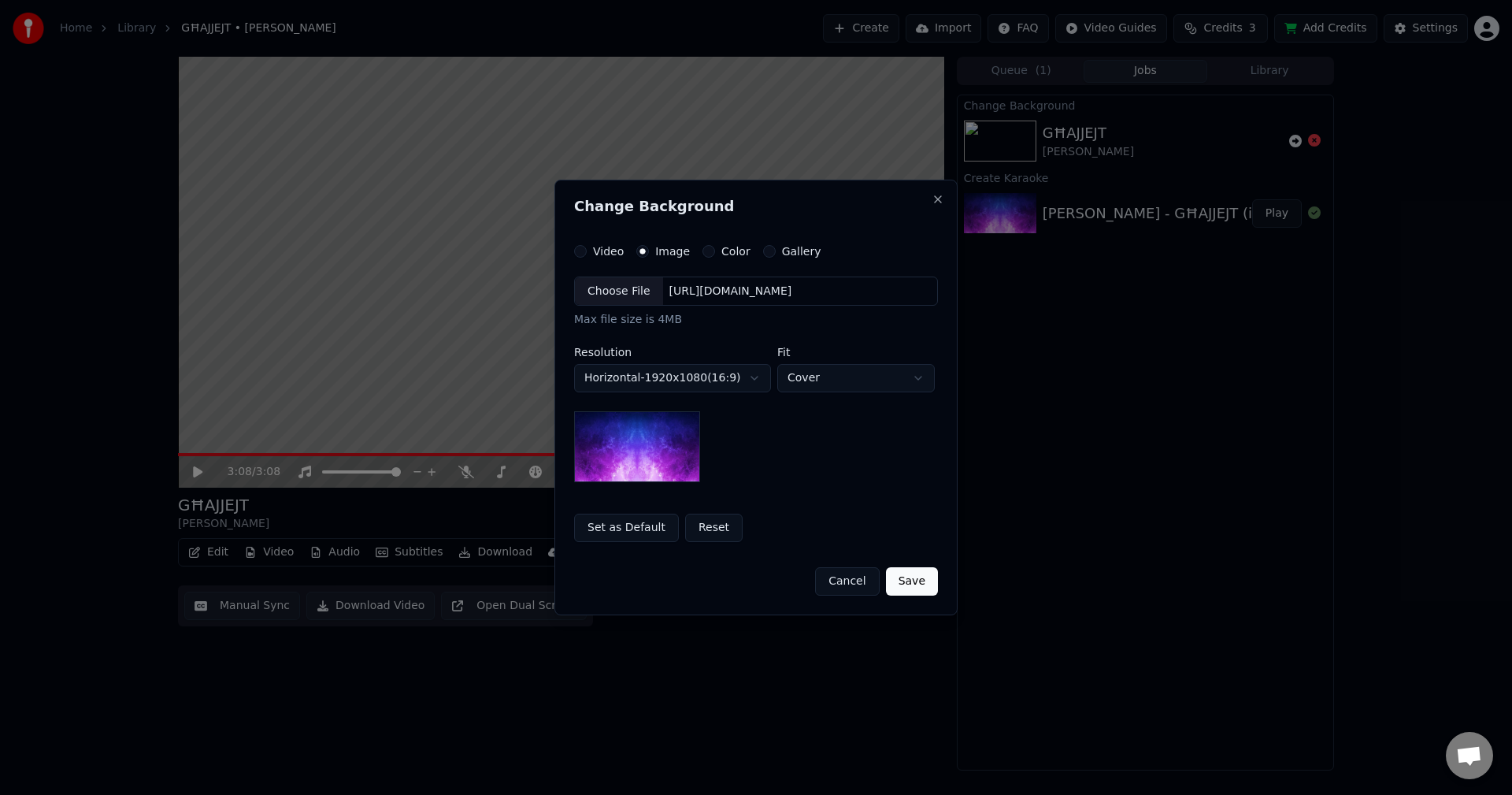
click at [627, 296] on div "Choose File" at bounding box center [619, 291] width 88 height 28
click at [918, 583] on button "Save" at bounding box center [912, 581] width 52 height 28
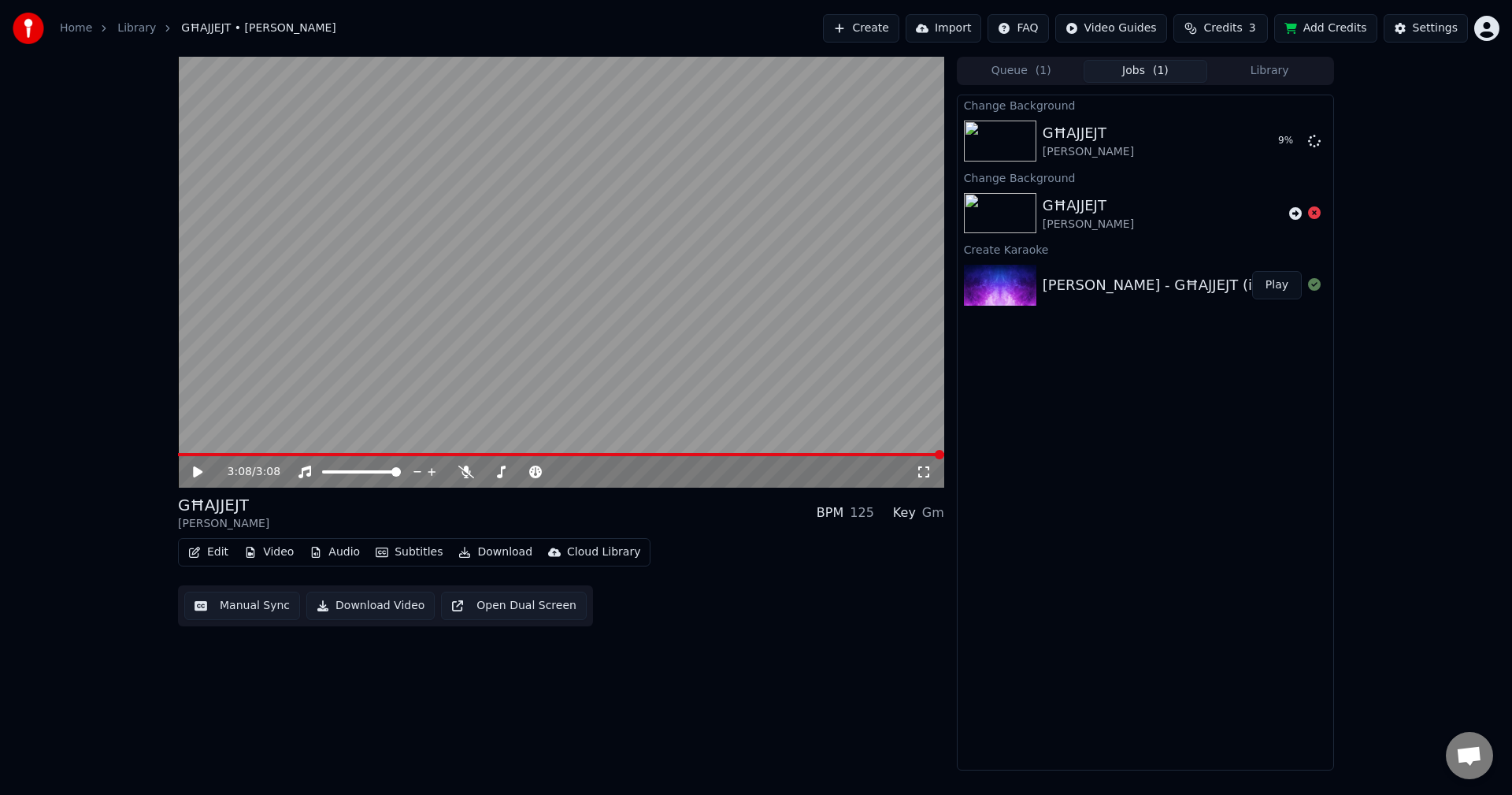
click at [406, 557] on button "Subtitles" at bounding box center [409, 552] width 80 height 22
click at [754, 650] on div "3:08 / 3:08 GĦAJJEJT [PERSON_NAME] BPM 125 Key Gm Edit Video Audio Subtitles Do…" at bounding box center [561, 413] width 766 height 713
click at [1266, 150] on button "Play" at bounding box center [1277, 141] width 50 height 28
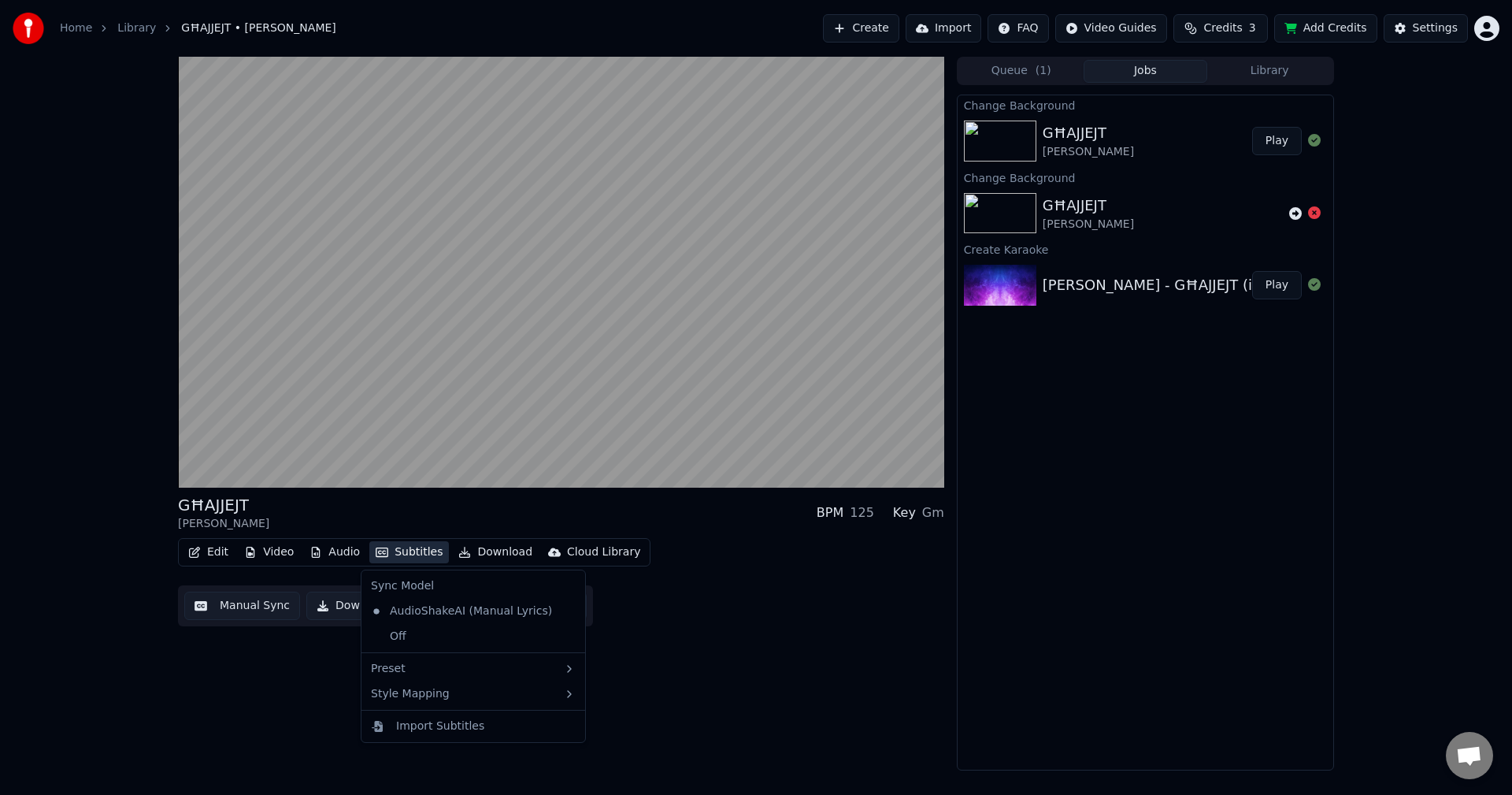
click at [376, 545] on button "Subtitles" at bounding box center [409, 552] width 80 height 22
click at [399, 526] on div "GĦAJJEJT [PERSON_NAME] BPM 125 Key Gm" at bounding box center [561, 513] width 766 height 38
click at [217, 553] on button "Edit" at bounding box center [208, 552] width 53 height 22
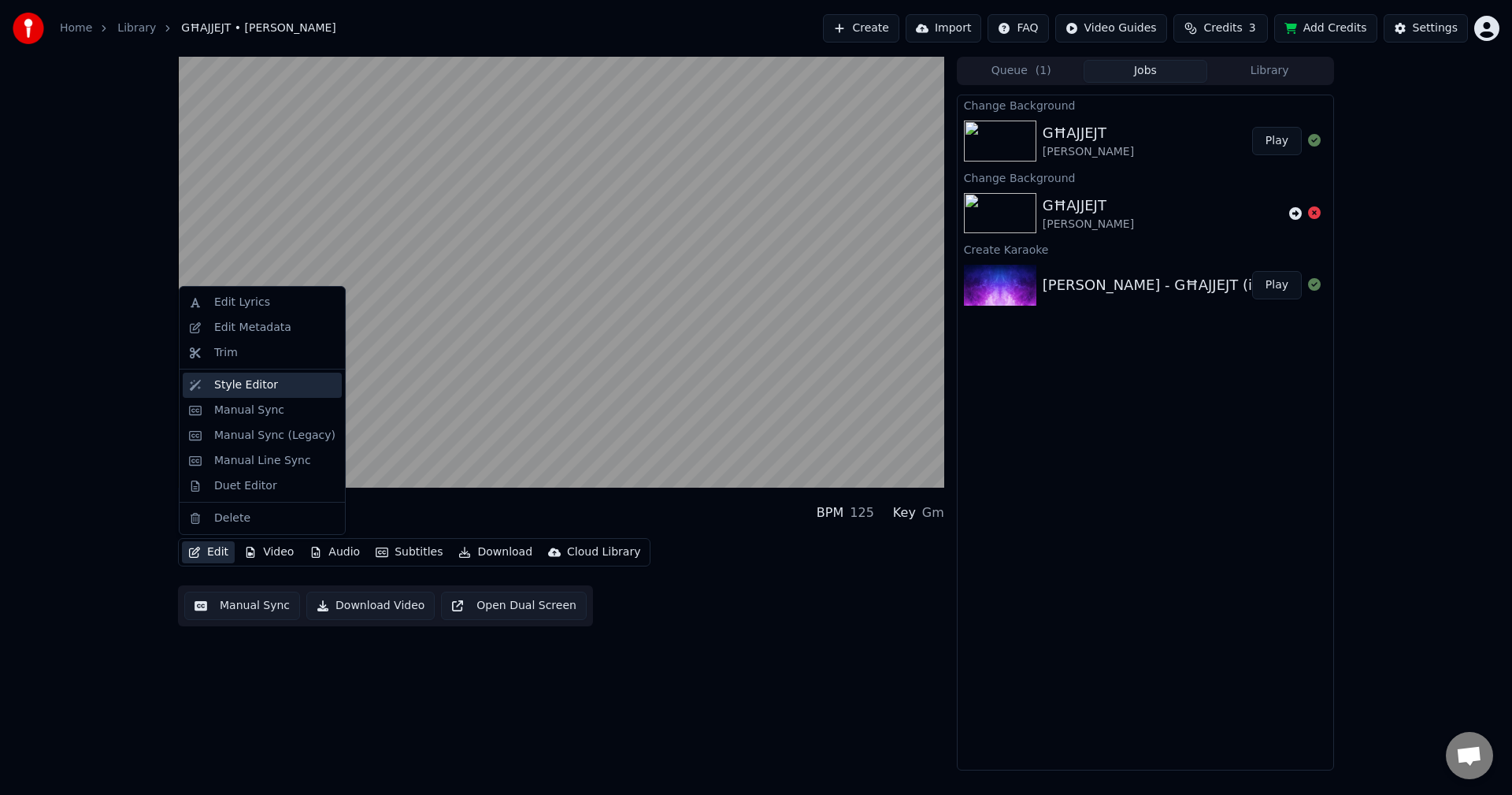
click at [228, 385] on div "Style Editor" at bounding box center [246, 385] width 64 height 16
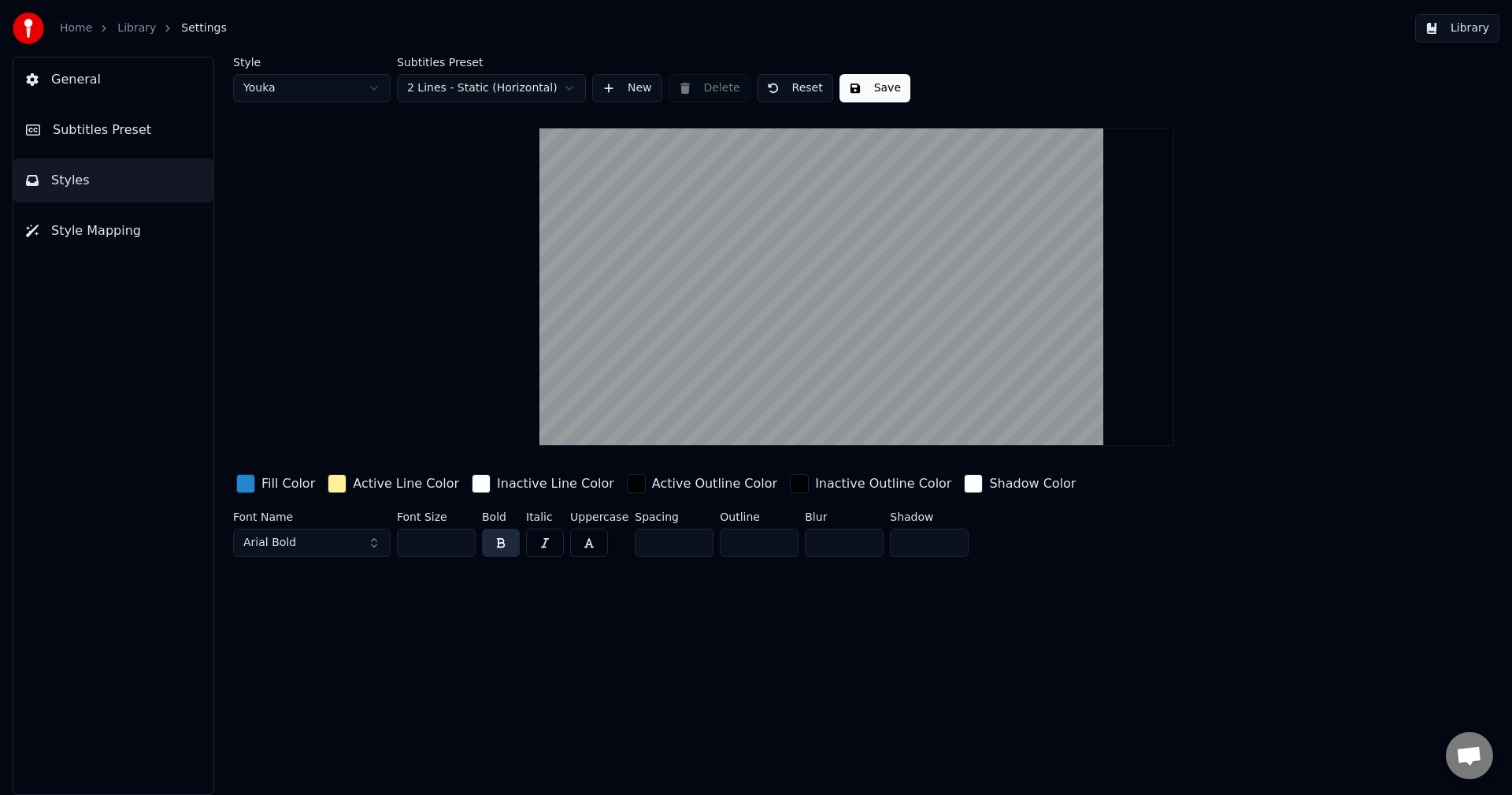
click at [243, 483] on div "button" at bounding box center [245, 483] width 19 height 19
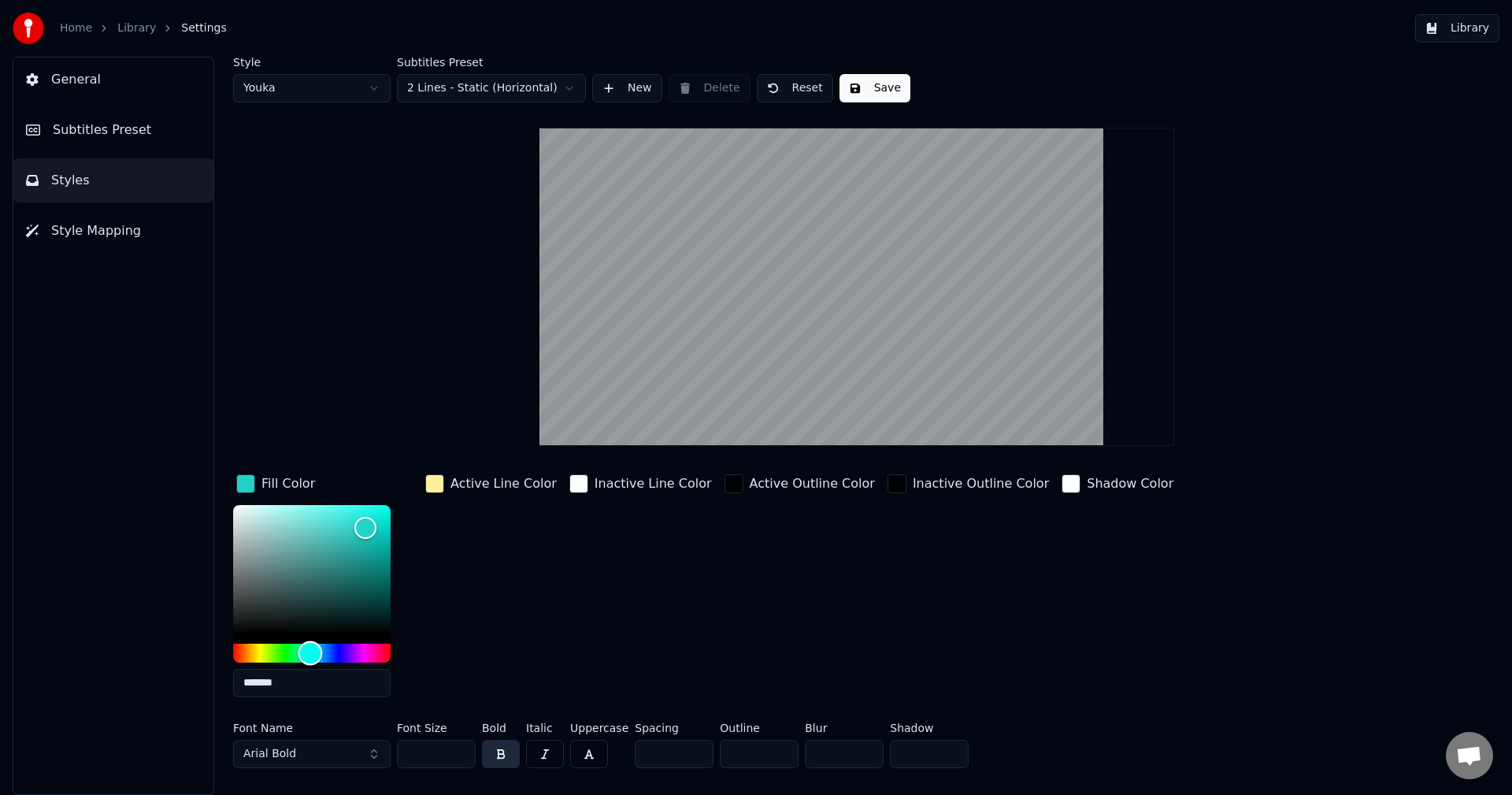
type input "*******"
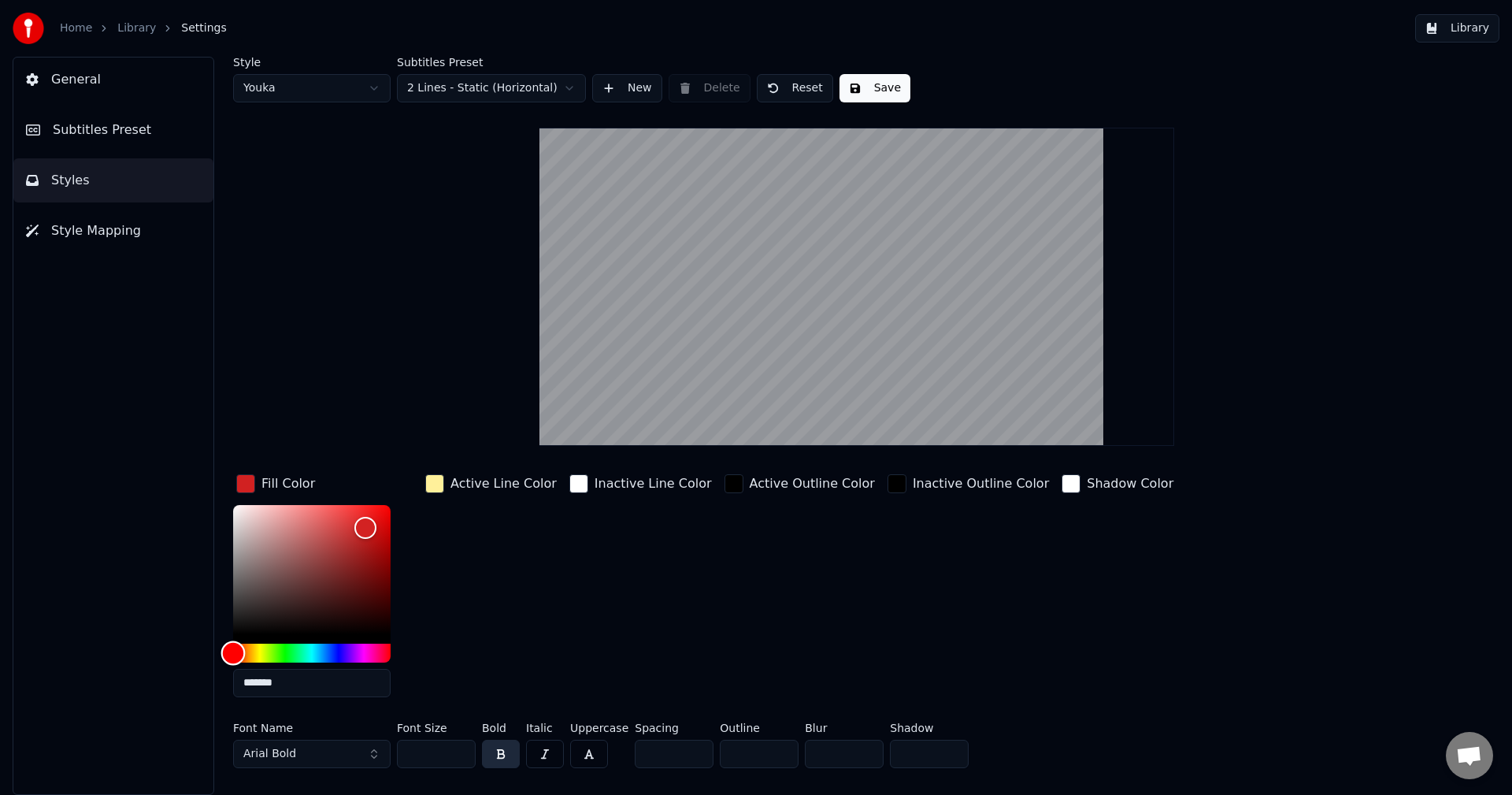
drag, startPoint x: 326, startPoint y: 646, endPoint x: 182, endPoint y: 637, distance: 144.4
click at [182, 637] on div "General Subtitles Preset Styles Style Mapping Style Youka Subtitles Preset 2 Li…" at bounding box center [756, 426] width 1512 height 738
click at [579, 639] on div "Inactive Line Color" at bounding box center [640, 590] width 149 height 239
click at [443, 482] on div "button" at bounding box center [434, 483] width 19 height 19
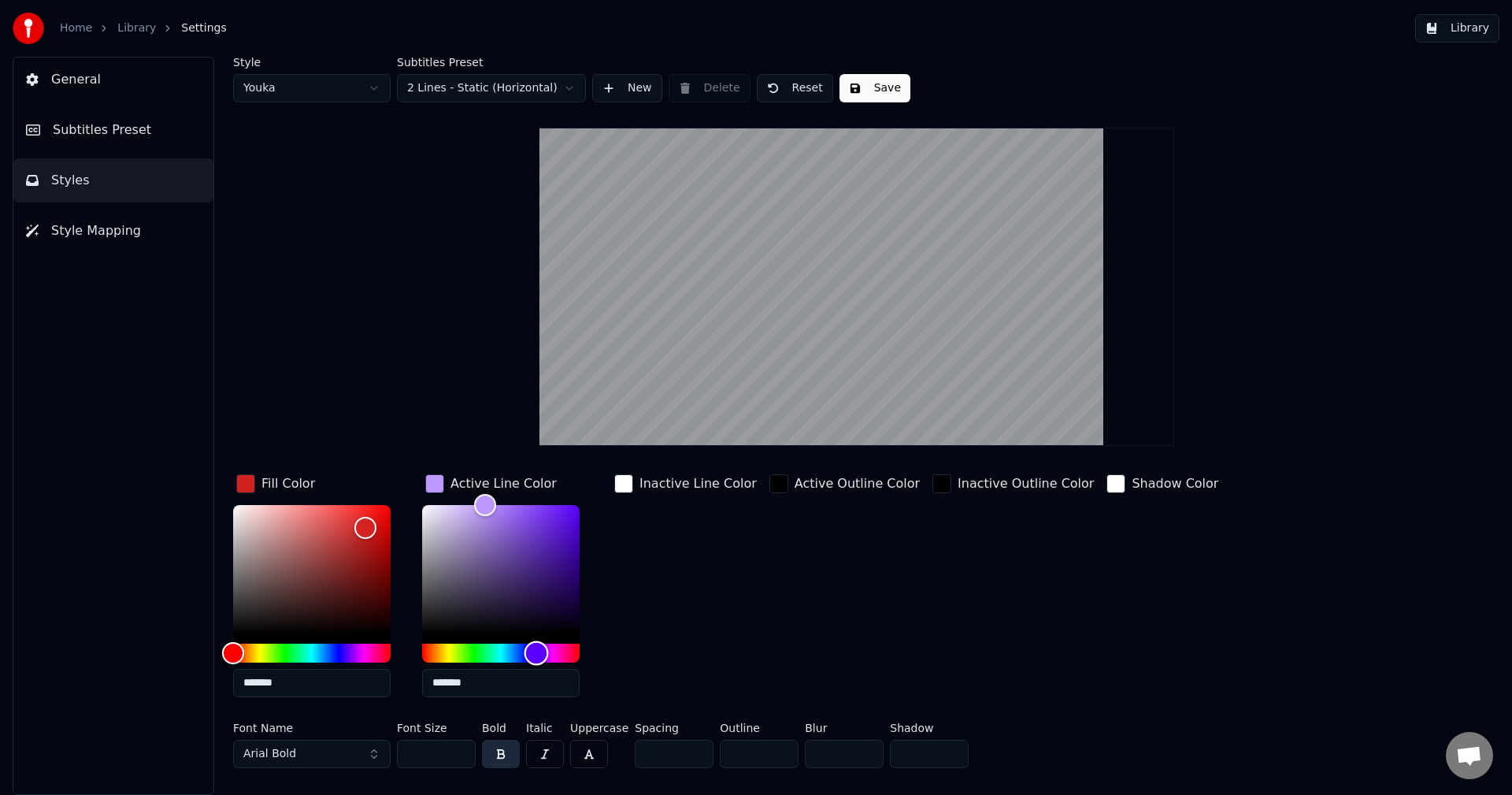
drag, startPoint x: 446, startPoint y: 646, endPoint x: 526, endPoint y: 642, distance: 79.7
click at [533, 649] on div "Hue" at bounding box center [536, 652] width 24 height 24
type input "*******"
drag, startPoint x: 480, startPoint y: 503, endPoint x: 347, endPoint y: 480, distance: 135.2
click at [347, 480] on div "Fill Color ******* Active Line Color ******* Inactive Line Color Active Outline…" at bounding box center [762, 590] width 1058 height 239
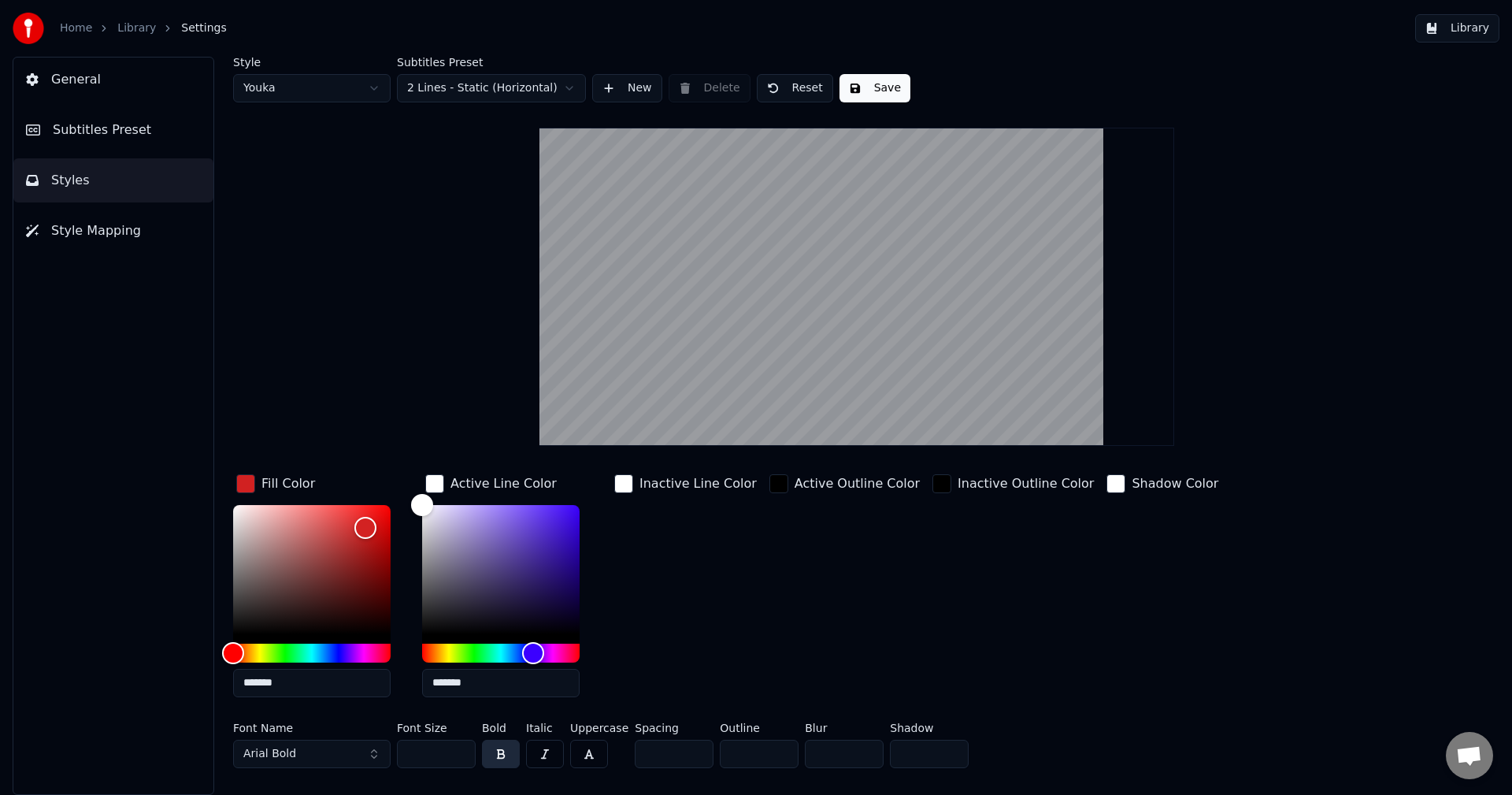
click at [823, 575] on div "Active Outline Color" at bounding box center [844, 590] width 157 height 239
click at [974, 532] on div "Inactive Outline Color" at bounding box center [1013, 590] width 168 height 239
click at [163, 222] on button "Style Mapping" at bounding box center [113, 231] width 200 height 44
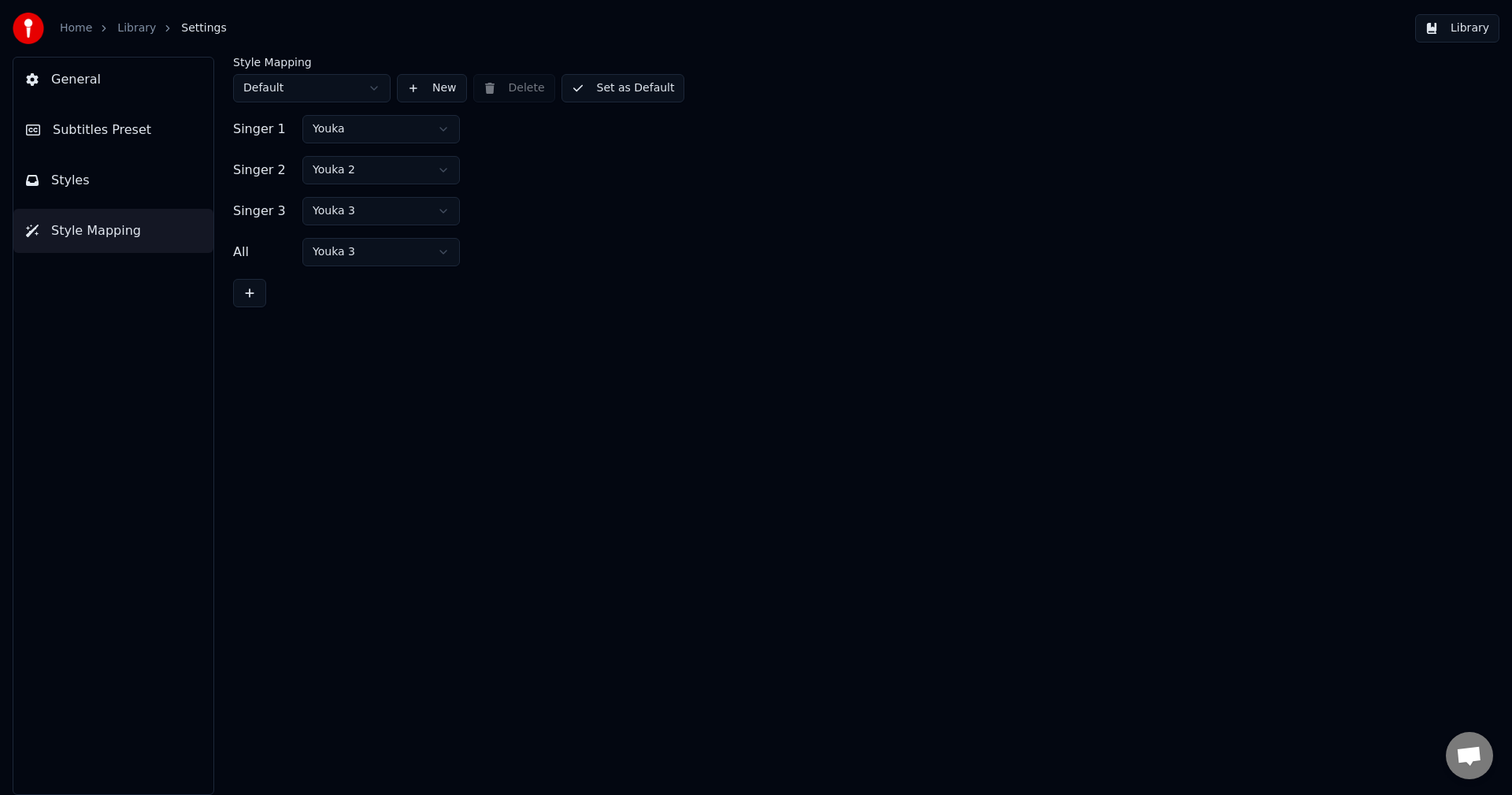
click at [135, 136] on span "Subtitles Preset" at bounding box center [102, 129] width 98 height 19
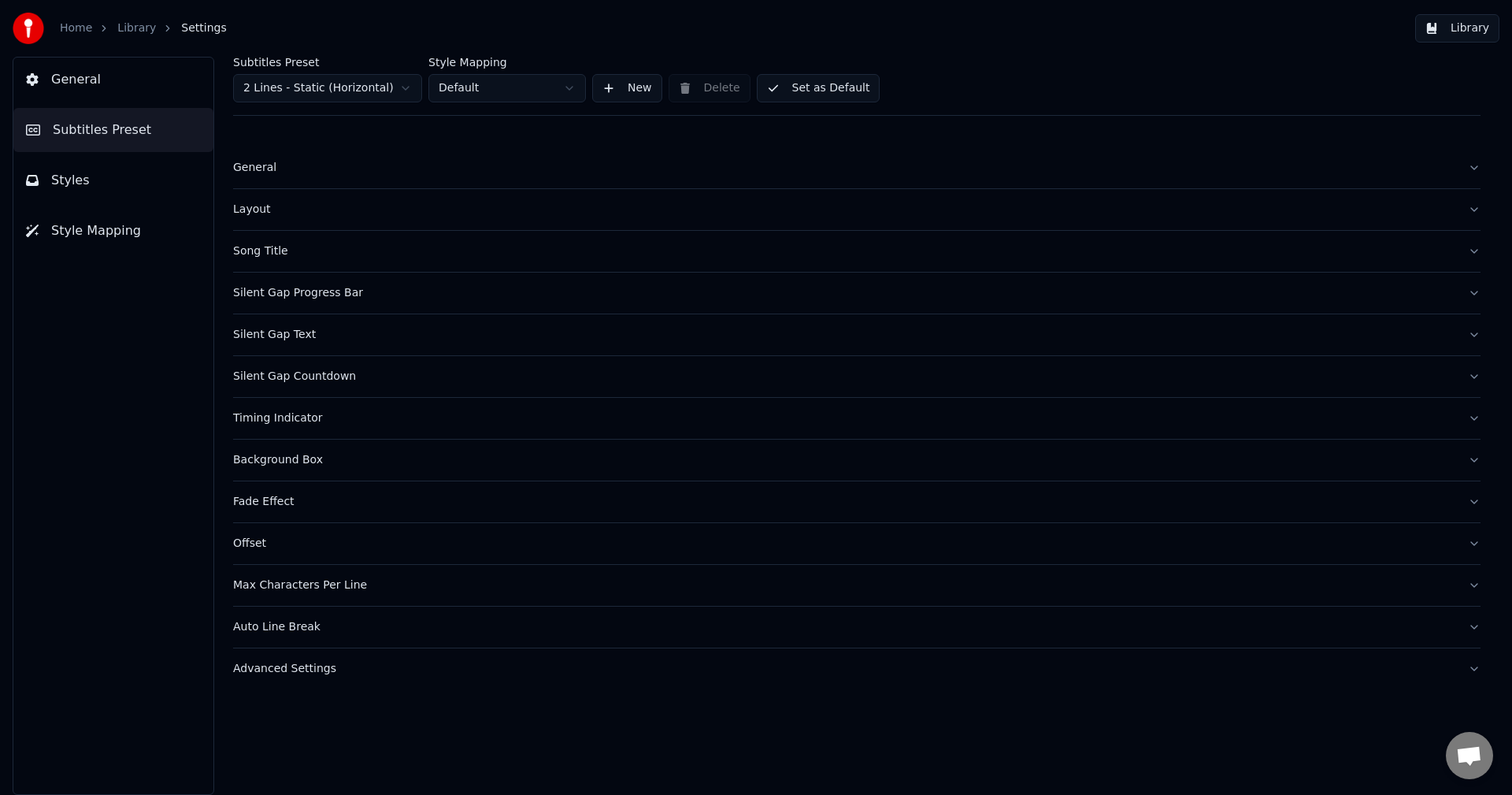
click at [130, 83] on button "General" at bounding box center [113, 79] width 200 height 44
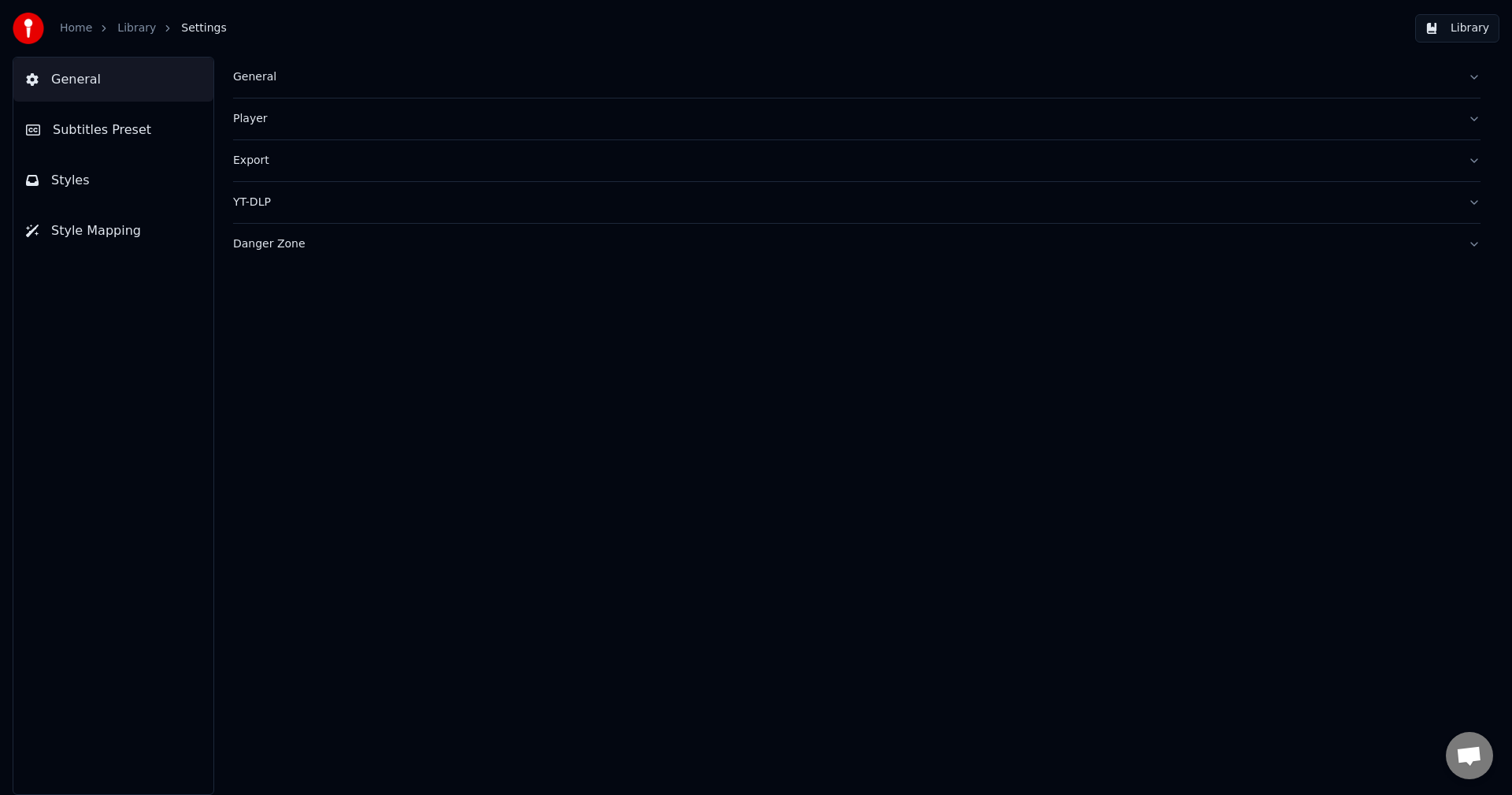
click at [113, 161] on button "Styles" at bounding box center [113, 180] width 200 height 44
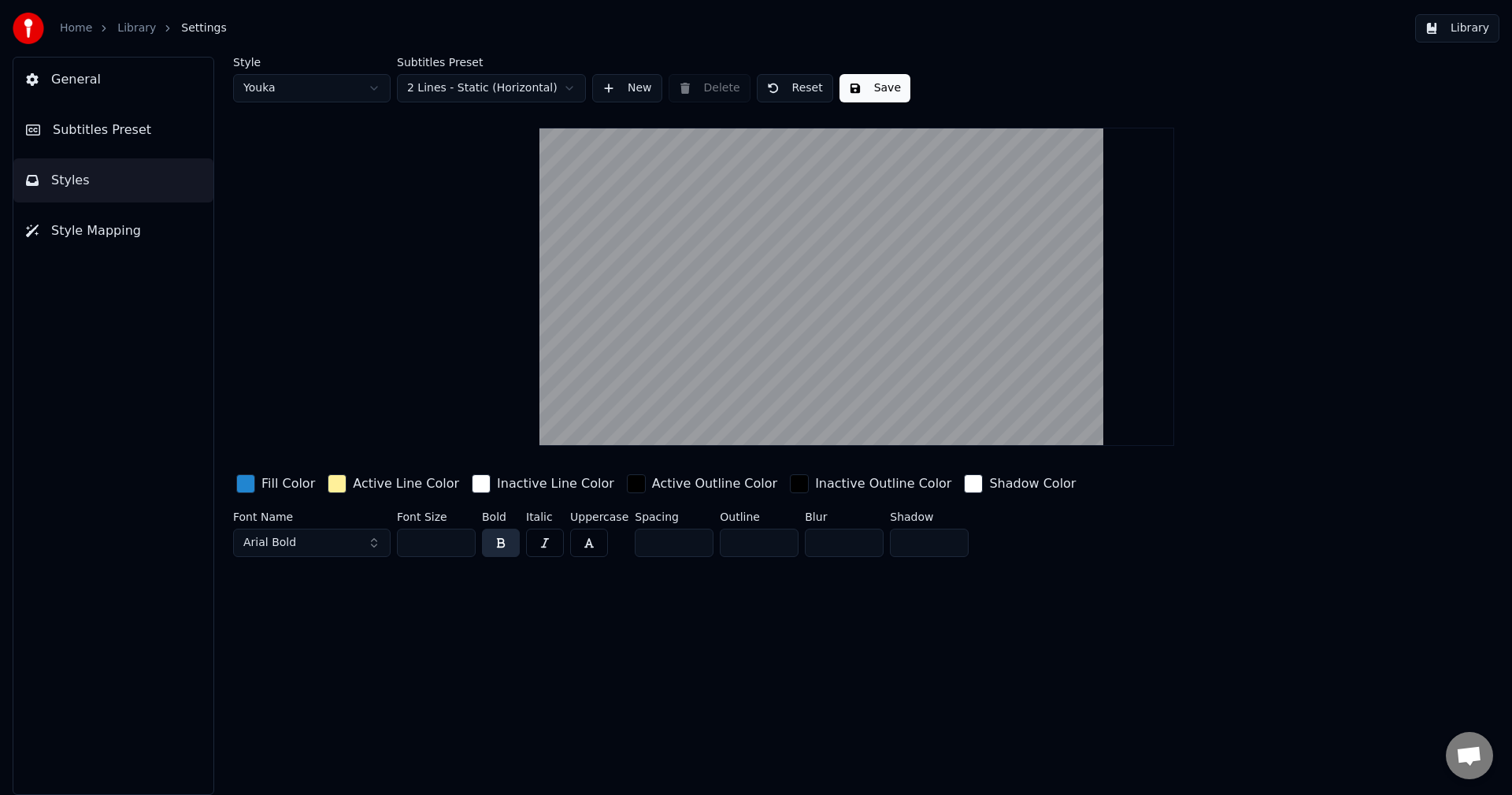
click at [240, 478] on div "button" at bounding box center [245, 483] width 19 height 19
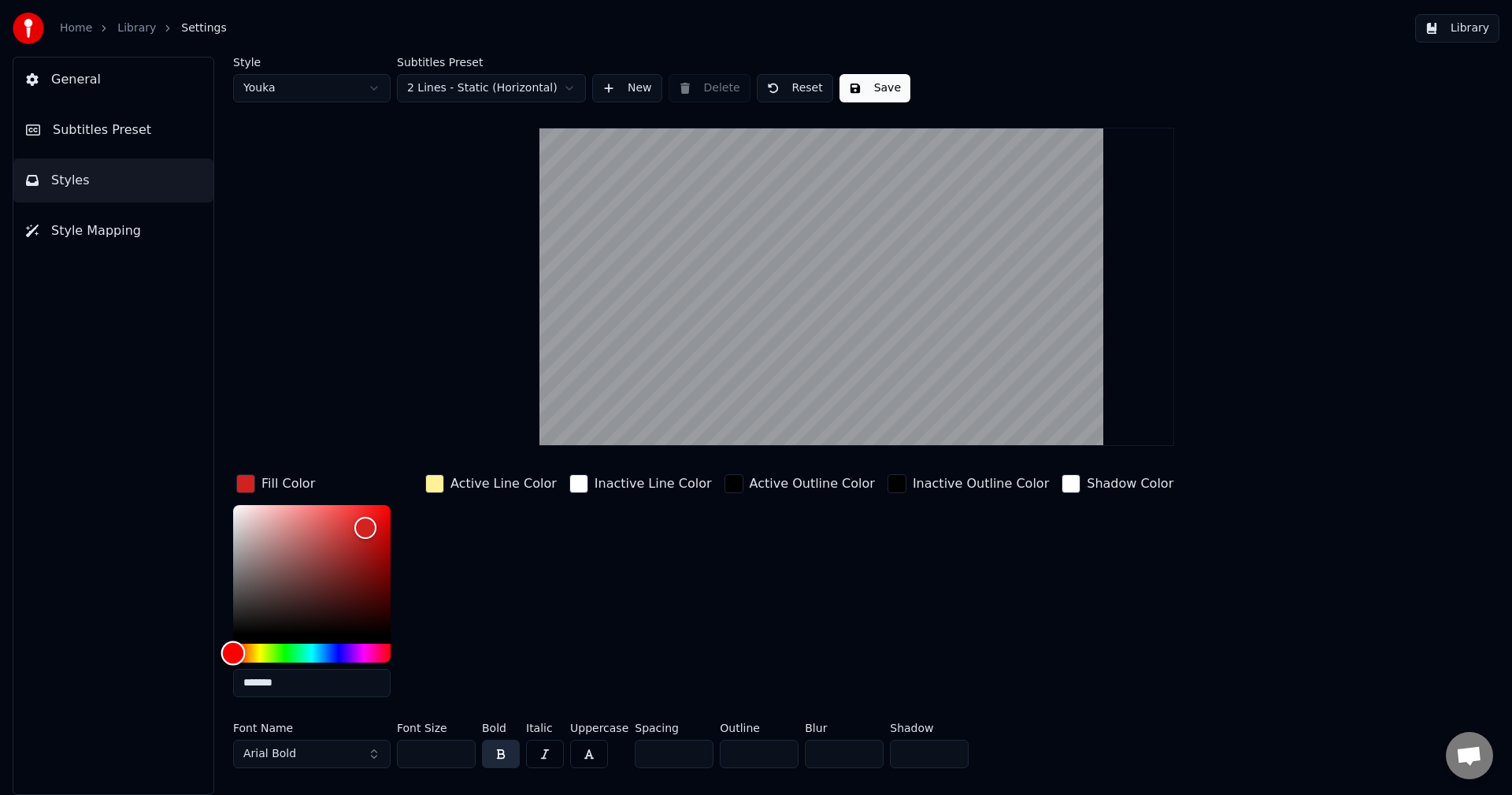
drag, startPoint x: 314, startPoint y: 649, endPoint x: 178, endPoint y: 638, distance: 136.7
click at [178, 638] on div "General Subtitles Preset Styles Style Mapping Style Youka Subtitles Preset 2 Li…" at bounding box center [756, 426] width 1512 height 738
type input "*******"
drag, startPoint x: 365, startPoint y: 519, endPoint x: 441, endPoint y: 464, distance: 94.2
click at [440, 464] on div "Style Youka Subtitles Preset 2 Lines - Static (Horizontal) New Delete Reset Sav…" at bounding box center [856, 415] width 1247 height 717
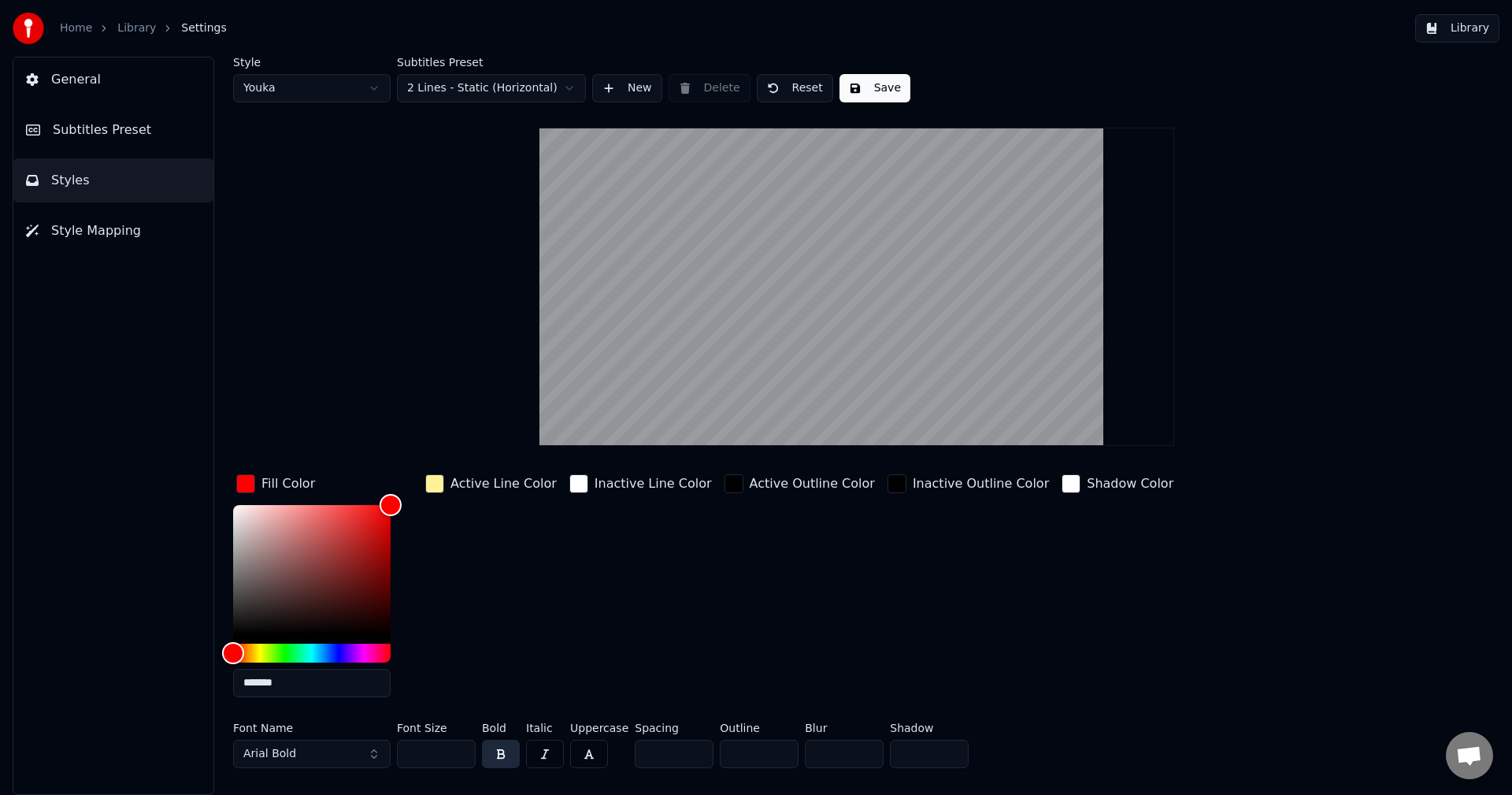
click at [446, 483] on div "Active Line Color" at bounding box center [491, 483] width 138 height 25
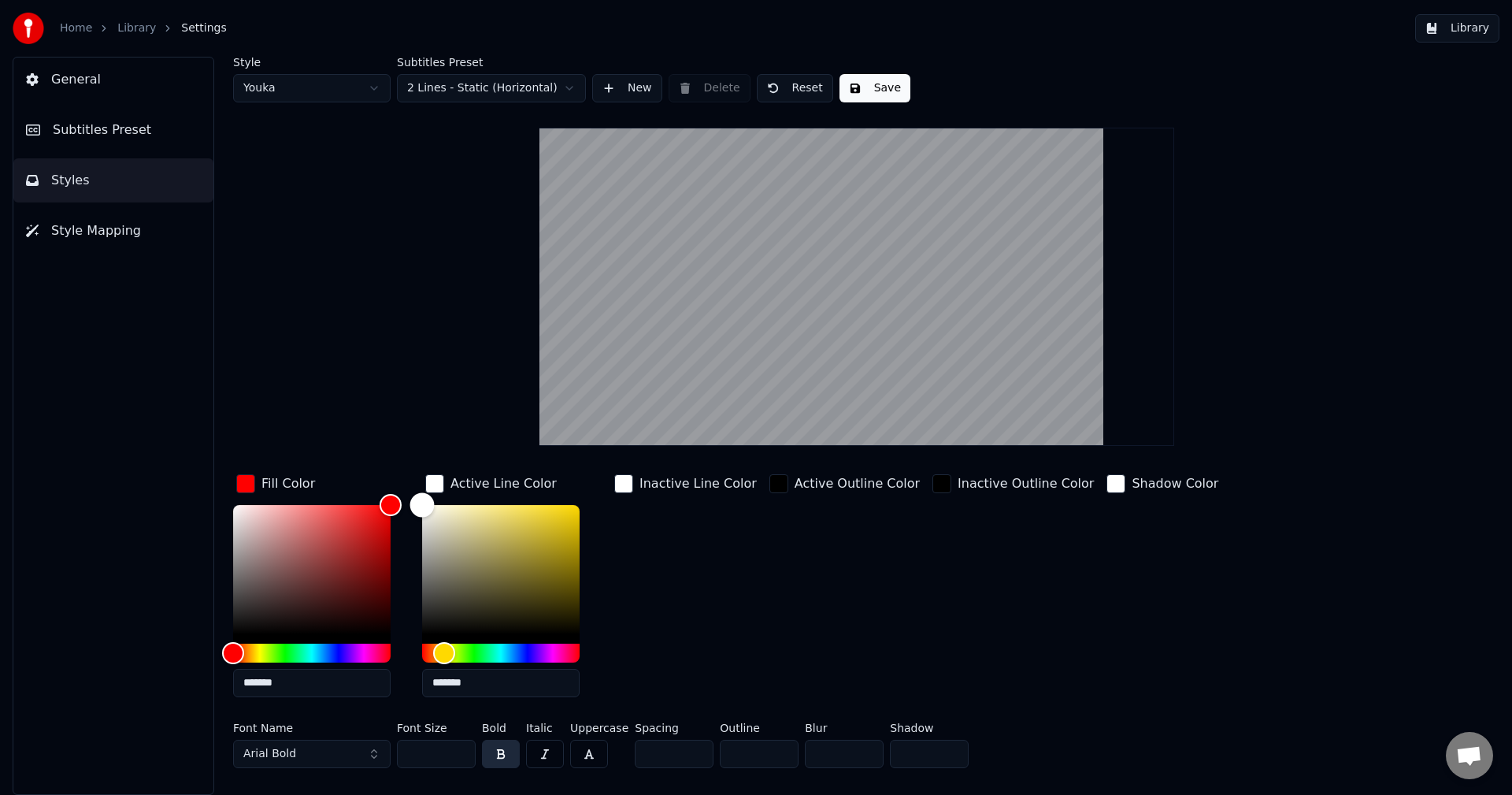
type input "*******"
drag, startPoint x: 480, startPoint y: 506, endPoint x: 363, endPoint y: 498, distance: 117.6
click at [363, 498] on div "Fill Color ******* Active Line Color ******* Inactive Line Color Active Outline…" at bounding box center [762, 590] width 1058 height 239
click at [728, 545] on div "Inactive Line Color" at bounding box center [685, 590] width 149 height 239
click at [623, 491] on div "button" at bounding box center [623, 483] width 19 height 19
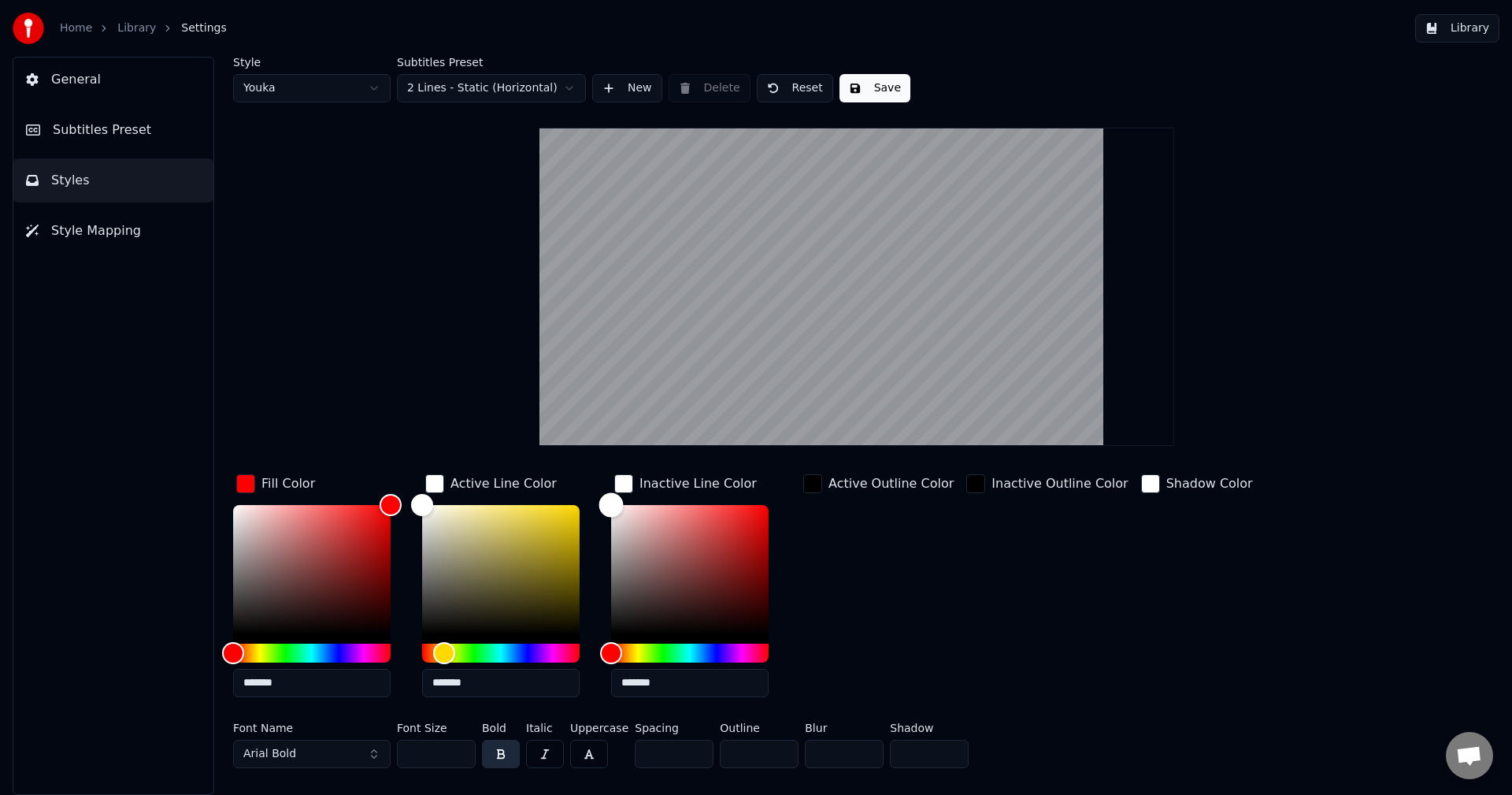
type input "*******"
drag, startPoint x: 613, startPoint y: 509, endPoint x: 600, endPoint y: 498, distance: 17.3
click at [600, 498] on div "Color" at bounding box center [611, 504] width 24 height 24
click at [839, 572] on div "Active Outline Color" at bounding box center [878, 590] width 157 height 239
click at [871, 99] on button "Save" at bounding box center [874, 88] width 71 height 28
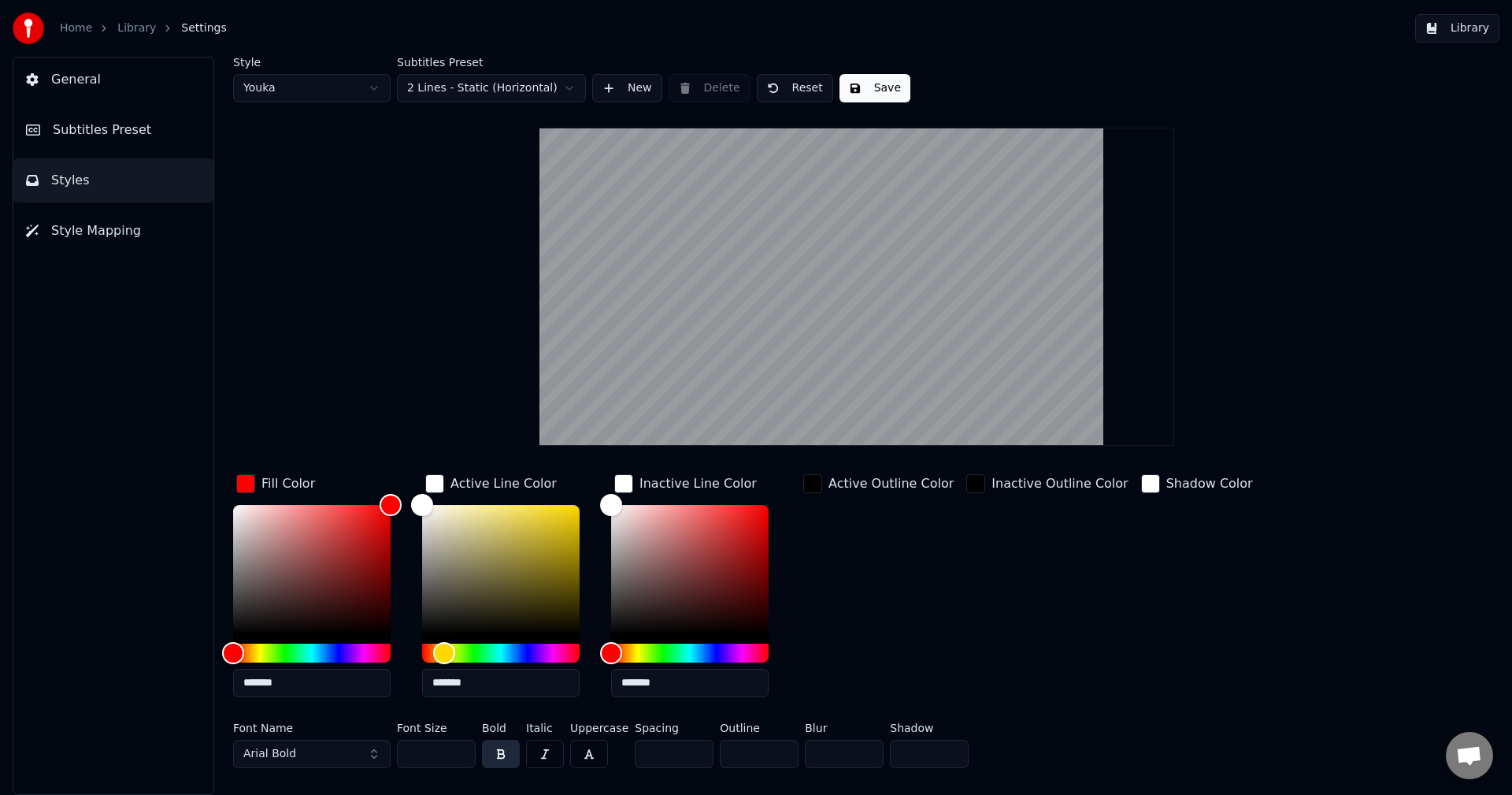
click at [865, 87] on button "Save" at bounding box center [874, 88] width 71 height 28
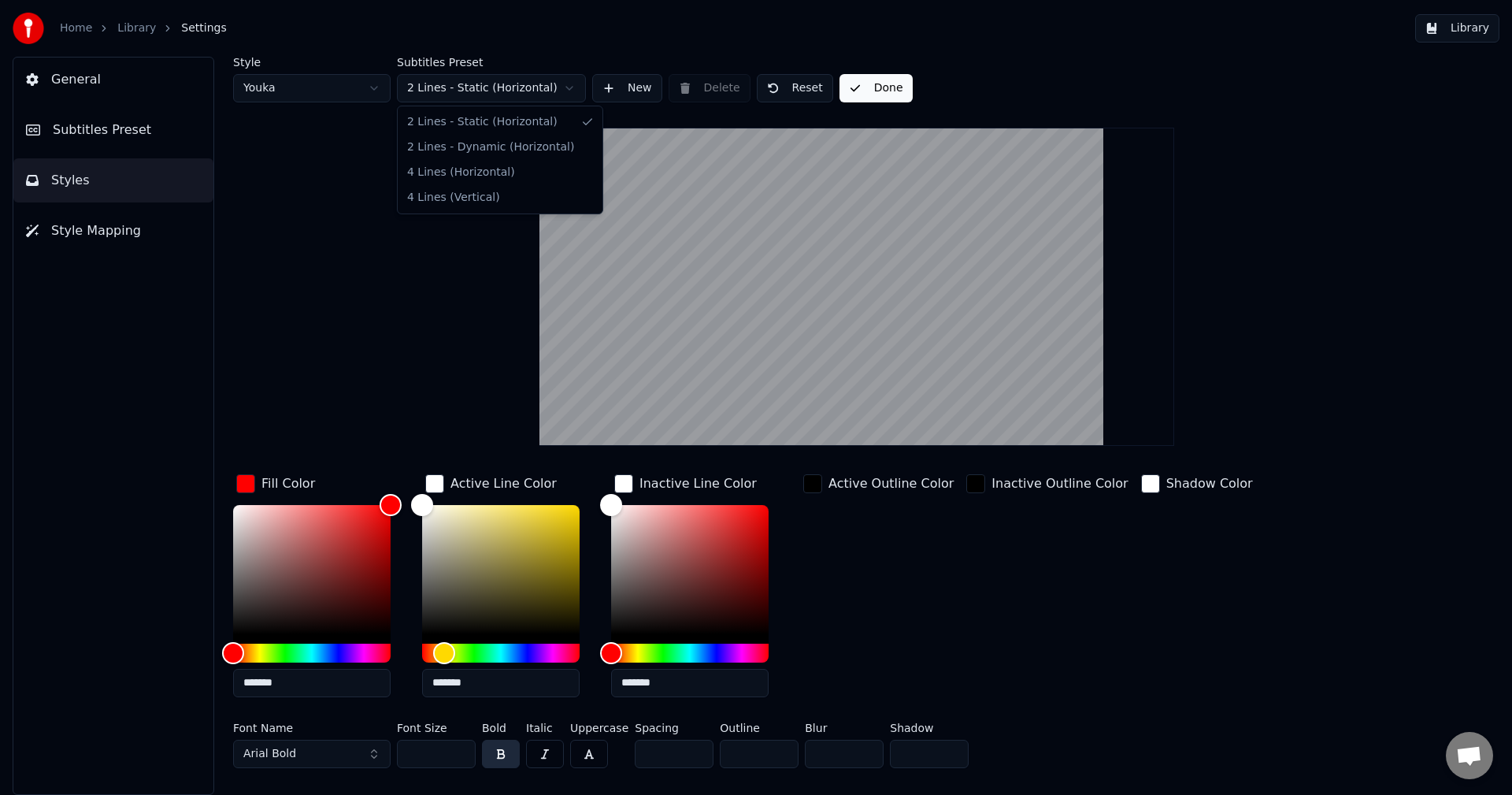
click at [447, 92] on html "Home Library Settings Library General Subtitles Preset Styles Style Mapping Sty…" at bounding box center [756, 397] width 1512 height 795
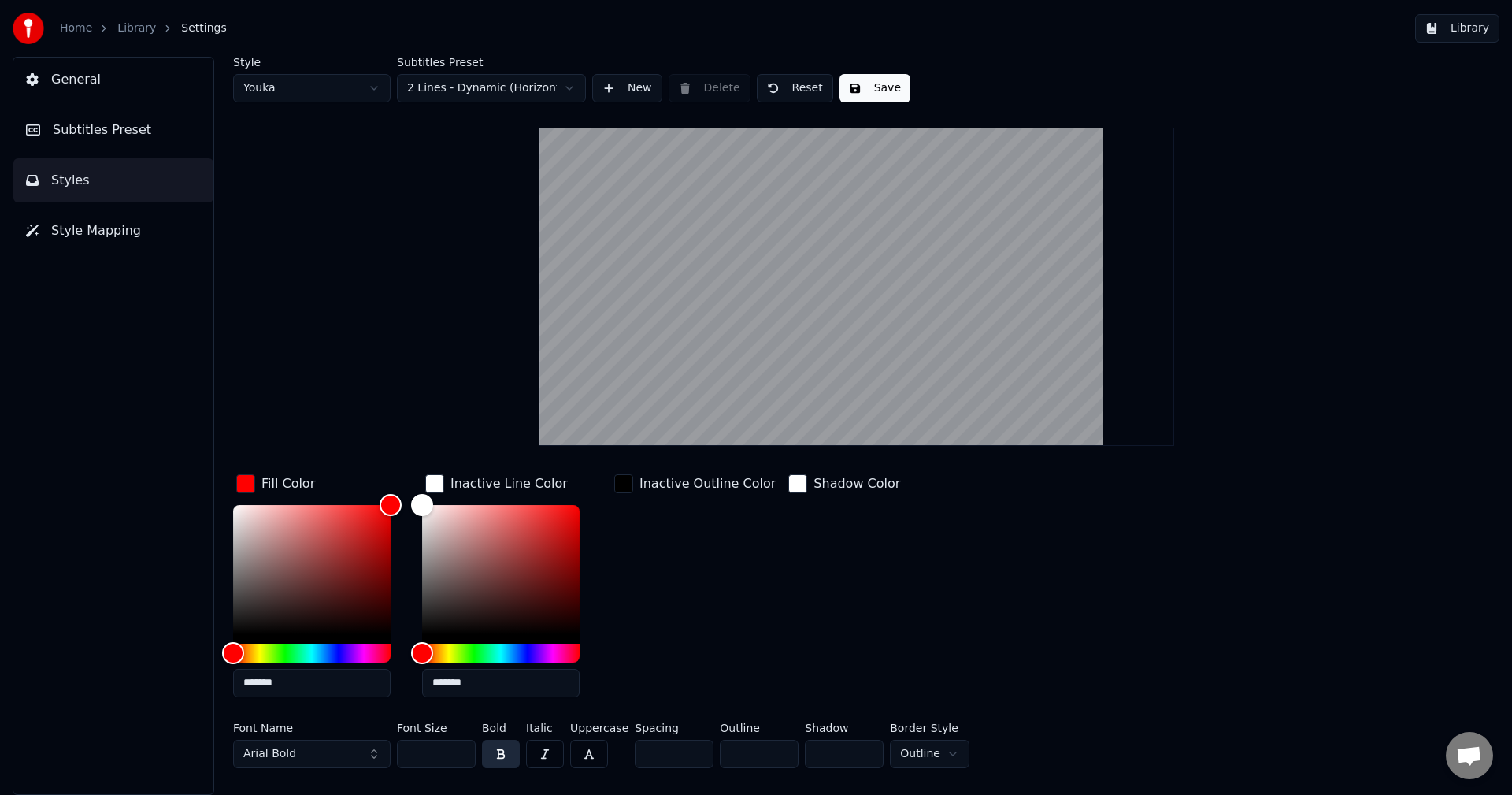
click at [469, 85] on html "Home Library Settings Library General Subtitles Preset Styles Style Mapping Sty…" at bounding box center [756, 397] width 1512 height 795
click at [470, 91] on html "Home Library Settings Library General Subtitles Preset Styles Style Mapping Sty…" at bounding box center [756, 397] width 1512 height 795
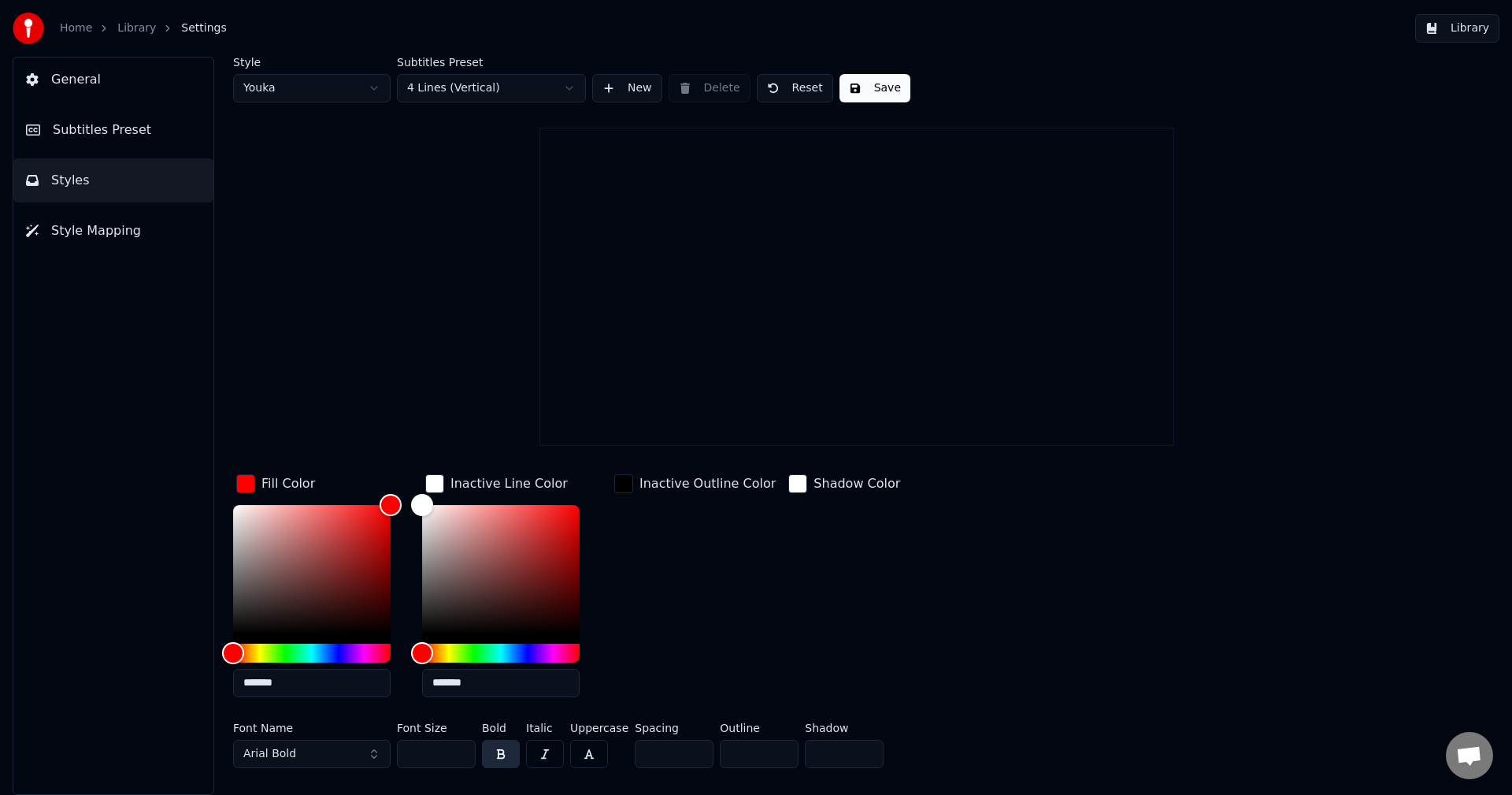
click at [474, 91] on html "Home Library Settings Library General Subtitles Preset Styles Style Mapping Sty…" at bounding box center [756, 397] width 1512 height 795
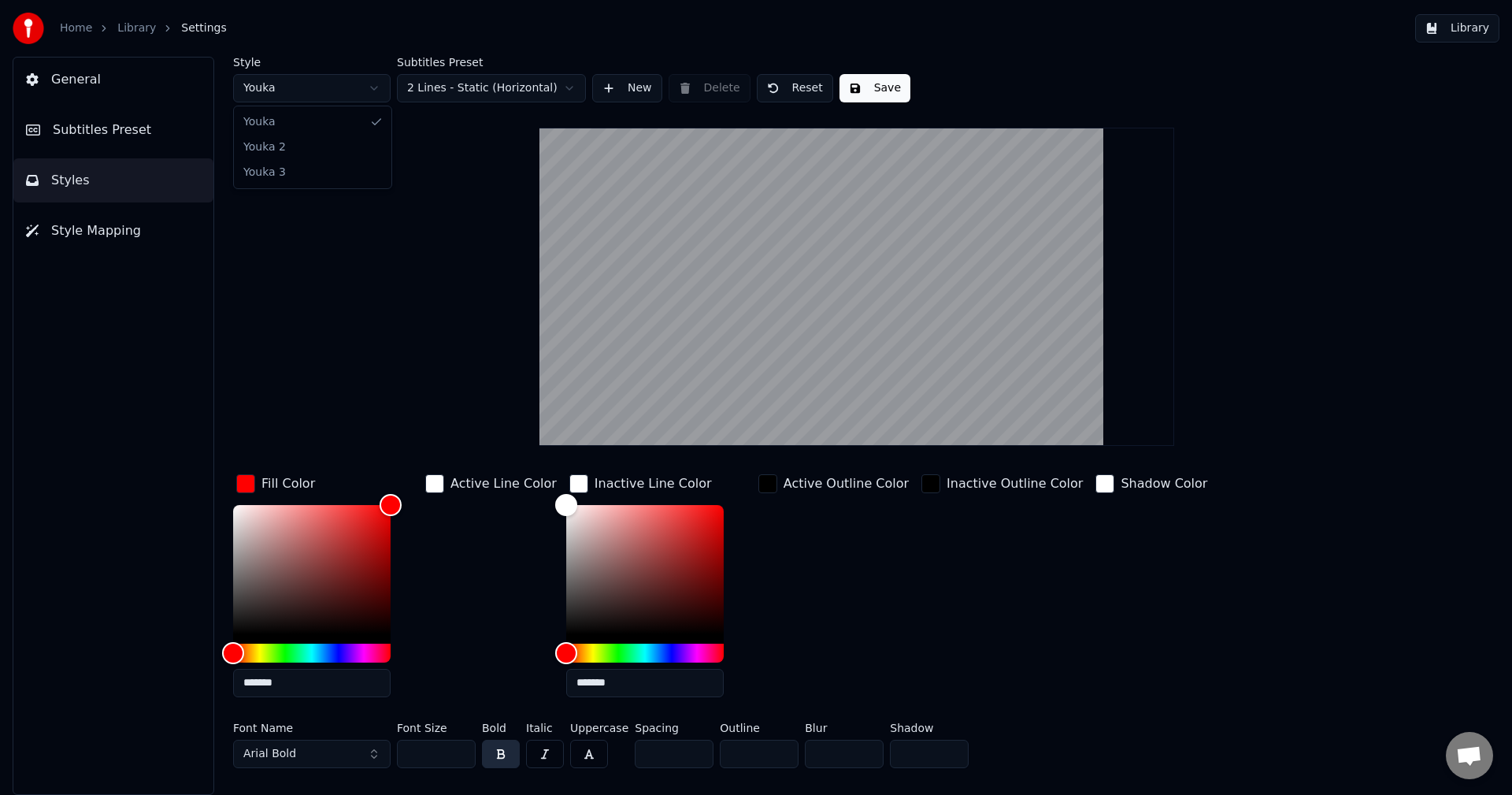
click at [343, 96] on html "Home Library Settings Library General Subtitles Preset Styles Style Mapping Sty…" at bounding box center [756, 397] width 1512 height 795
type input "*******"
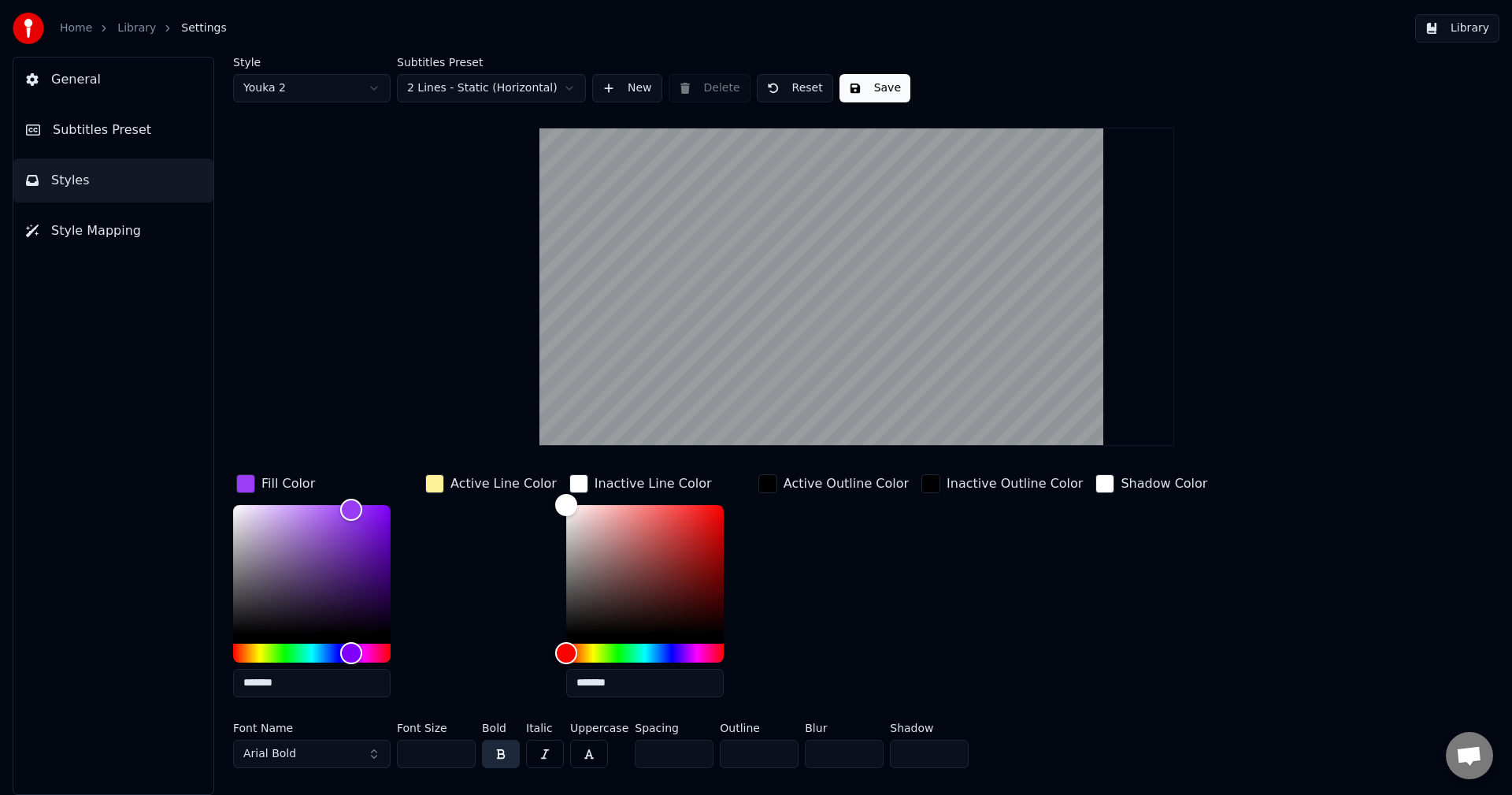
click at [347, 80] on html "Home Library Settings Library General Subtitles Preset Styles Style Mapping Sty…" at bounding box center [756, 397] width 1512 height 795
type input "*******"
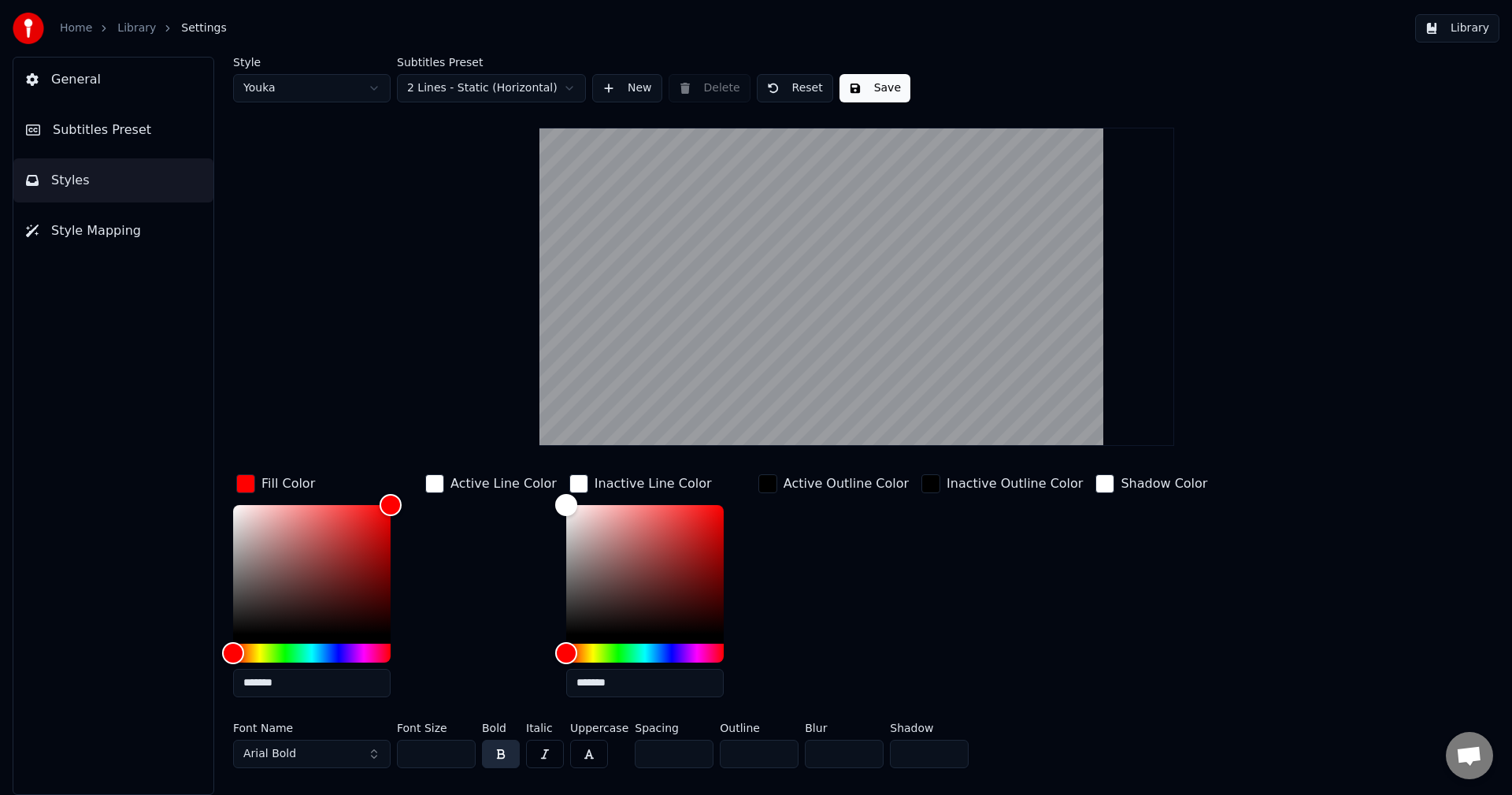
click at [440, 164] on div "Style Youka Subtitles Preset 2 Lines - Static (Horizontal) New Delete Reset Sav…" at bounding box center [856, 415] width 1247 height 717
click at [869, 103] on div "Style Youka Subtitles Preset 2 Lines - Static (Horizontal) New Delete Reset Sav…" at bounding box center [856, 415] width 1247 height 717
click at [864, 90] on button "Save" at bounding box center [874, 88] width 71 height 28
click at [357, 748] on button "Arial Bold" at bounding box center [311, 753] width 157 height 28
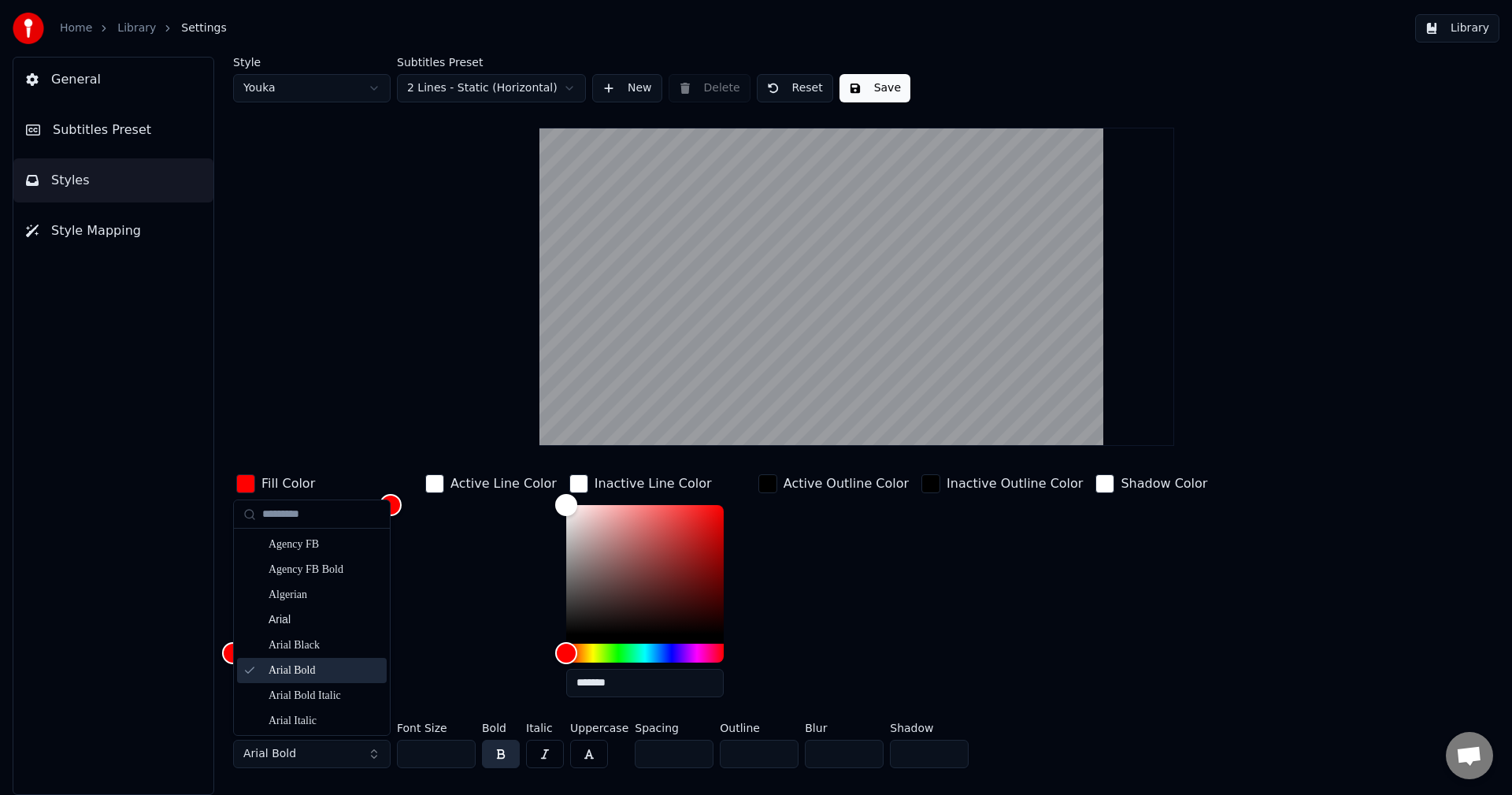
click at [437, 632] on div "Active Line Color" at bounding box center [491, 590] width 138 height 239
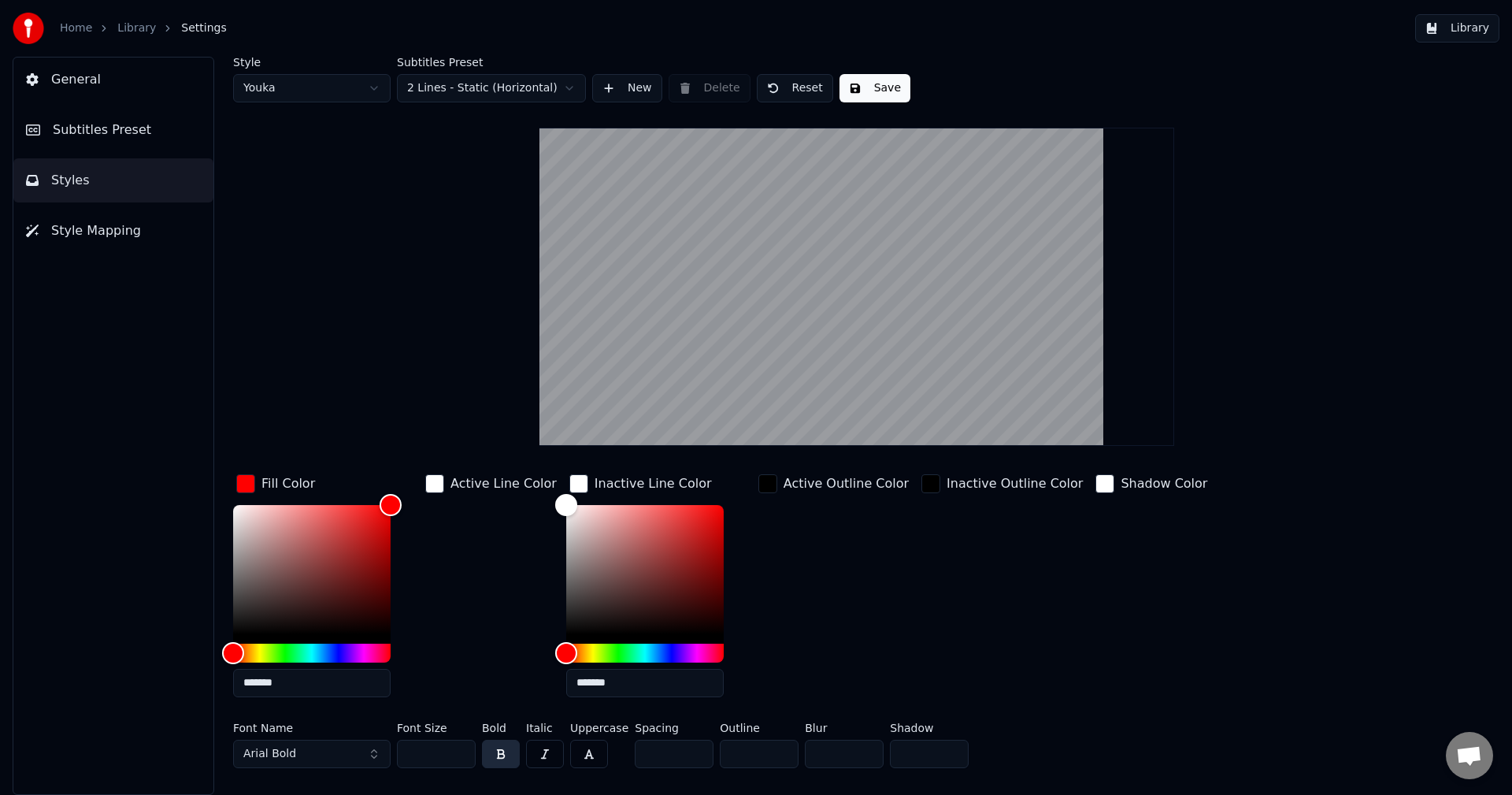
click at [879, 90] on button "Save" at bounding box center [874, 88] width 71 height 28
click at [143, 31] on link "Library" at bounding box center [136, 28] width 39 height 16
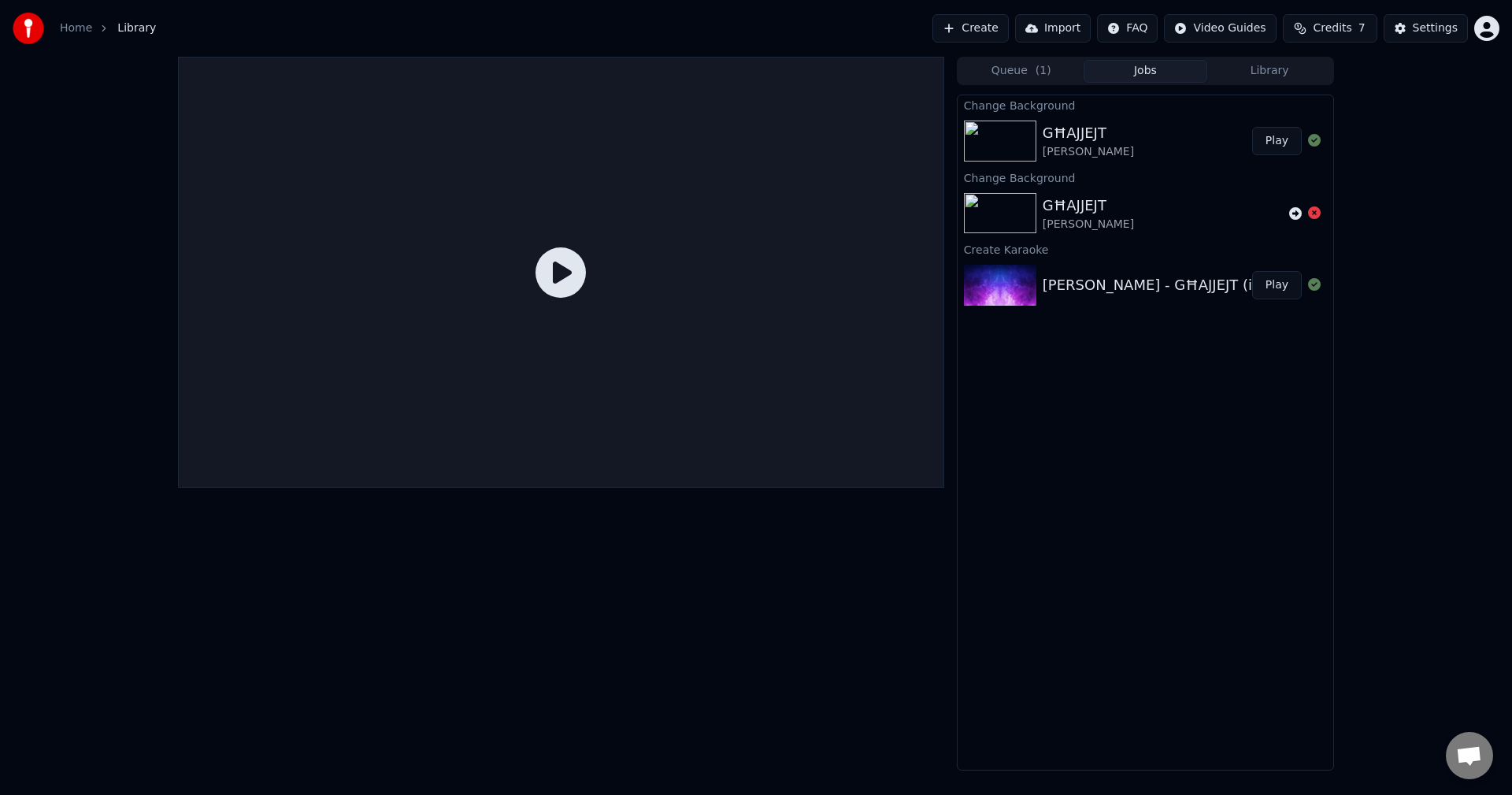
click at [1043, 154] on div "[PERSON_NAME]" at bounding box center [1088, 152] width 91 height 16
click at [1260, 145] on button "Play" at bounding box center [1277, 141] width 50 height 28
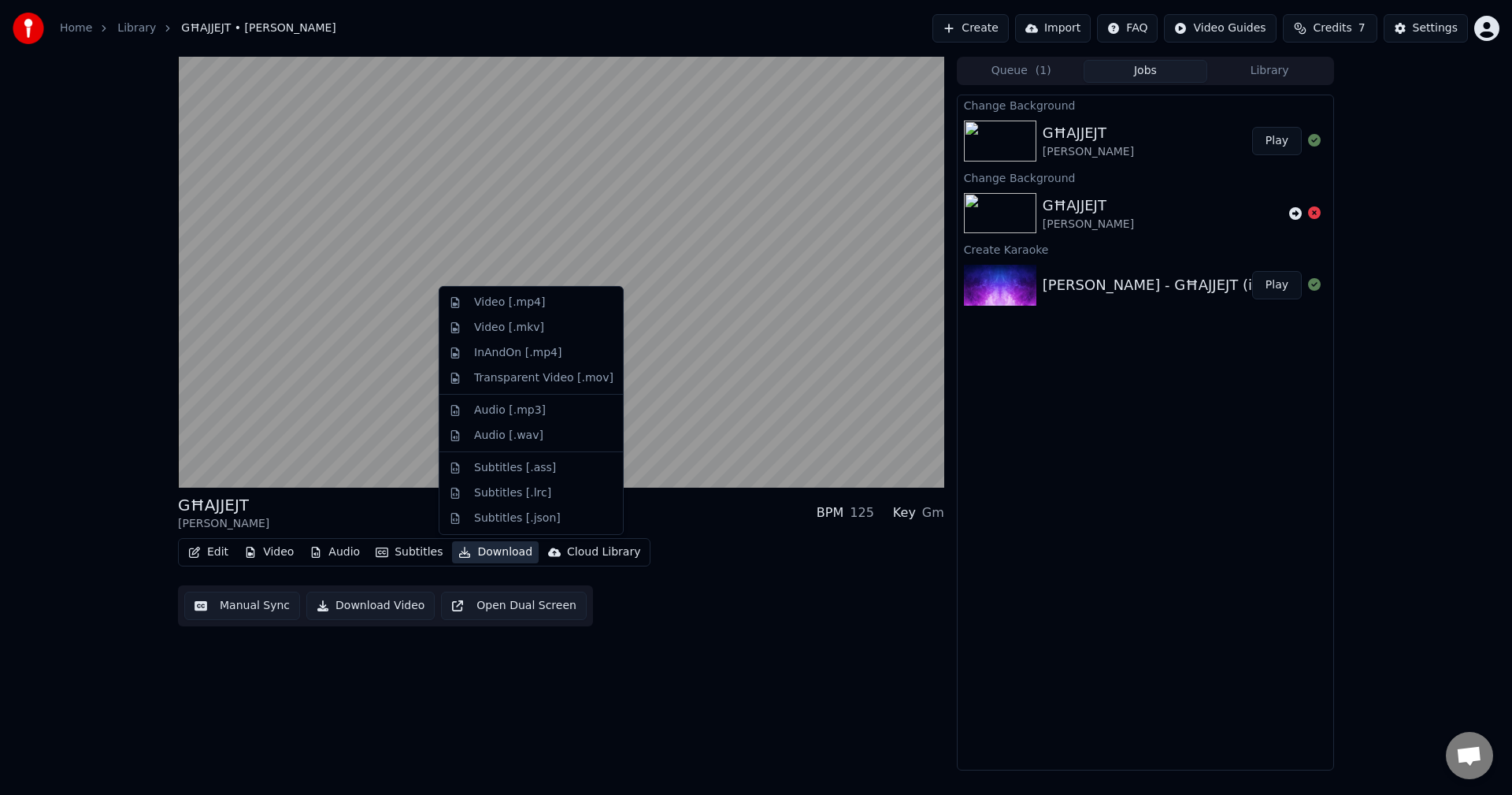
click at [494, 552] on button "Download" at bounding box center [495, 552] width 87 height 22
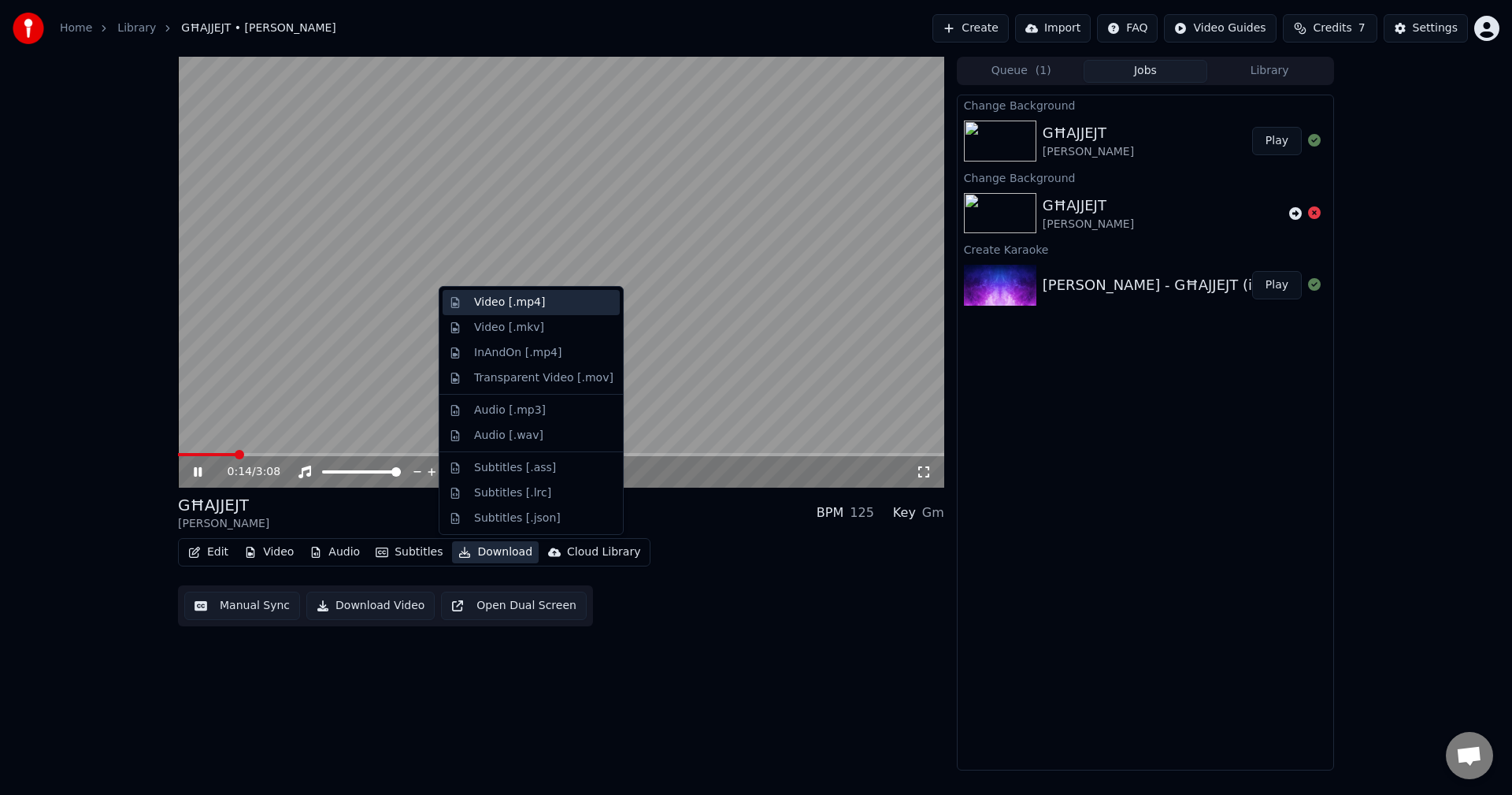
click at [508, 302] on div "Video [.mp4]" at bounding box center [509, 303] width 71 height 16
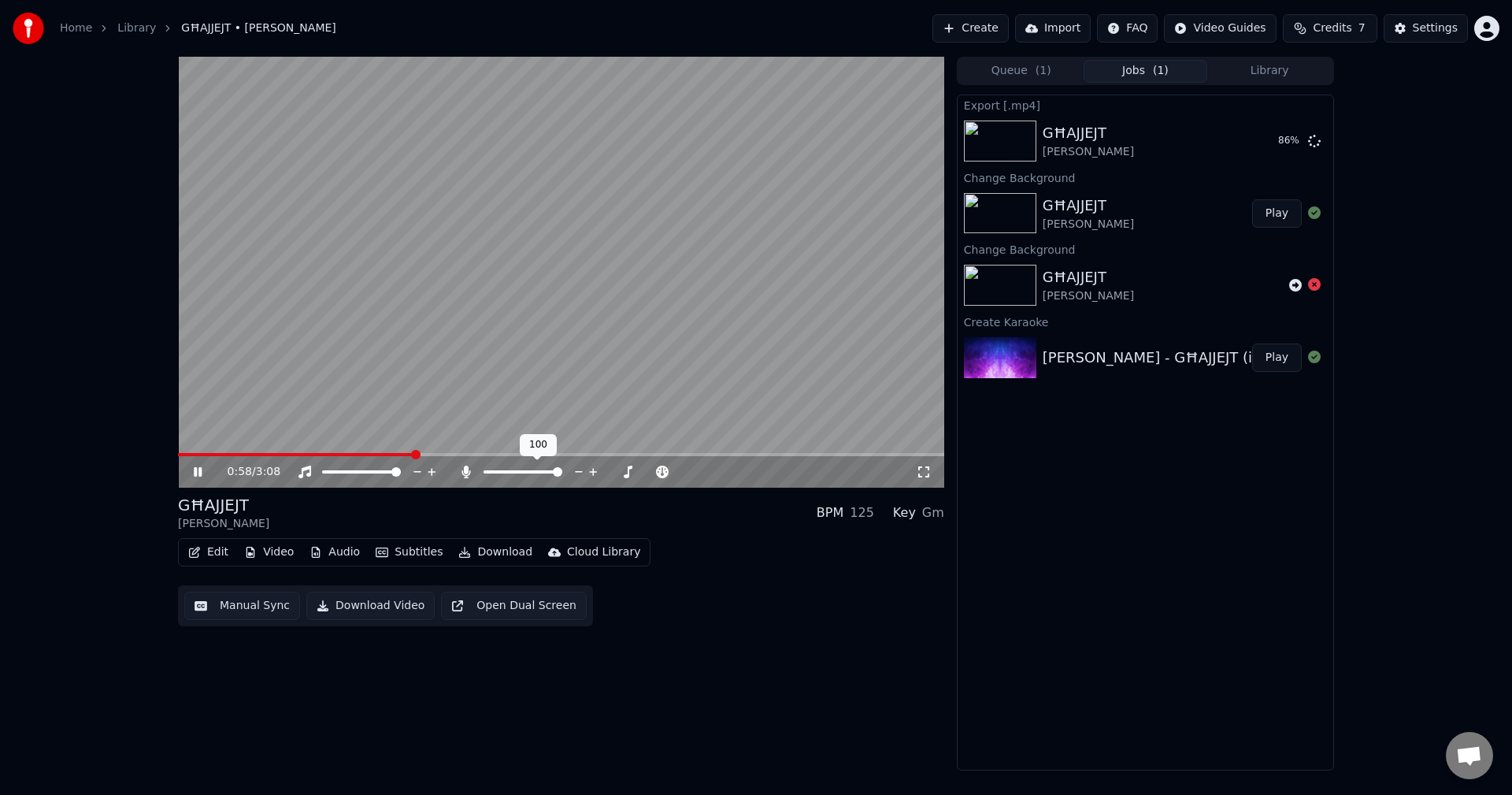
click at [562, 473] on span at bounding box center [522, 471] width 79 height 3
click at [621, 507] on div "GĦAJJEJT [PERSON_NAME] BPM 125 Key Gm" at bounding box center [561, 513] width 766 height 38
click at [1269, 138] on button "Show" at bounding box center [1273, 141] width 57 height 28
click at [636, 378] on video at bounding box center [561, 272] width 766 height 431
click at [1332, 31] on span "Credits" at bounding box center [1332, 28] width 39 height 16
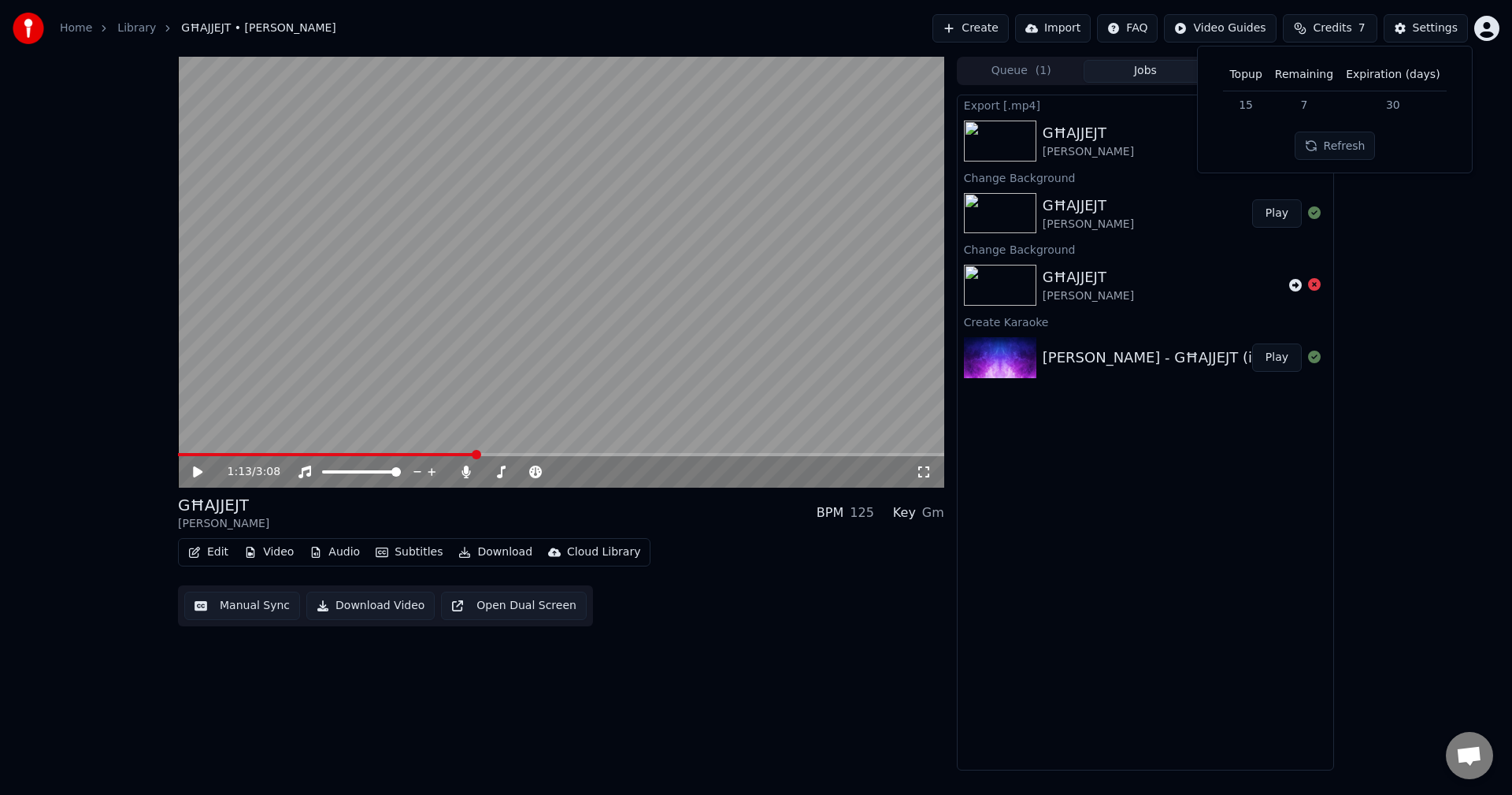
click at [1332, 31] on span "Credits" at bounding box center [1332, 28] width 39 height 16
click at [1323, 35] on span "Credits" at bounding box center [1332, 28] width 39 height 16
click at [1331, 32] on span "Credits" at bounding box center [1332, 28] width 39 height 16
